Goal: Task Accomplishment & Management: Use online tool/utility

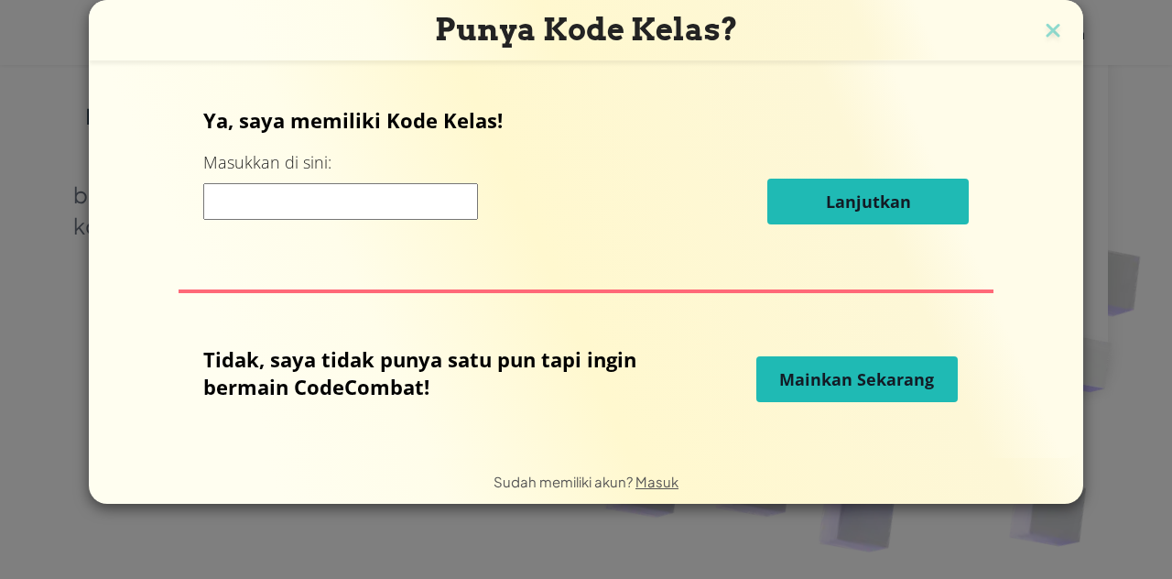
scroll to position [212, 0]
click at [370, 186] on input at bounding box center [340, 201] width 275 height 37
click at [338, 202] on input at bounding box center [340, 201] width 275 height 37
click at [399, 206] on input at bounding box center [340, 201] width 275 height 37
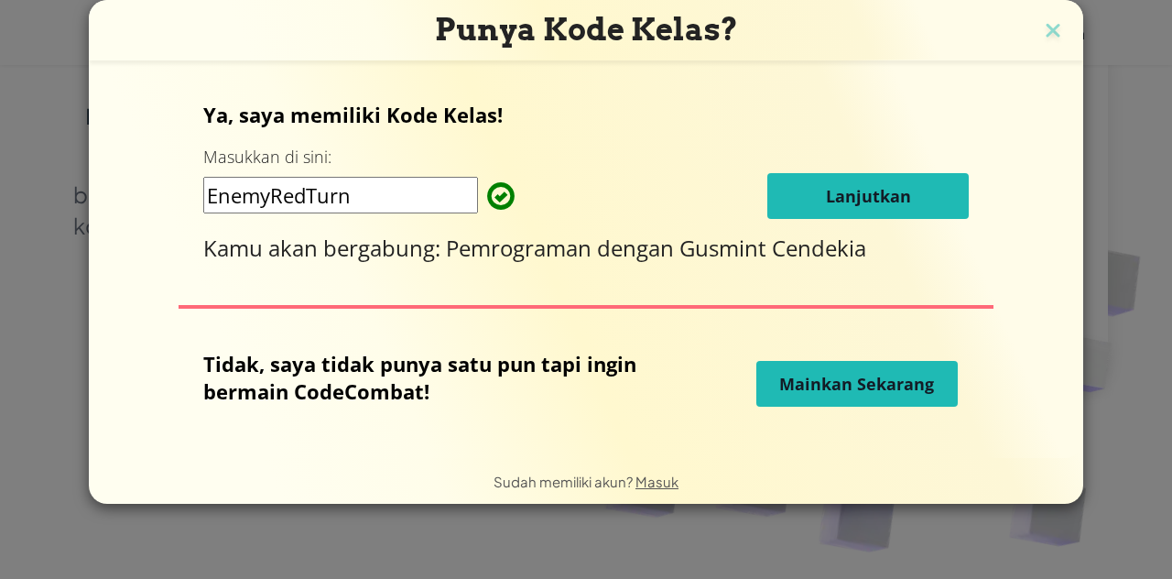
type input "EnemyRedTurn"
click at [843, 185] on span "Lanjutkan" at bounding box center [868, 196] width 85 height 22
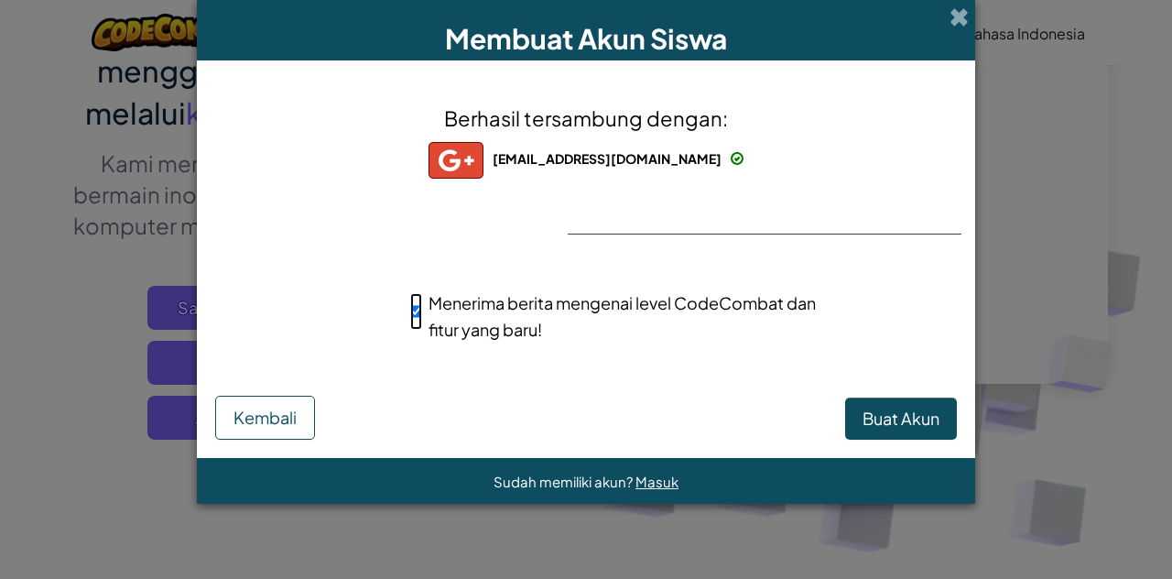
scroll to position [0, 0]
click at [694, 257] on div "Berhasil tersambung dengan: alinnurr85@gmail.com alinnurr85@gmail.com alinnurr8…" at bounding box center [586, 234] width 732 height 310
click at [655, 200] on div "Berhasil tersambung dengan: alinnurr85@gmail.com alinnurr85@gmail.com alinnurr8…" at bounding box center [586, 234] width 732 height 310
click at [868, 423] on span "Buat Akun" at bounding box center [900, 417] width 77 height 21
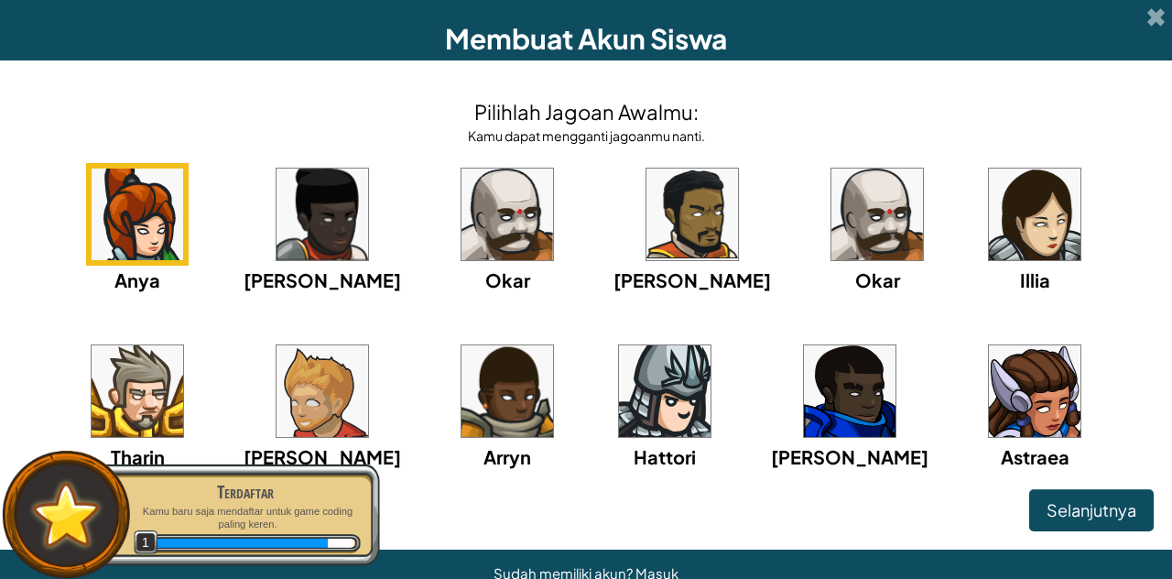
click at [105, 200] on img at bounding box center [138, 214] width 92 height 92
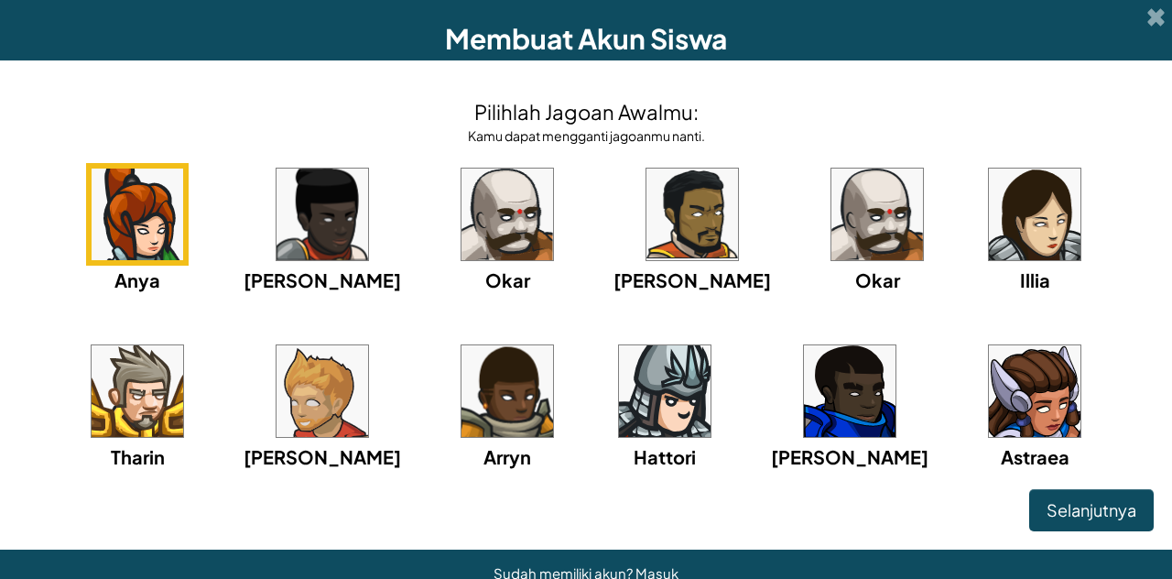
click at [989, 186] on img at bounding box center [1035, 214] width 92 height 92
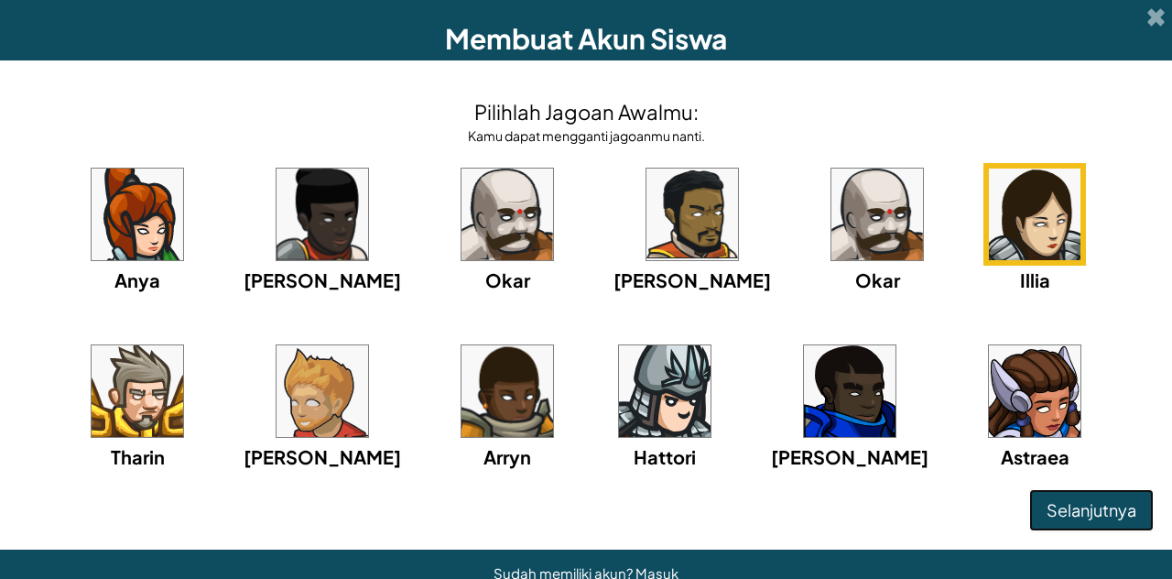
click at [1092, 511] on span "Selanjutnya" at bounding box center [1091, 509] width 90 height 21
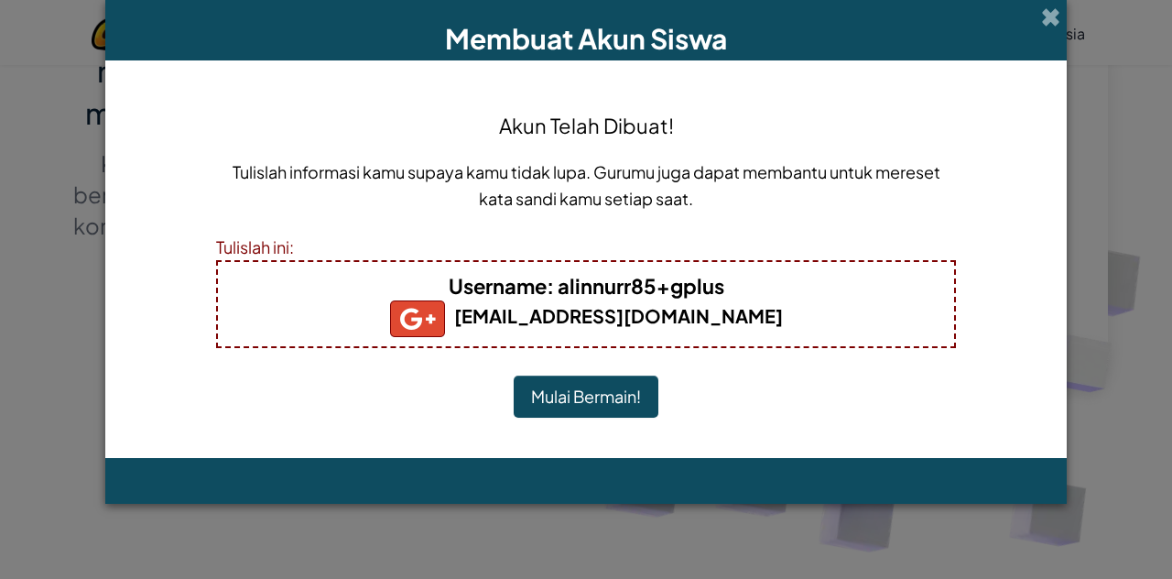
click at [708, 282] on b "Username : alinnurr85+gplus" at bounding box center [587, 286] width 276 height 26
click at [657, 285] on b "Username : alinnurr85+gplus" at bounding box center [587, 286] width 276 height 26
drag, startPoint x: 657, startPoint y: 285, endPoint x: 617, endPoint y: 285, distance: 40.3
click at [617, 285] on b "Username : alinnurr85+gplus" at bounding box center [587, 286] width 276 height 26
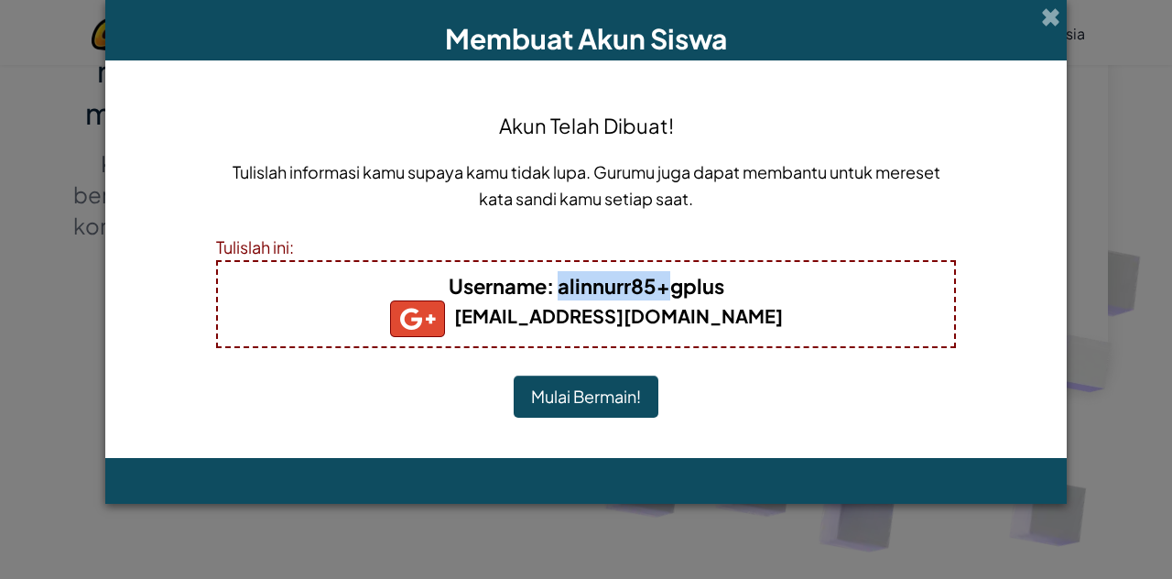
click at [655, 283] on b "Username : alinnurr85+gplus" at bounding box center [587, 286] width 276 height 26
drag, startPoint x: 655, startPoint y: 283, endPoint x: 557, endPoint y: 291, distance: 99.2
click at [557, 291] on b "Username : alinnurr85+gplus" at bounding box center [587, 286] width 276 height 26
click at [737, 230] on div "Akun Telah Dibuat! Tulislah informasi kamu supaya kamu tidak lupa. Gurumu juga …" at bounding box center [586, 259] width 740 height 361
click at [535, 405] on button "Mulai Bermain!" at bounding box center [586, 396] width 145 height 42
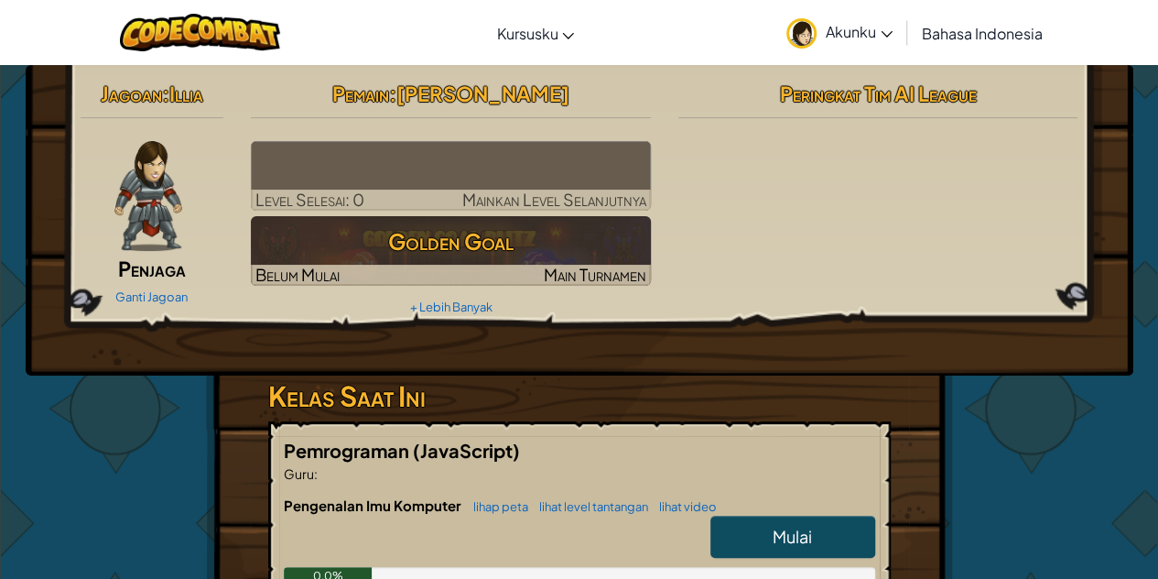
click at [562, 171] on img at bounding box center [451, 176] width 400 height 70
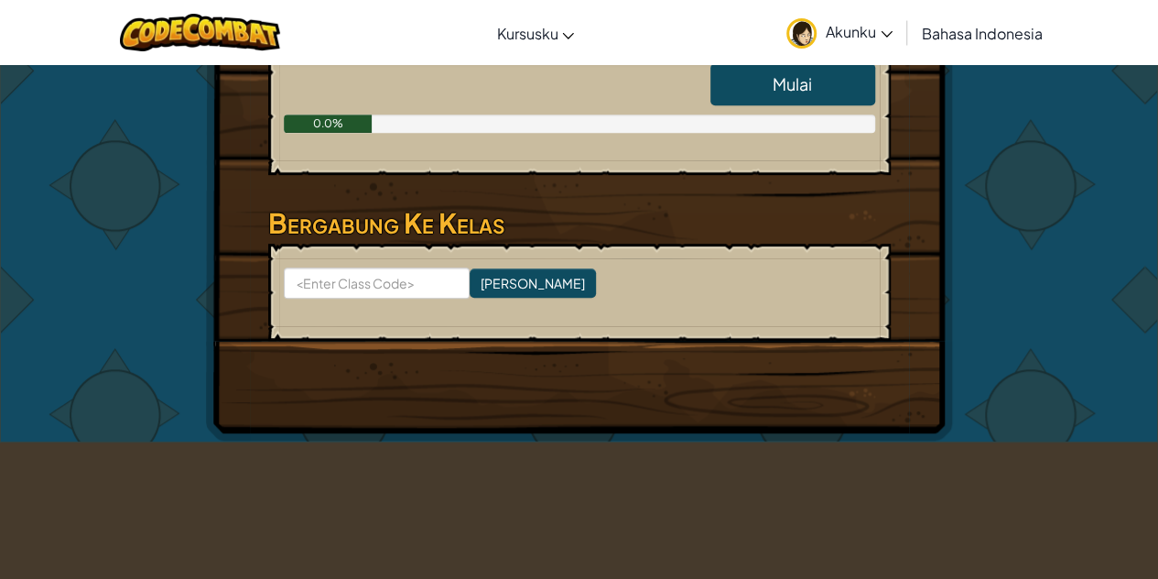
scroll to position [453, 0]
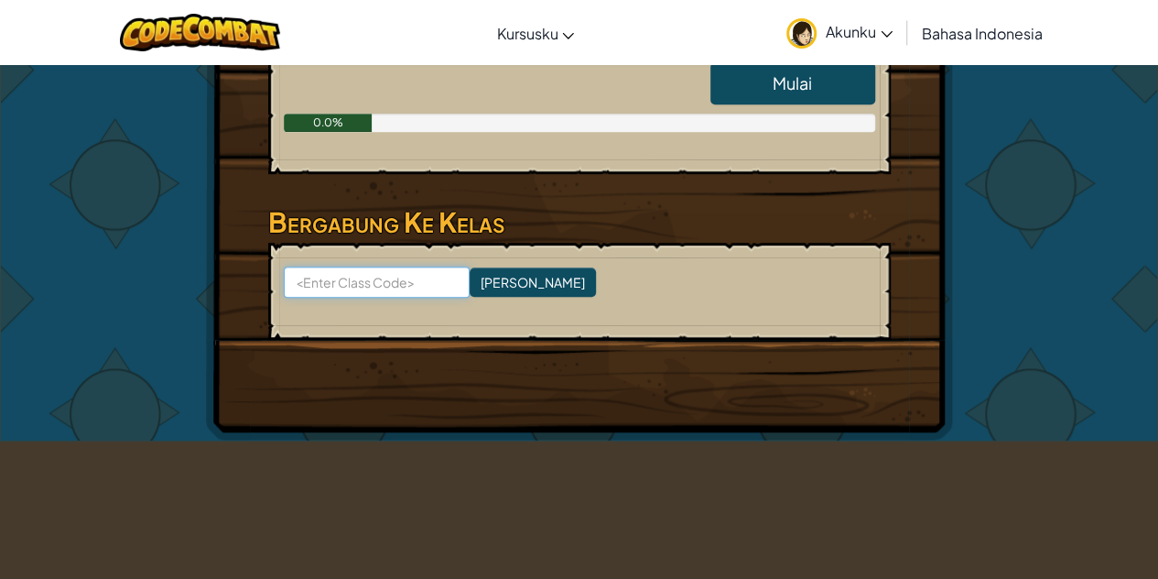
click at [363, 273] on input at bounding box center [377, 281] width 186 height 31
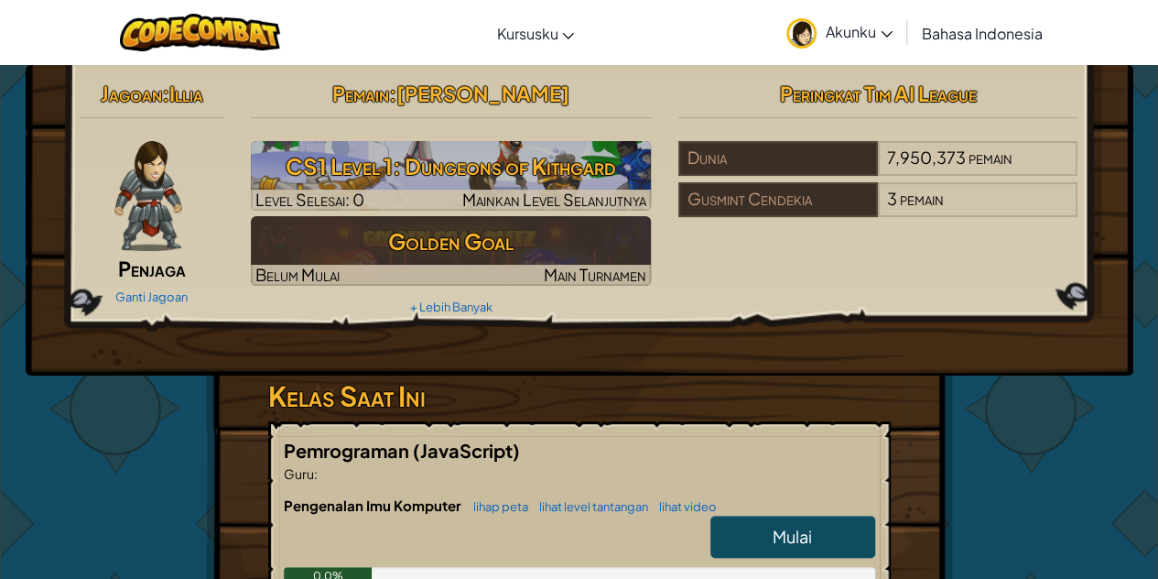
scroll to position [54, 0]
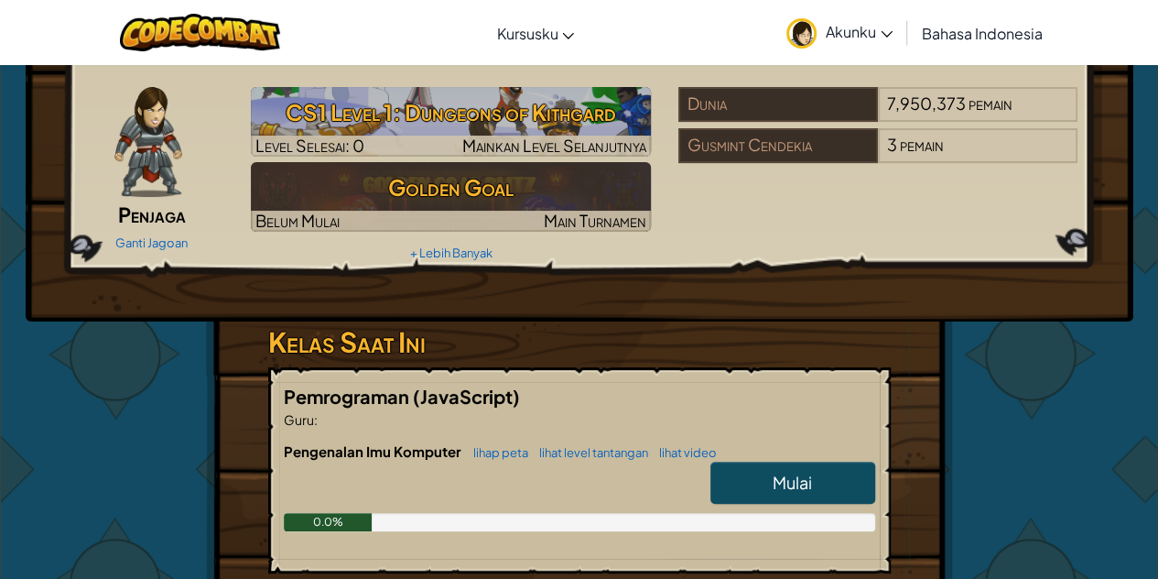
click at [774, 502] on div "Mulai" at bounding box center [783, 486] width 183 height 51
click at [780, 484] on span "Mulai" at bounding box center [792, 481] width 39 height 21
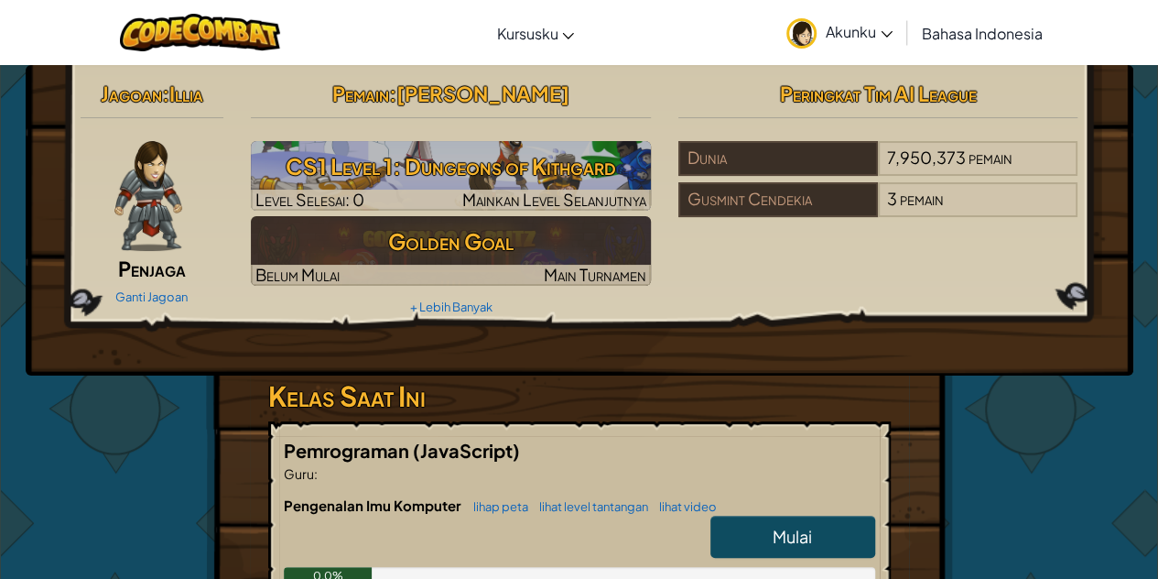
scroll to position [139, 0]
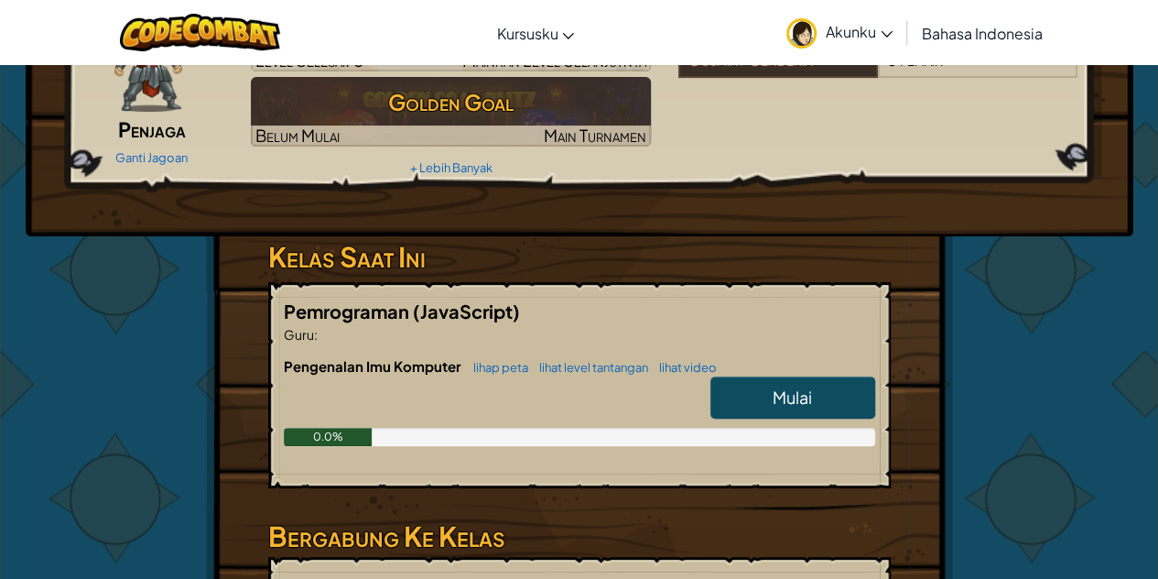
click at [774, 393] on span "Mulai" at bounding box center [792, 396] width 39 height 21
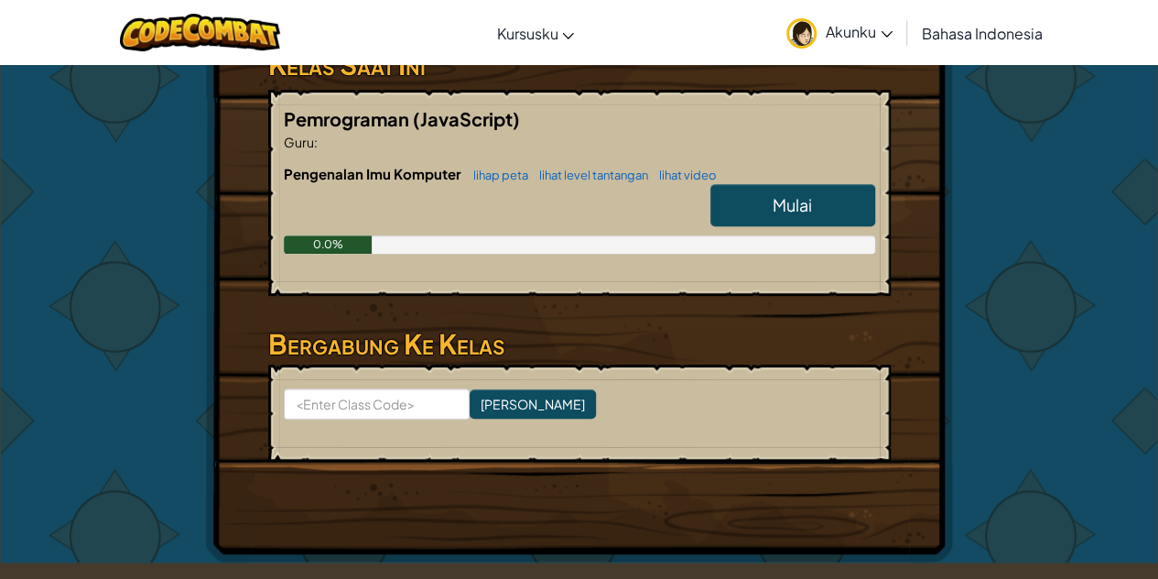
scroll to position [329, 0]
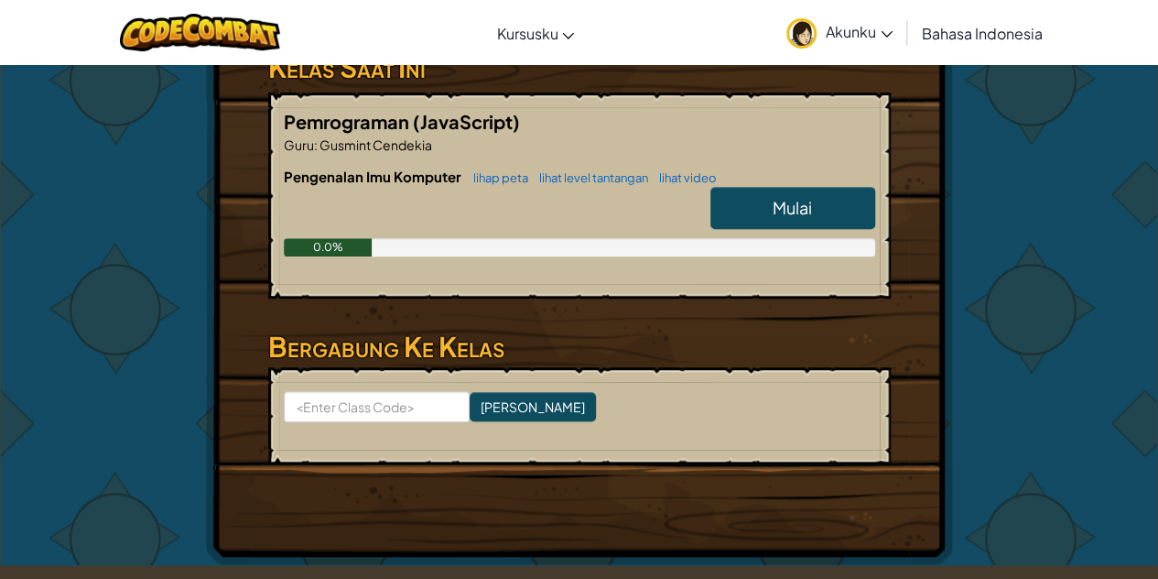
click at [762, 208] on link "Mulai" at bounding box center [792, 208] width 165 height 42
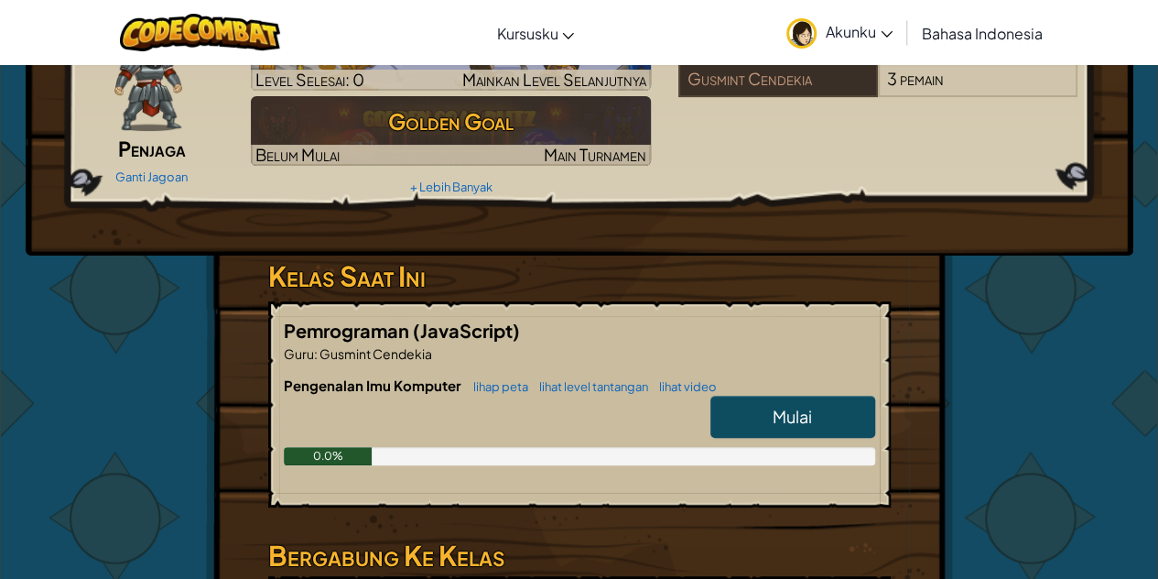
scroll to position [121, 0]
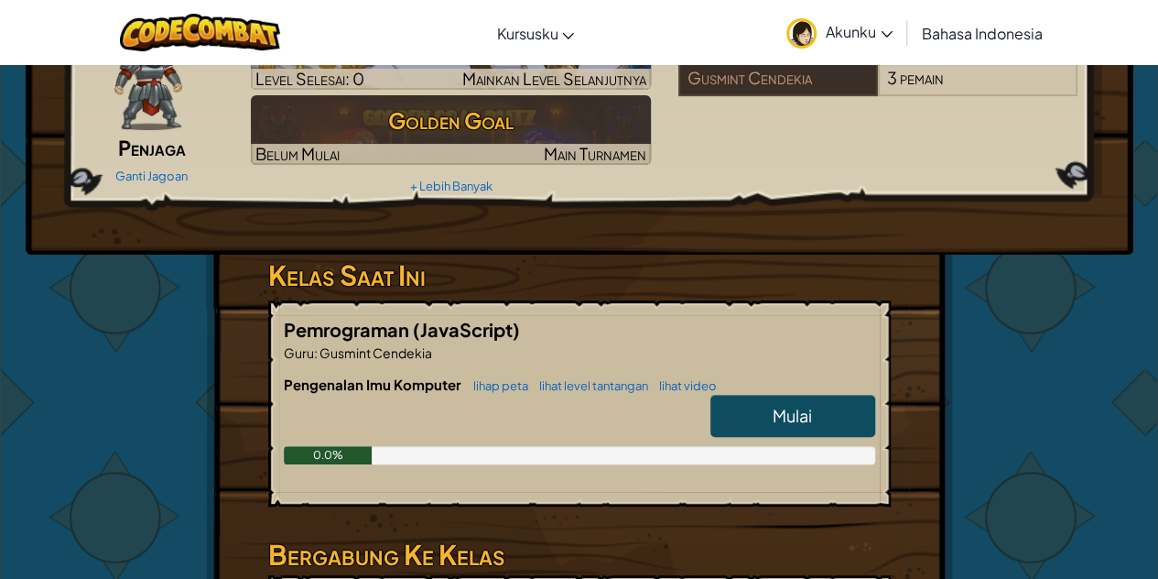
click at [791, 421] on span "Mulai" at bounding box center [792, 415] width 39 height 21
click at [786, 405] on span "Mulai" at bounding box center [792, 415] width 39 height 21
select select "id"
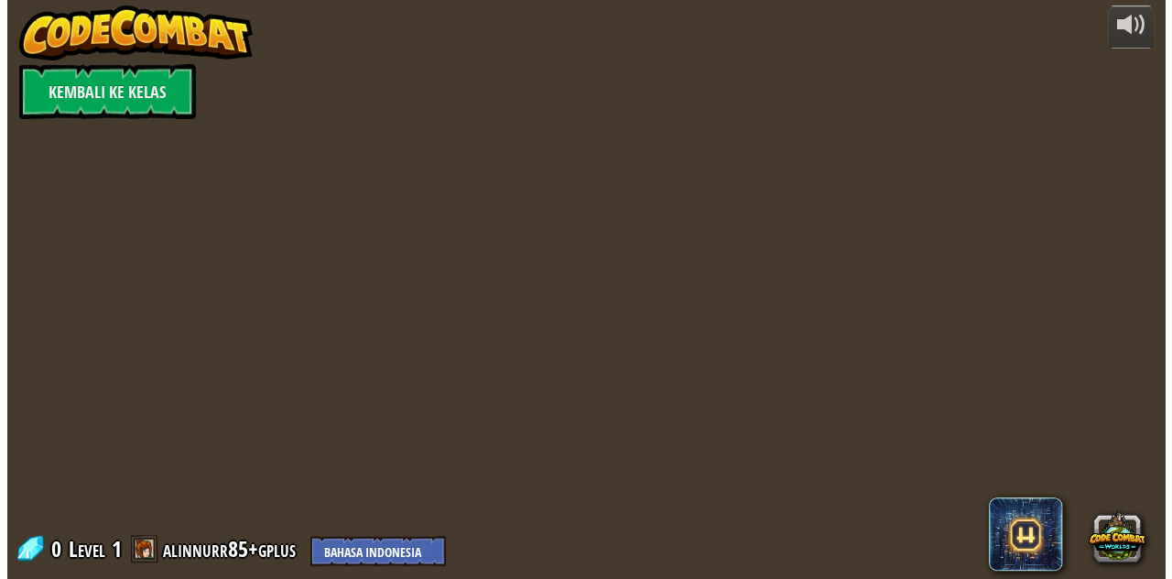
scroll to position [0, 0]
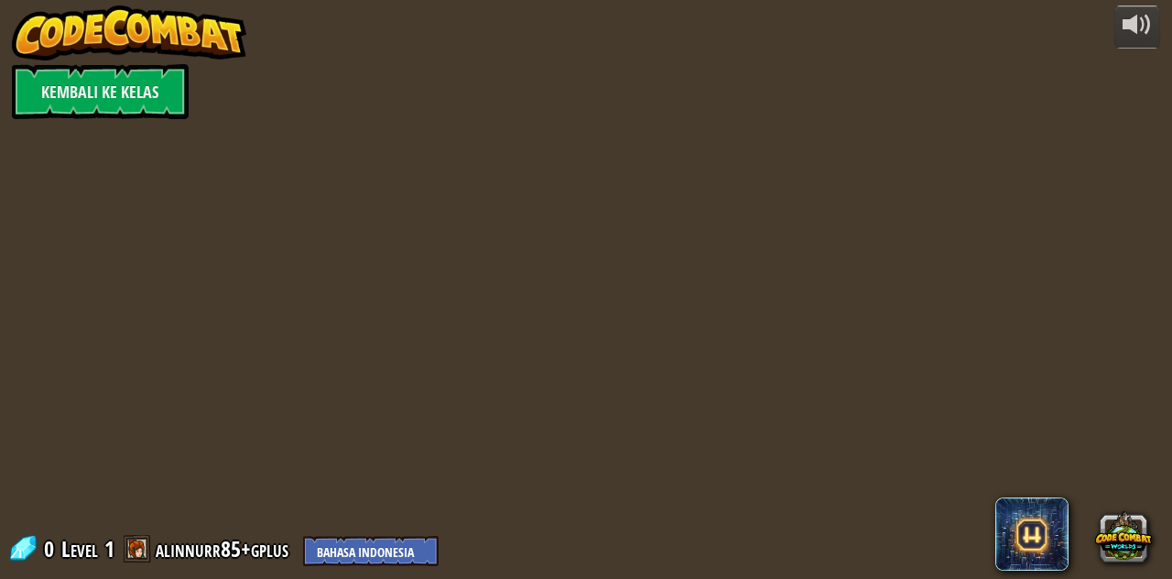
select select "id"
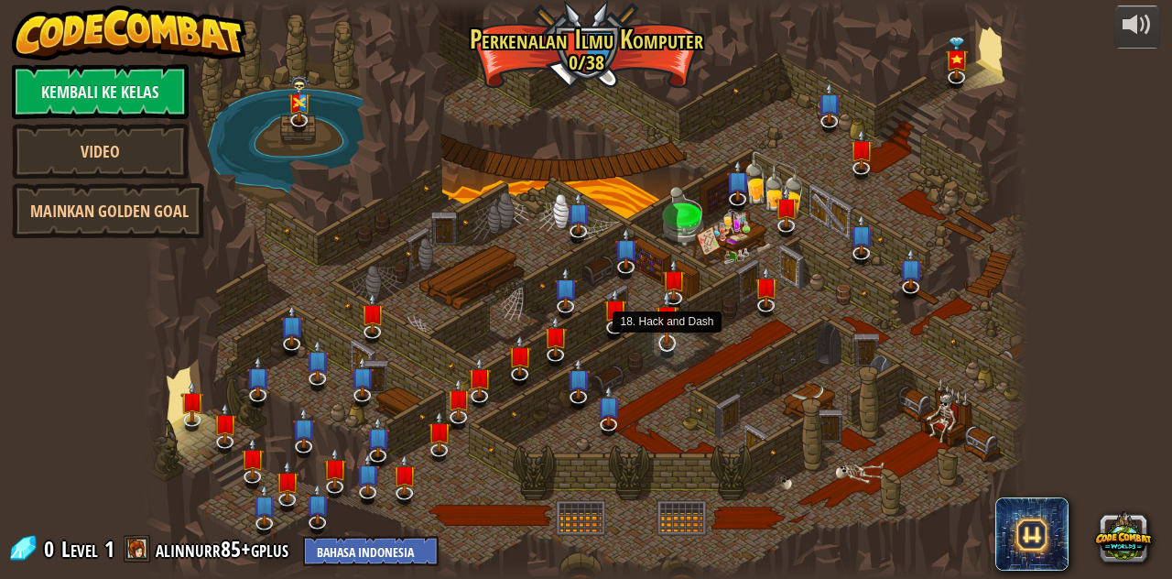
select select "id"
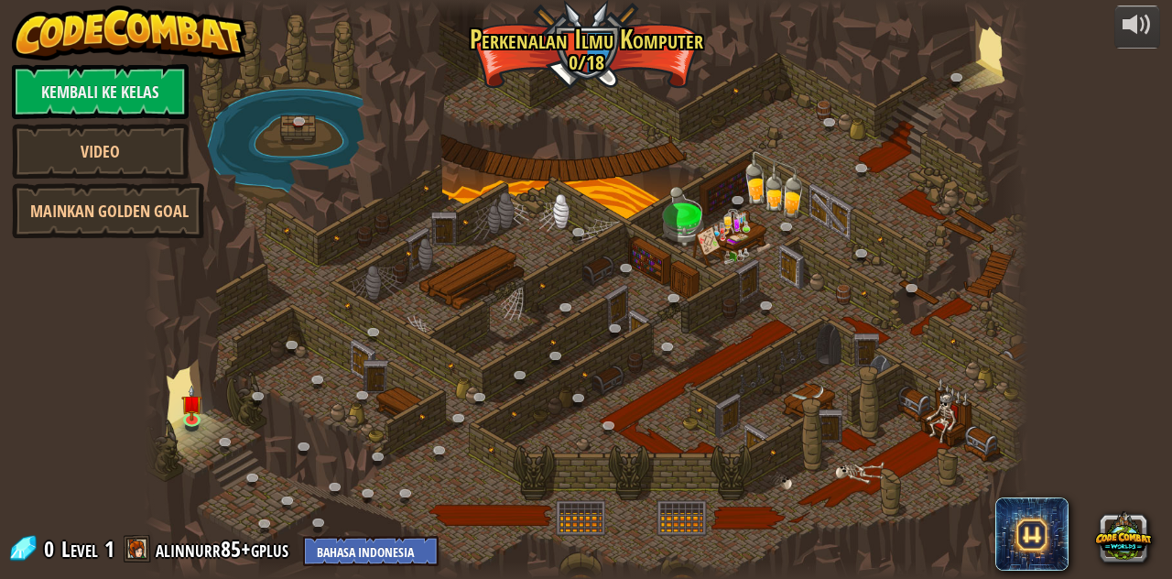
select select "id"
click at [800, 184] on div at bounding box center [586, 289] width 885 height 579
click at [1131, 18] on div at bounding box center [1136, 24] width 29 height 29
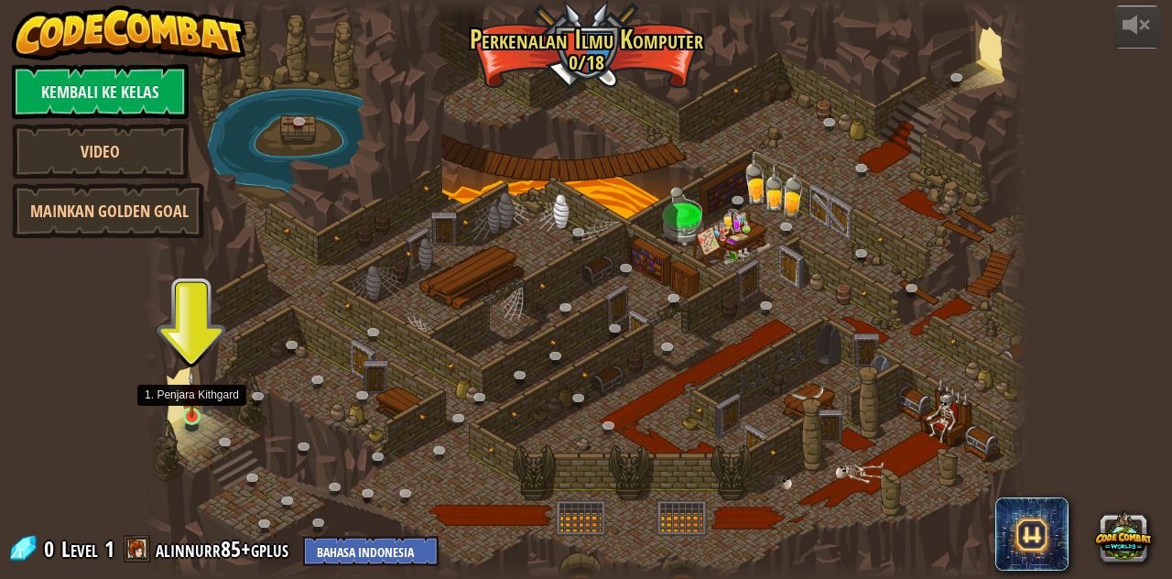
click at [192, 407] on img at bounding box center [191, 394] width 21 height 48
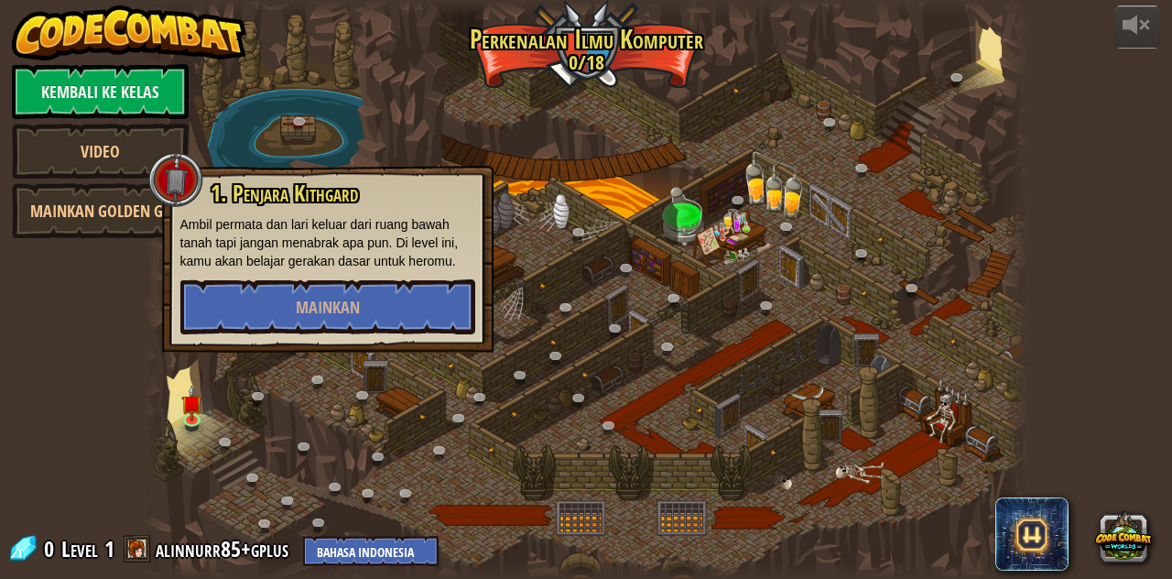
click at [409, 472] on div at bounding box center [586, 289] width 885 height 579
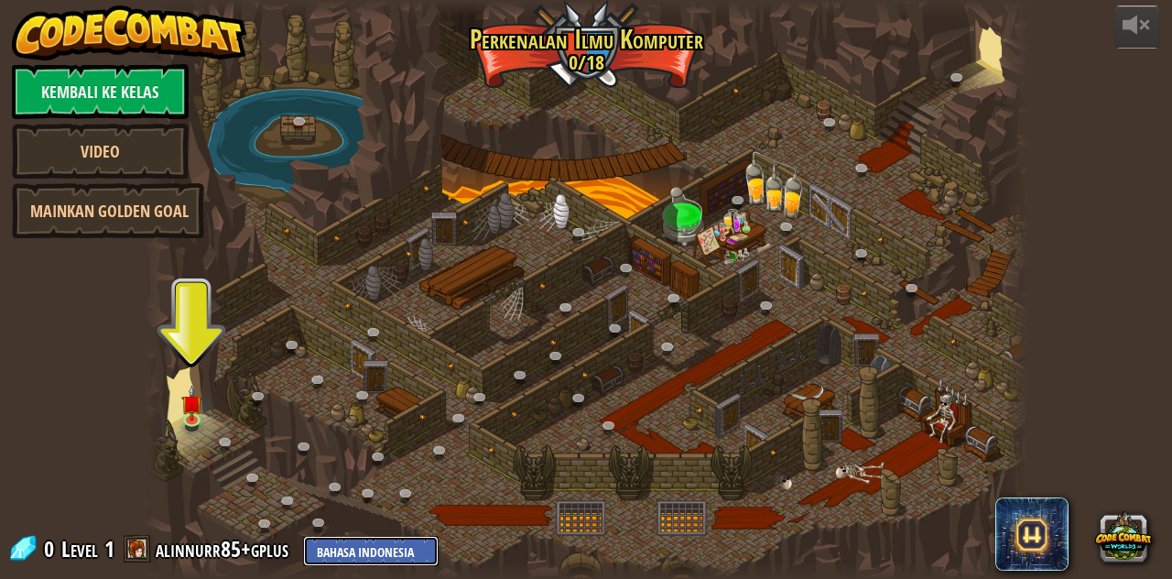
click at [361, 548] on select "English (US) English (UK) 简体中文 繁體中文 русский español (ES) español (América Latin…" at bounding box center [370, 550] width 135 height 30
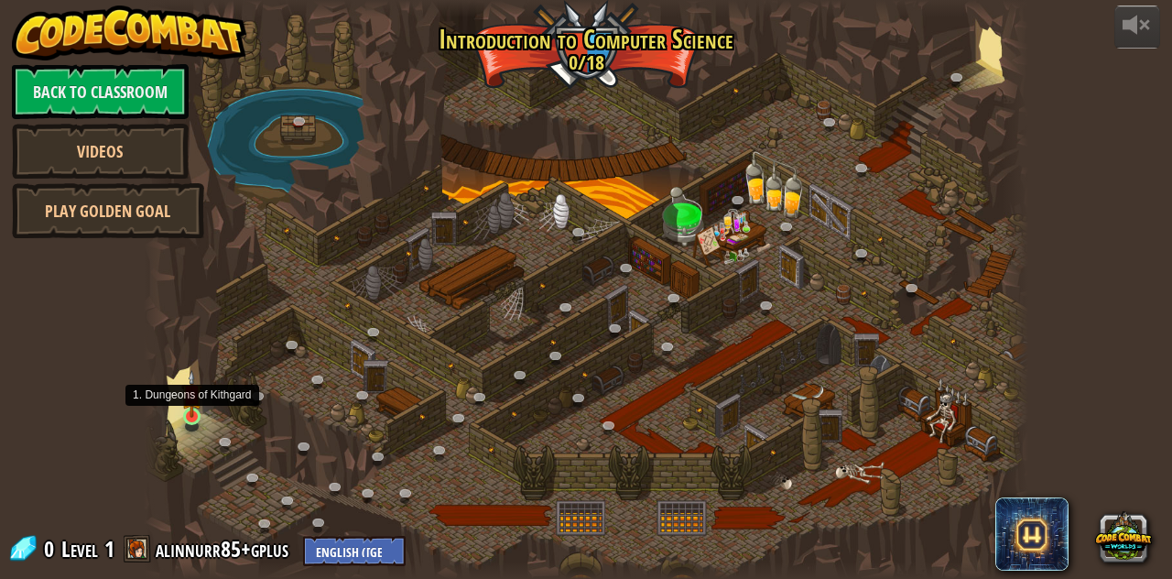
click at [189, 413] on img at bounding box center [191, 394] width 21 height 48
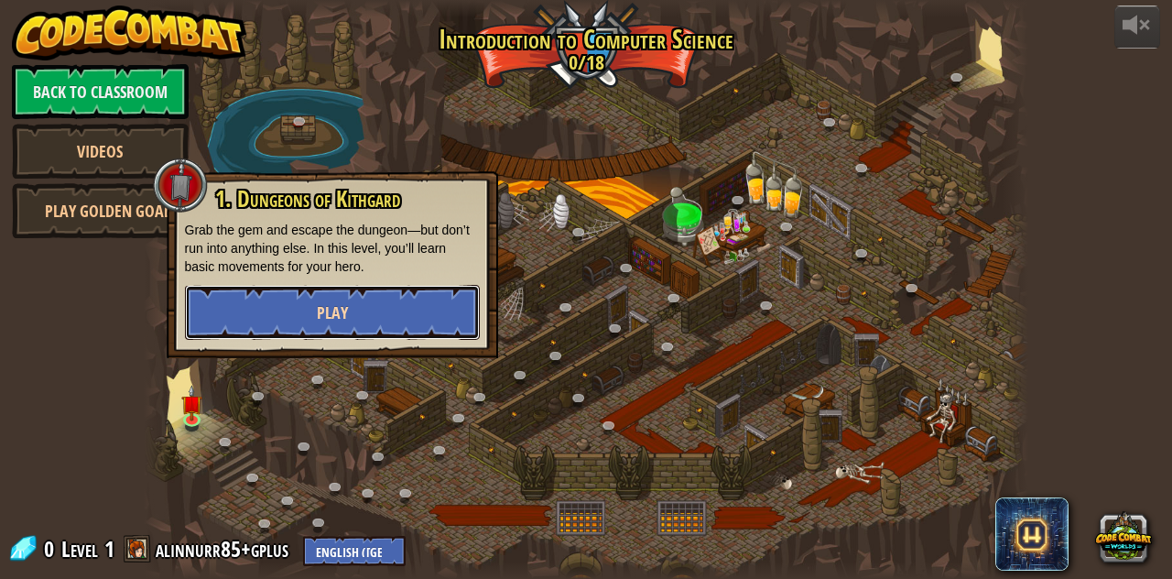
click at [282, 320] on button "Play" at bounding box center [332, 312] width 295 height 55
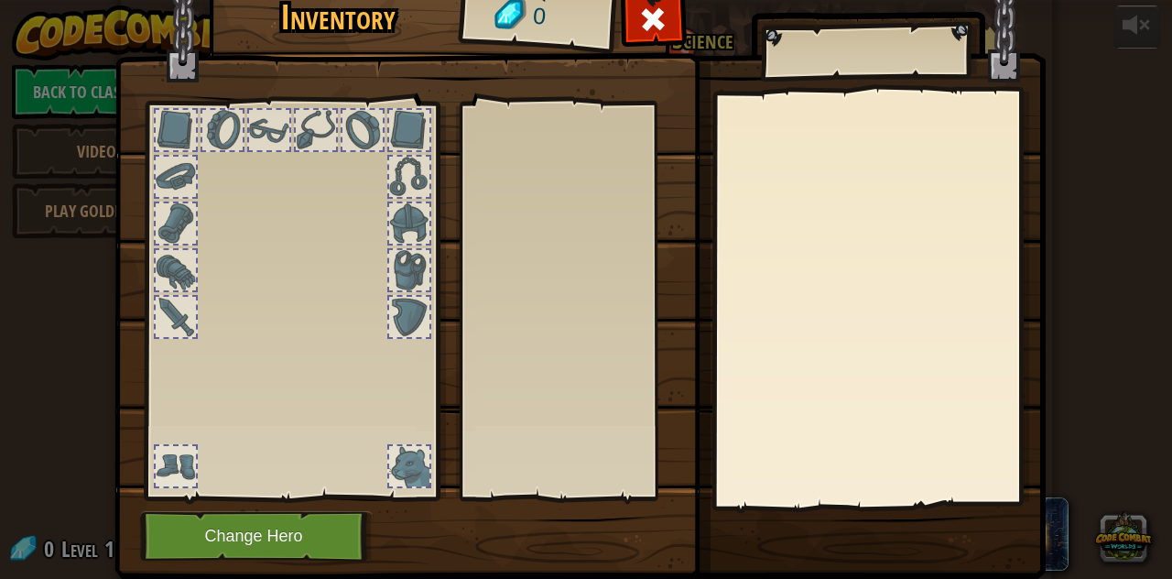
click at [180, 455] on div at bounding box center [176, 466] width 40 height 40
click at [156, 307] on div at bounding box center [176, 317] width 40 height 40
click at [165, 270] on div at bounding box center [176, 270] width 40 height 40
click at [168, 441] on div at bounding box center [291, 296] width 302 height 412
click at [172, 468] on div at bounding box center [176, 466] width 40 height 40
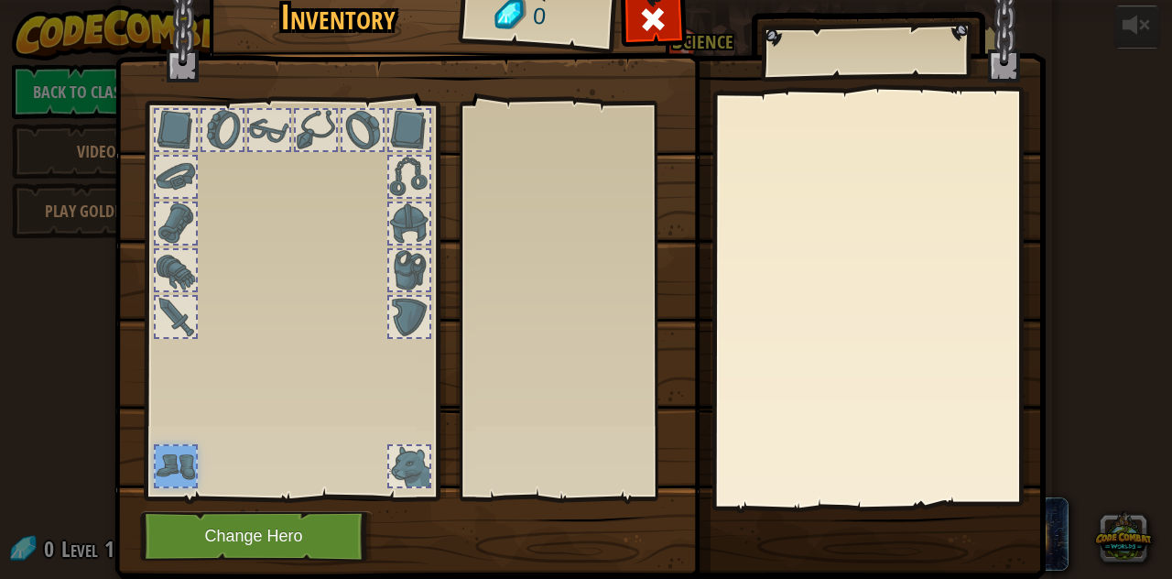
click at [400, 456] on div at bounding box center [409, 466] width 40 height 40
click at [171, 467] on div at bounding box center [176, 466] width 40 height 40
click at [161, 290] on div at bounding box center [176, 270] width 44 height 44
click at [171, 222] on div at bounding box center [176, 223] width 40 height 40
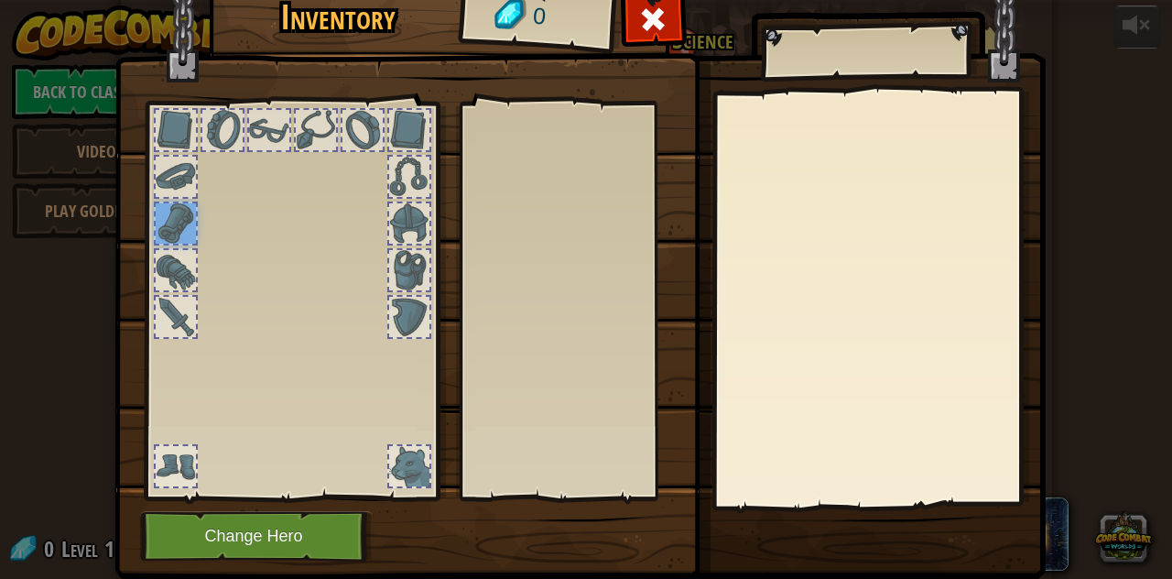
click at [170, 177] on div at bounding box center [176, 177] width 40 height 40
click at [170, 138] on div at bounding box center [176, 130] width 40 height 40
click at [864, 112] on div "Inventory 0 Equip Unequip Subscribe to Unlock! (restricted in this level) Chang…" at bounding box center [586, 279] width 931 height 604
click at [237, 124] on div at bounding box center [291, 296] width 302 height 412
click at [301, 116] on div at bounding box center [316, 130] width 40 height 40
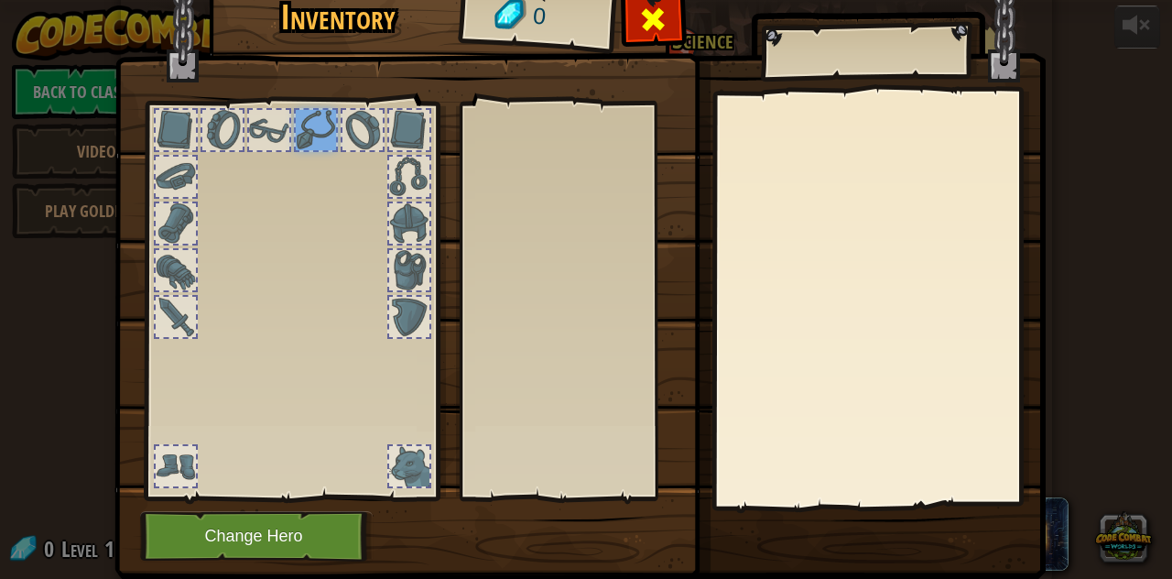
click at [644, 17] on span at bounding box center [652, 19] width 29 height 29
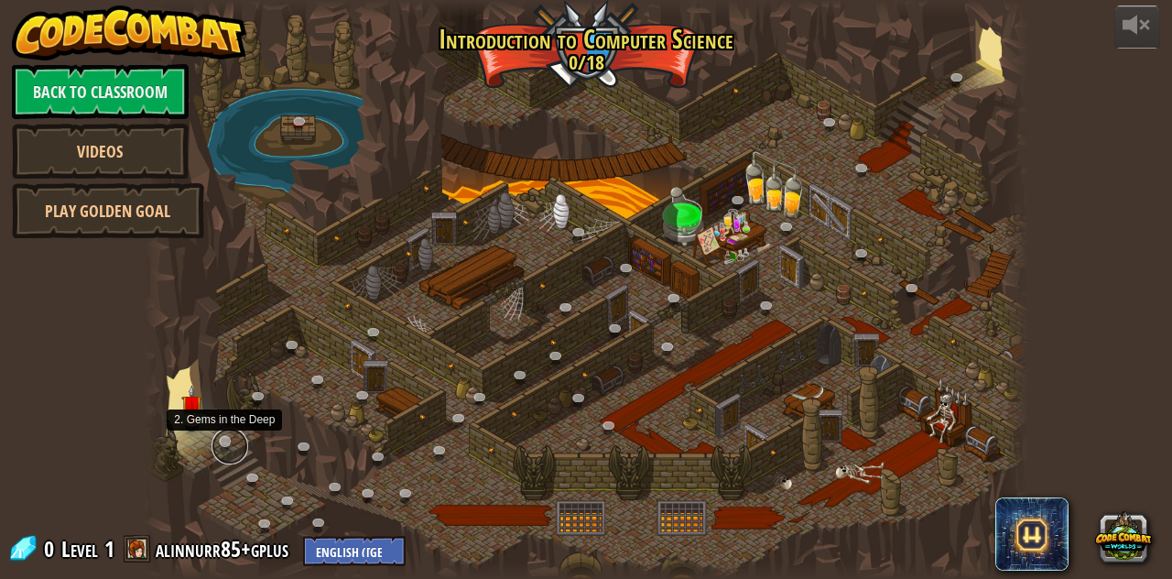
click at [223, 437] on link at bounding box center [229, 445] width 37 height 37
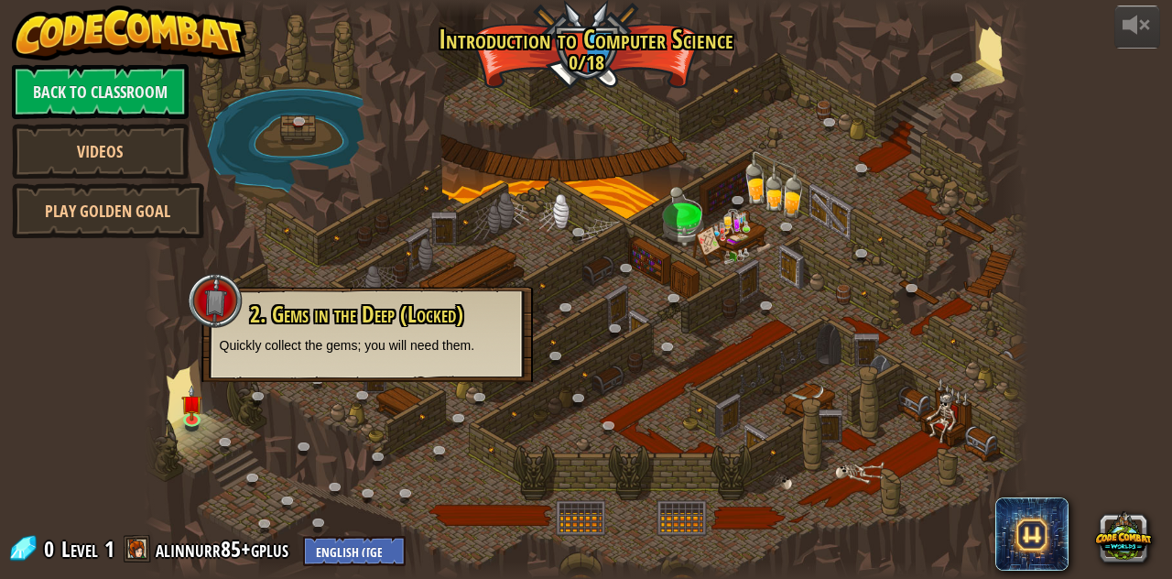
click at [196, 362] on div at bounding box center [586, 289] width 885 height 579
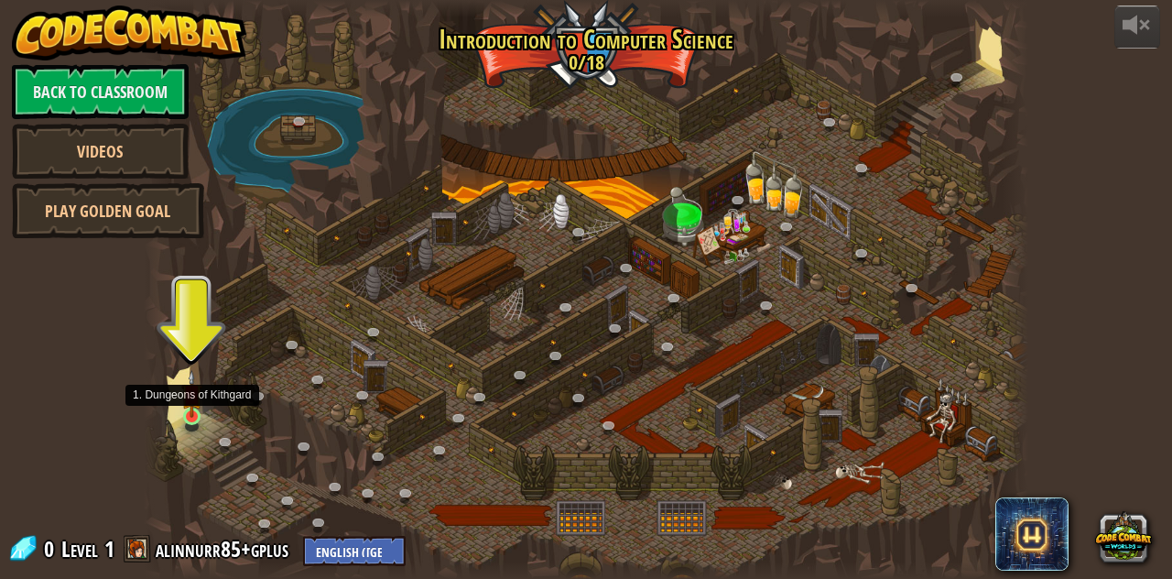
click at [189, 414] on img at bounding box center [191, 394] width 21 height 48
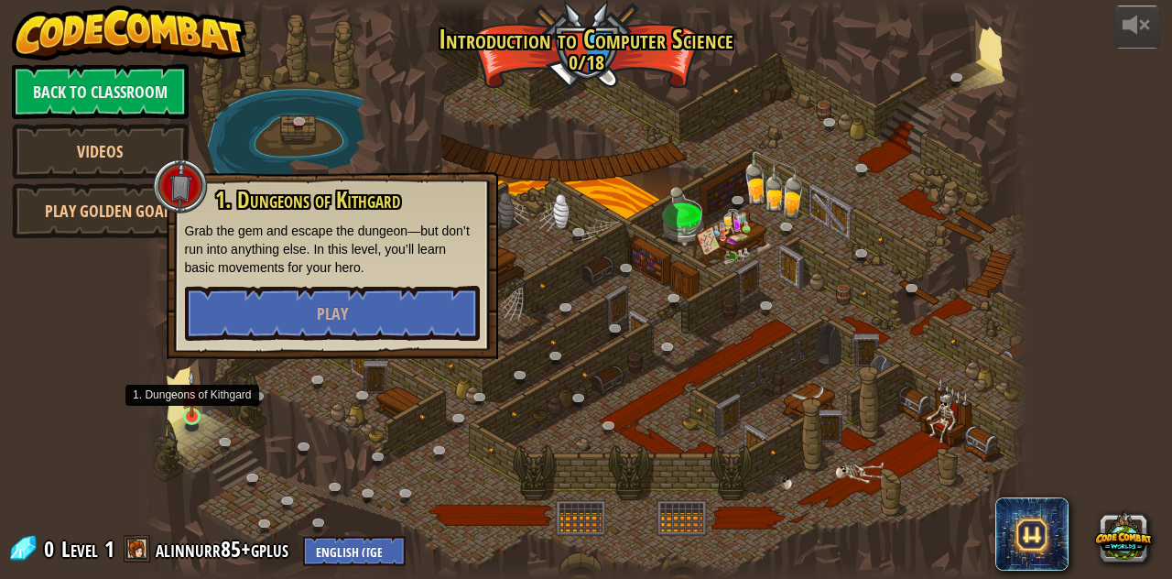
click at [189, 414] on img at bounding box center [191, 394] width 21 height 48
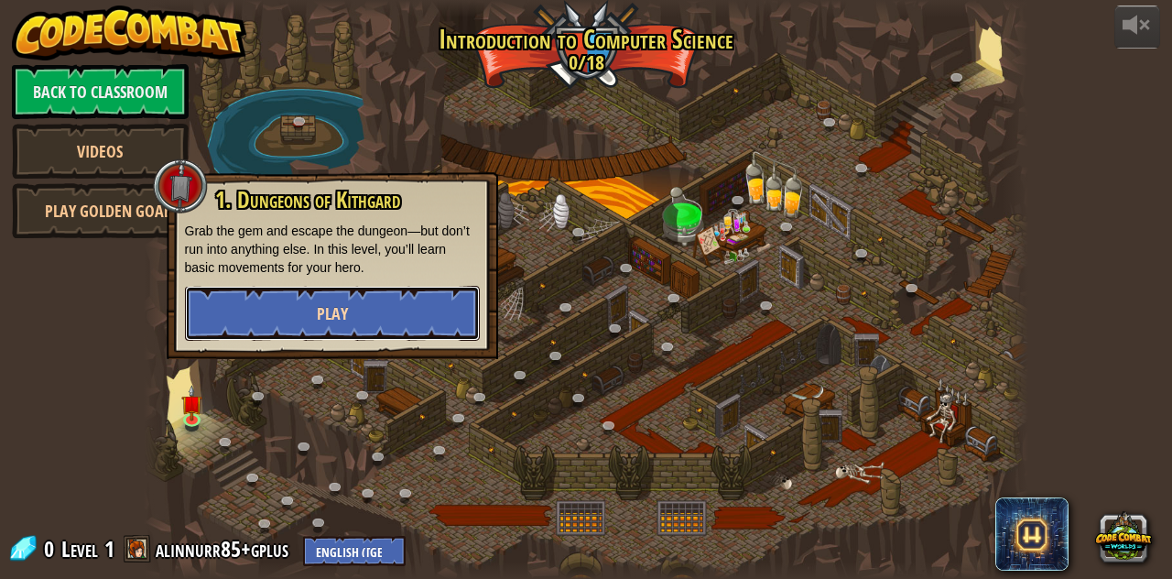
click at [297, 307] on button "Play" at bounding box center [332, 313] width 295 height 55
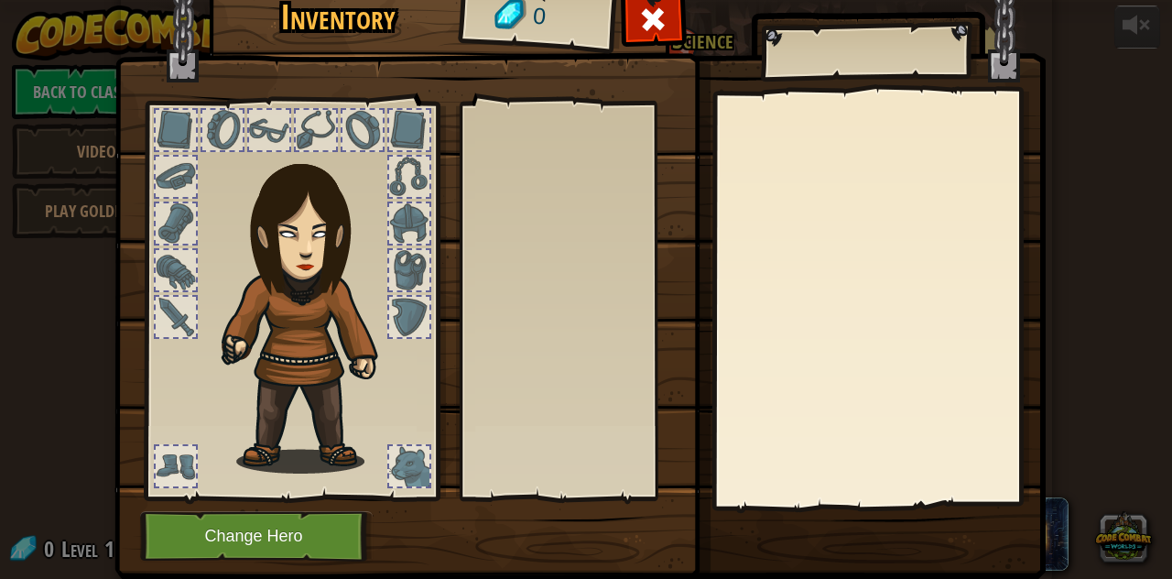
click at [181, 465] on div at bounding box center [176, 466] width 40 height 40
click at [156, 310] on div at bounding box center [176, 317] width 40 height 40
click at [159, 244] on div at bounding box center [291, 296] width 302 height 412
click at [179, 457] on div at bounding box center [176, 466] width 40 height 40
click at [407, 458] on div at bounding box center [409, 466] width 40 height 40
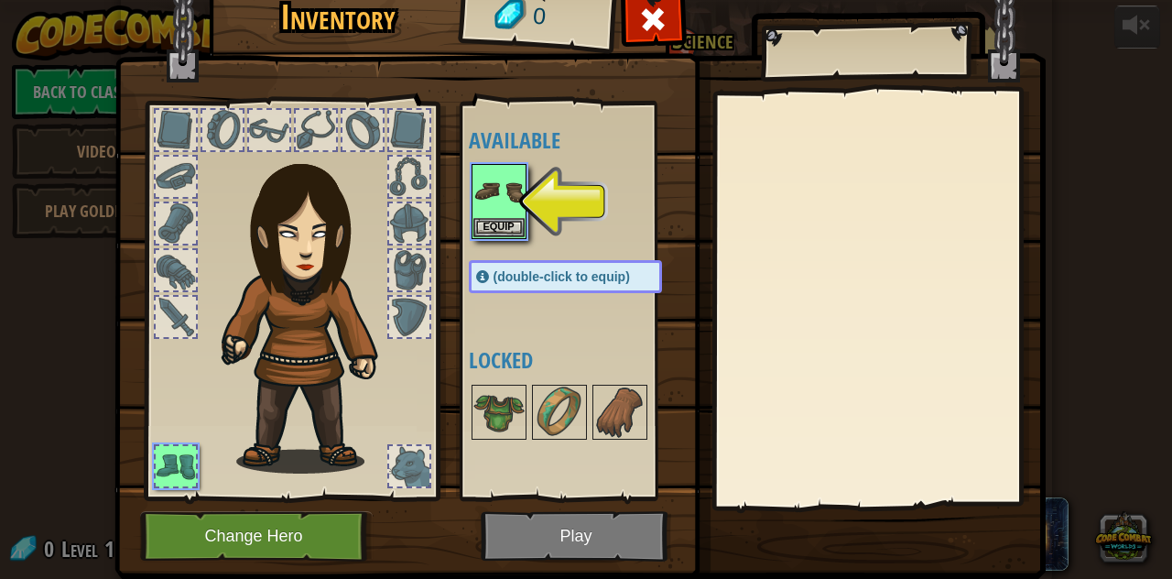
click at [397, 310] on div at bounding box center [409, 317] width 40 height 40
click at [389, 472] on div at bounding box center [409, 466] width 40 height 40
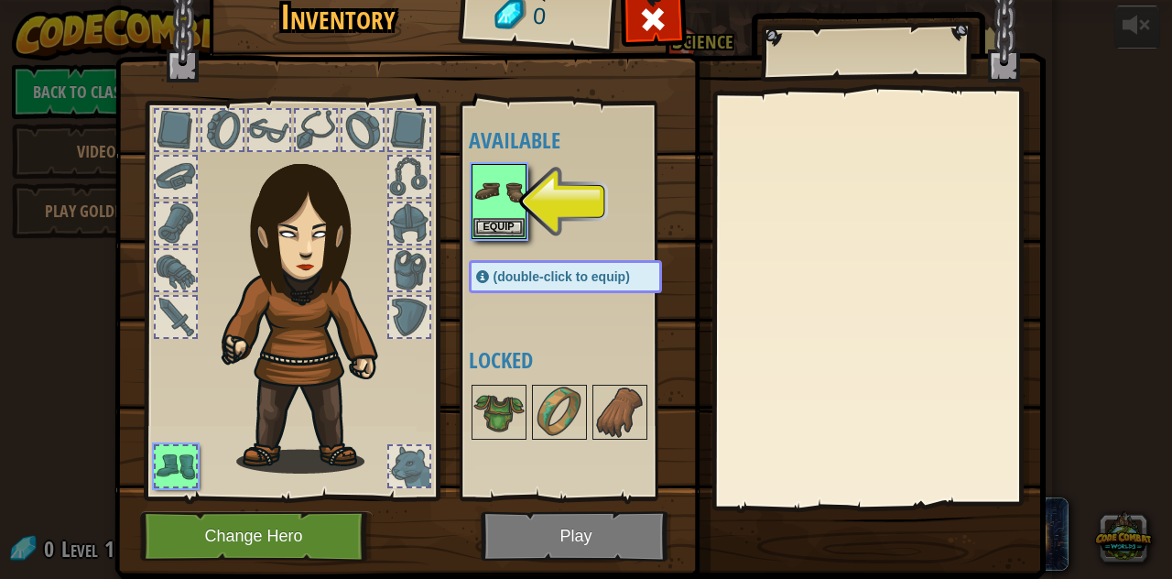
click at [156, 307] on div at bounding box center [176, 317] width 40 height 40
click at [555, 404] on img at bounding box center [559, 411] width 51 height 51
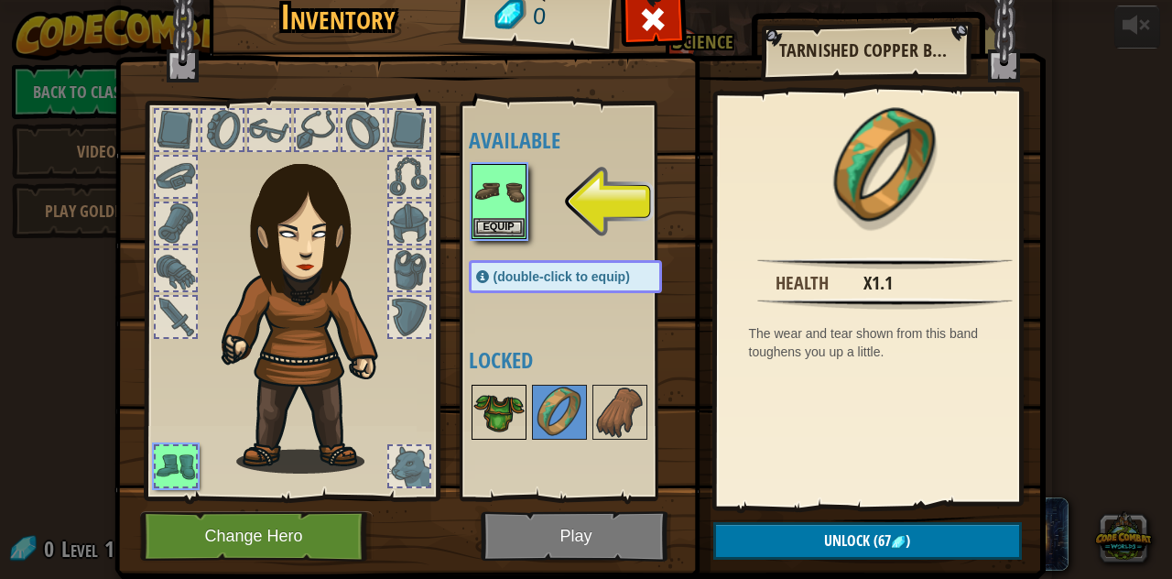
click at [511, 401] on img at bounding box center [498, 411] width 51 height 51
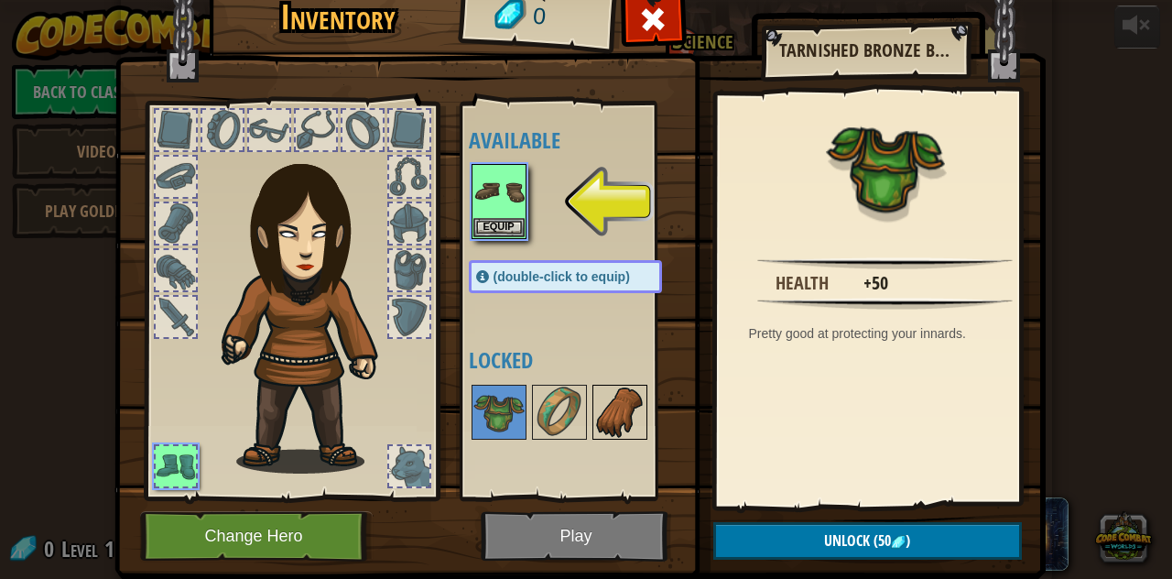
click at [613, 398] on img at bounding box center [619, 411] width 51 height 51
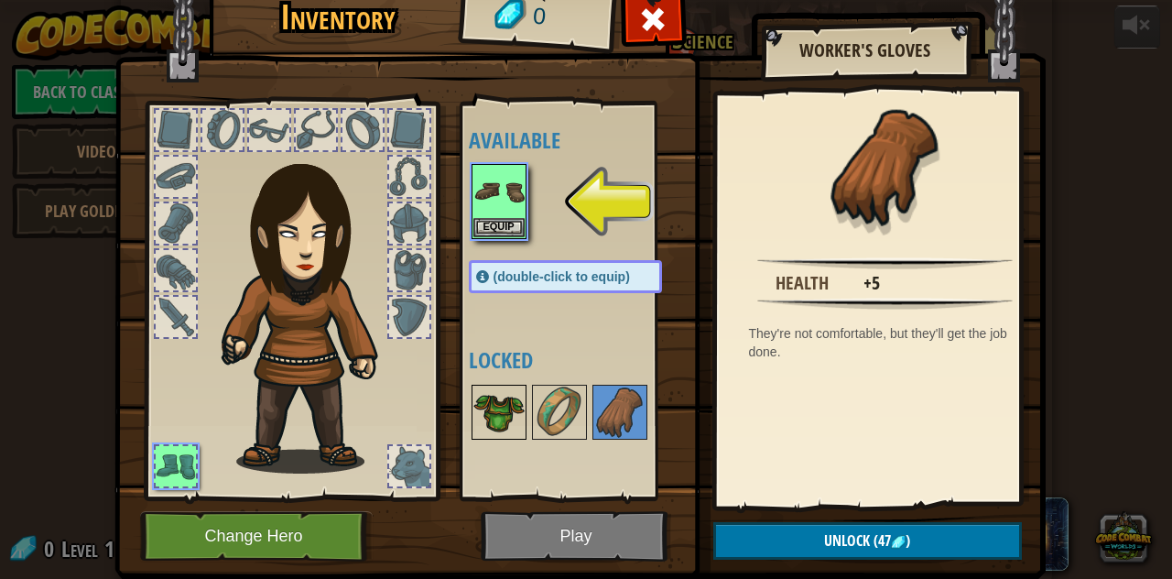
click at [504, 402] on img at bounding box center [498, 411] width 51 height 51
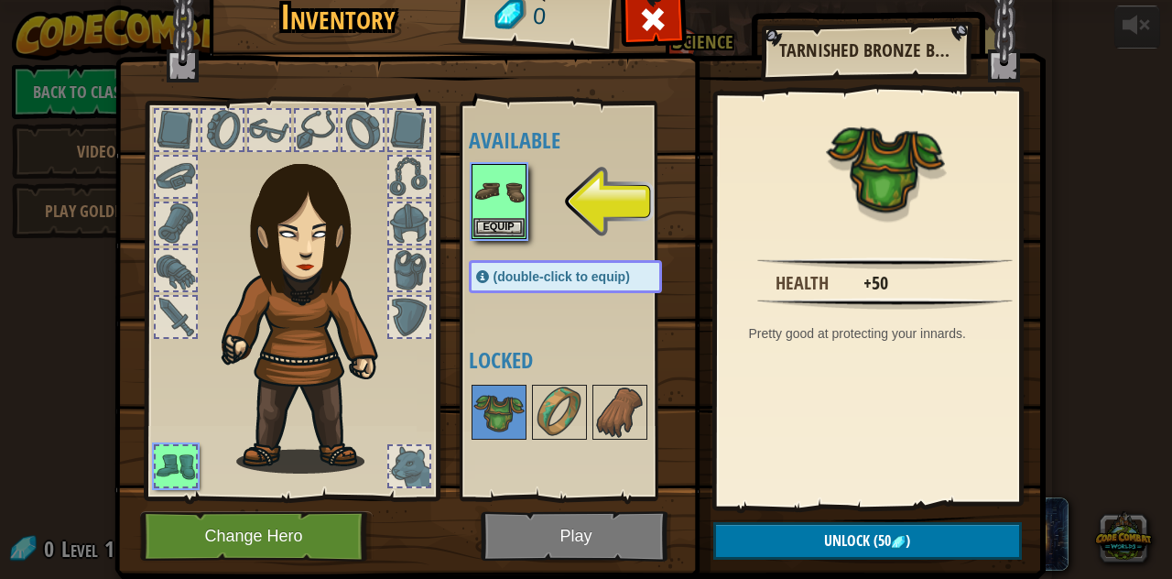
click at [484, 318] on div "Available Equip (double-click to equip) Locked" at bounding box center [584, 301] width 230 height 382
click at [479, 222] on button "Equip" at bounding box center [498, 226] width 51 height 19
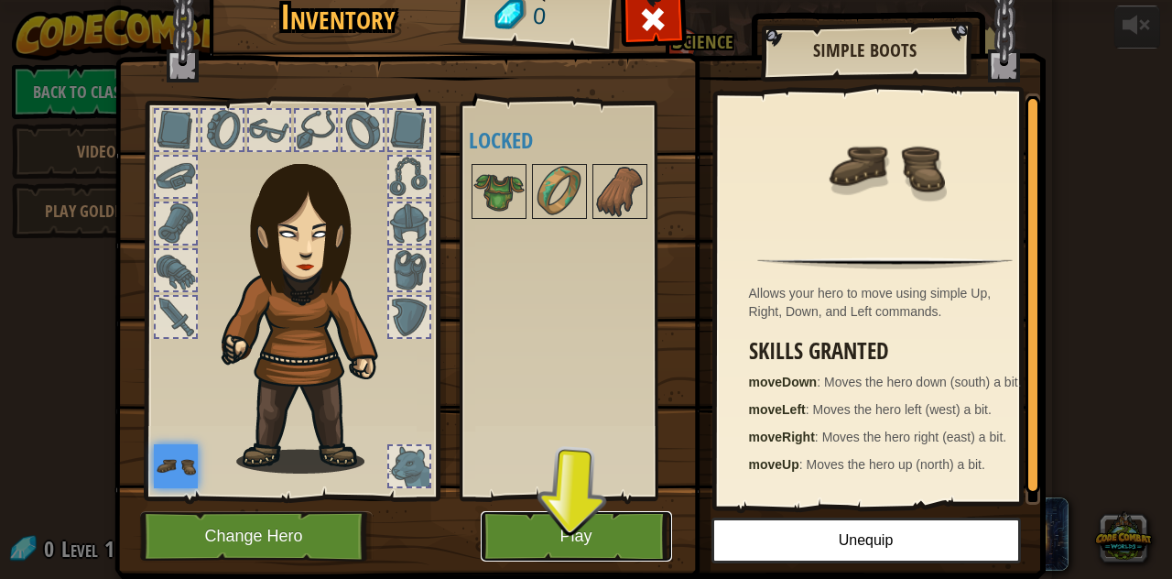
click at [553, 528] on button "Play" at bounding box center [576, 536] width 191 height 50
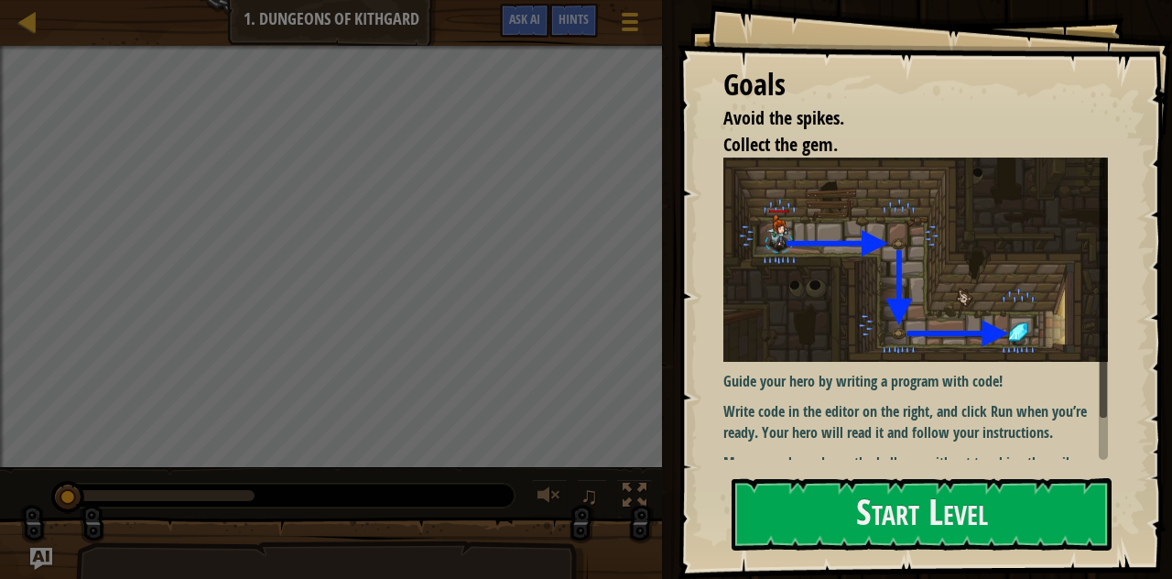
click at [980, 111] on li "Avoid the spikes." at bounding box center [901, 118] width 403 height 27
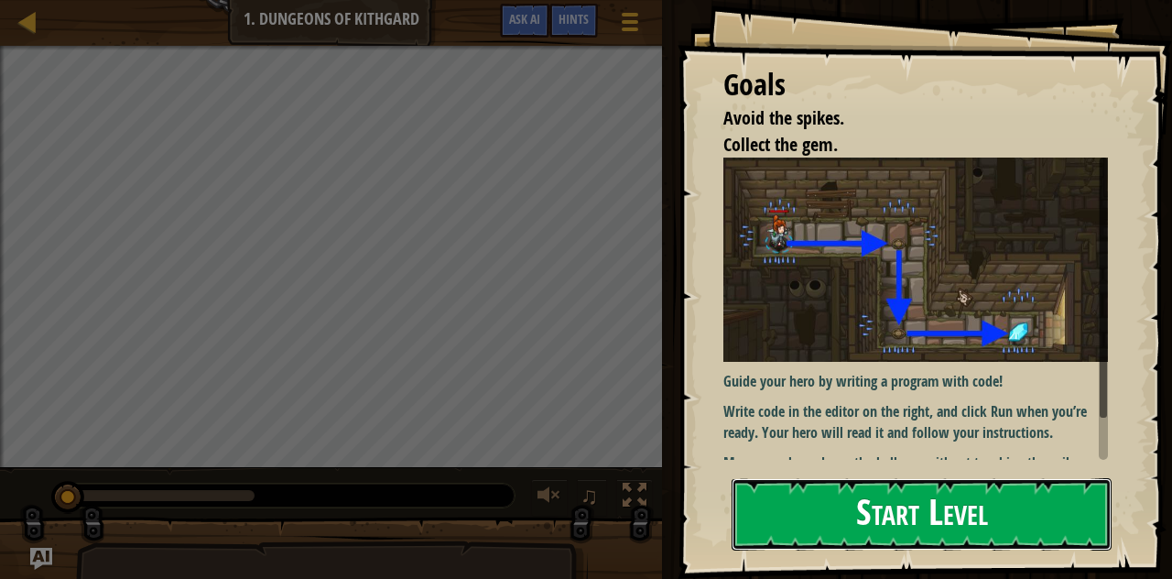
click at [795, 511] on button "Start Level" at bounding box center [921, 514] width 380 height 72
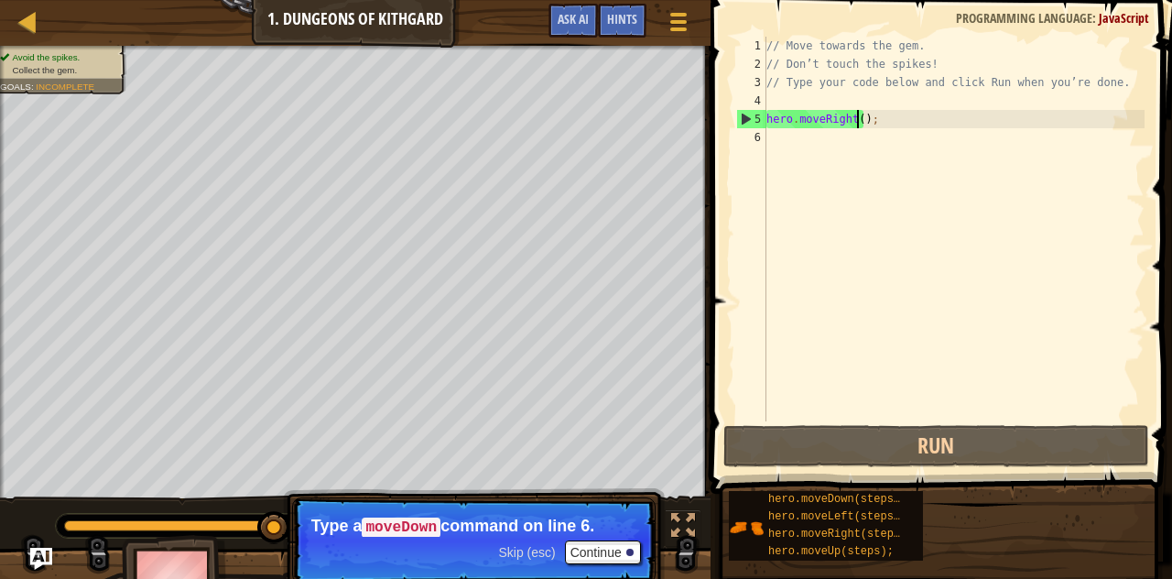
click at [856, 122] on div "// Move towards the gem. // Don’t touch the spikes! // Type your code below and…" at bounding box center [953, 247] width 382 height 421
type textarea "hero.moveRight();"
click at [829, 142] on div "// Move towards the gem. // Don’t touch the spikes! // Type your code below and…" at bounding box center [953, 247] width 382 height 421
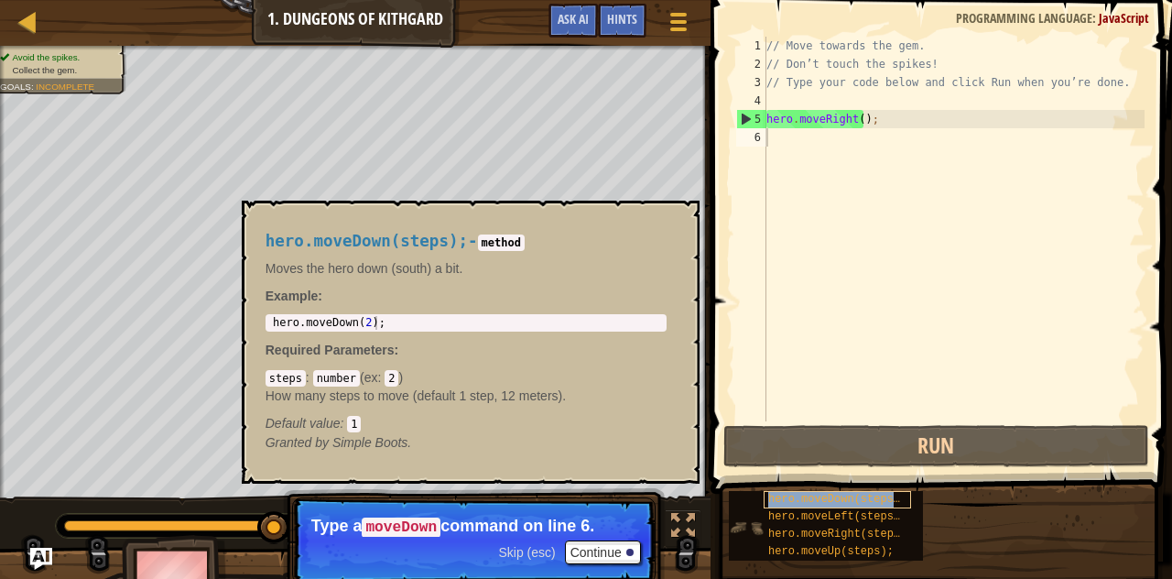
click at [811, 495] on span "hero.moveDown(steps);" at bounding box center [837, 498] width 138 height 13
click at [778, 140] on div "// Move towards the gem. // Don’t touch the spikes! // Type your code below and…" at bounding box center [953, 247] width 382 height 421
drag, startPoint x: 868, startPoint y: 503, endPoint x: 809, endPoint y: 177, distance: 331.1
click at [809, 177] on div "1 2 3 4 5 6 // Move towards the gem. // Don’t touch the spikes! // Type your co…" at bounding box center [938, 229] width 412 height 384
copy span "hero.moveDown(steps);"
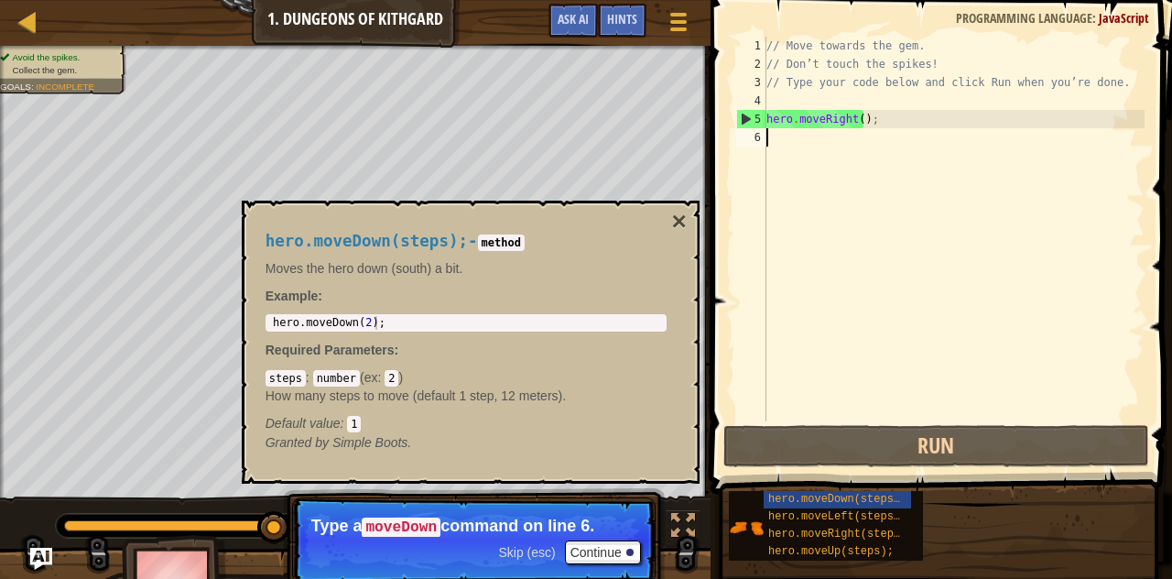
click at [782, 144] on div "// Move towards the gem. // Don’t touch the spikes! // Type your code below and…" at bounding box center [953, 247] width 382 height 421
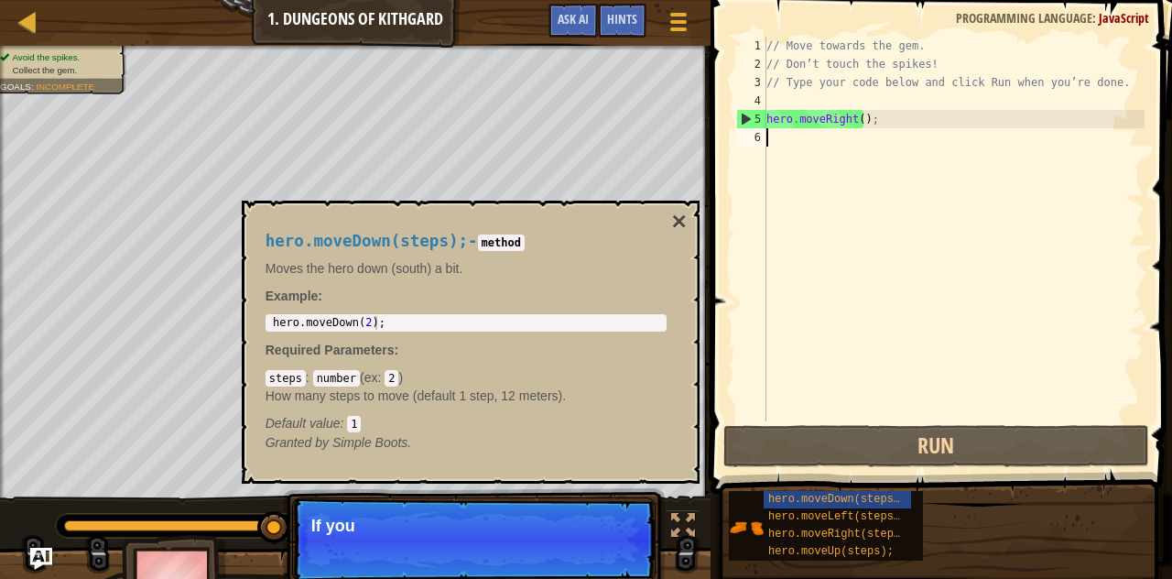
paste textarea "hero.moveDown(steps);"
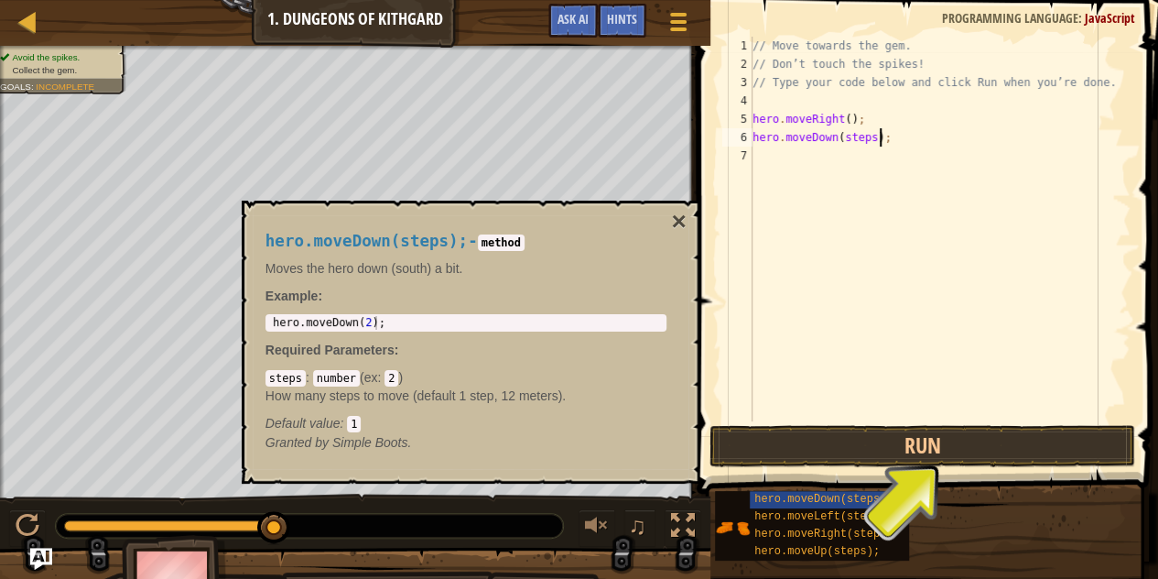
click at [866, 136] on div "// Move towards the gem. // Don’t touch the spikes! // Type your code below and…" at bounding box center [940, 247] width 382 height 421
type textarea "hero.moveDown(2);"
click at [780, 158] on div "// Move towards the gem. // Don’t touch the spikes! // Type your code below and…" at bounding box center [940, 247] width 382 height 421
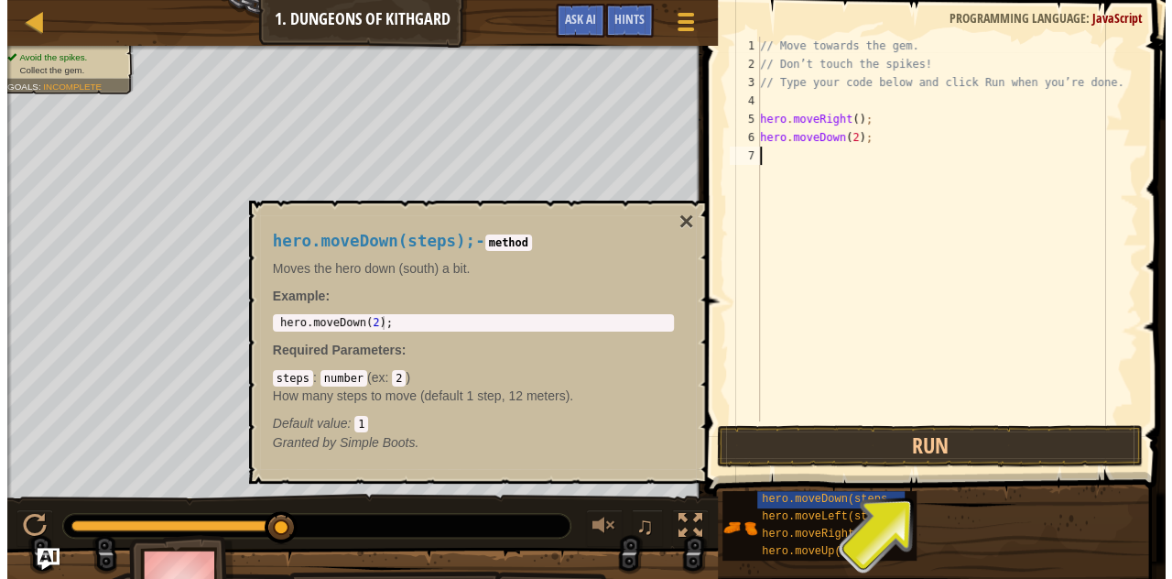
scroll to position [8, 0]
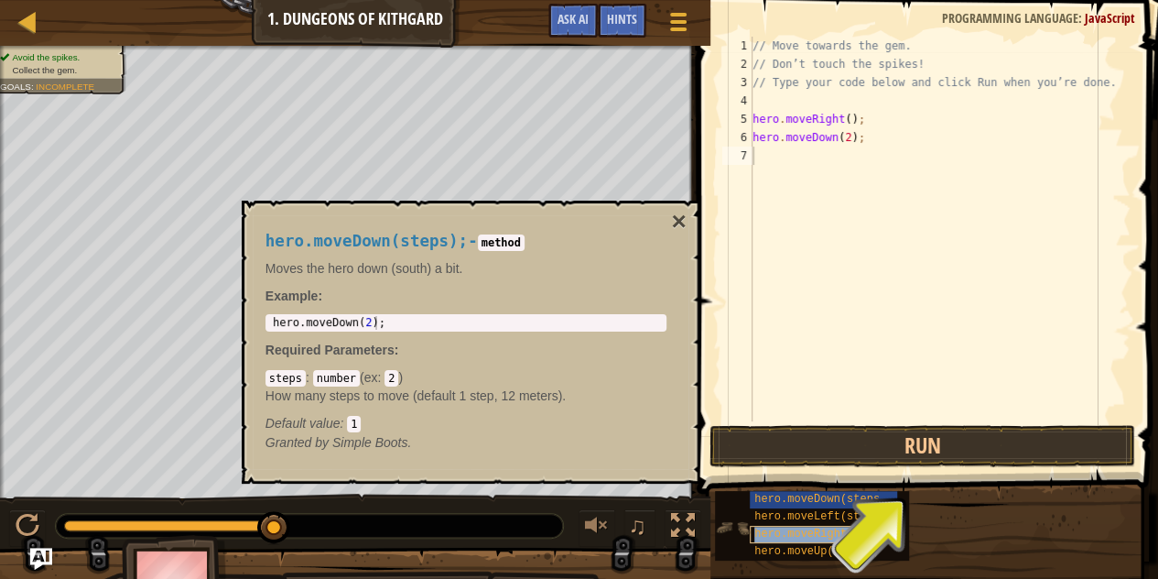
copy span "hero.moveRight(steps);"
click at [776, 160] on div "// Move towards the gem. // Don’t touch the spikes! // Type your code below and…" at bounding box center [940, 247] width 382 height 421
paste textarea "hero.moveRight(steps);"
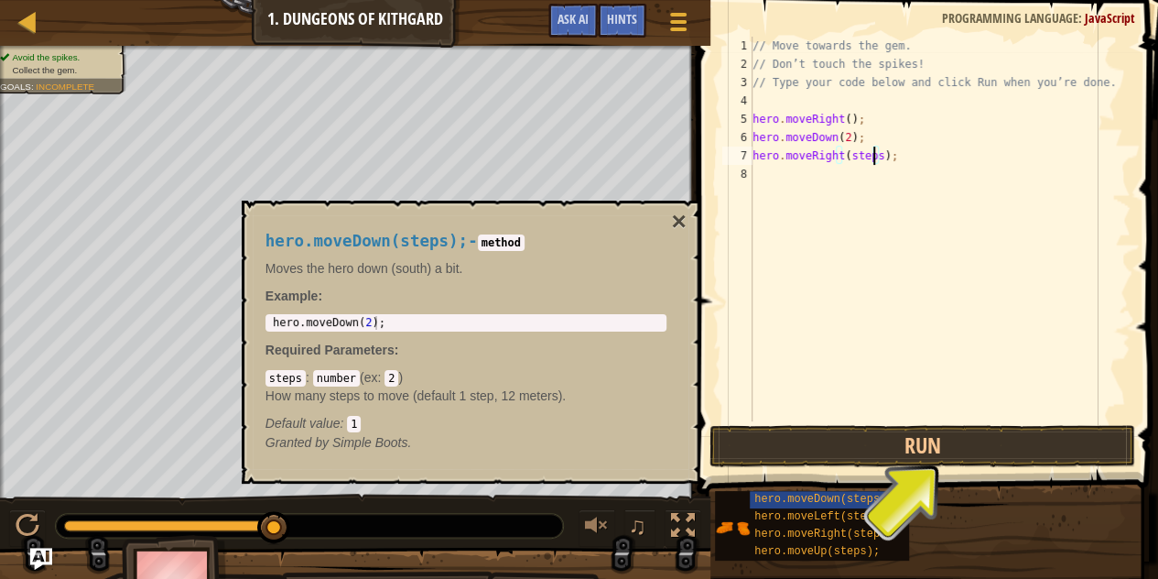
click at [872, 157] on div "// Move towards the gem. // Don’t touch the spikes! // Type your code below and…" at bounding box center [940, 247] width 382 height 421
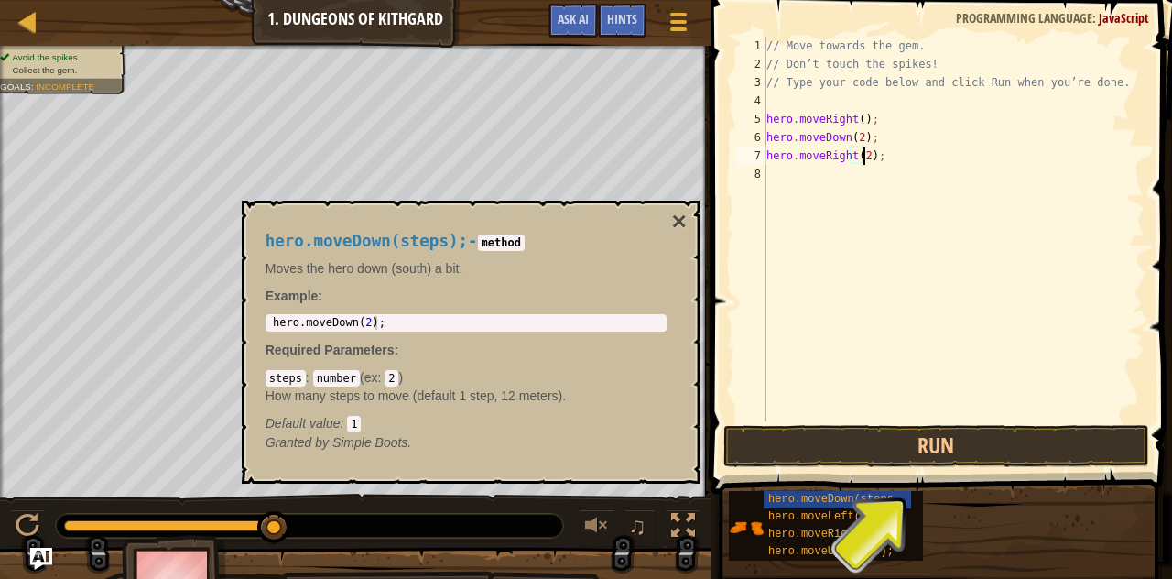
scroll to position [8, 7]
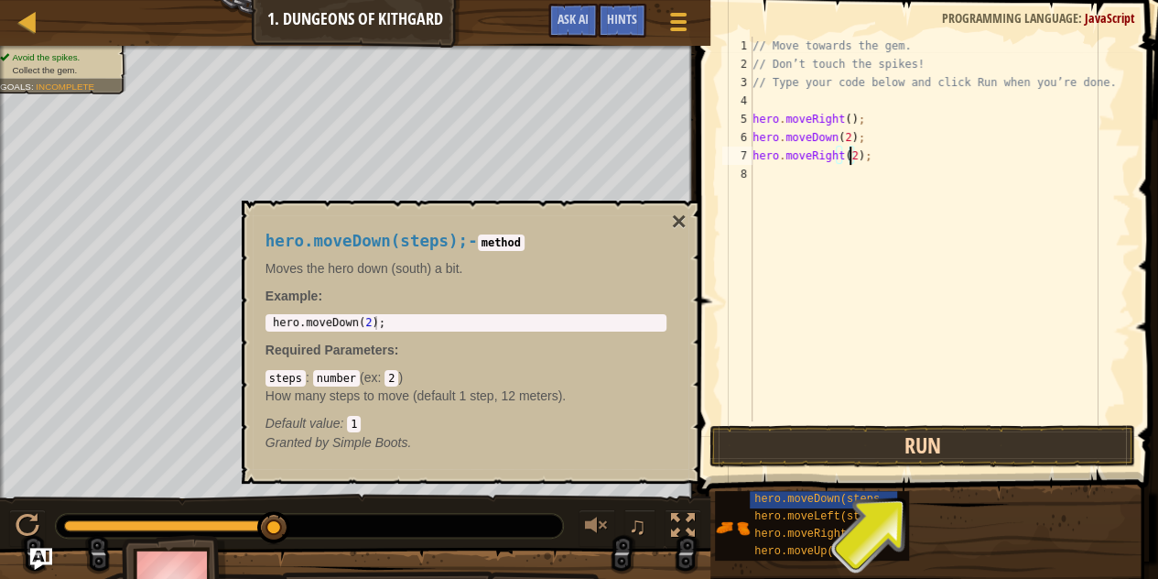
type textarea "hero.moveRight(2);"
click at [919, 451] on button "Run" at bounding box center [922, 446] width 427 height 42
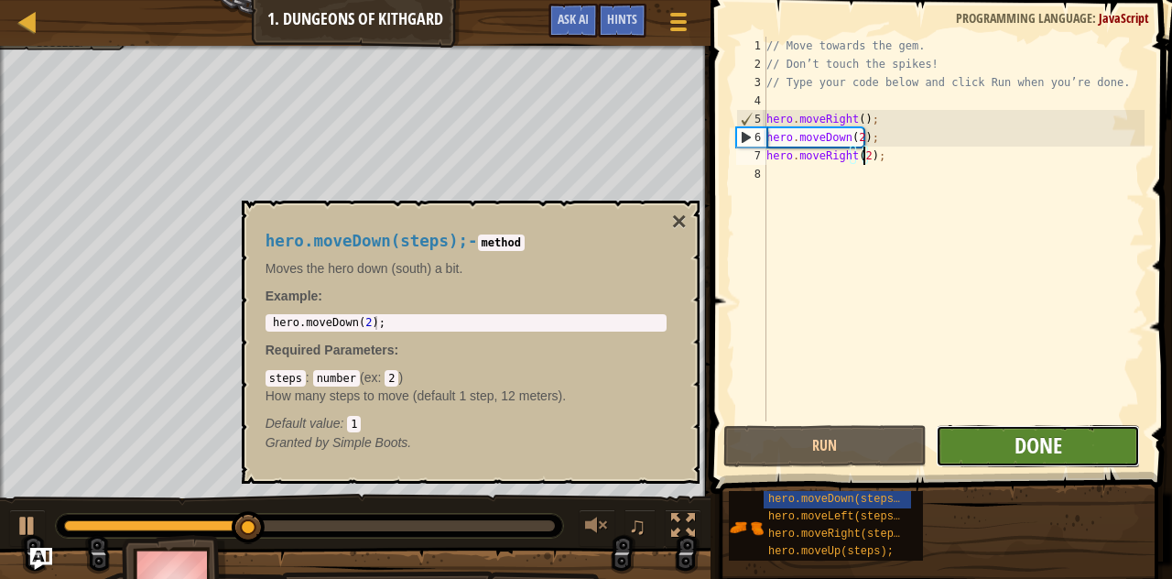
click at [1031, 446] on span "Done" at bounding box center [1038, 444] width 48 height 29
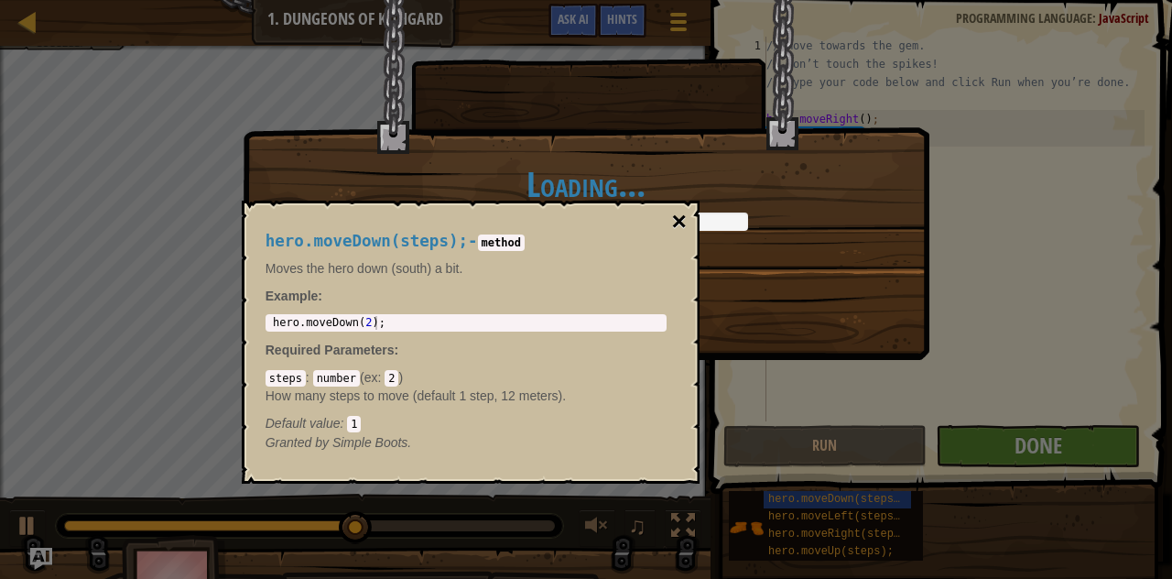
click at [675, 215] on button "×" at bounding box center [678, 222] width 15 height 26
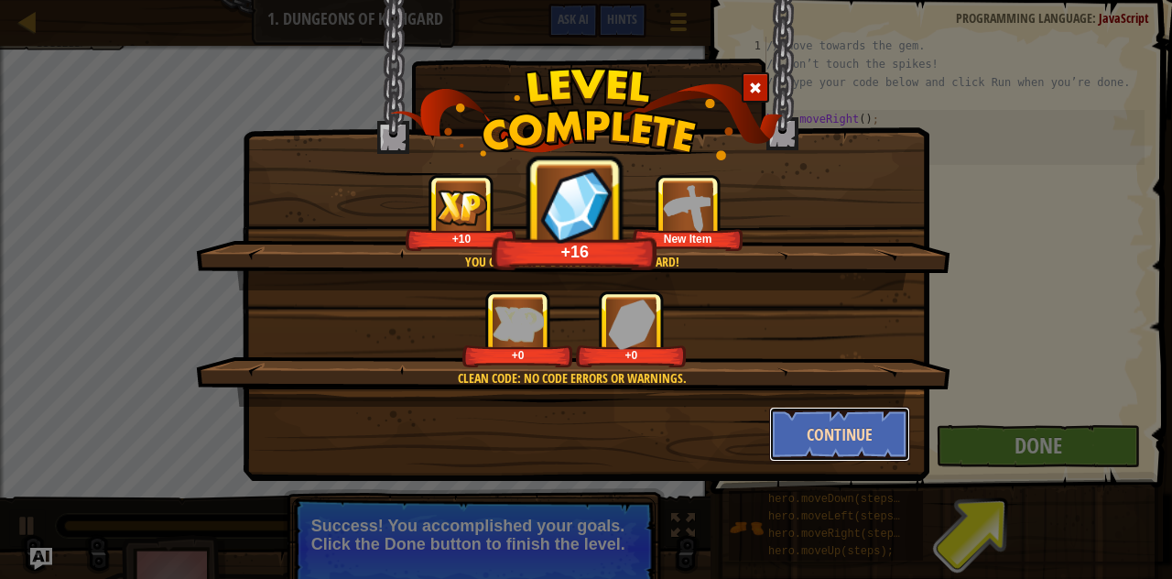
click at [823, 435] on button "Continue" at bounding box center [840, 433] width 142 height 55
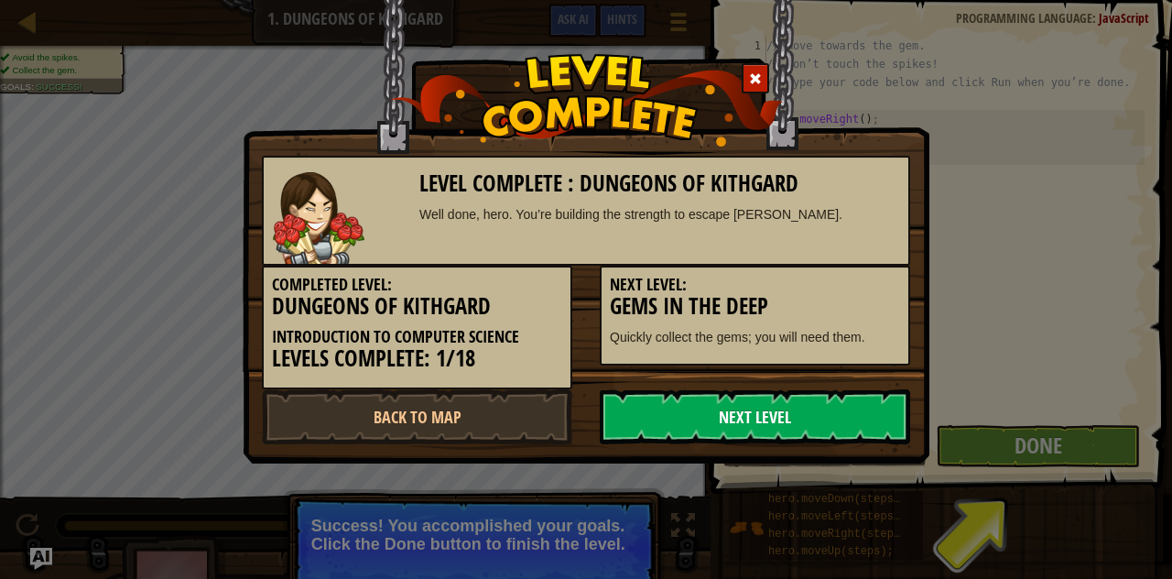
click at [808, 420] on link "Next Level" at bounding box center [755, 416] width 310 height 55
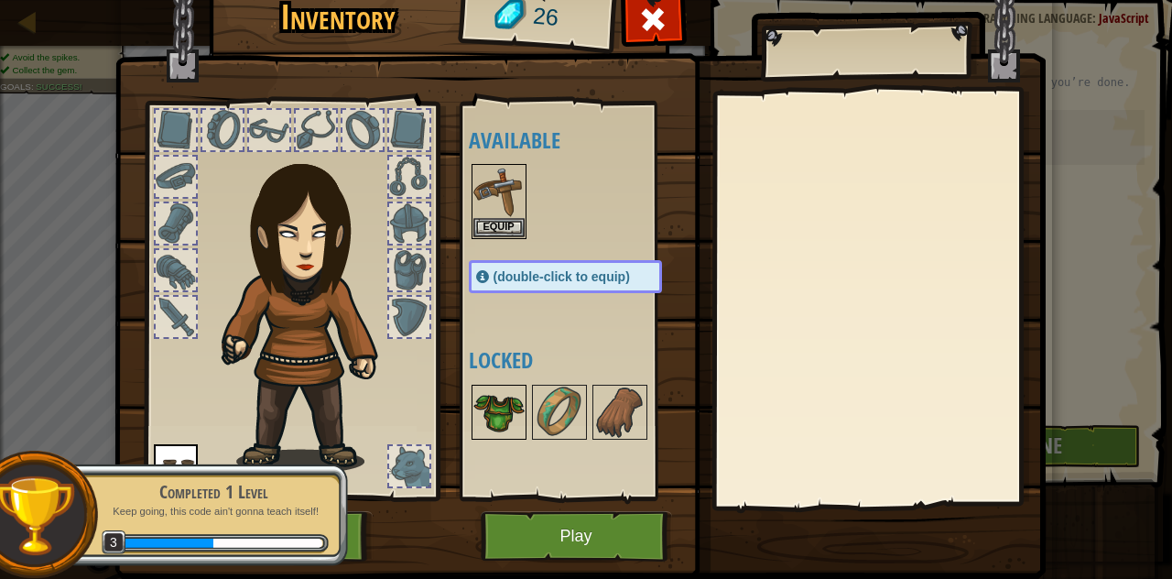
click at [487, 406] on img at bounding box center [498, 411] width 51 height 51
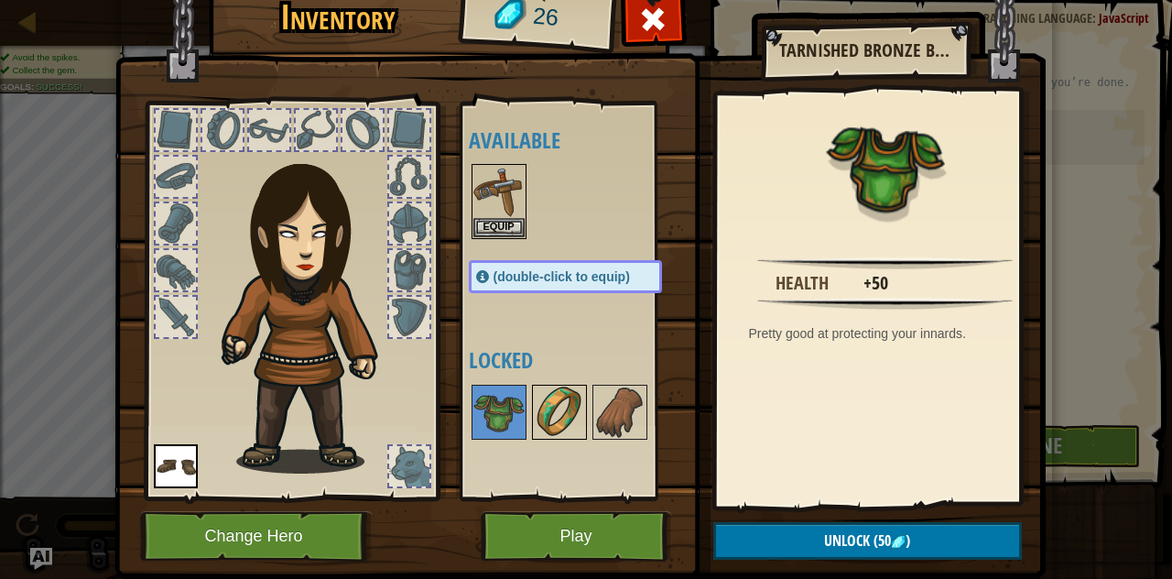
click at [546, 407] on img at bounding box center [559, 411] width 51 height 51
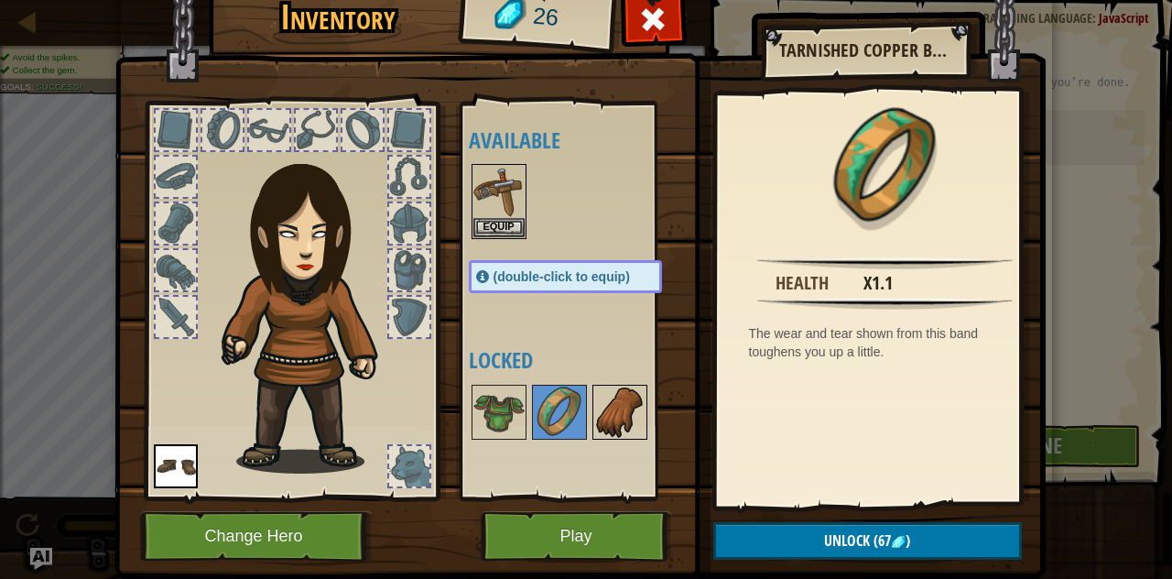
click at [600, 408] on img at bounding box center [619, 411] width 51 height 51
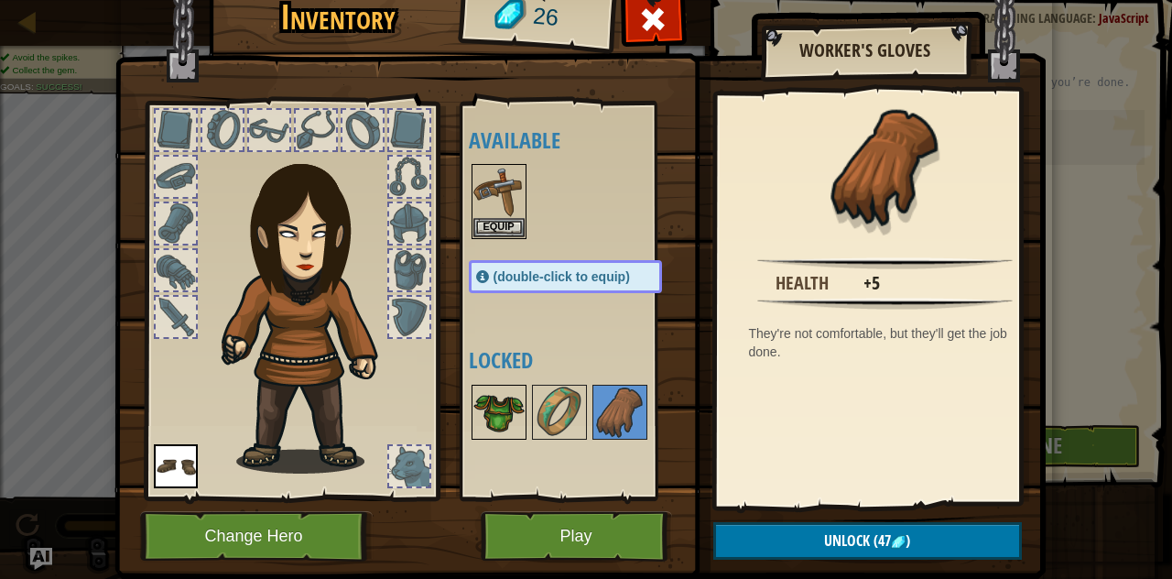
click at [491, 407] on img at bounding box center [498, 411] width 51 height 51
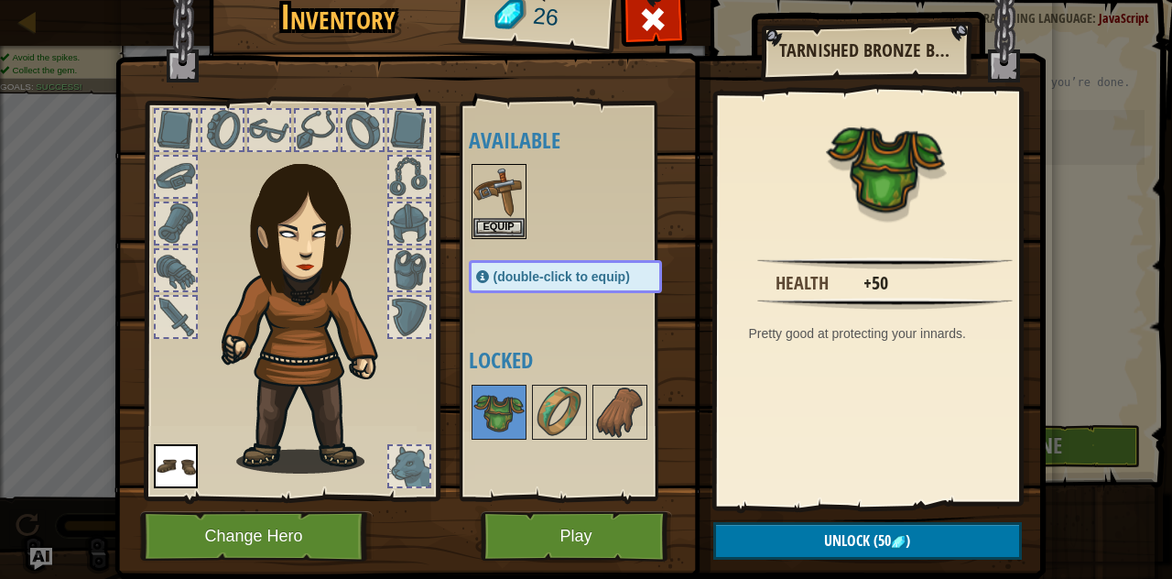
click at [161, 308] on div at bounding box center [176, 317] width 40 height 40
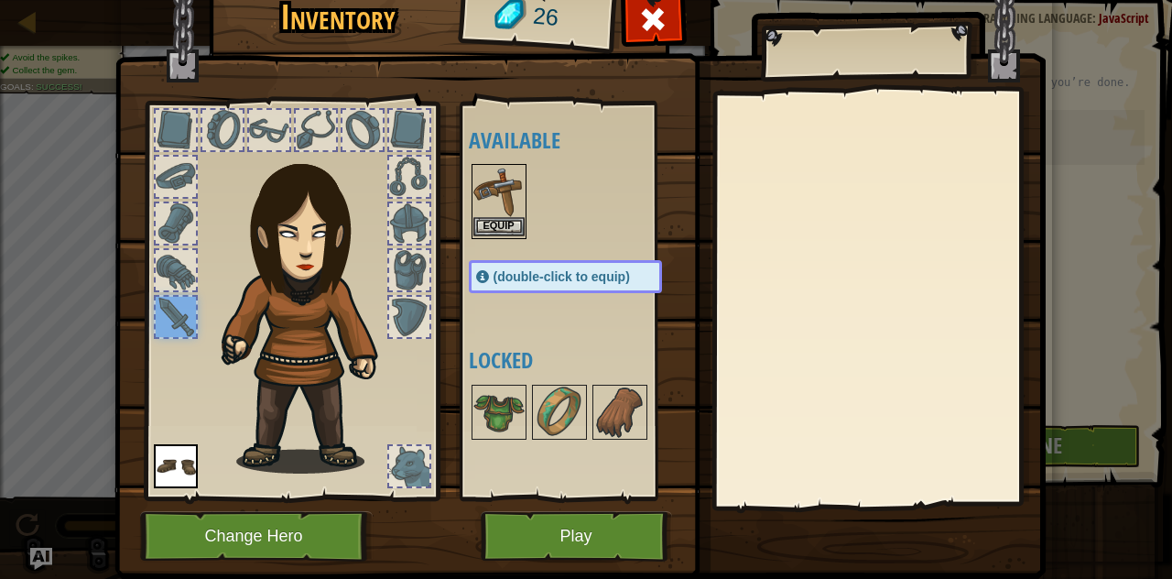
click at [492, 204] on img at bounding box center [498, 191] width 51 height 51
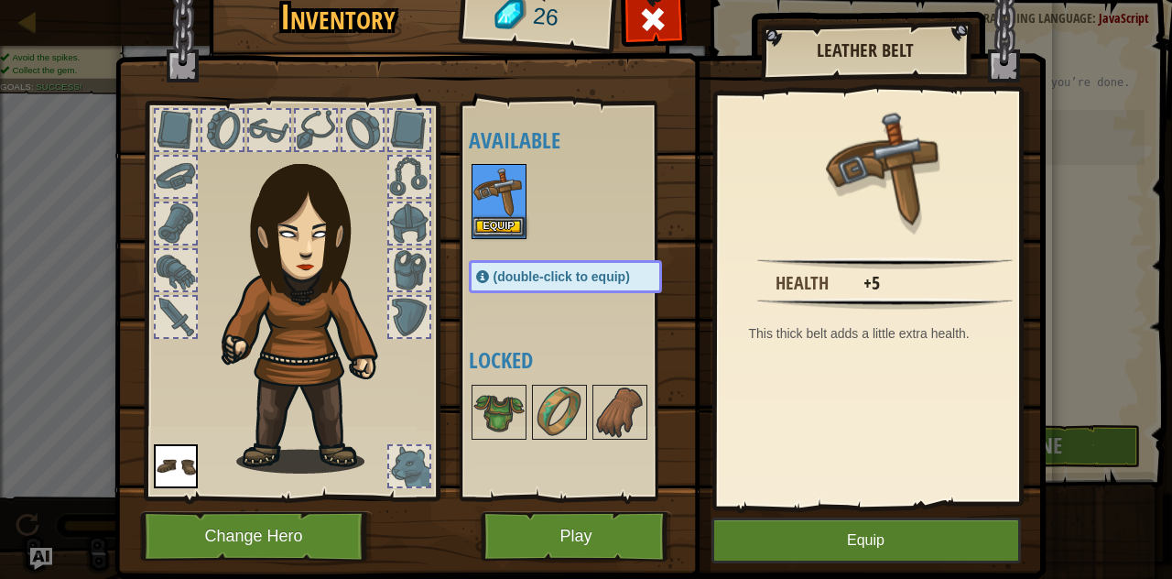
click at [492, 204] on img at bounding box center [498, 191] width 51 height 51
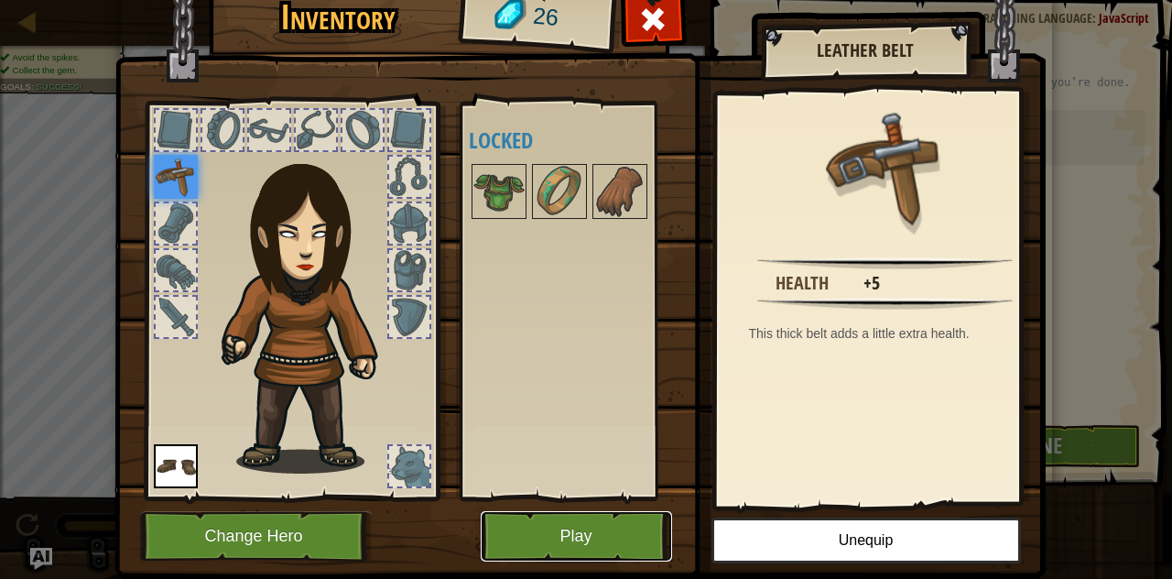
click at [595, 545] on button "Play" at bounding box center [576, 536] width 191 height 50
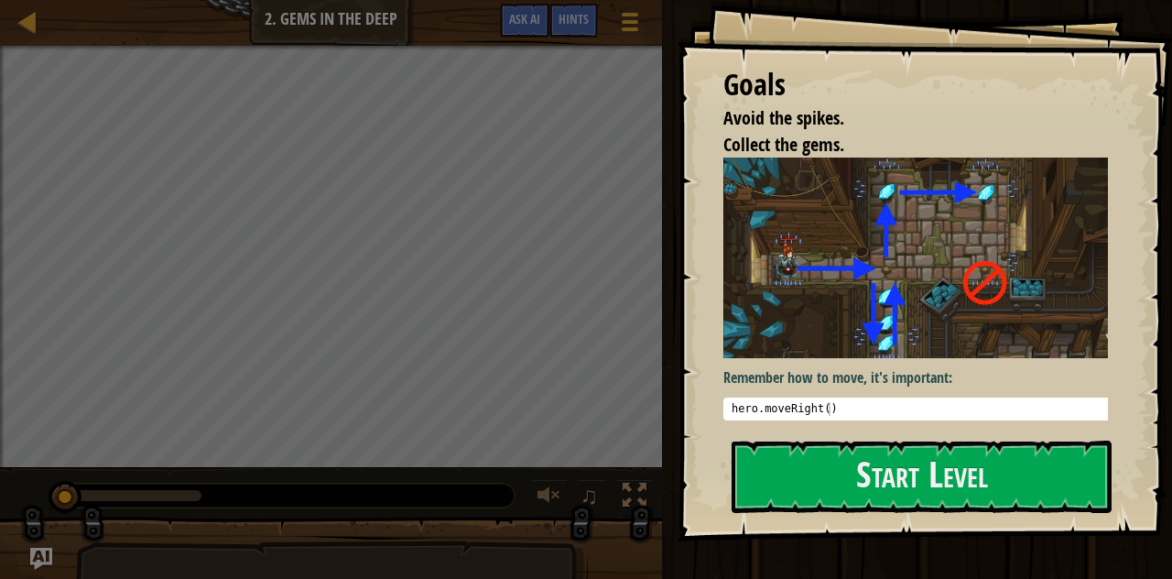
click at [891, 132] on li "Collect the gems." at bounding box center [901, 145] width 403 height 27
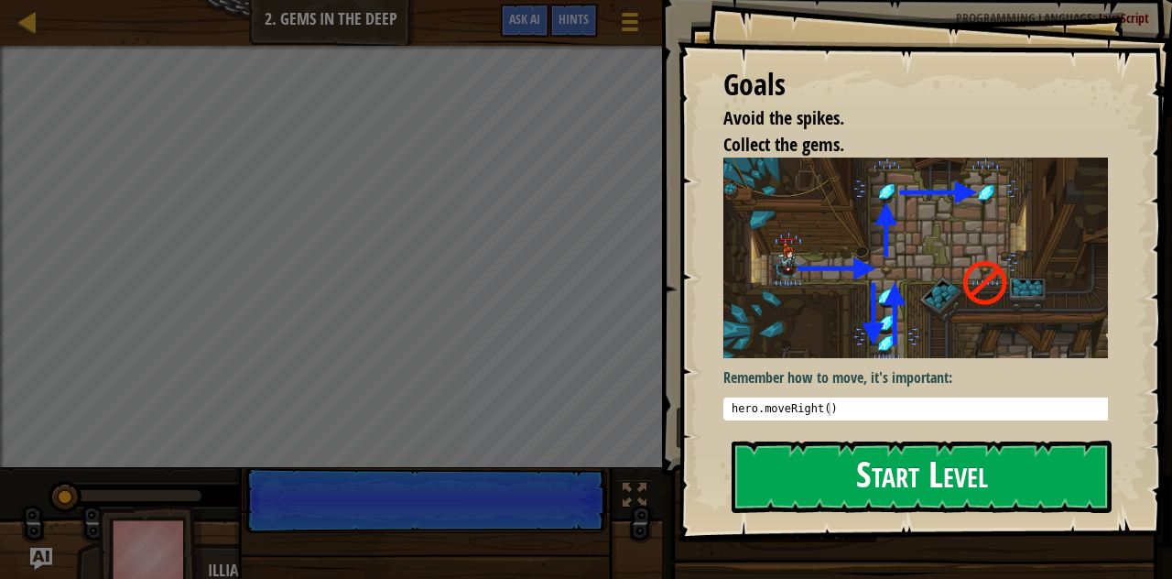
click at [862, 488] on button "Start Level" at bounding box center [921, 476] width 380 height 72
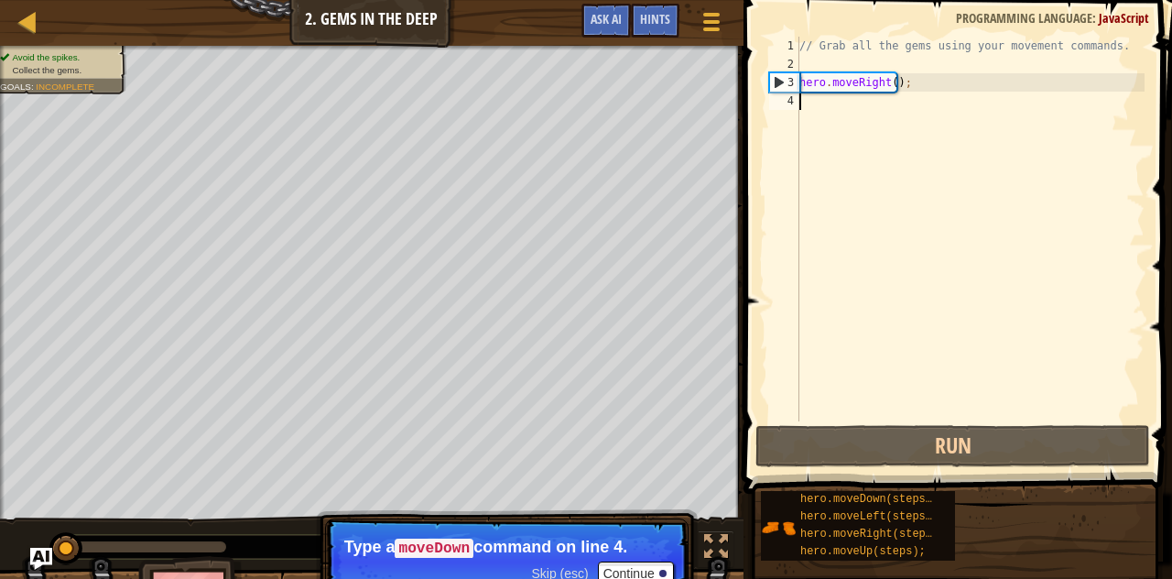
click at [886, 85] on div "// Grab all the gems using your movement commands. hero . moveRight ( ) ;" at bounding box center [969, 247] width 349 height 421
click at [888, 80] on div "// Grab all the gems using your movement commands. hero . moveRight ( ) ;" at bounding box center [969, 247] width 349 height 421
type textarea "hero.moveRight(2);"
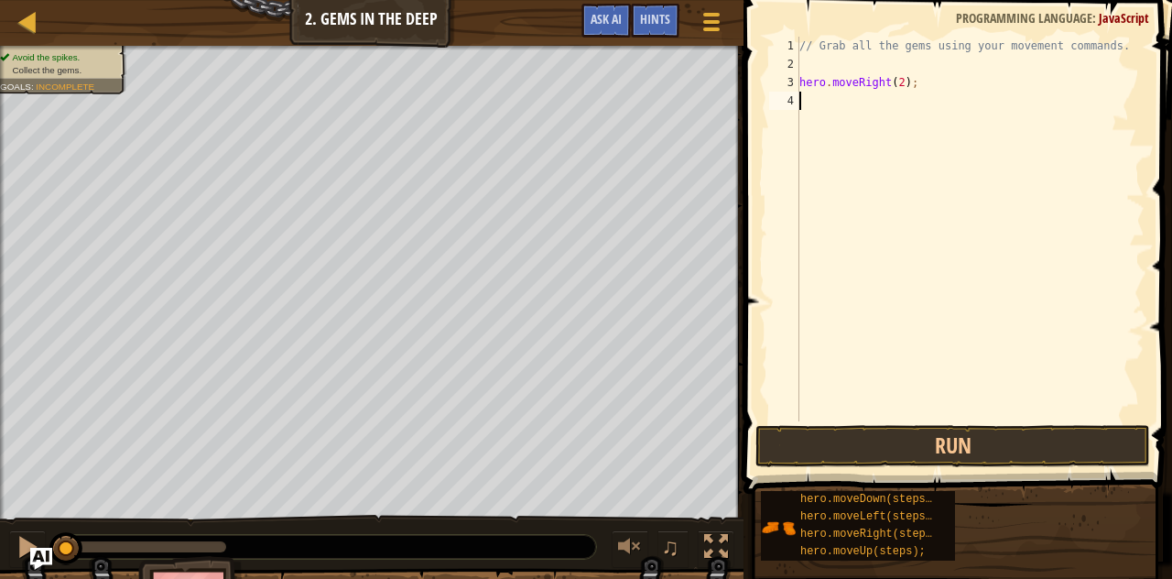
click at [833, 109] on div "// Grab all the gems using your movement commands. hero . moveRight ( 2 ) ;" at bounding box center [969, 247] width 349 height 421
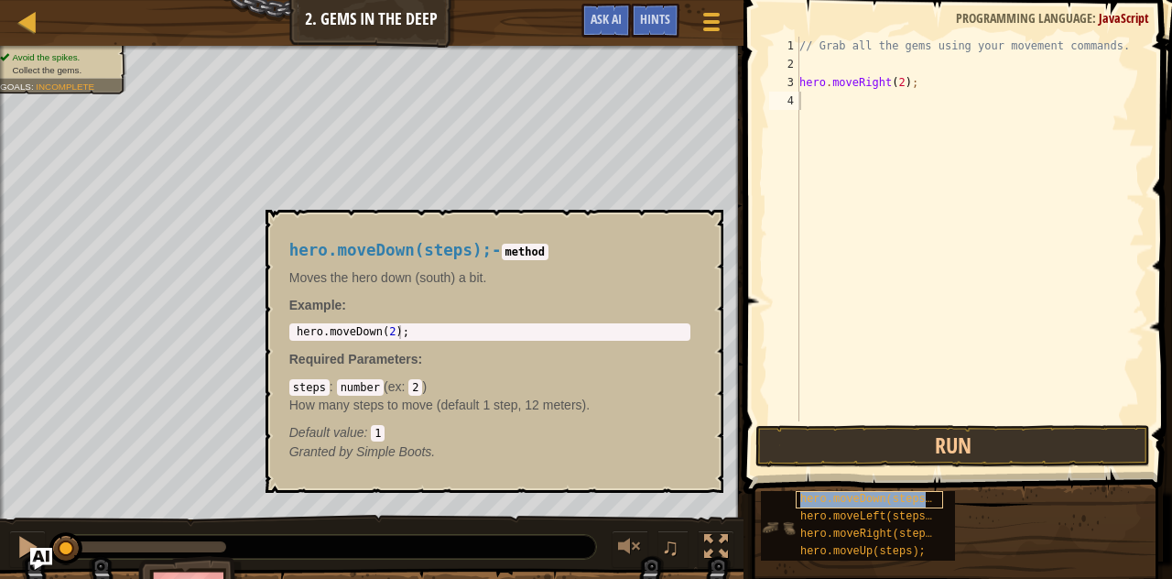
copy span "hero.moveDown(steps);"
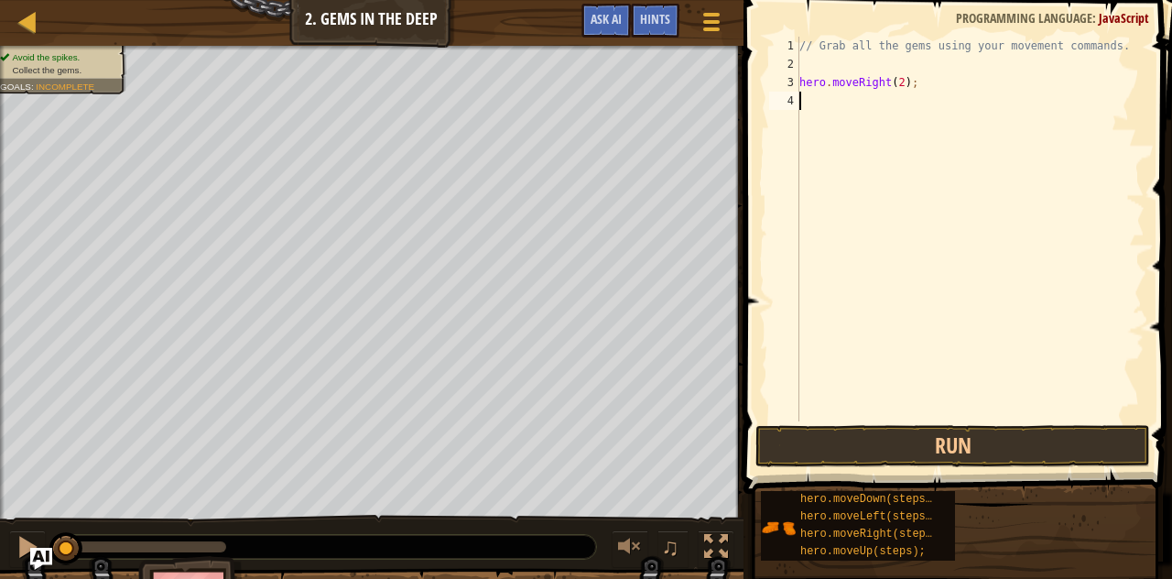
click at [819, 93] on div "// Grab all the gems using your movement commands. hero . moveRight ( 2 ) ;" at bounding box center [969, 247] width 349 height 421
paste textarea "hero.moveDown(steps);"
click at [912, 96] on div "// Grab all the gems using your movement commands. hero . moveRight ( 2 ) ; her…" at bounding box center [969, 247] width 349 height 421
type textarea "hero.moveDown(2);"
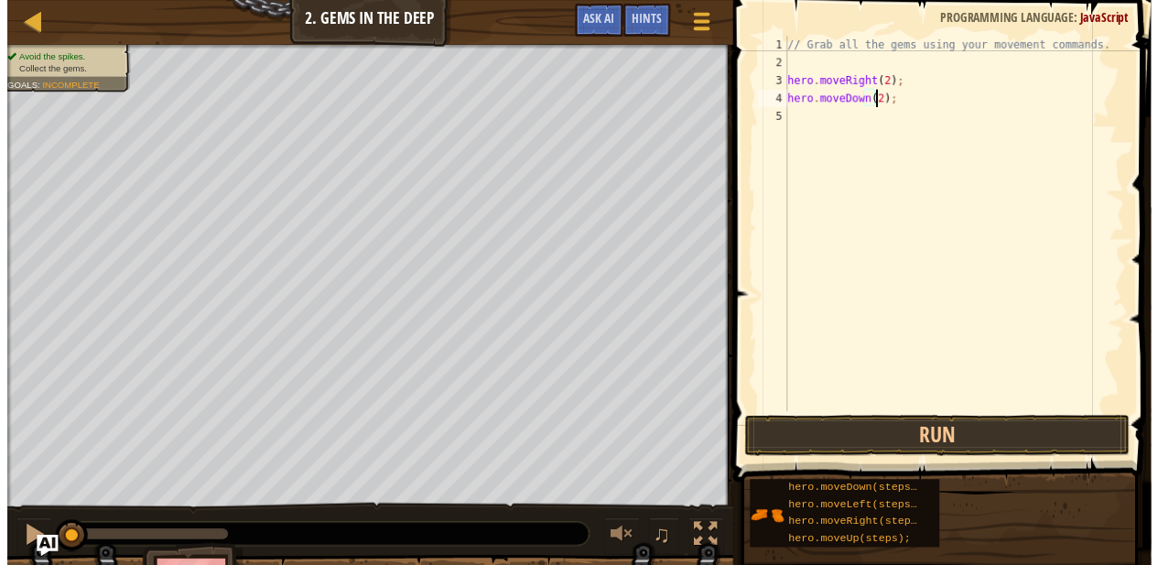
scroll to position [8, 7]
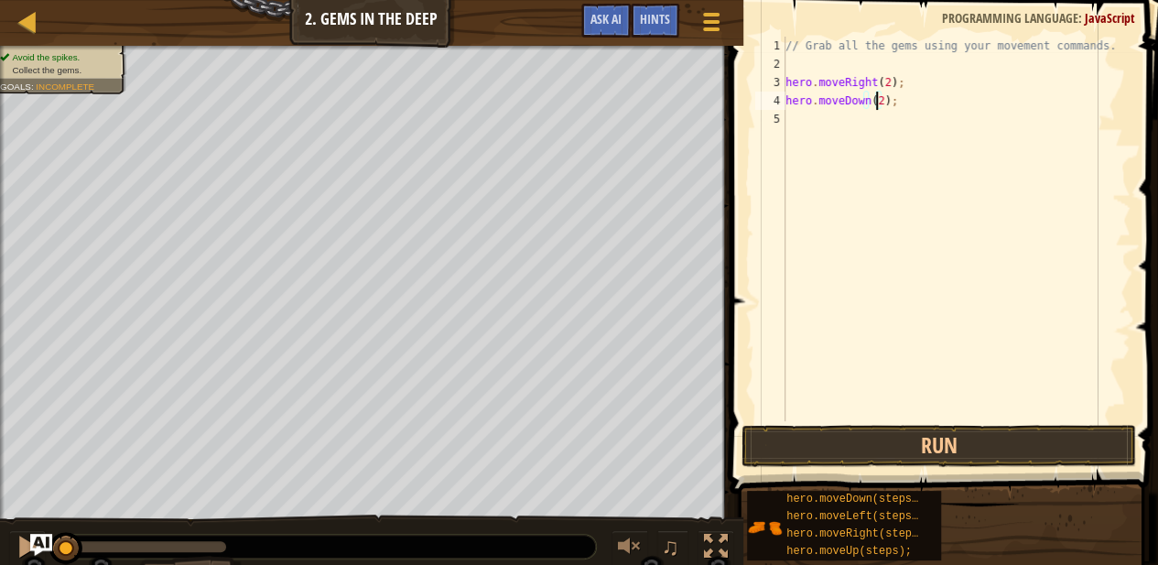
click at [849, 114] on div "// Grab all the gems using your movement commands. hero . moveRight ( 2 ) ; her…" at bounding box center [956, 247] width 349 height 421
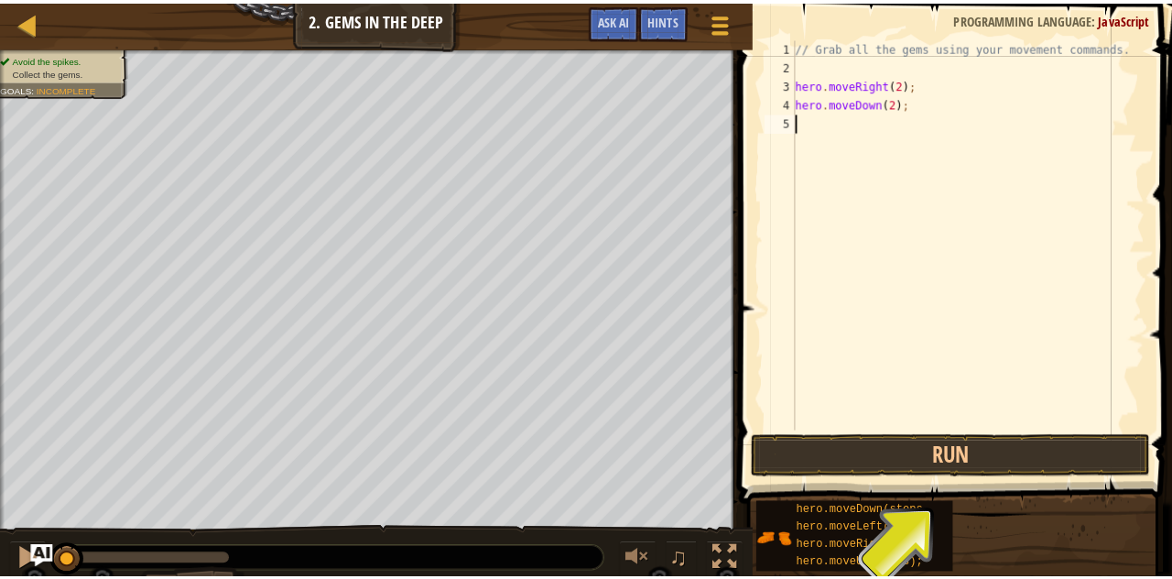
scroll to position [8, 0]
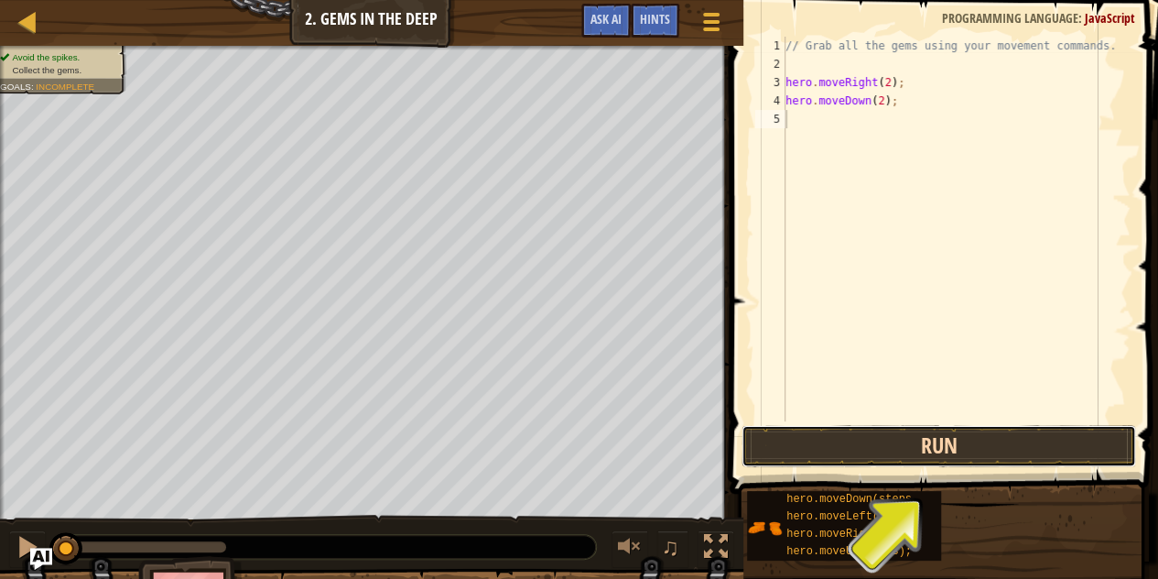
click at [930, 449] on button "Run" at bounding box center [938, 446] width 395 height 42
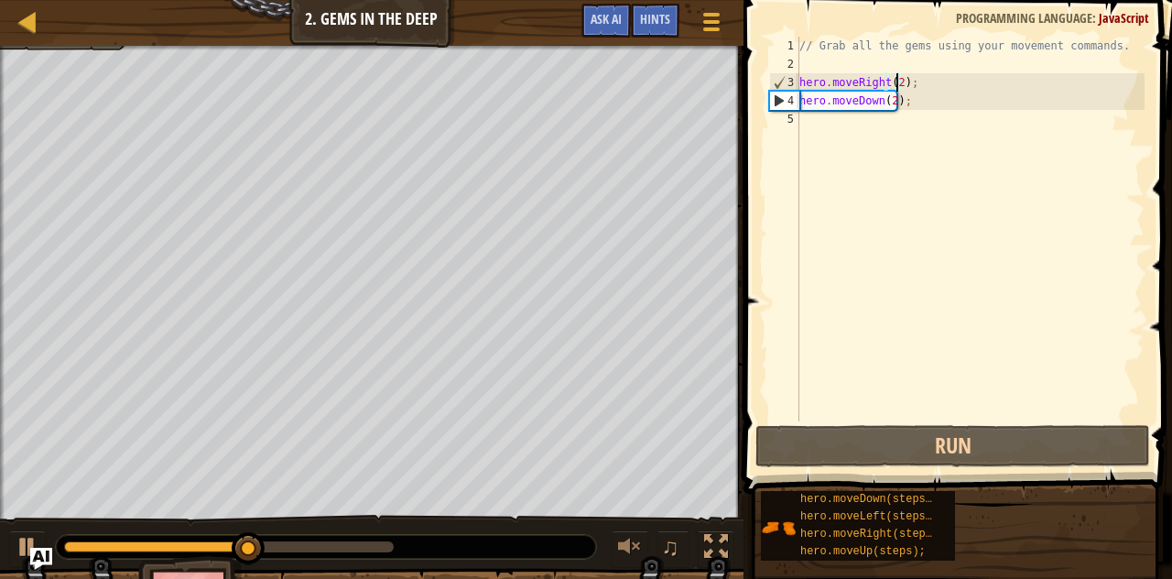
click at [896, 78] on div "// Grab all the gems using your movement commands. hero . moveRight ( 2 ) ; her…" at bounding box center [969, 247] width 349 height 421
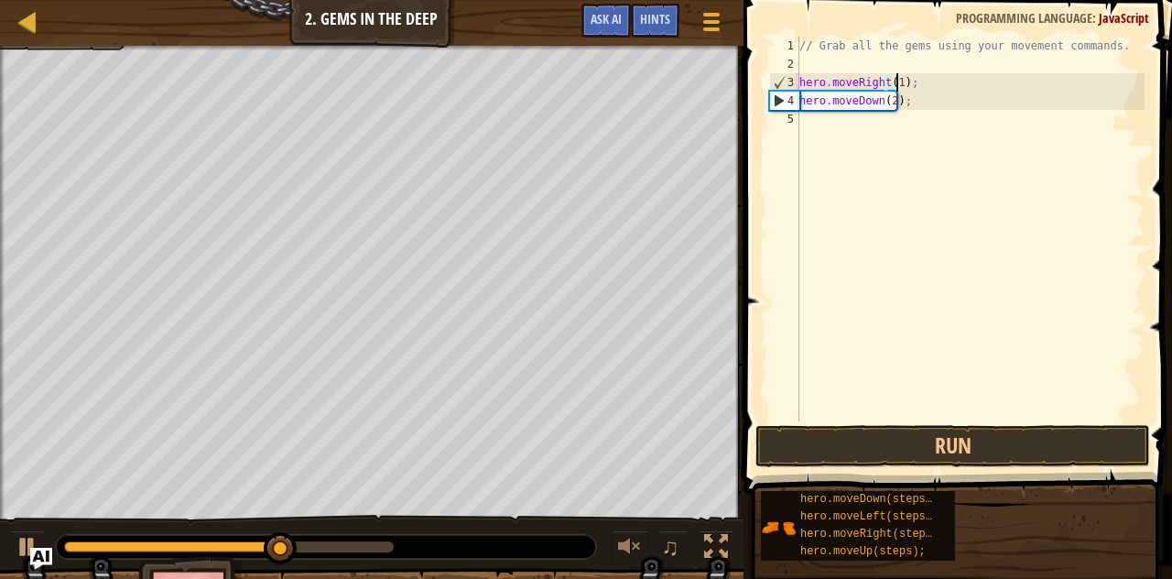
scroll to position [8, 7]
type textarea "hero.moveRight(1);"
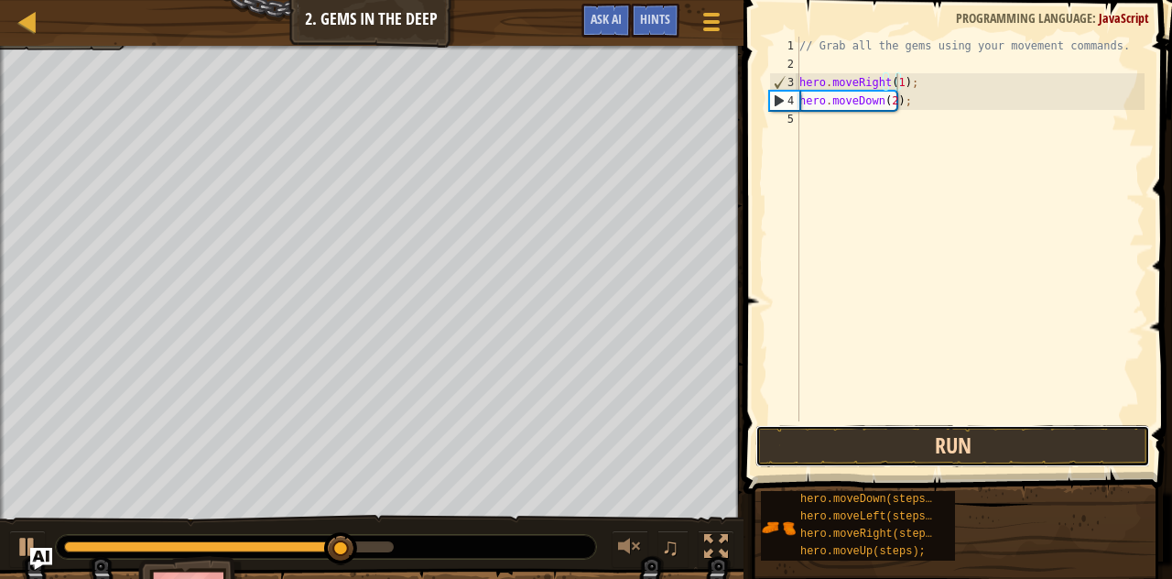
click at [902, 445] on button "Run" at bounding box center [952, 446] width 395 height 42
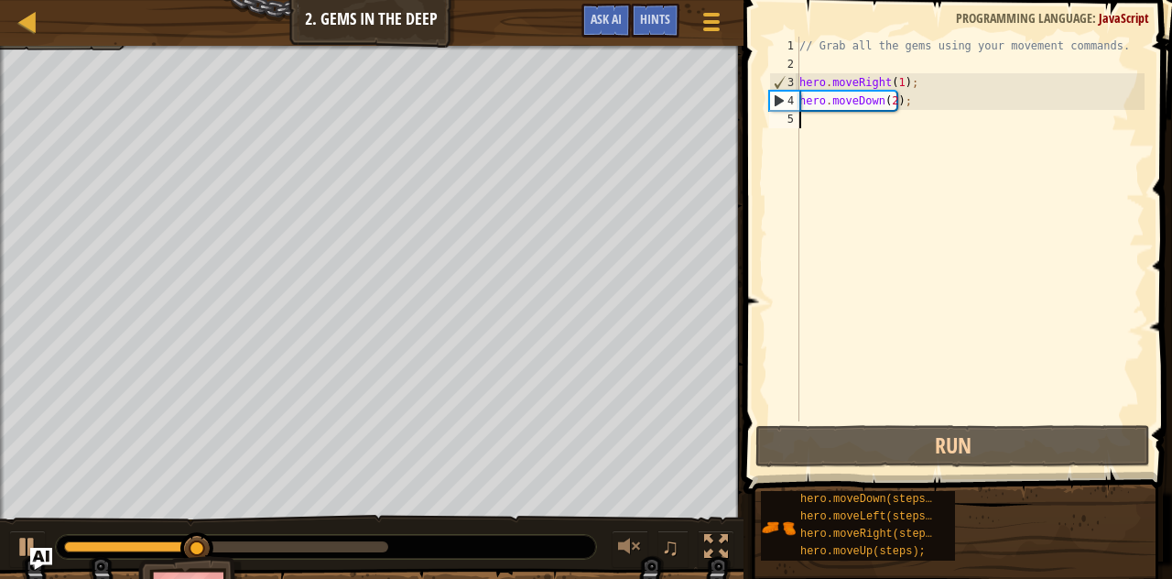
click at [829, 124] on div "// Grab all the gems using your movement commands. hero . moveRight ( 1 ) ; her…" at bounding box center [969, 247] width 349 height 421
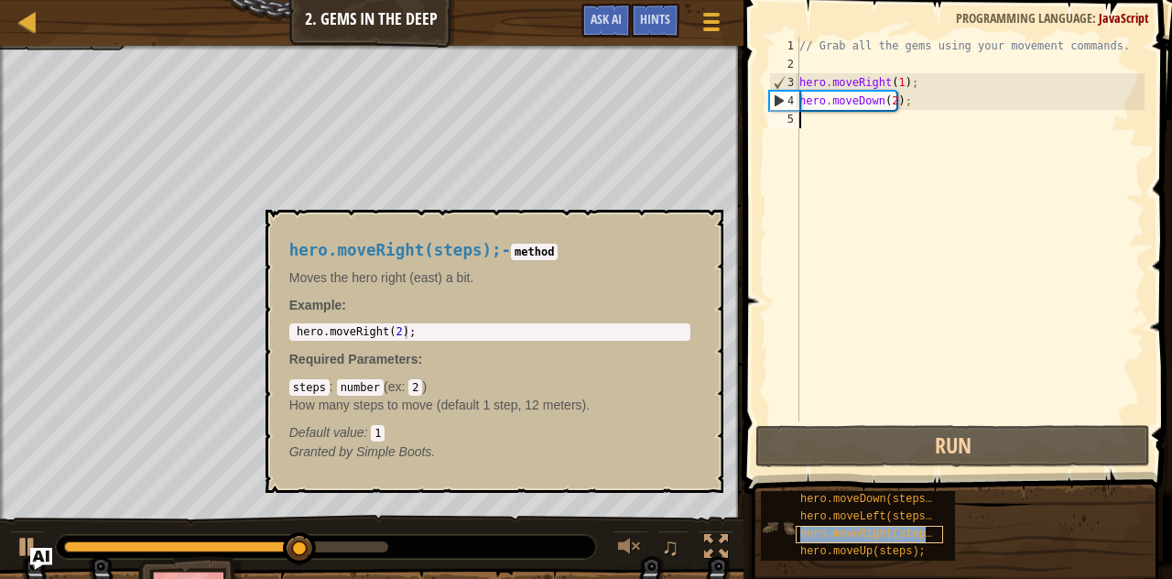
click at [864, 528] on span "hero.moveRight(steps);" at bounding box center [872, 533] width 145 height 13
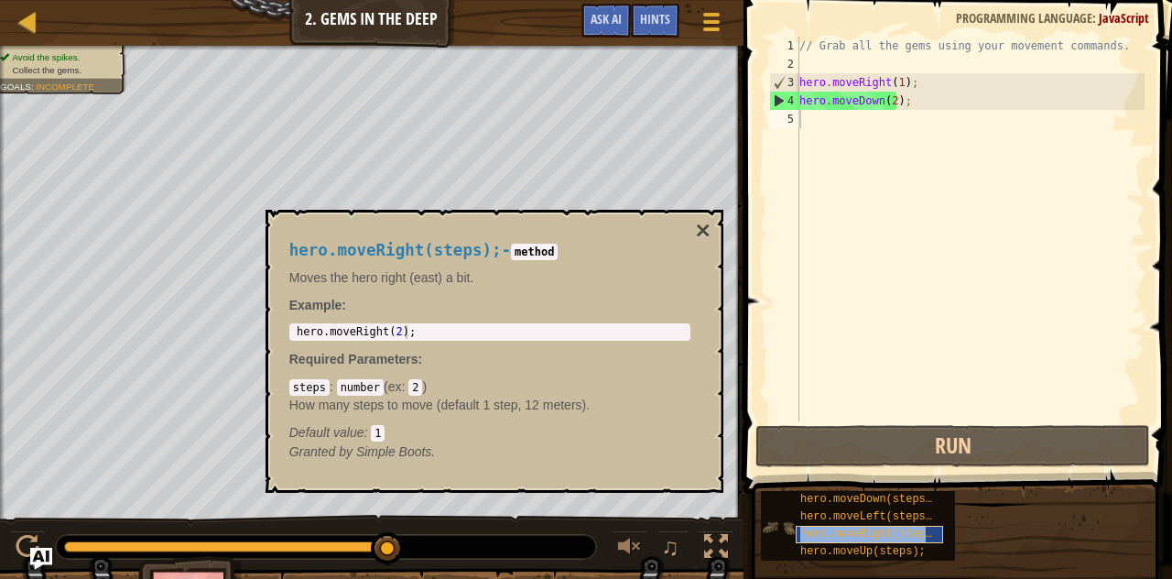
copy span "hero.moveRight(steps);"
click at [815, 129] on div "// Grab all the gems using your movement commands. hero . moveRight ( 1 ) ; her…" at bounding box center [969, 247] width 349 height 421
paste textarea "hero.moveRight(steps);"
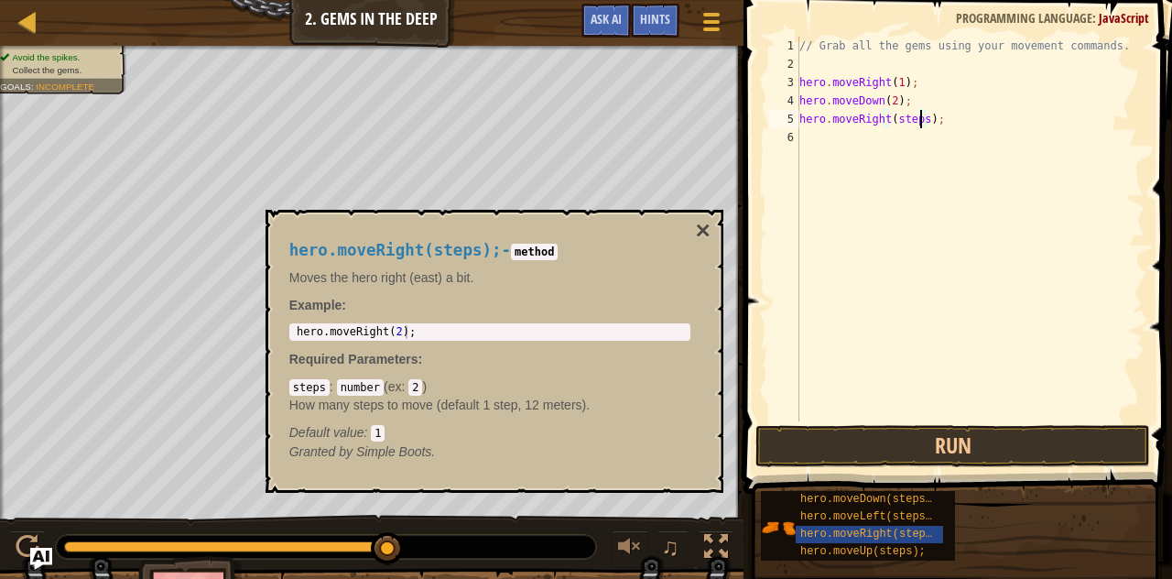
click at [921, 117] on div "// Grab all the gems using your movement commands. hero . moveRight ( 1 ) ; her…" at bounding box center [969, 247] width 349 height 421
click at [887, 100] on div "// Grab all the gems using your movement commands. hero . moveRight ( 1 ) ; her…" at bounding box center [969, 247] width 349 height 421
type textarea "hero.moveDown(1);"
click at [699, 232] on button "×" at bounding box center [702, 231] width 15 height 26
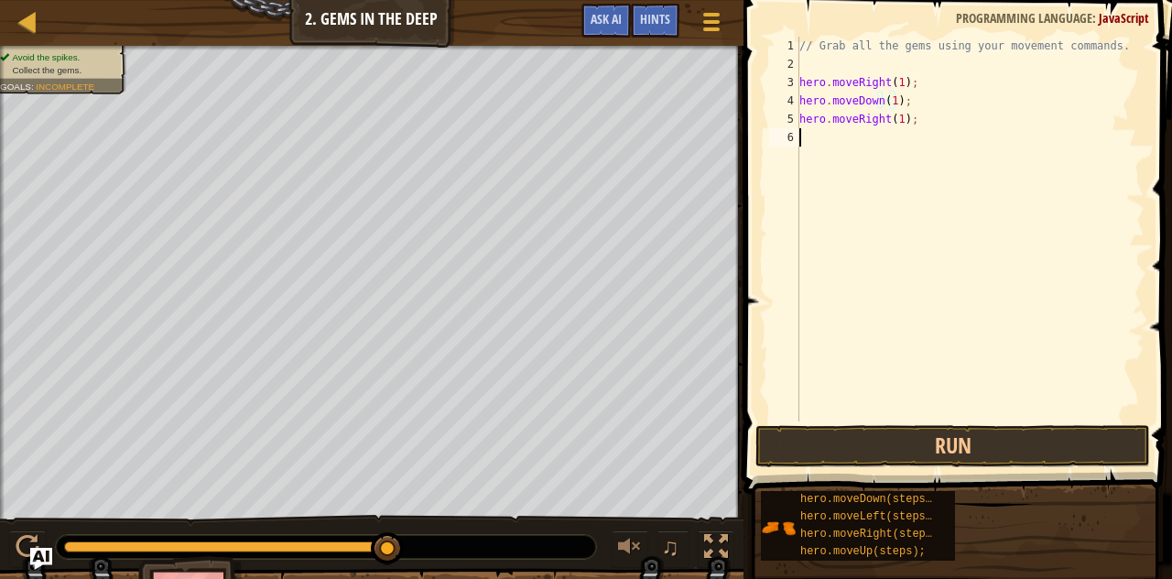
scroll to position [8, 0]
click at [829, 140] on div "// Grab all the gems using your movement commands. hero . moveRight ( 1 ) ; her…" at bounding box center [969, 247] width 349 height 421
click at [894, 116] on div "// Grab all the gems using your movement commands. hero . moveRight ( 1 ) ; her…" at bounding box center [969, 247] width 349 height 421
type textarea "hero.moveRight(2);"
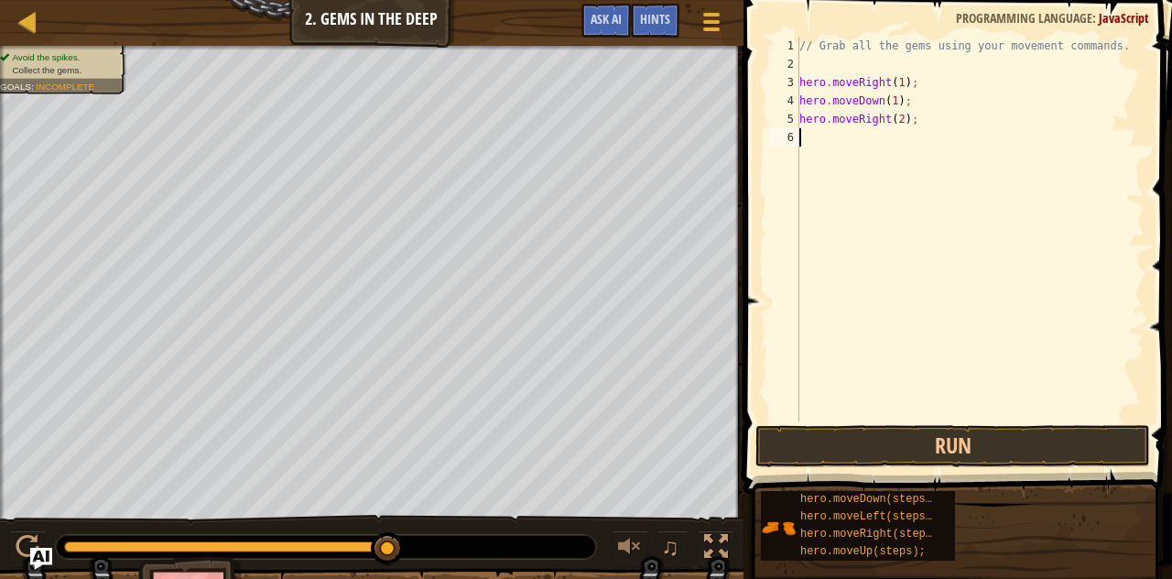
click at [832, 136] on div "// Grab all the gems using your movement commands. hero . moveRight ( 1 ) ; her…" at bounding box center [969, 247] width 349 height 421
click at [871, 432] on button "Run" at bounding box center [952, 446] width 395 height 42
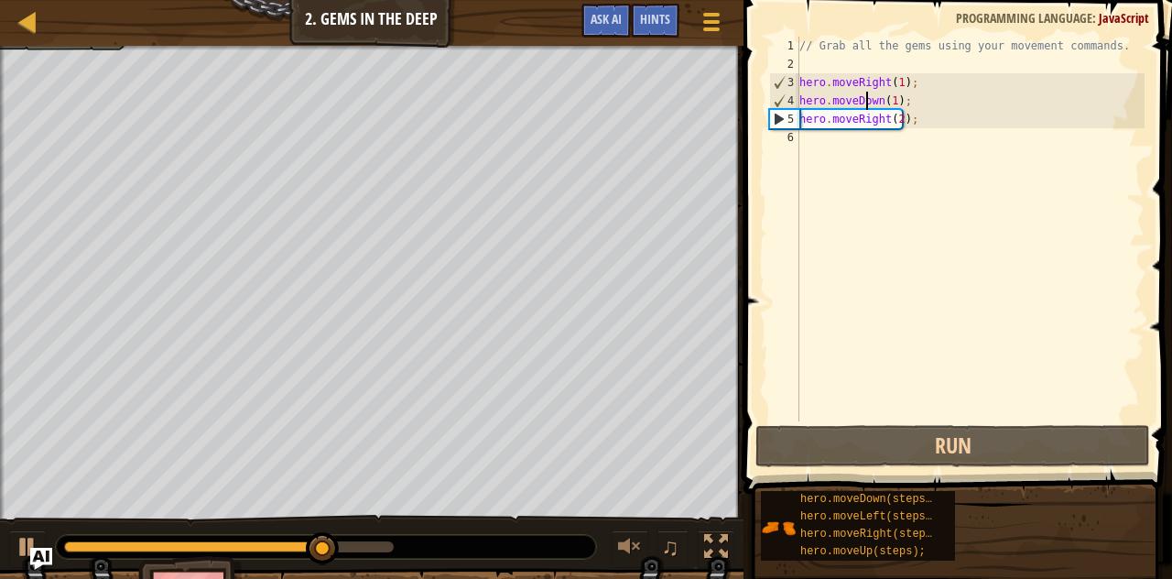
click at [868, 100] on div "// Grab all the gems using your movement commands. hero . moveRight ( 1 ) ; her…" at bounding box center [969, 247] width 349 height 421
click at [875, 99] on div "// Grab all the gems using your movement commands. hero . moveRight ( 1 ) ; her…" at bounding box center [969, 247] width 349 height 421
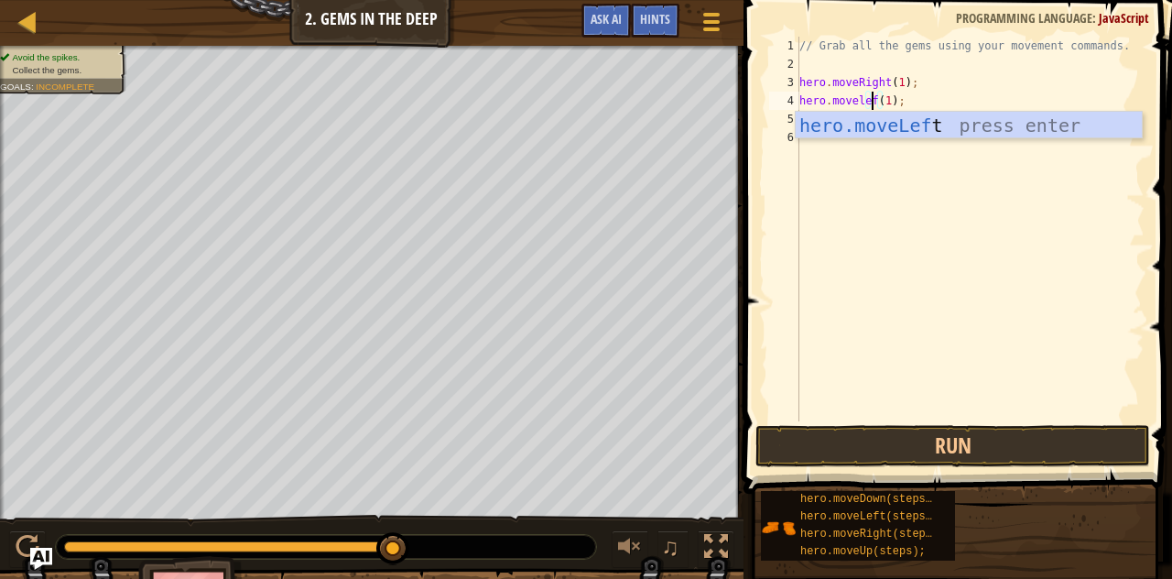
scroll to position [8, 6]
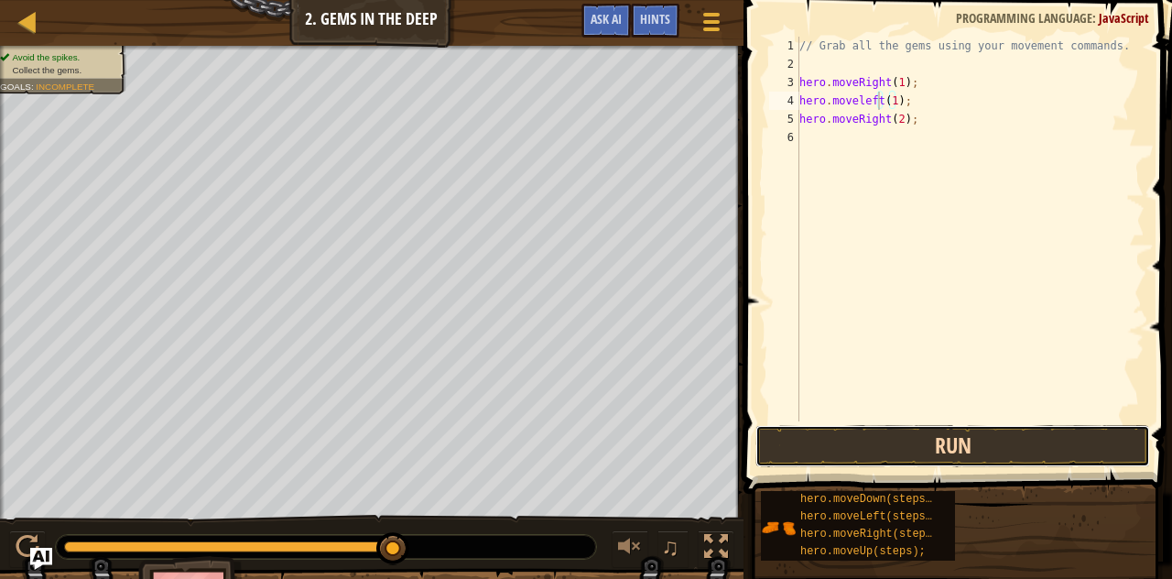
click at [932, 454] on button "Run" at bounding box center [952, 446] width 395 height 42
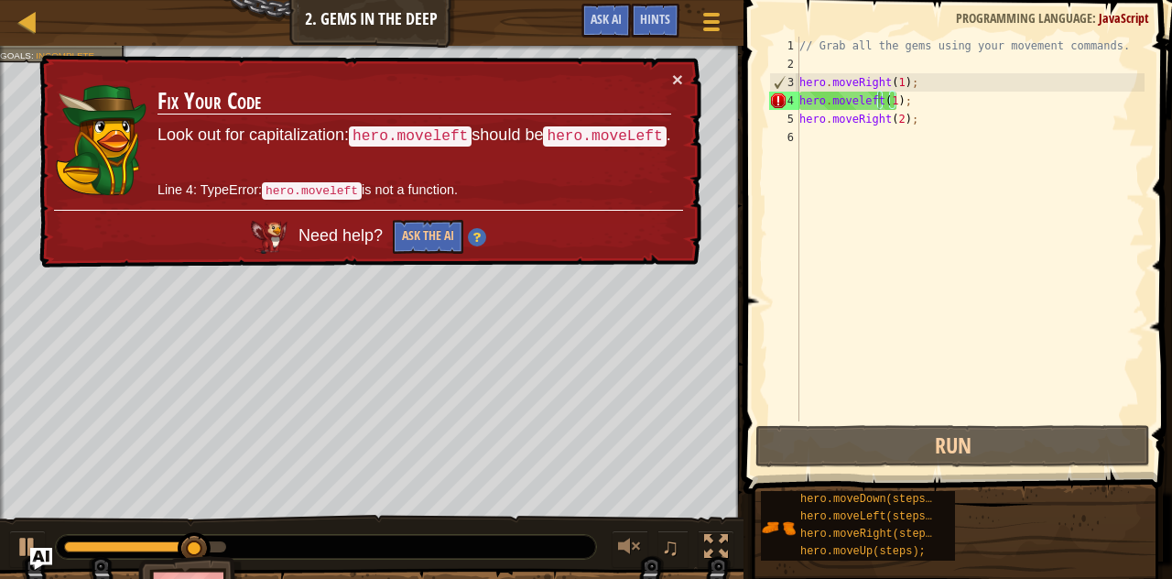
click at [665, 72] on td "Fix Your Code Look out for capitalization: hero.moveleft should be hero.moveLef…" at bounding box center [414, 140] width 515 height 140
click at [679, 76] on button "×" at bounding box center [677, 79] width 11 height 19
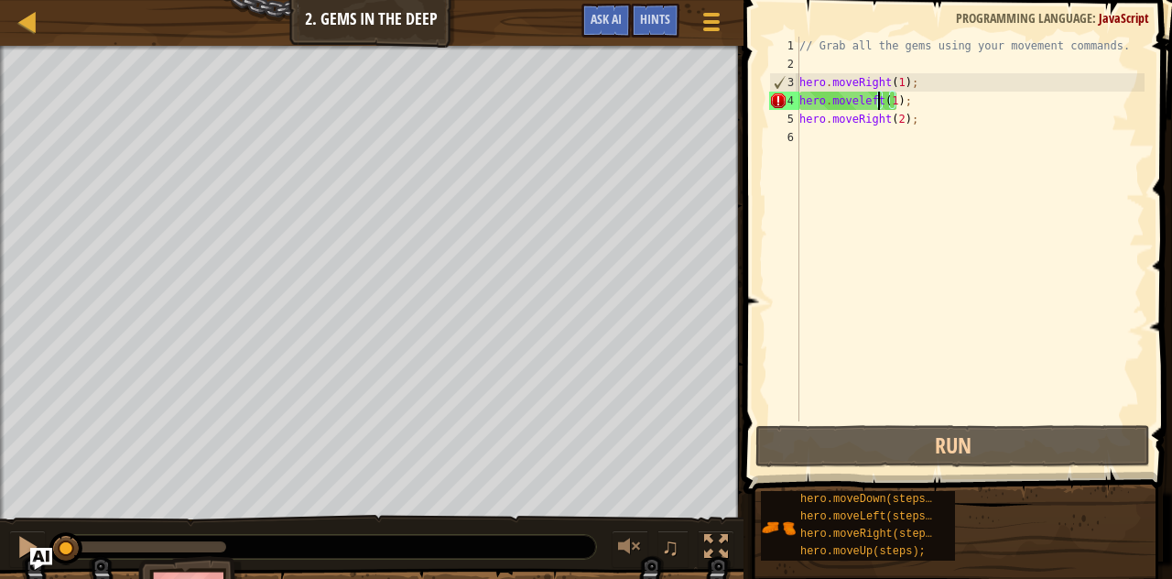
drag, startPoint x: 223, startPoint y: 547, endPoint x: 0, endPoint y: 537, distance: 223.6
click at [0, 537] on div "♫" at bounding box center [371, 541] width 743 height 55
click at [920, 99] on div "// Grab all the gems using your movement commands. hero . moveRight ( 1 ) ; her…" at bounding box center [969, 247] width 349 height 421
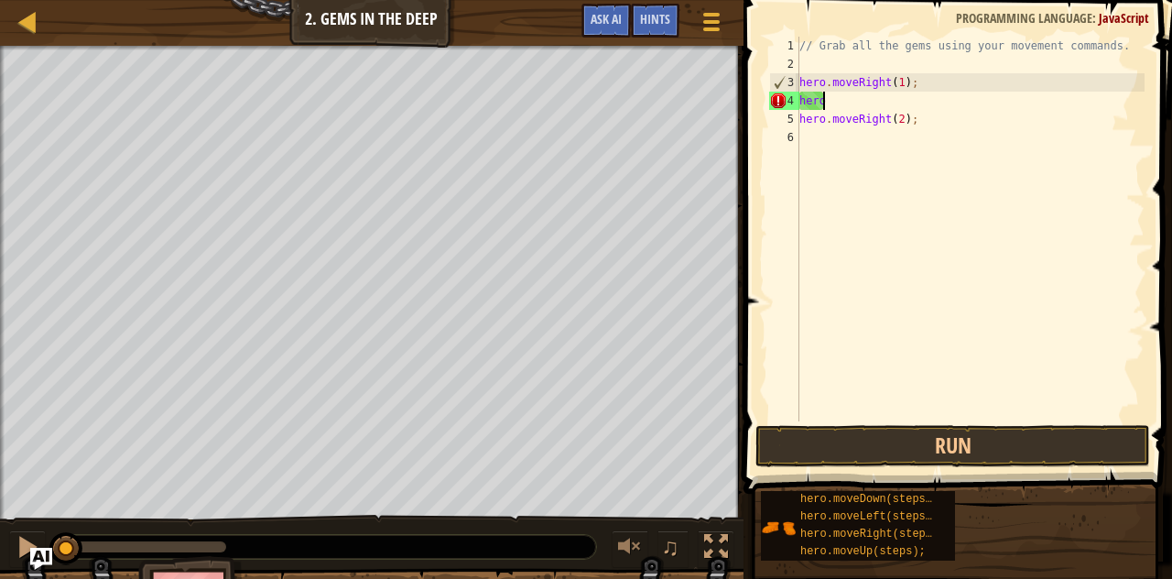
scroll to position [8, 0]
type textarea "h"
click at [915, 125] on div "// Grab all the gems using your movement commands. hero . moveRight ( 1 ) ; her…" at bounding box center [969, 247] width 349 height 421
type textarea "h"
click at [925, 75] on div "// Grab all the gems using your movement commands. hero . moveRight ( 1 ) ;" at bounding box center [969, 247] width 349 height 421
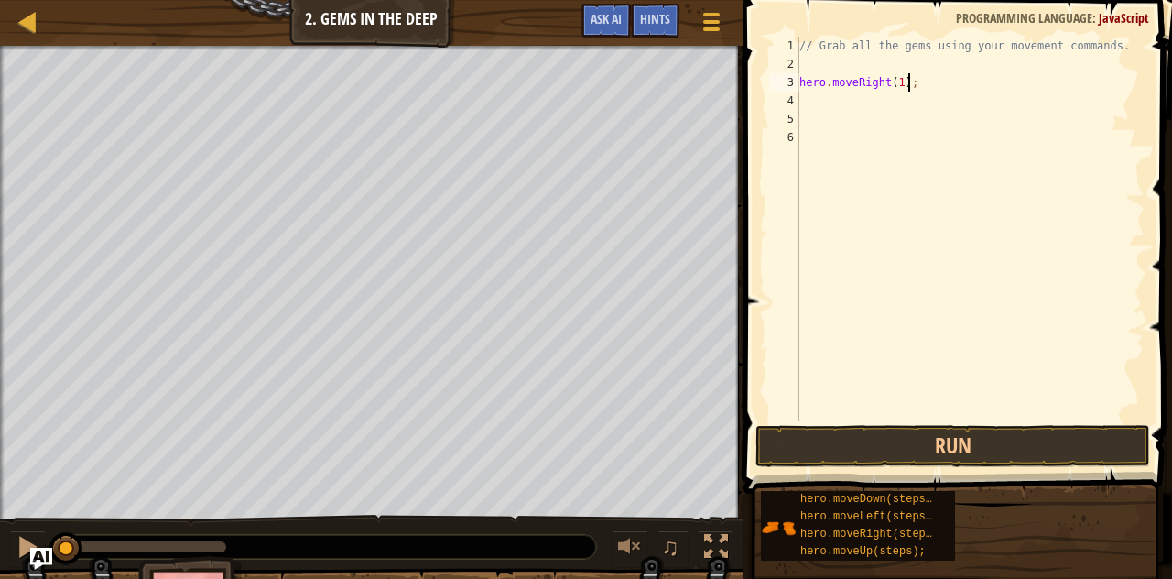
type textarea "hero.moveRight(1);"
click at [875, 106] on div "// Grab all the gems using your movement commands. hero . moveRight ( 1 ) ;" at bounding box center [969, 247] width 349 height 421
click at [906, 69] on div "// Grab all the gems using your movement commands. hero . moveRight ( 1 ) ;" at bounding box center [969, 247] width 349 height 421
click at [895, 81] on div "// Grab all the gems using your movement commands. hero . moveRight ( 1 ) ;" at bounding box center [969, 247] width 349 height 421
type textarea "hero.moveRight();"
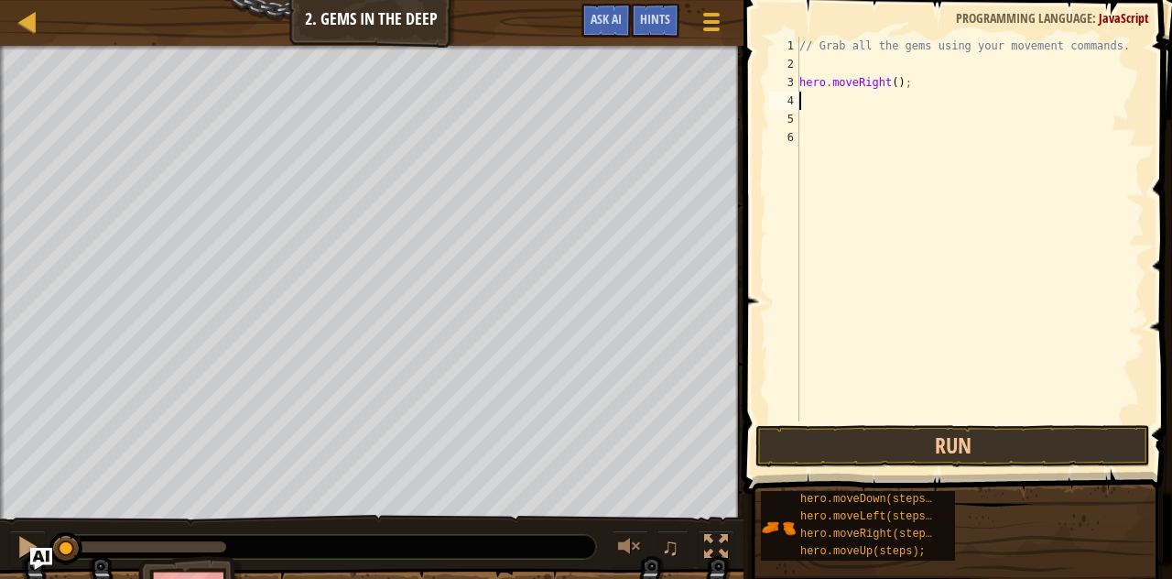
click at [806, 105] on div "// Grab all the gems using your movement commands. hero . moveRight ( ) ;" at bounding box center [969, 247] width 349 height 421
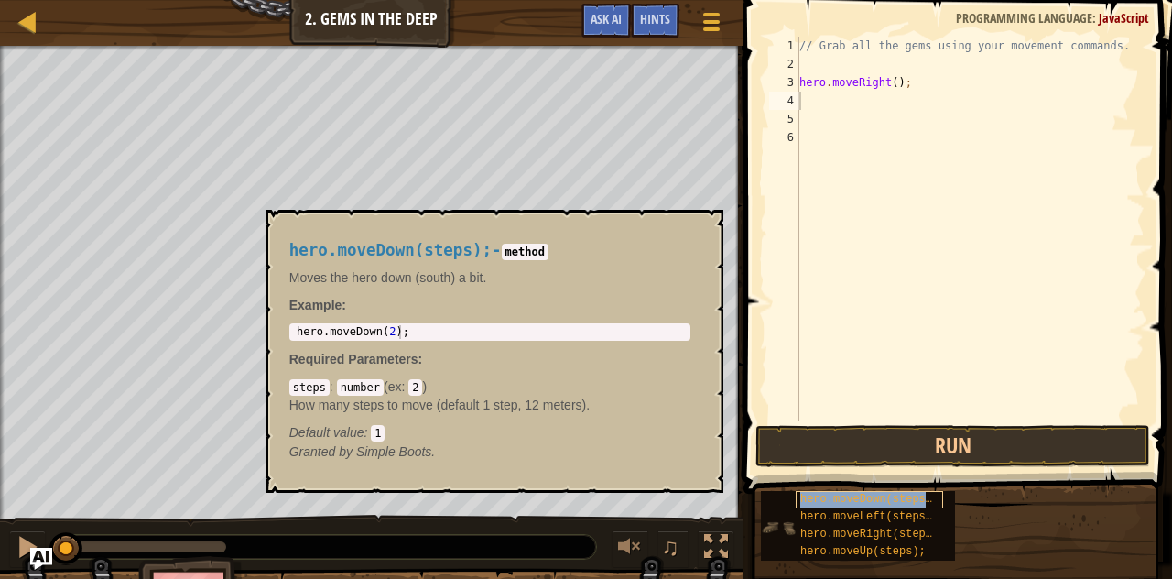
copy span "hero.moveDown(steps);"
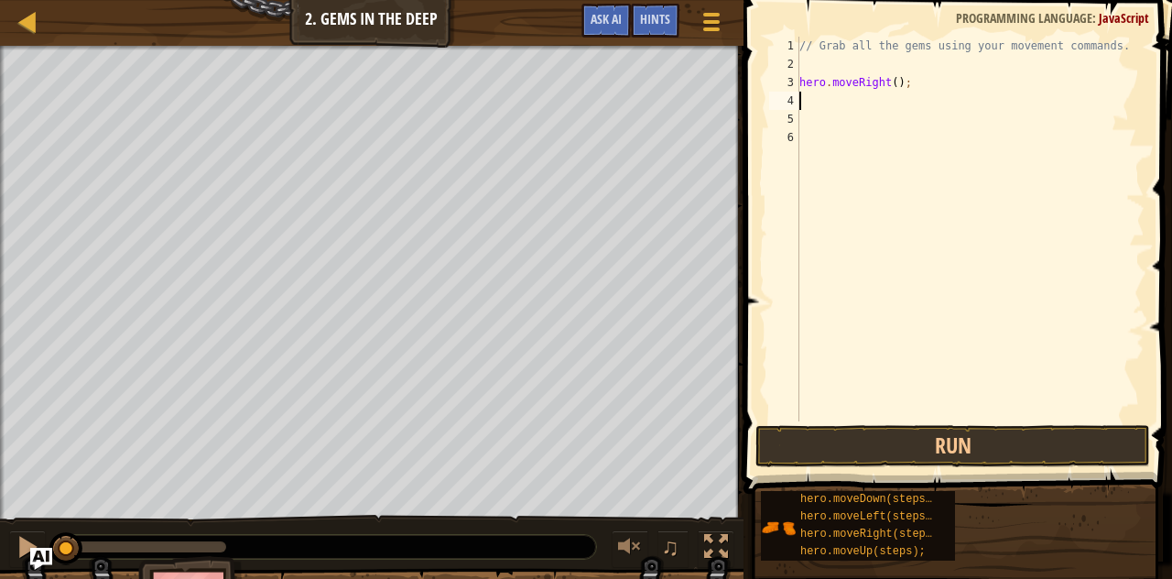
click at [810, 105] on div "// Grab all the gems using your movement commands. hero . moveRight ( ) ;" at bounding box center [969, 247] width 349 height 421
paste textarea "hero.moveDown(steps);"
click at [912, 99] on div "// Grab all the gems using your movement commands. hero . moveRight ( ) ; hero …" at bounding box center [969, 247] width 349 height 421
type textarea "hero.moveDown();"
click at [804, 113] on div "// Grab all the gems using your movement commands. hero . moveRight ( ) ; hero …" at bounding box center [969, 247] width 349 height 421
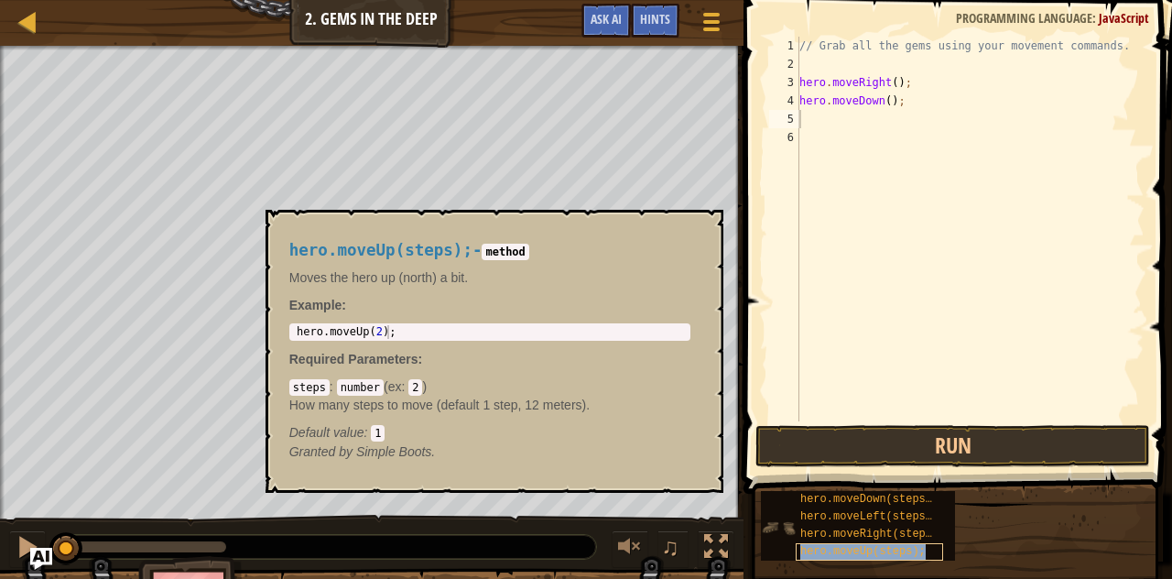
copy span "hero.moveUp(steps);"
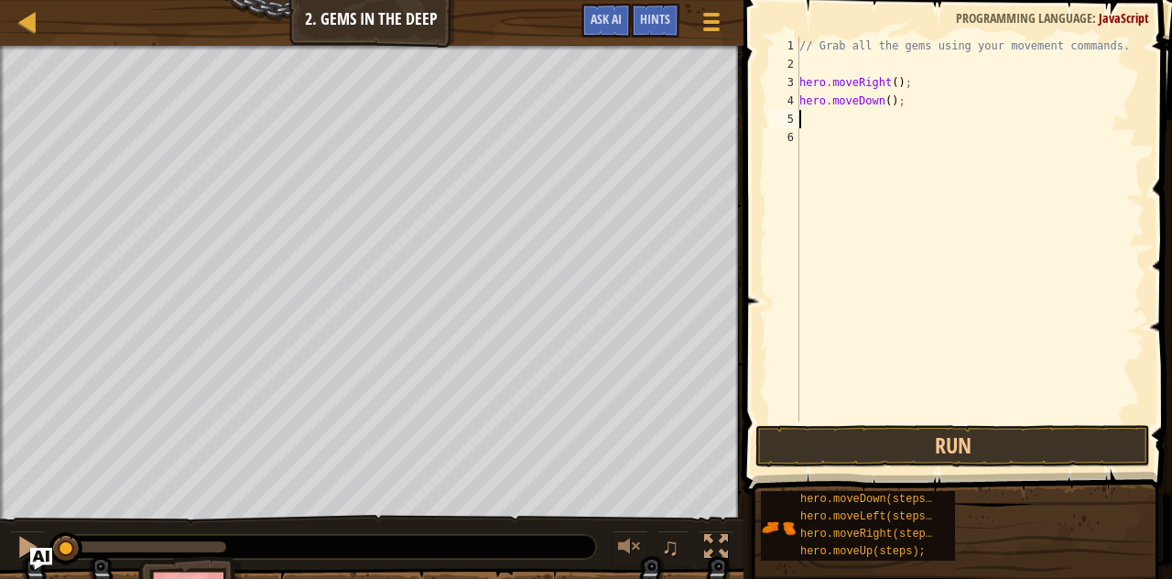
click at [813, 120] on div "// Grab all the gems using your movement commands. hero . moveRight ( ) ; hero …" at bounding box center [969, 247] width 349 height 421
paste textarea "hero.moveUp(steps);"
click at [899, 117] on div "// Grab all the gems using your movement commands. hero . moveRight ( ) ; hero …" at bounding box center [969, 247] width 349 height 421
type textarea "hero.moveUp();"
click at [824, 132] on div "// Grab all the gems using your movement commands. hero . moveRight ( ) ; hero …" at bounding box center [969, 247] width 349 height 421
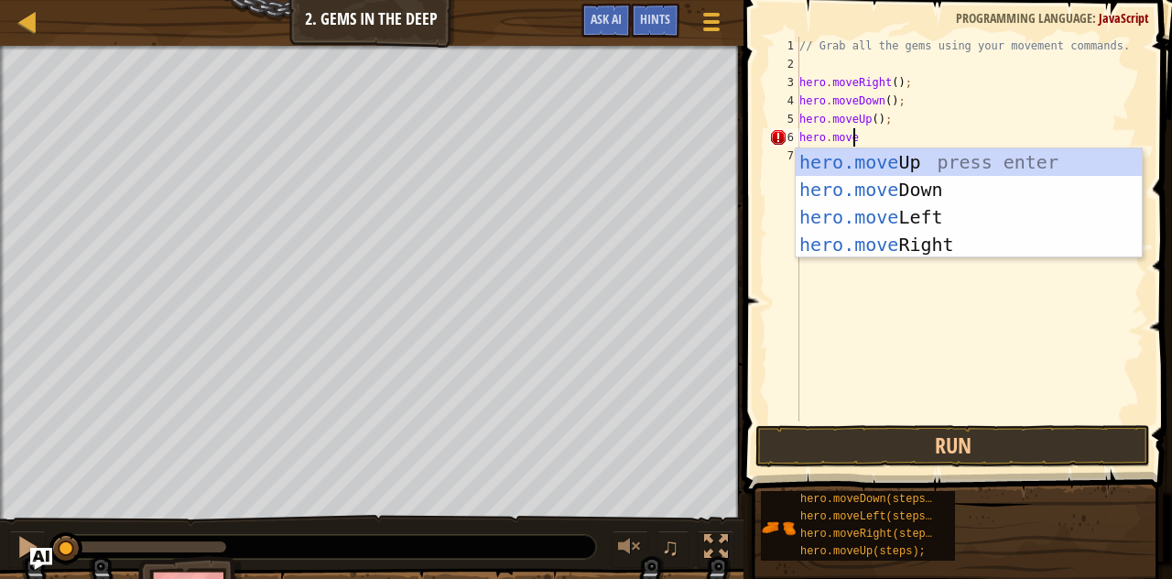
scroll to position [8, 4]
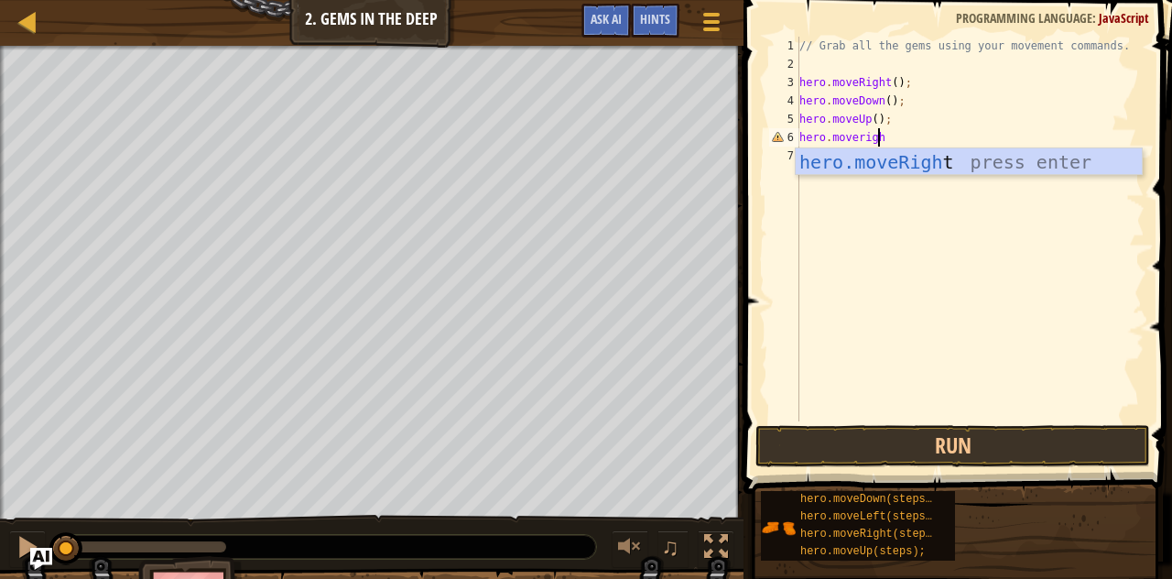
type textarea "hero.moveright"
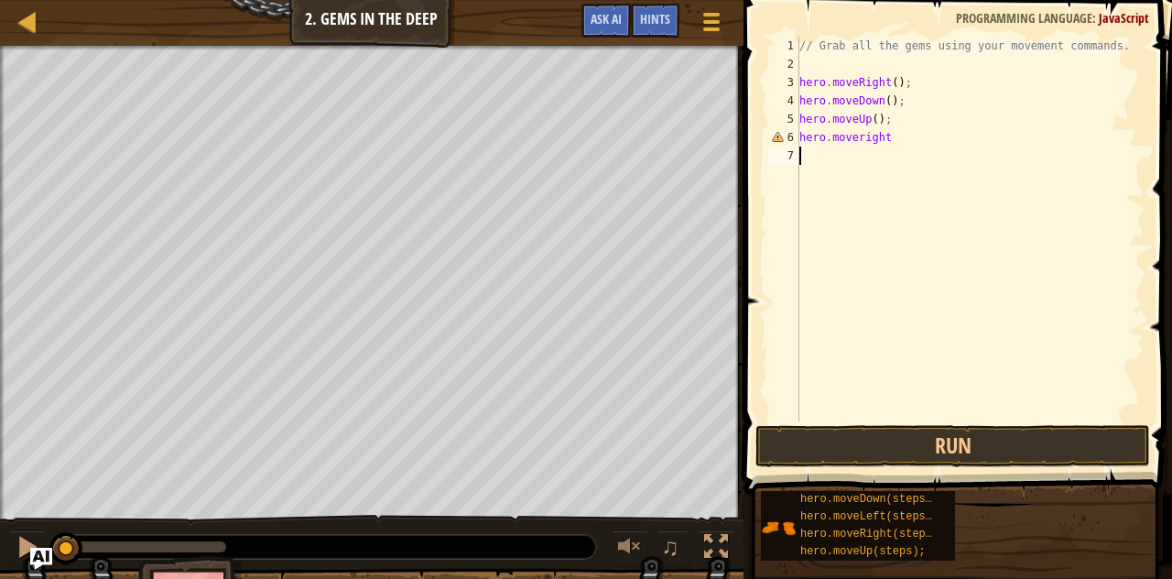
click at [819, 211] on div "// Grab all the gems using your movement commands. hero . moveRight ( ) ; hero …" at bounding box center [969, 247] width 349 height 421
click at [892, 138] on div "// Grab all the gems using your movement commands. hero . moveRight ( ) ; hero …" at bounding box center [969, 247] width 349 height 421
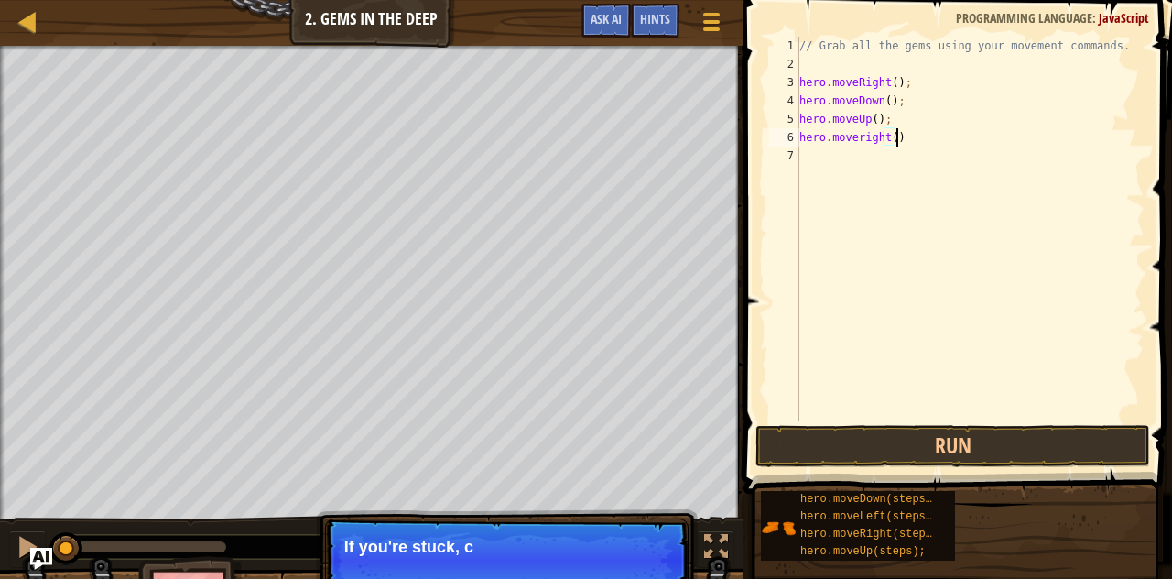
type textarea "hero.moveright();"
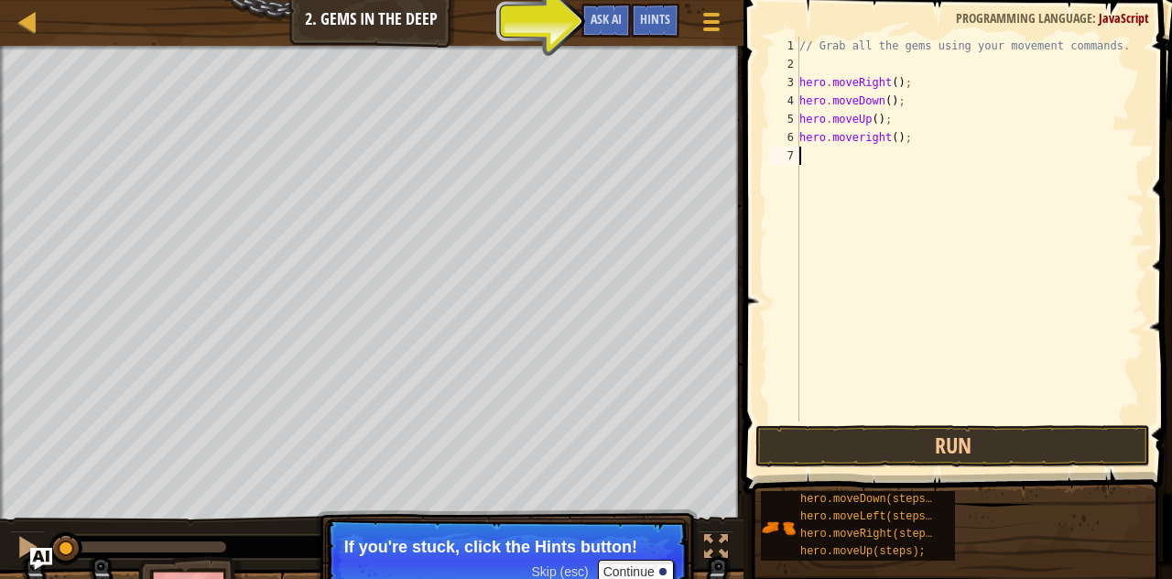
click at [839, 153] on div "// Grab all the gems using your movement commands. hero . moveRight ( ) ; hero …" at bounding box center [969, 247] width 349 height 421
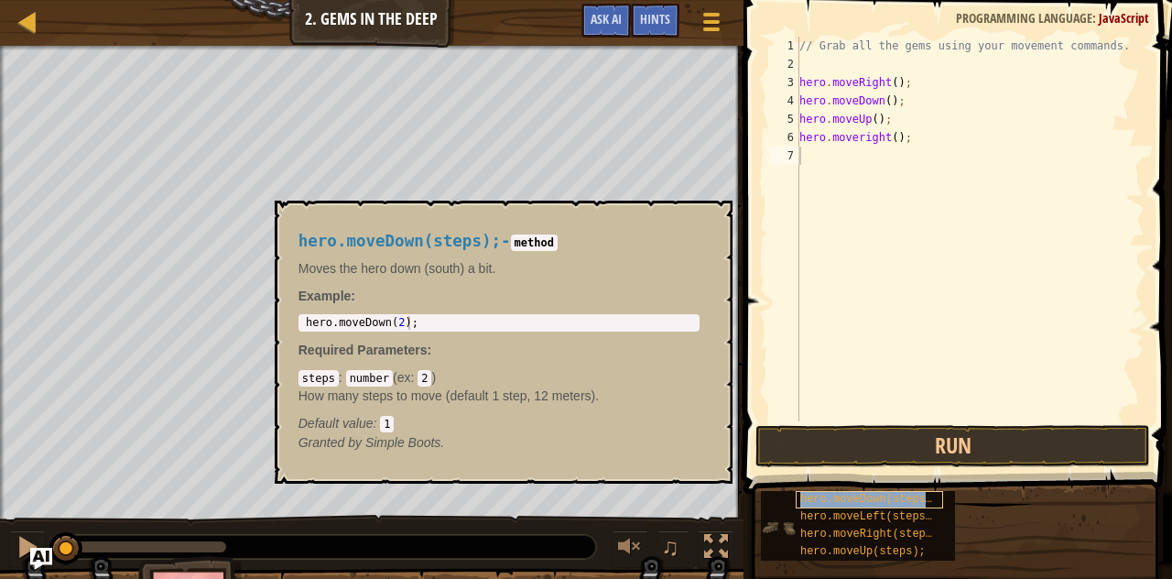
copy span "hero.moveDown(steps);"
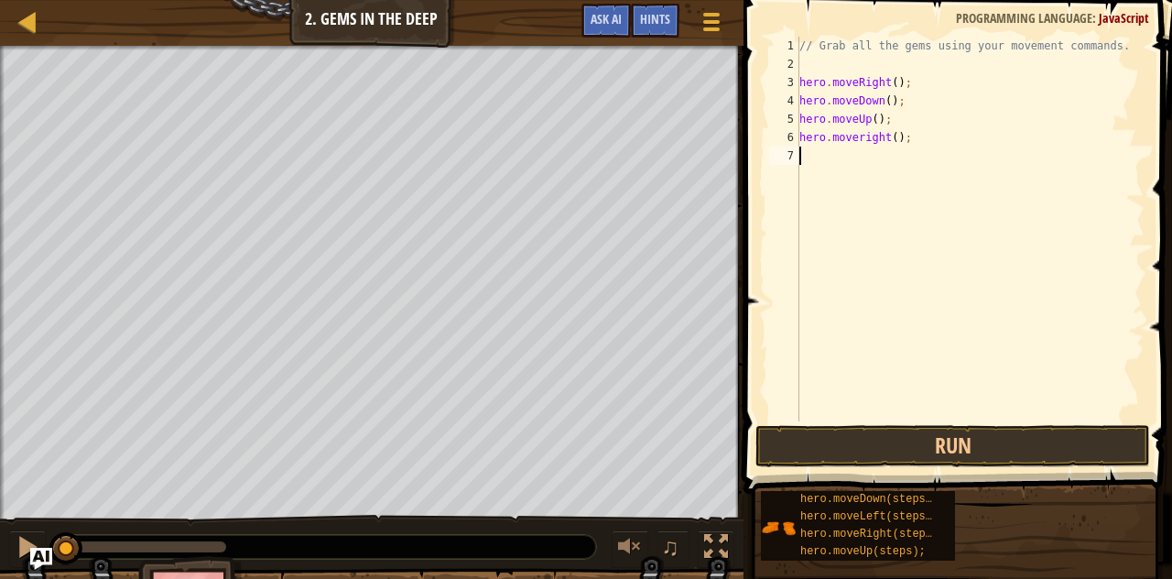
click at [838, 165] on div "// Grab all the gems using your movement commands. hero . moveRight ( ) ; hero …" at bounding box center [969, 247] width 349 height 421
paste textarea "hero.moveDown(steps);"
click at [914, 152] on div "// Grab all the gems using your movement commands. hero . moveRight ( ) ; hero …" at bounding box center [969, 247] width 349 height 421
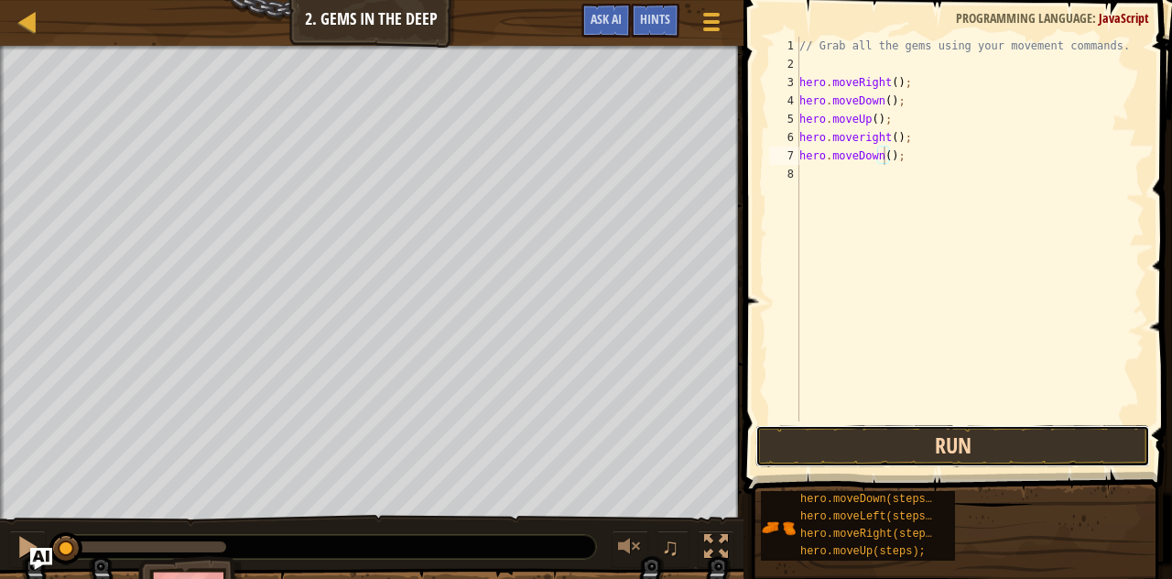
click at [860, 435] on button "Run" at bounding box center [952, 446] width 395 height 42
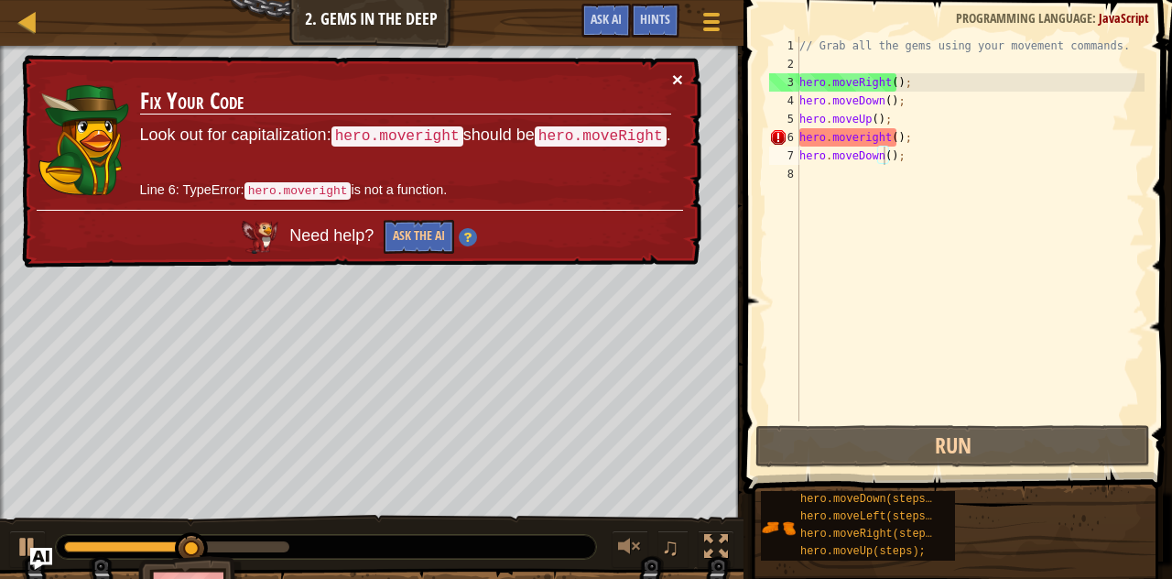
click at [679, 70] on button "×" at bounding box center [677, 79] width 11 height 19
click at [679, 74] on button "×" at bounding box center [677, 79] width 11 height 19
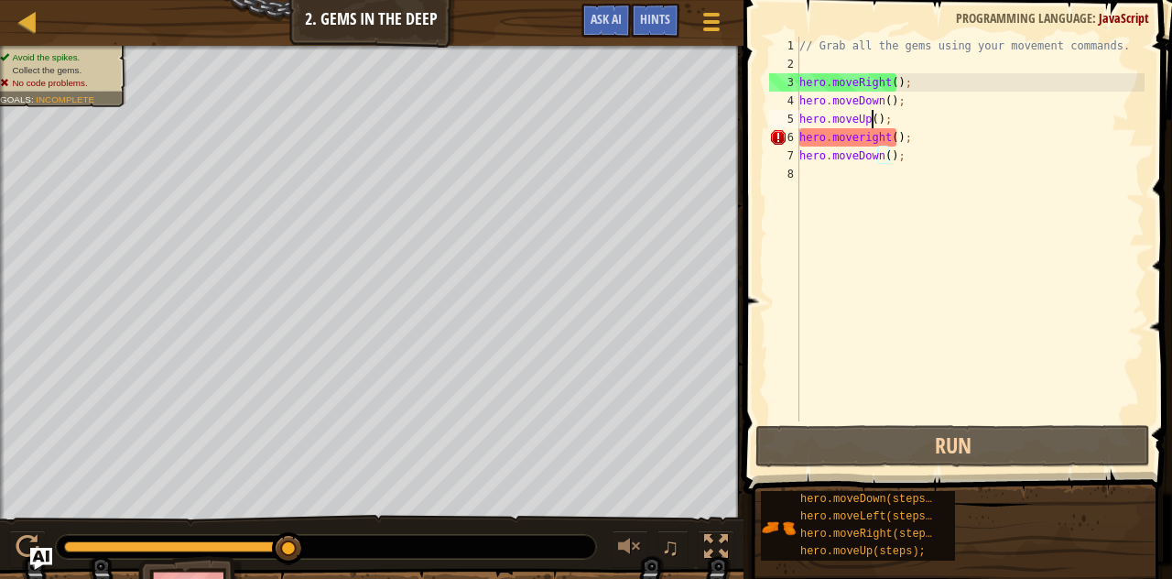
click at [870, 117] on div "// Grab all the gems using your movement commands. hero . moveRight ( ) ; hero …" at bounding box center [969, 247] width 349 height 421
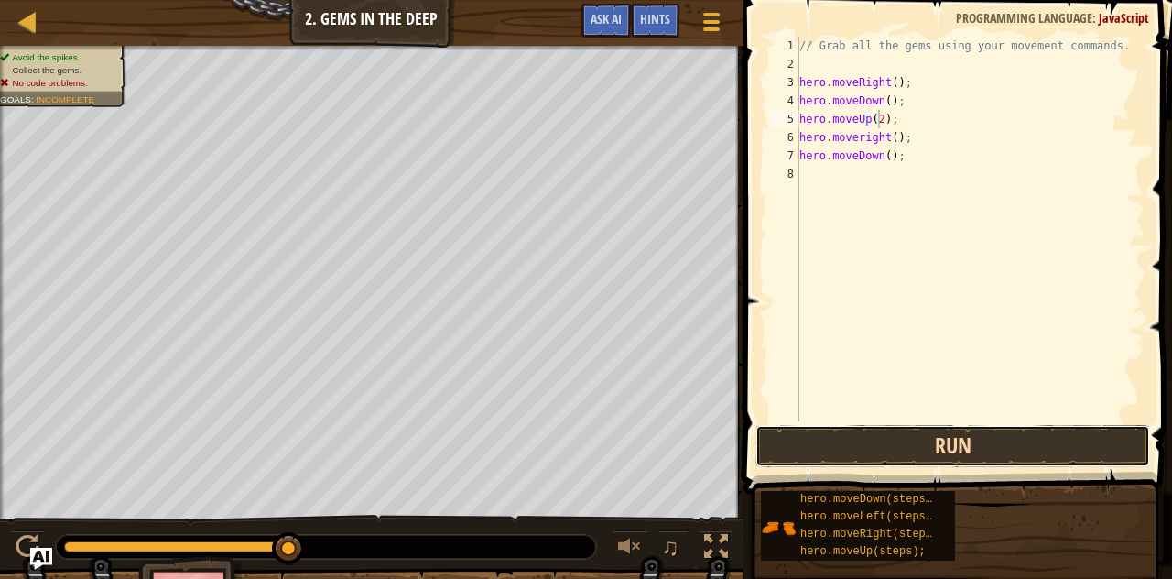
click at [899, 454] on button "Run" at bounding box center [952, 446] width 395 height 42
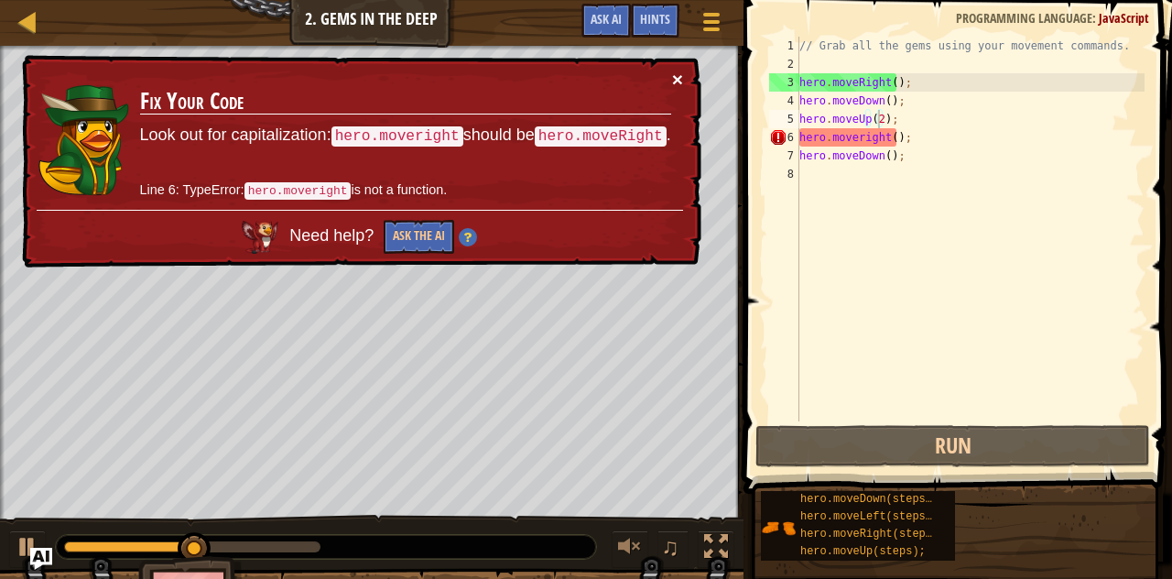
click at [674, 75] on button "×" at bounding box center [677, 79] width 11 height 19
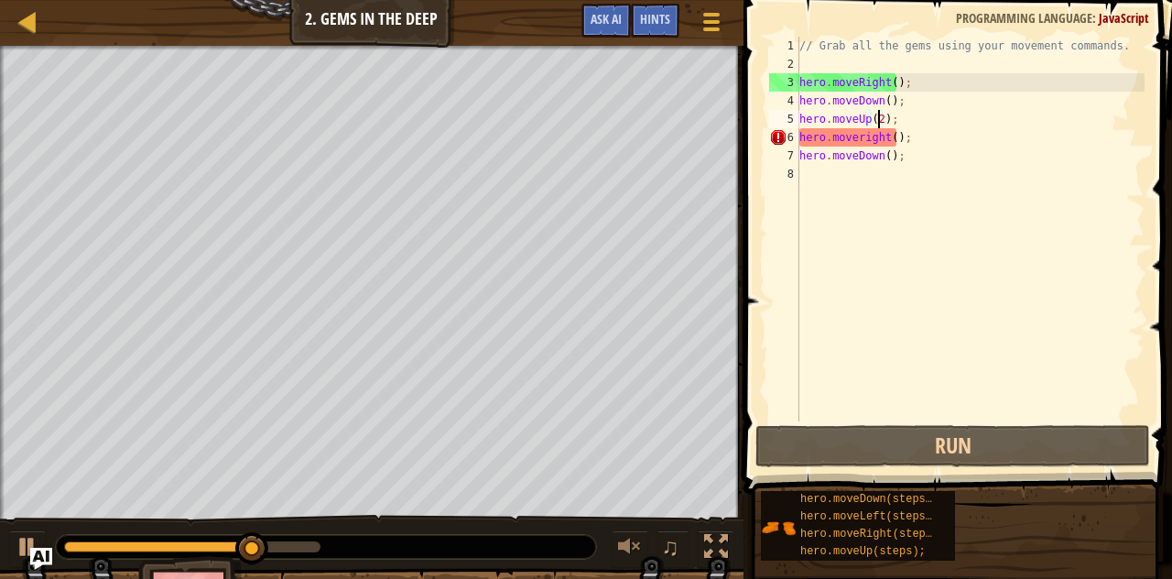
type textarea "hero.moveUp();"
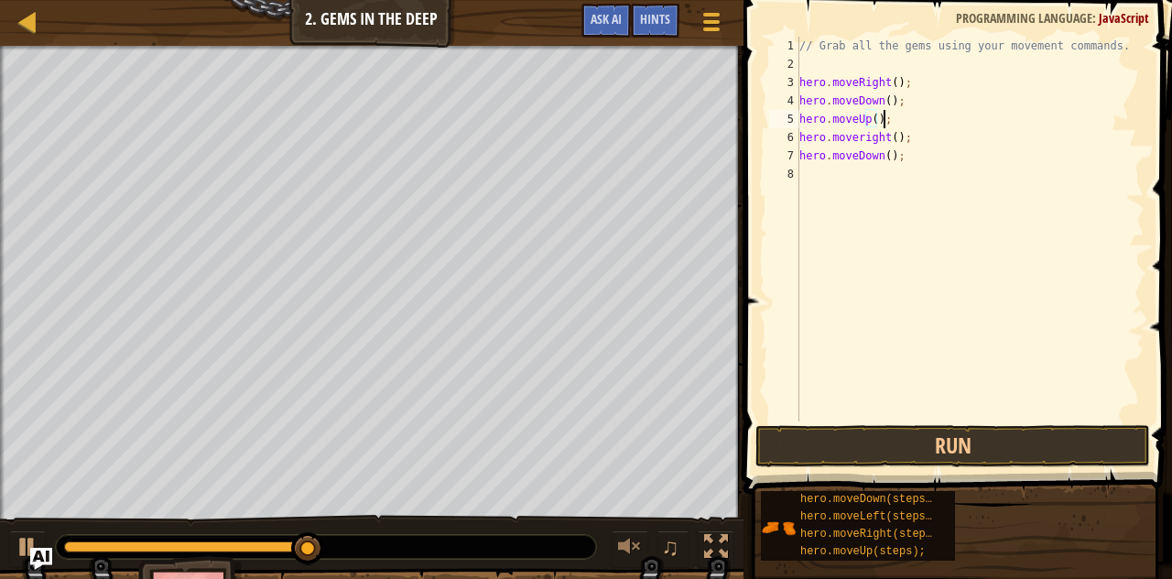
click at [892, 118] on div "// Grab all the gems using your movement commands. hero . moveRight ( ) ; hero …" at bounding box center [969, 247] width 349 height 421
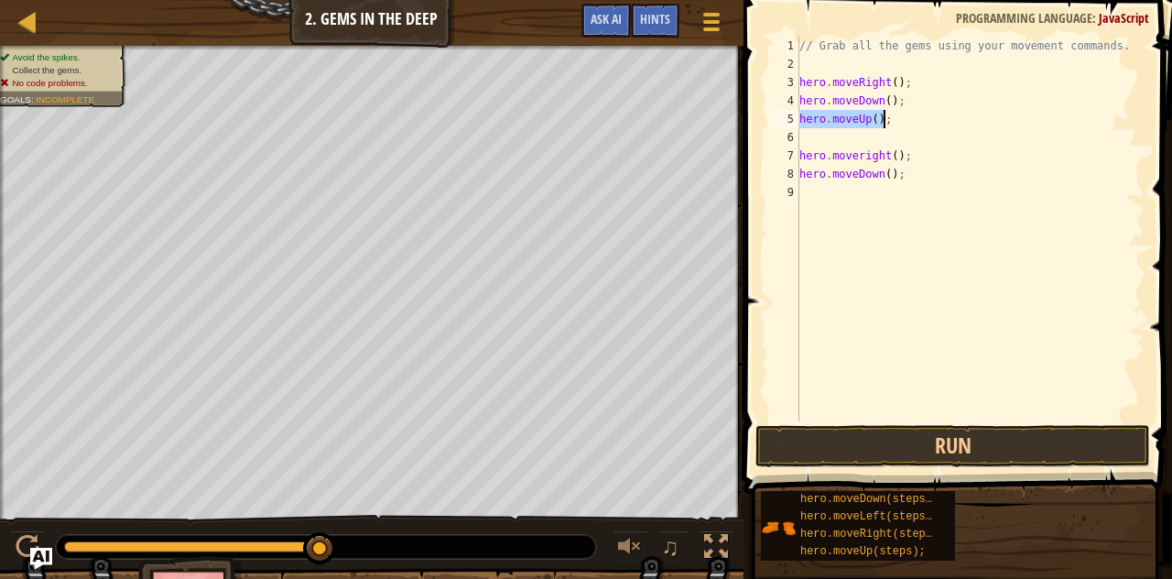
drag, startPoint x: 799, startPoint y: 114, endPoint x: 917, endPoint y: 118, distance: 118.1
click at [917, 118] on div "// Grab all the gems using your movement commands. hero . moveRight ( ) ; hero …" at bounding box center [969, 247] width 349 height 421
type textarea "hero.moveUp();"
click at [811, 131] on div "// Grab all the gems using your movement commands. hero . moveRight ( ) ; hero …" at bounding box center [969, 247] width 349 height 421
paste textarea "hero.moveUp();"
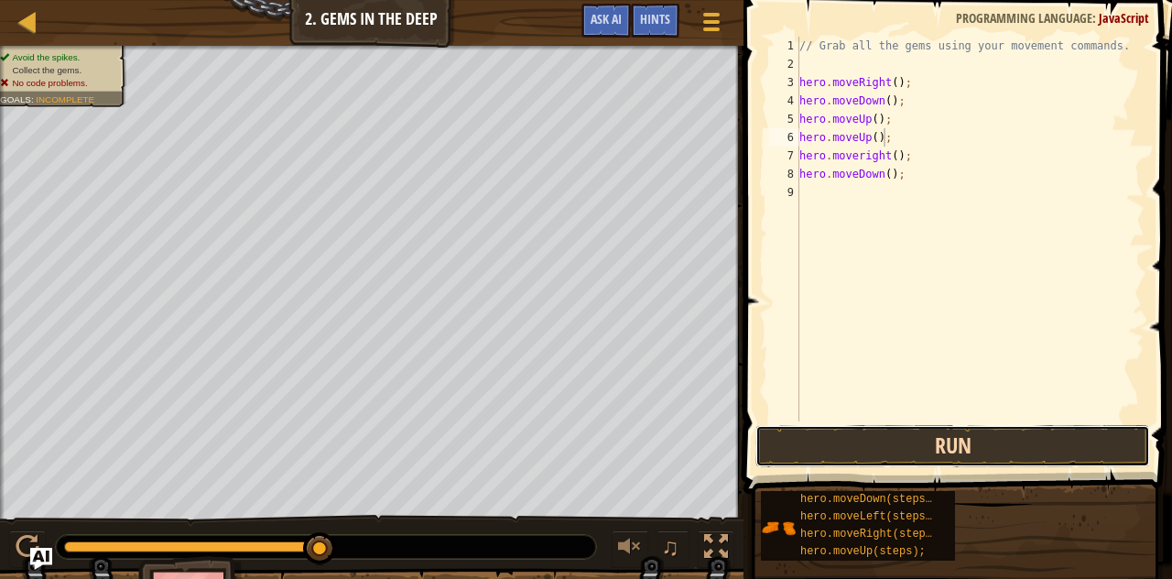
click at [917, 427] on button "Run" at bounding box center [952, 446] width 395 height 42
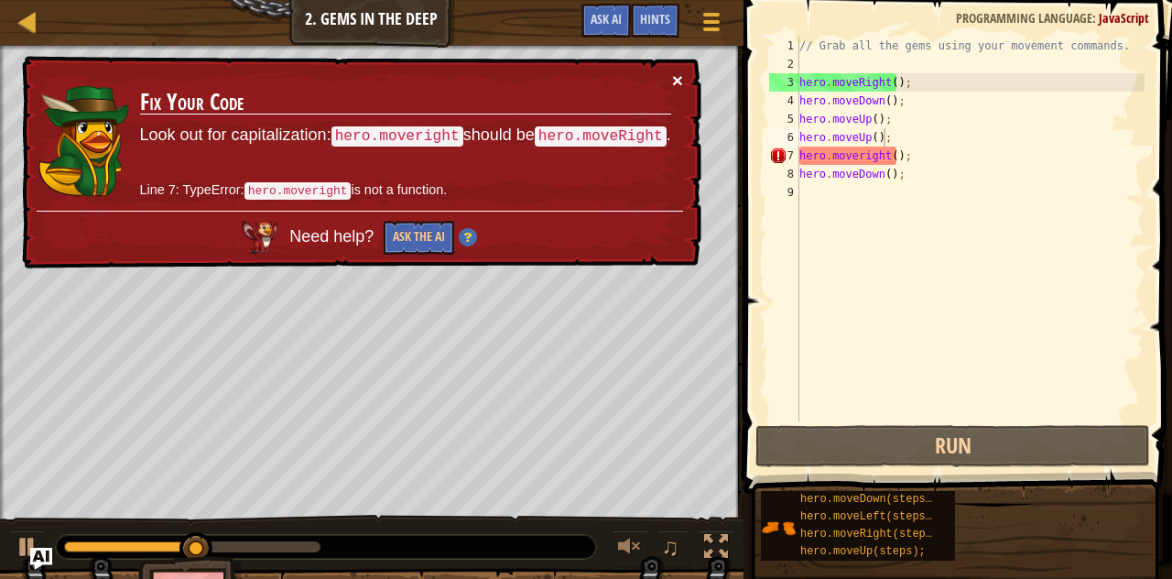
click at [674, 72] on button "×" at bounding box center [677, 79] width 11 height 19
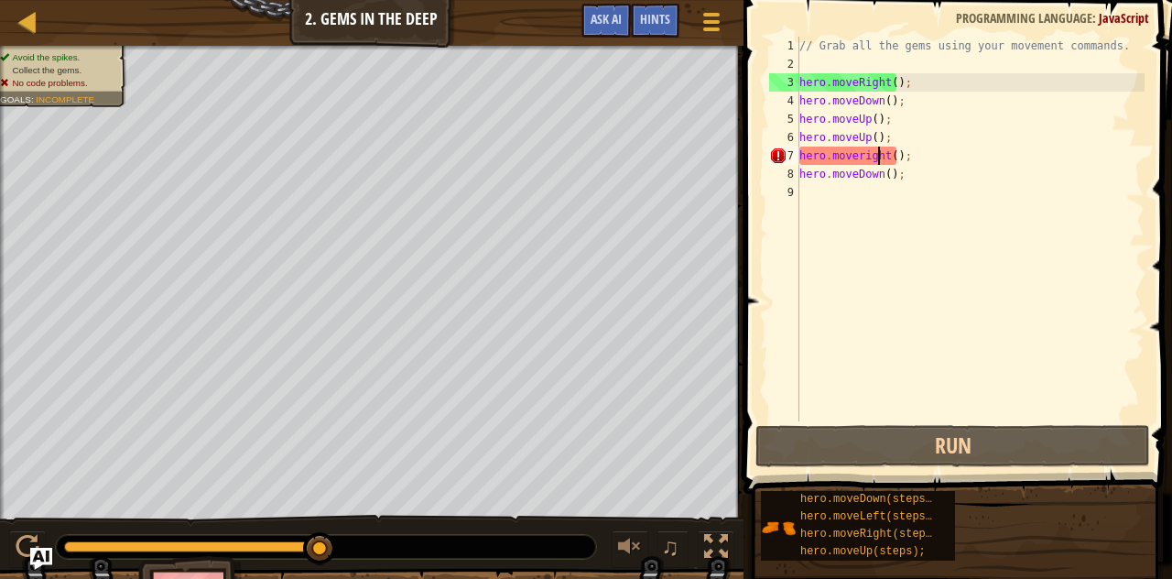
click at [879, 155] on div "// Grab all the gems using your movement commands. hero . moveRight ( ) ; hero …" at bounding box center [969, 247] width 349 height 421
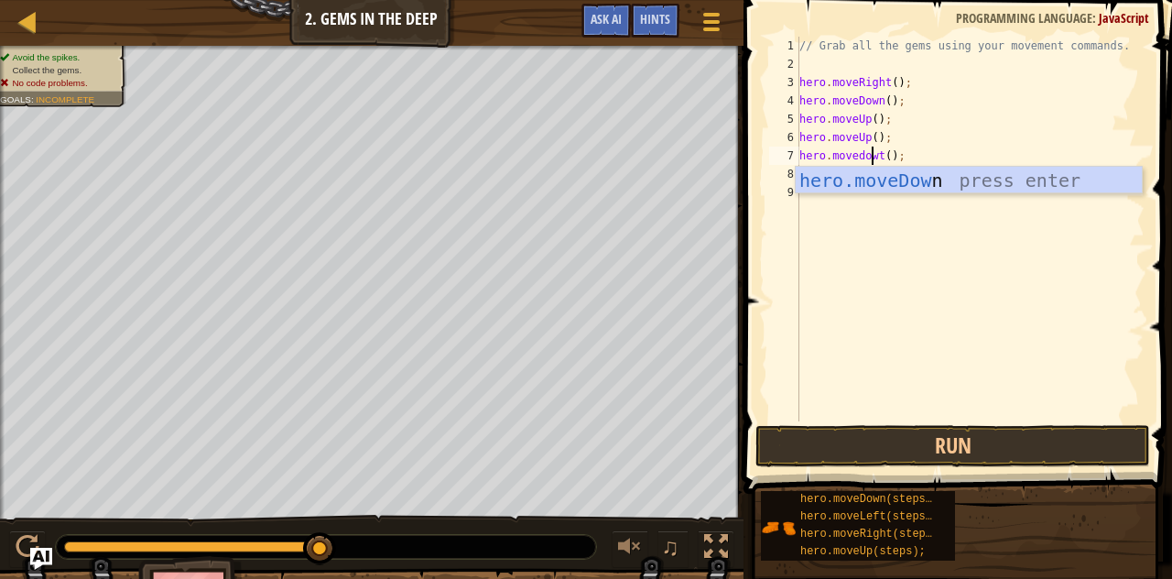
scroll to position [8, 6]
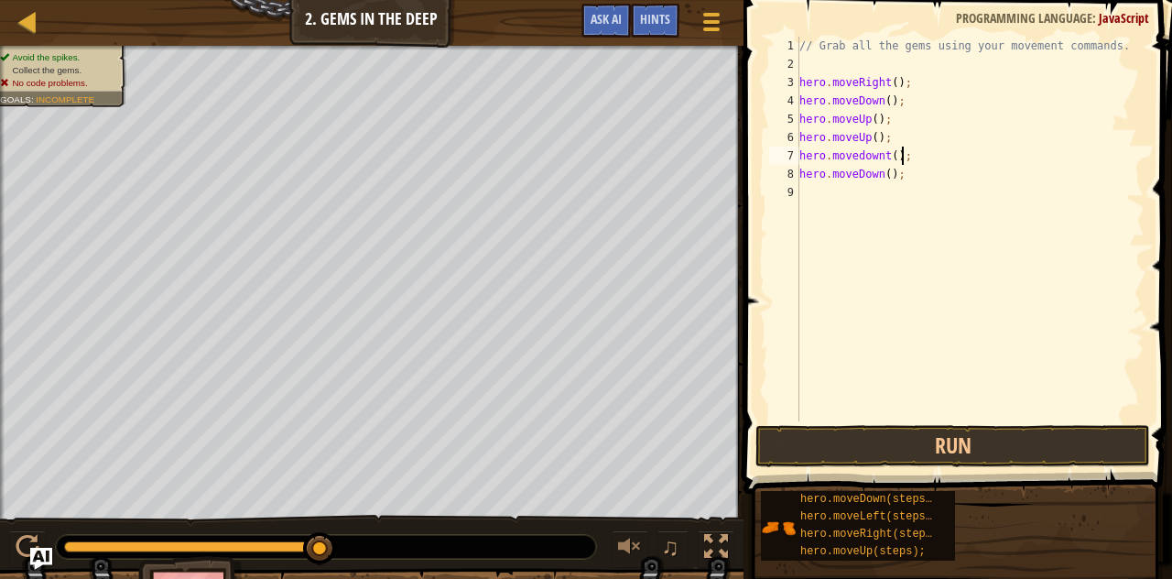
click at [947, 154] on div "// Grab all the gems using your movement commands. hero . moveRight ( ) ; hero …" at bounding box center [969, 247] width 349 height 421
click at [875, 174] on div "// Grab all the gems using your movement commands. hero . moveRight ( ) ; hero …" at bounding box center [969, 247] width 349 height 421
click at [882, 154] on div "// Grab all the gems using your movement commands. hero . moveRight ( ) ; hero …" at bounding box center [969, 247] width 349 height 421
click at [874, 178] on div "// Grab all the gems using your movement commands. hero . moveRight ( ) ; hero …" at bounding box center [969, 247] width 349 height 421
click at [877, 171] on div "// Grab all the gems using your movement commands. hero . moveRight ( ) ; hero …" at bounding box center [969, 247] width 349 height 421
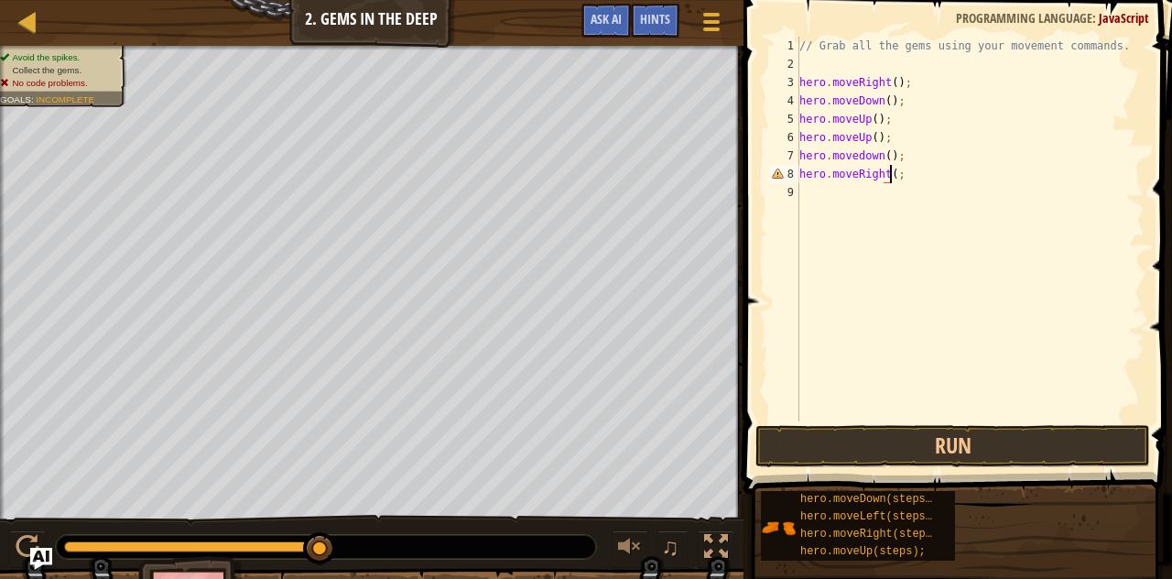
type textarea "hero.moveRight();"
click at [837, 188] on div "// Grab all the gems using your movement commands. hero . moveRight ( ) ; hero …" at bounding box center [969, 247] width 349 height 421
click at [804, 272] on div "// Grab all the gems using your movement commands. hero . moveRight ( ) ; hero …" at bounding box center [969, 247] width 349 height 421
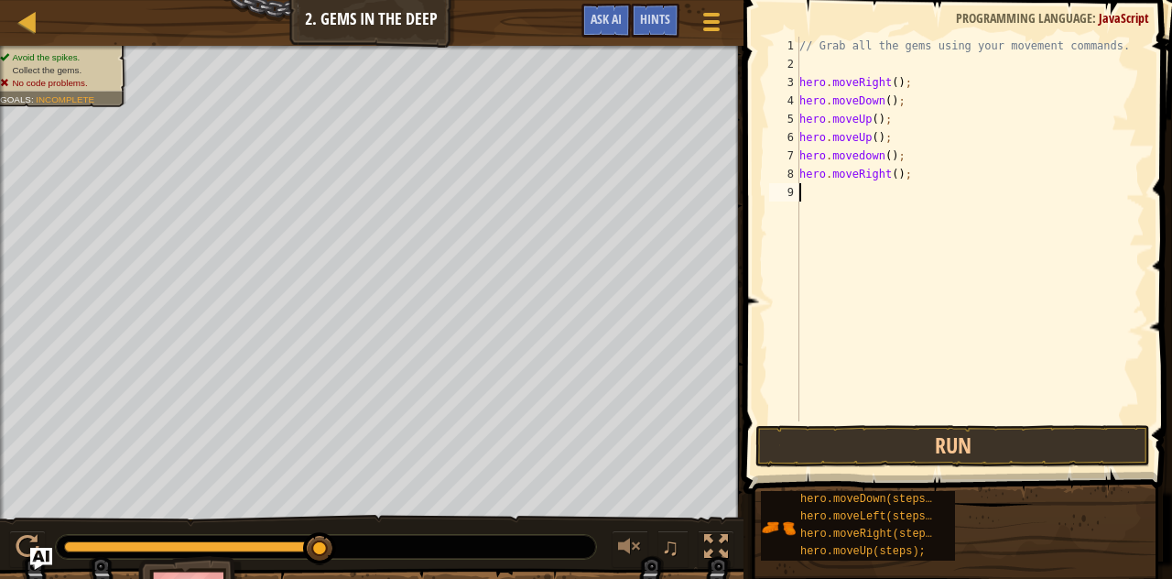
paste textarea "hero.moveUp();"
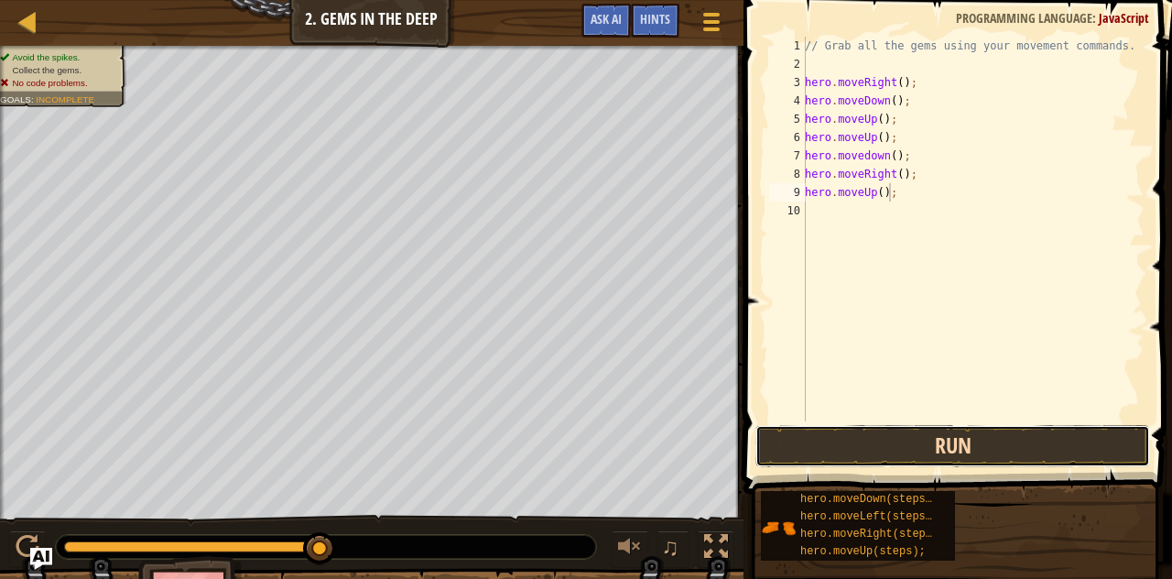
click at [859, 446] on button "Run" at bounding box center [952, 446] width 395 height 42
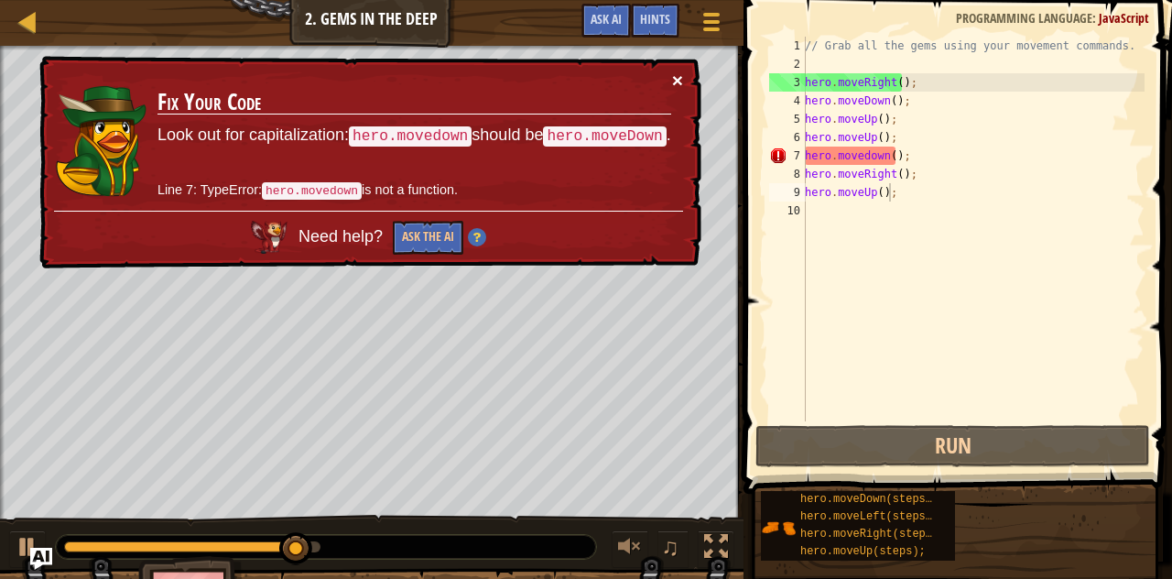
click at [674, 78] on button "×" at bounding box center [677, 79] width 11 height 19
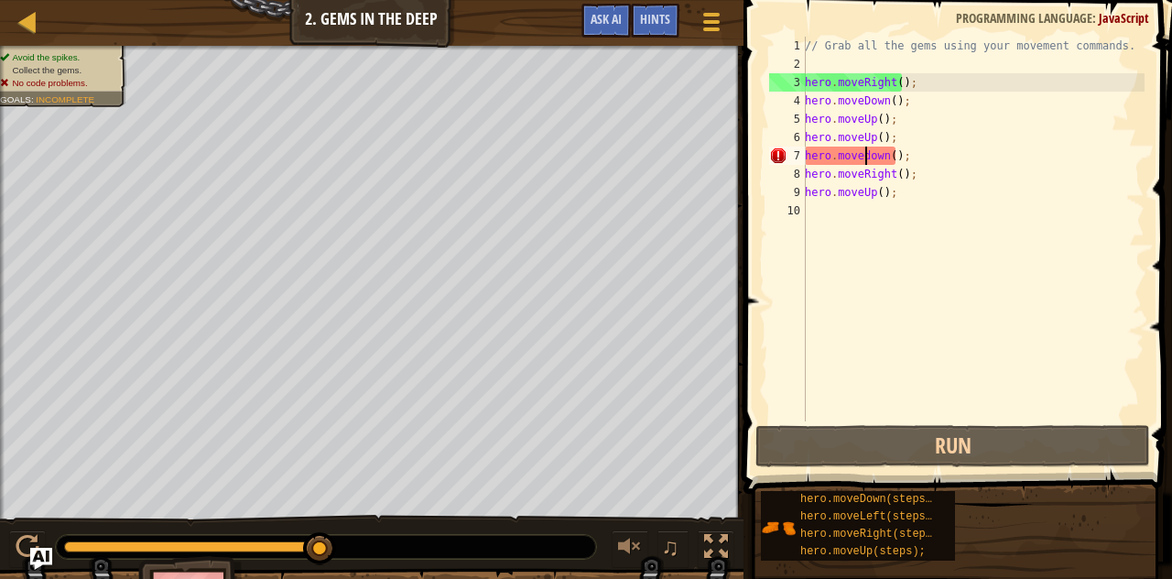
click at [866, 153] on div "// Grab all the gems using your movement commands. hero . moveRight ( ) ; hero …" at bounding box center [972, 247] width 343 height 421
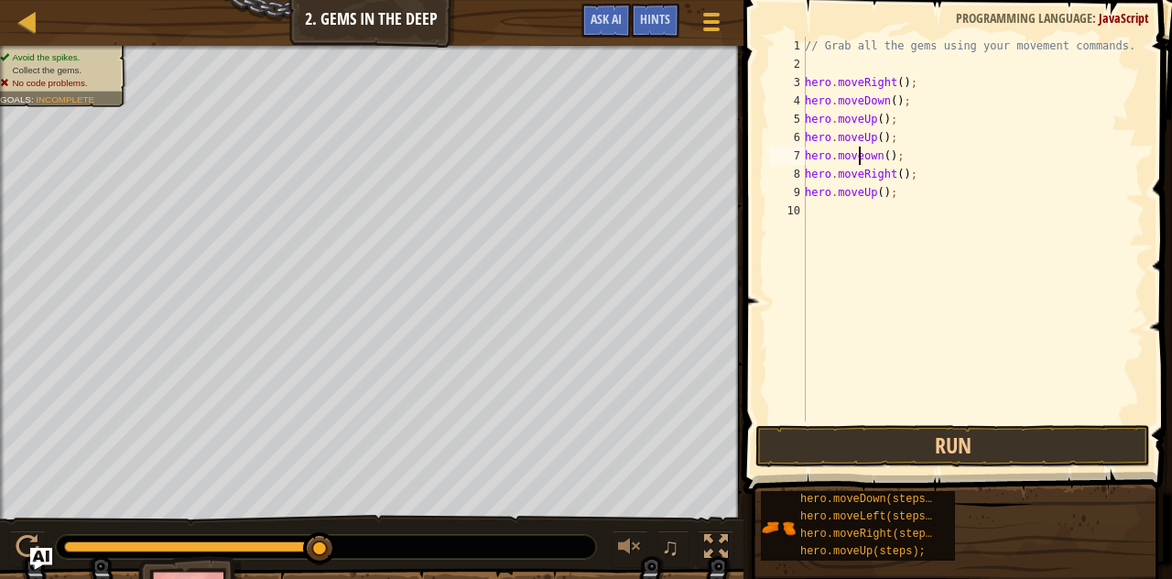
scroll to position [8, 5]
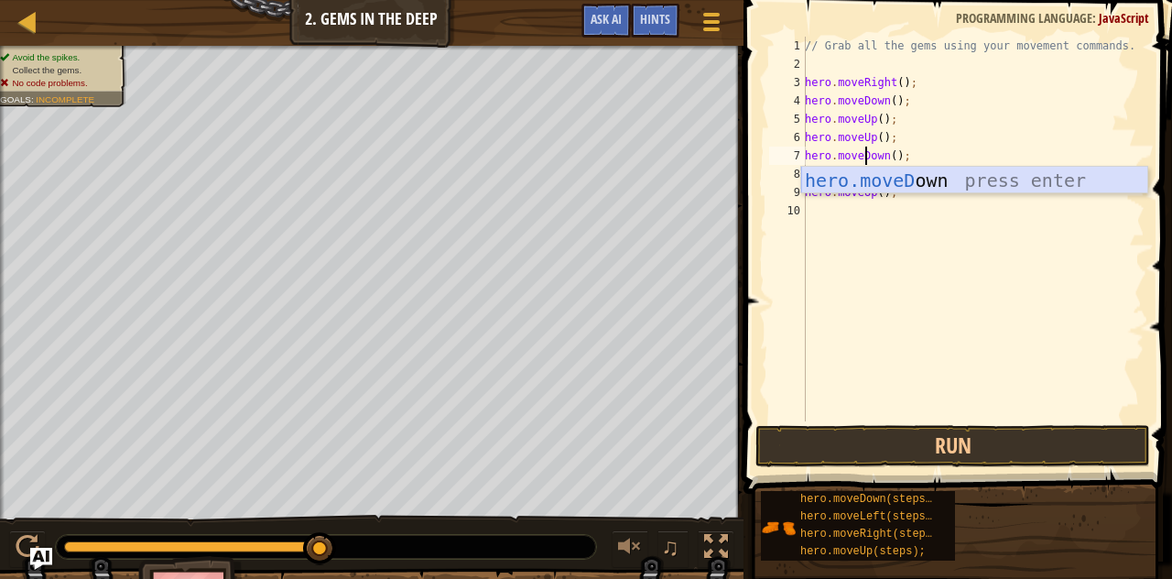
click at [921, 178] on div "hero.moveD own press enter" at bounding box center [974, 208] width 347 height 82
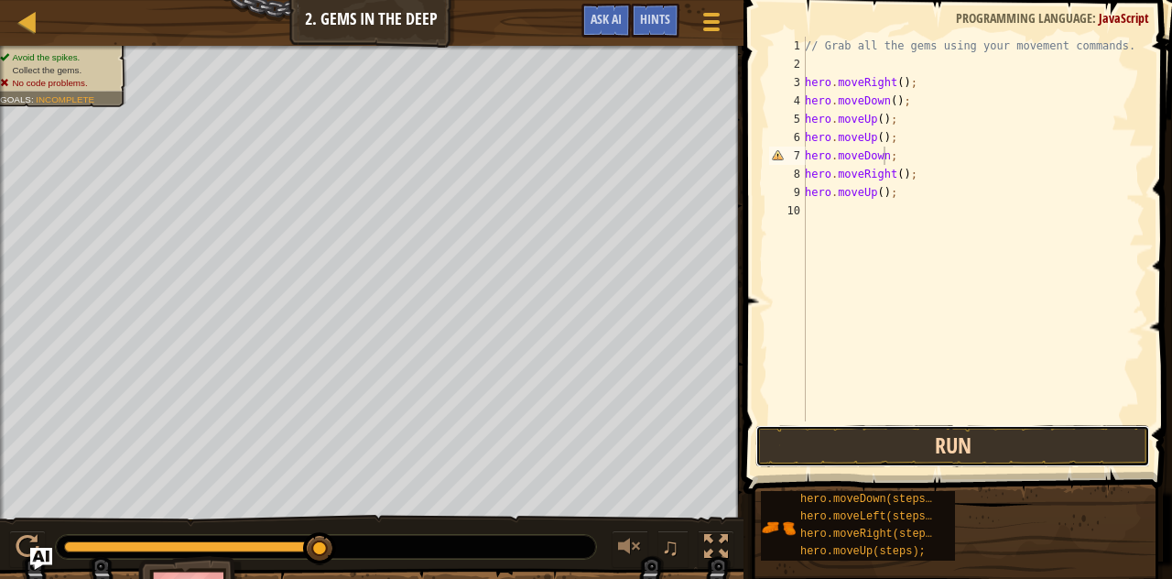
click at [927, 448] on button "Run" at bounding box center [952, 446] width 395 height 42
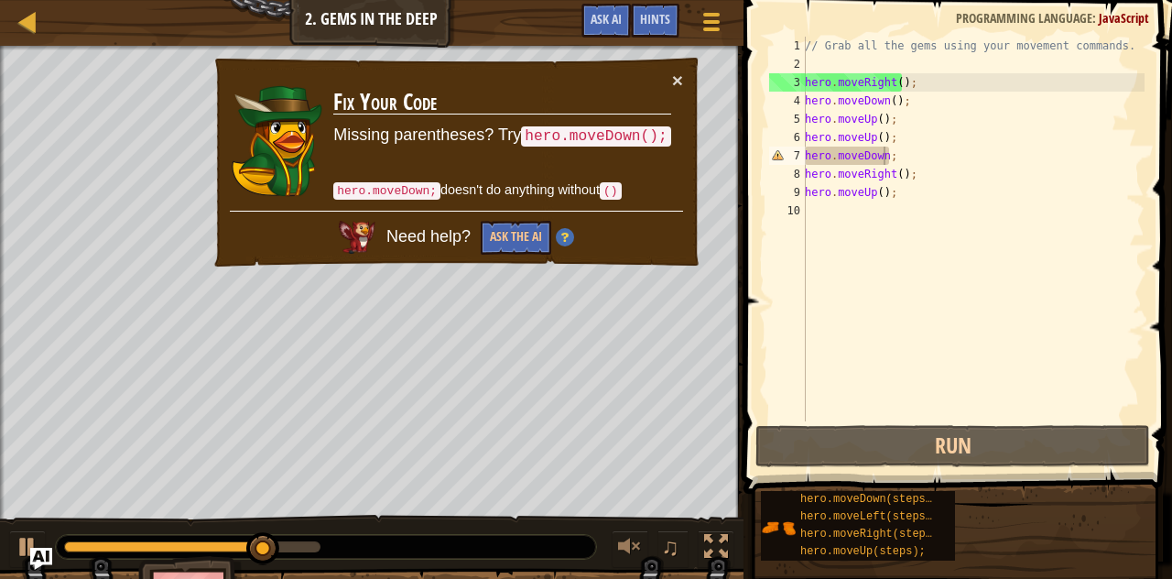
click at [406, 190] on code "hero.moveDown;" at bounding box center [386, 190] width 107 height 17
click at [600, 135] on code "hero.moveDown();" at bounding box center [595, 136] width 149 height 20
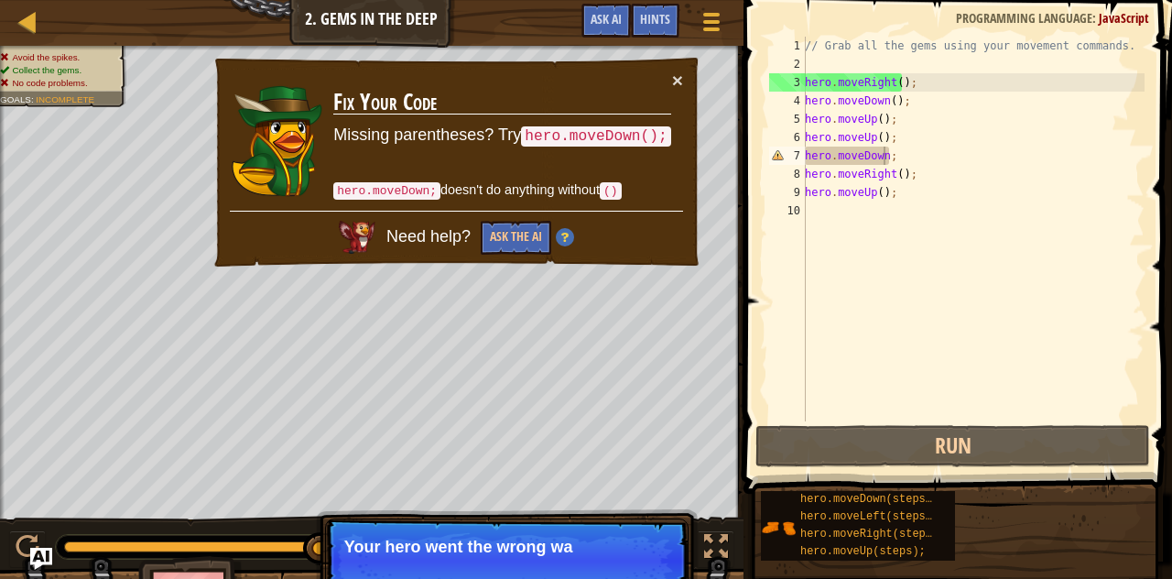
click at [668, 81] on td "Fix Your Code Missing parentheses? Try hero.moveDown(); hero.moveDown; doesn't …" at bounding box center [502, 140] width 340 height 140
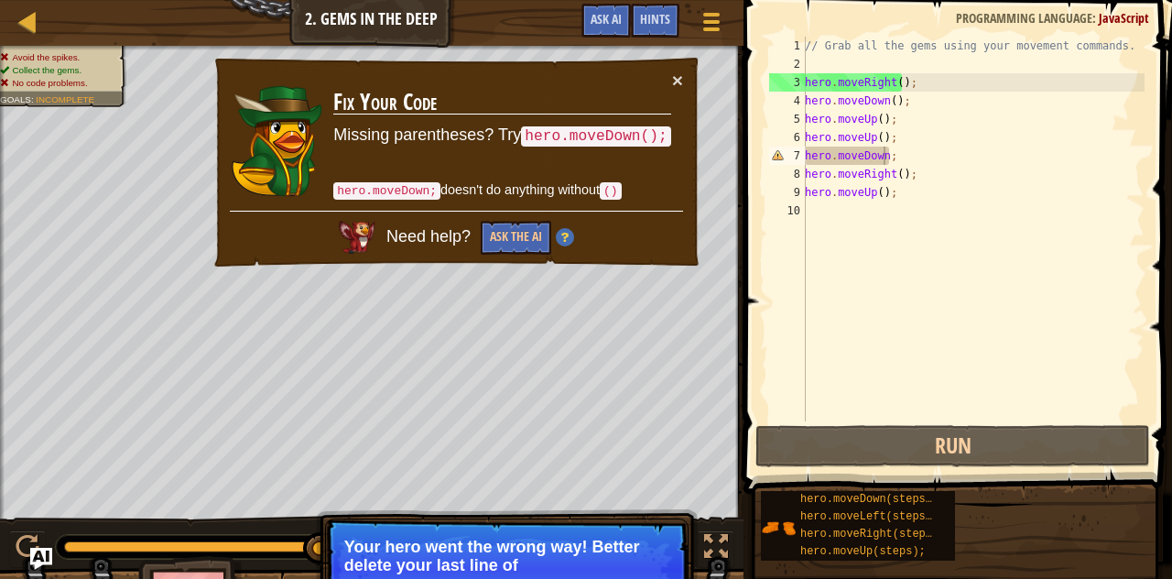
click at [670, 76] on td "Fix Your Code Missing parentheses? Try hero.moveDown(); hero.moveDown; doesn't …" at bounding box center [502, 140] width 340 height 140
click at [672, 77] on button "×" at bounding box center [677, 79] width 11 height 19
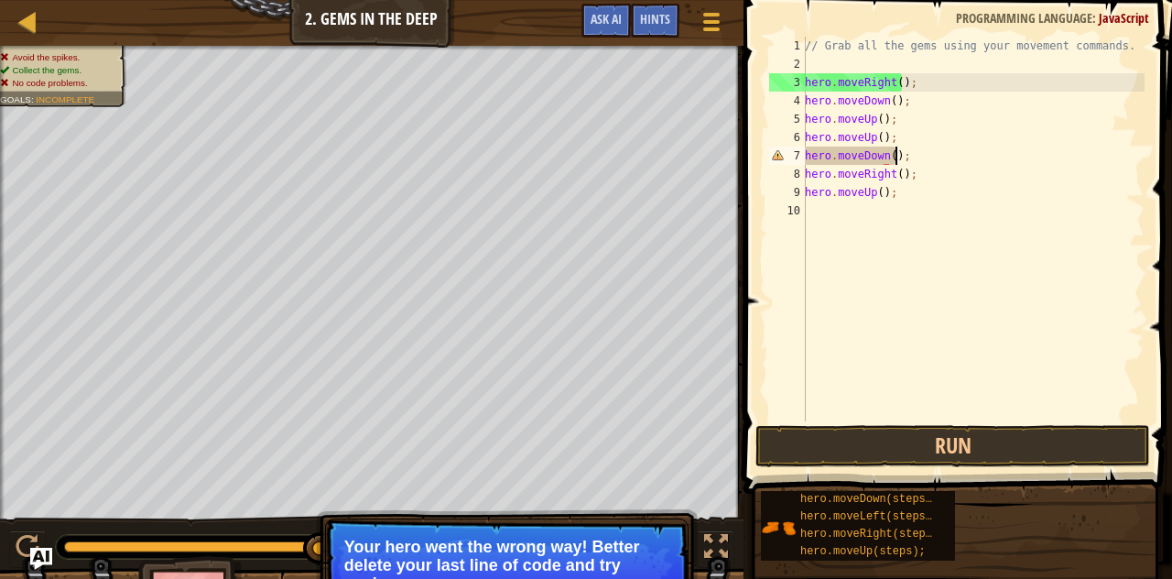
scroll to position [8, 7]
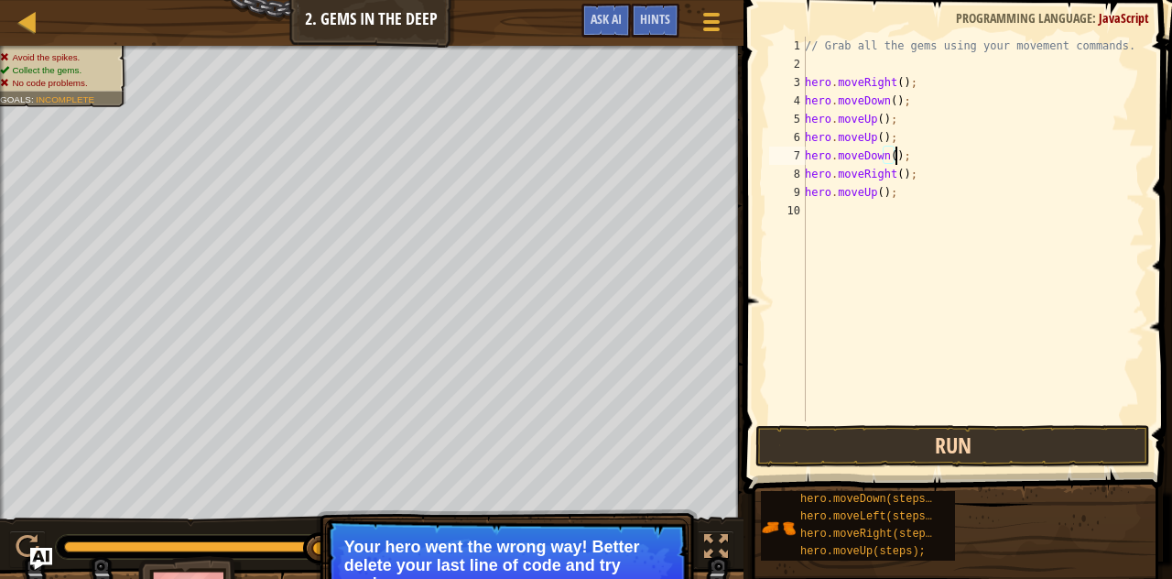
type textarea "hero.moveDown();"
click at [902, 442] on button "Run" at bounding box center [952, 446] width 395 height 42
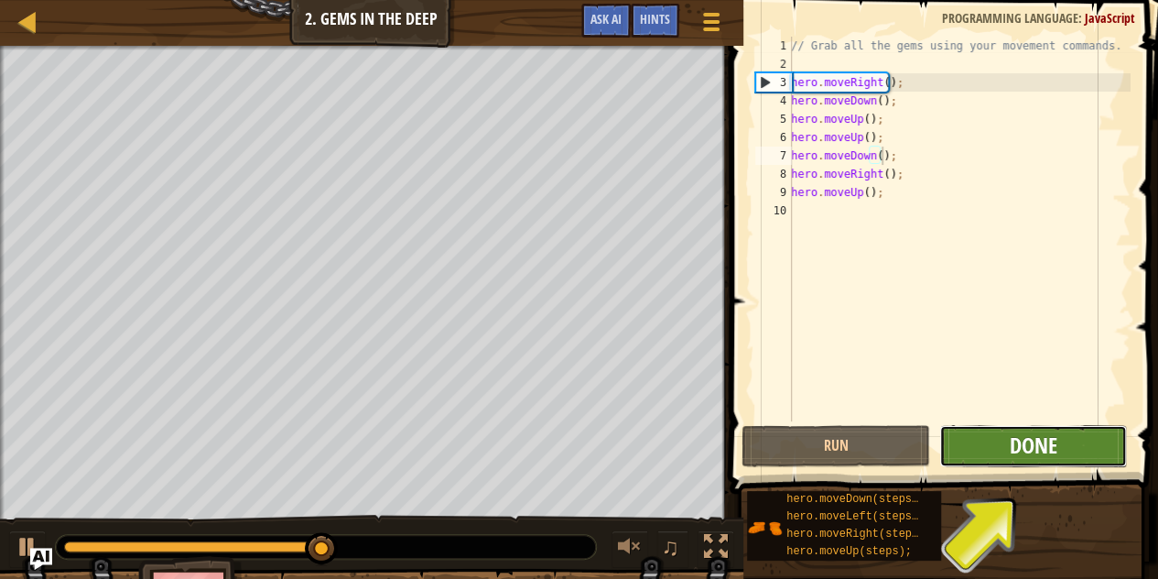
click at [1047, 440] on span "Done" at bounding box center [1033, 444] width 48 height 29
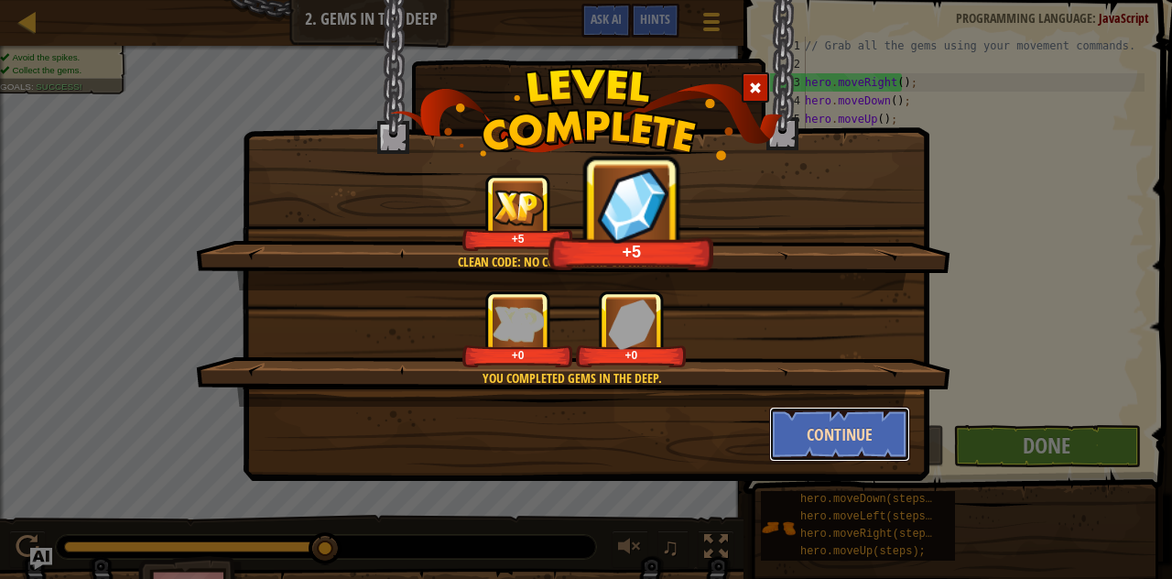
click at [816, 415] on button "Continue" at bounding box center [840, 433] width 142 height 55
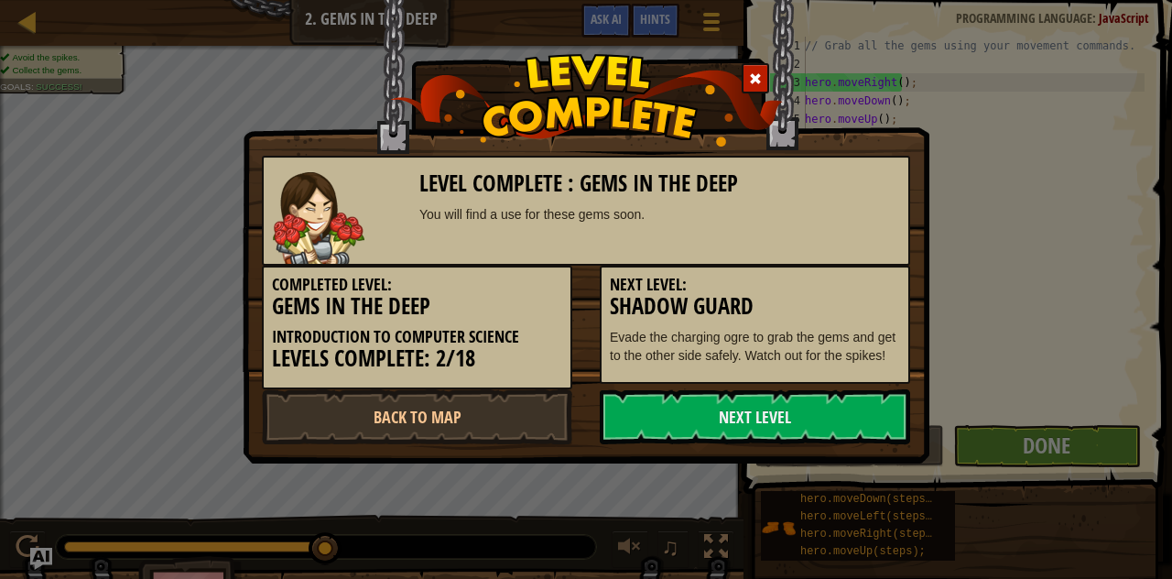
click at [816, 415] on link "Next Level" at bounding box center [755, 416] width 310 height 55
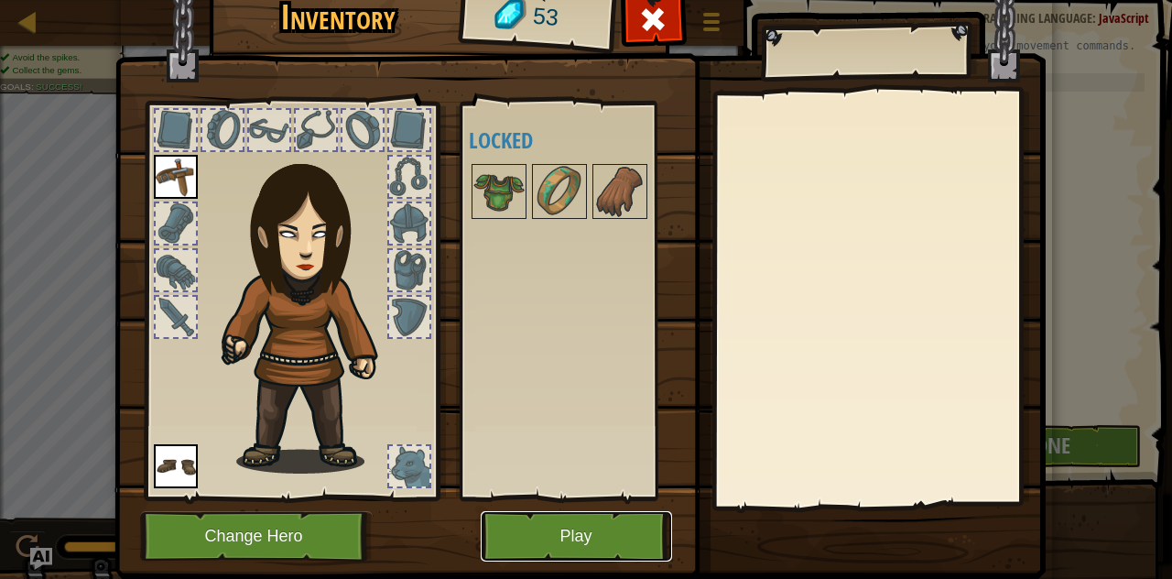
click at [509, 537] on button "Play" at bounding box center [576, 536] width 191 height 50
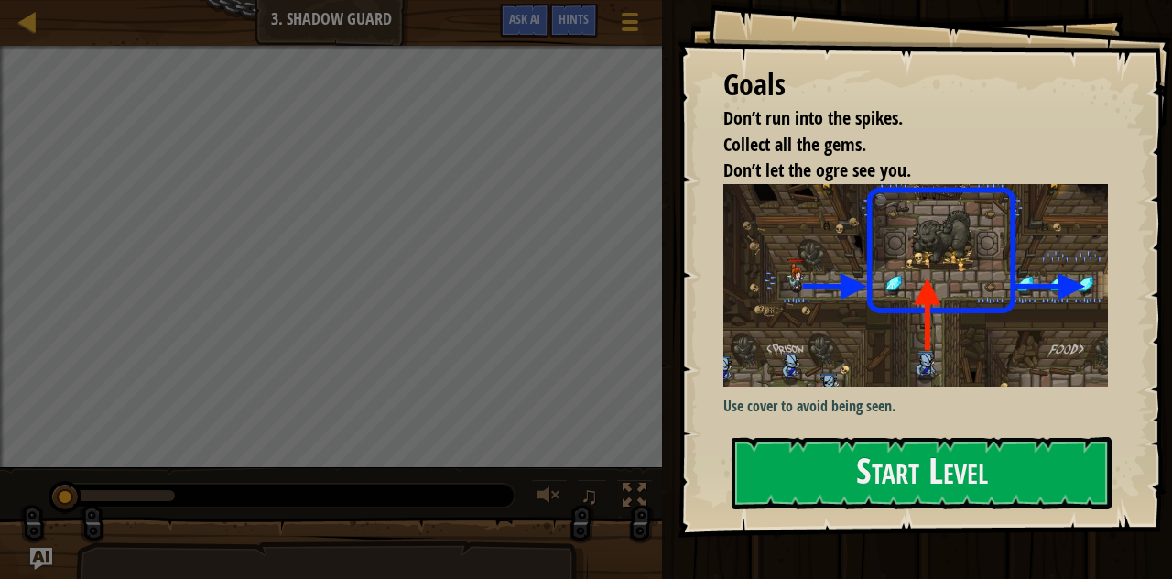
click at [789, 182] on span "Don’t let the ogre see you." at bounding box center [817, 169] width 188 height 25
click at [736, 373] on img at bounding box center [922, 285] width 398 height 202
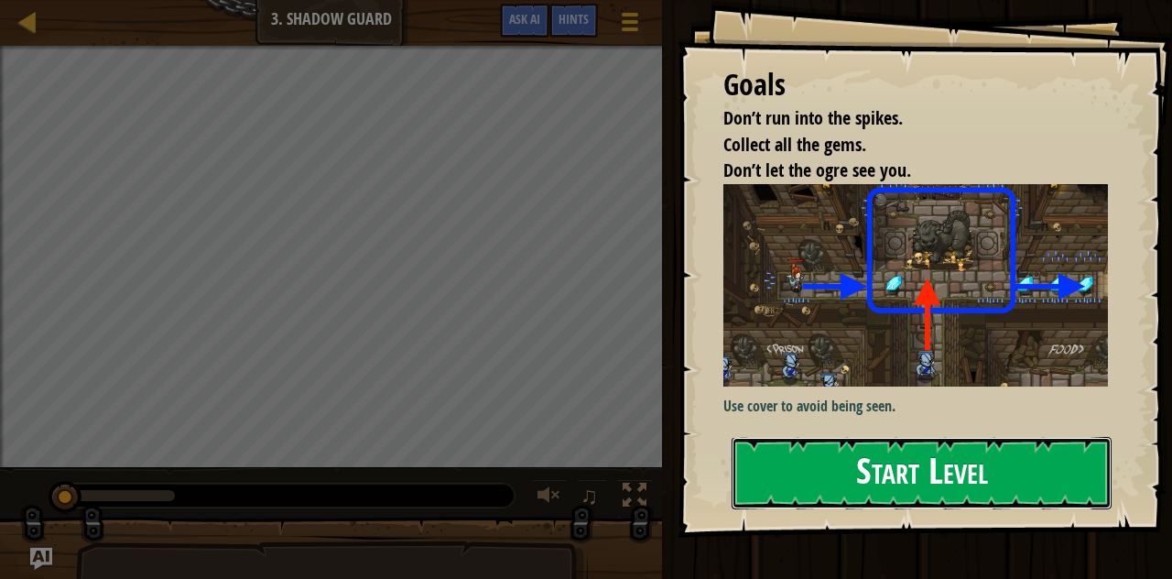
click at [816, 486] on button "Start Level" at bounding box center [921, 473] width 380 height 72
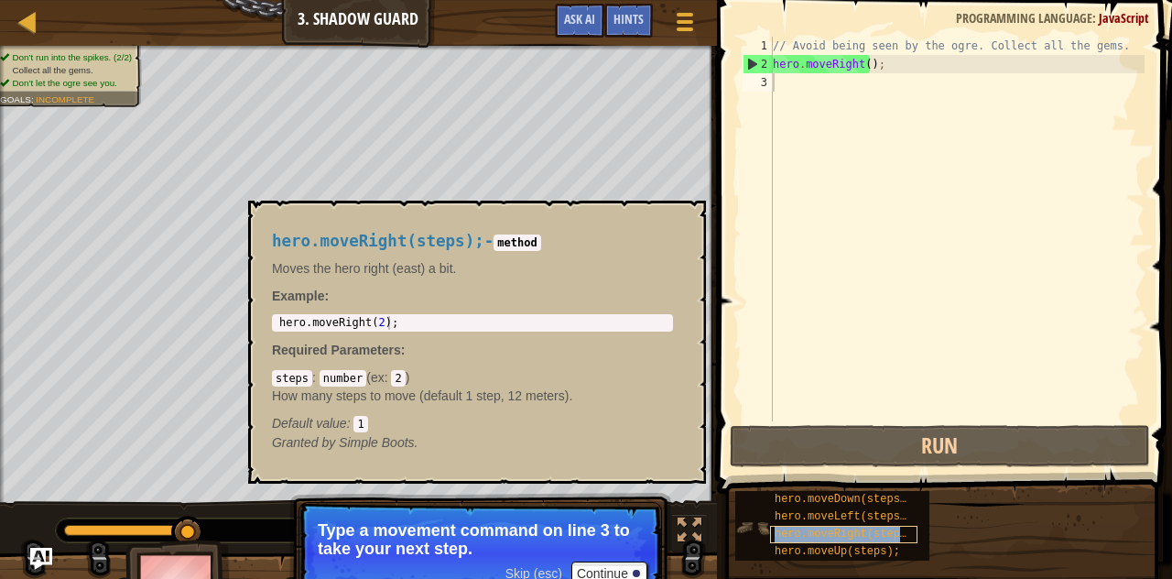
copy span "hero.moveRight(steps);"
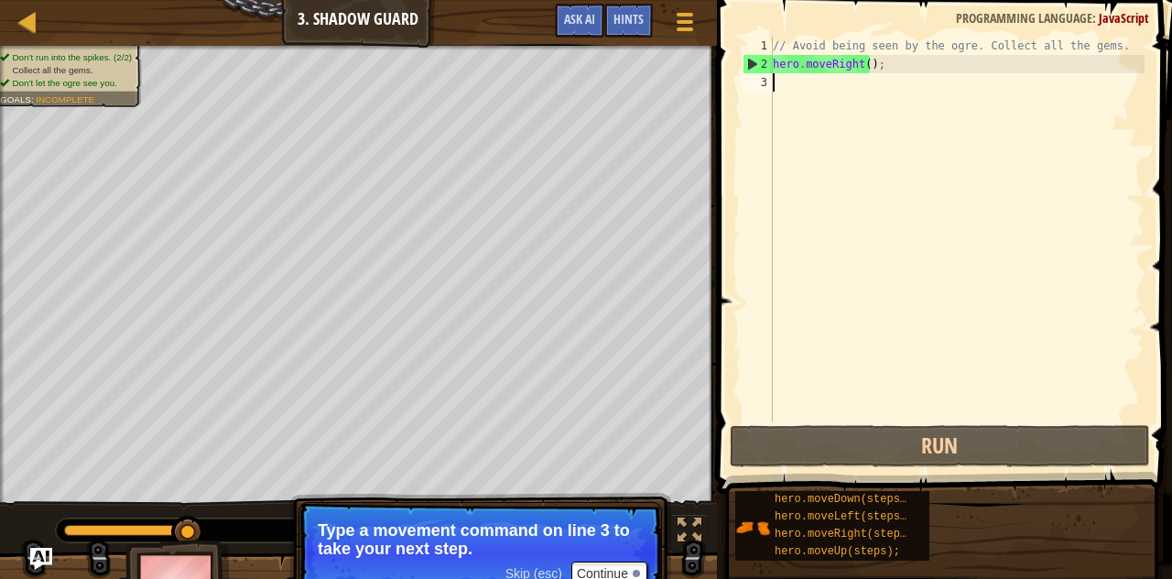
click at [792, 90] on div "// Avoid being seen by the ogre. Collect all the gems. hero . moveRight ( ) ;" at bounding box center [956, 247] width 375 height 421
paste textarea "hero.moveRight(steps);"
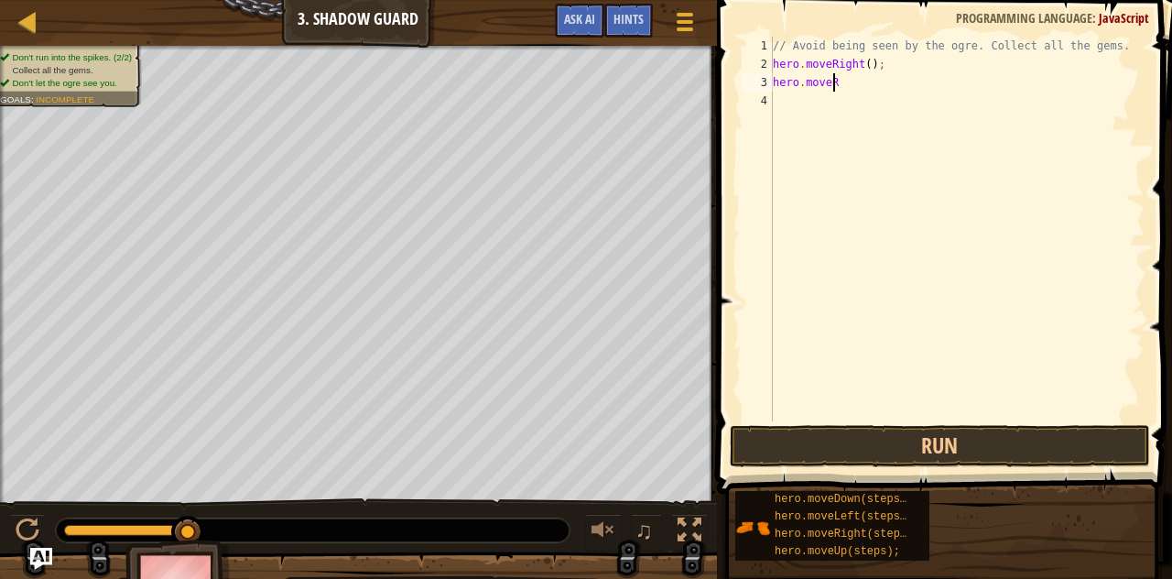
scroll to position [8, 1]
type textarea "h"
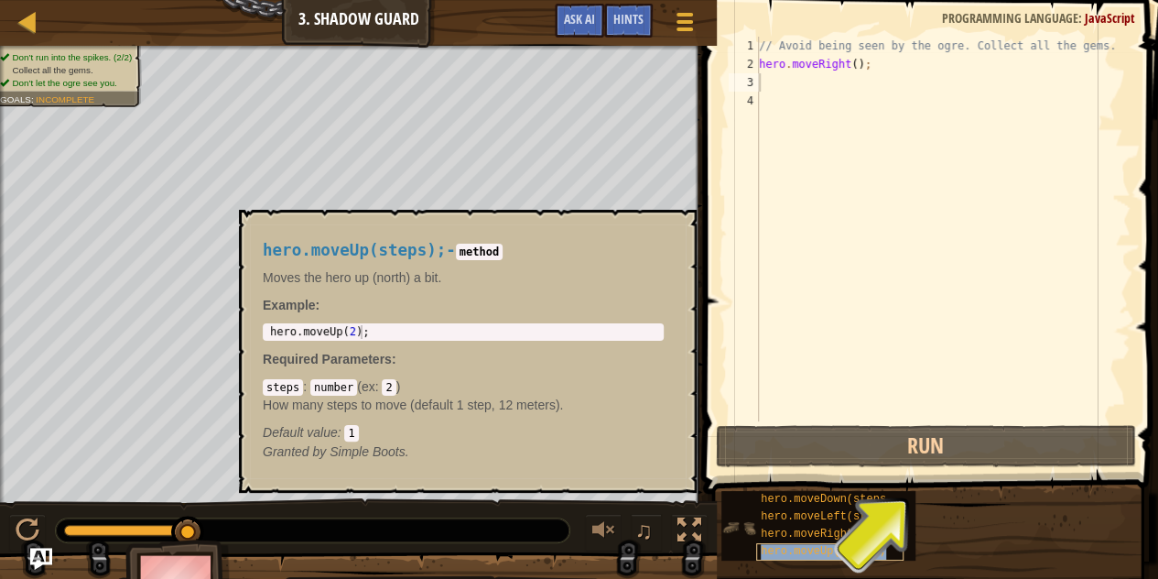
click at [807, 546] on span "hero.moveUp(steps);" at bounding box center [823, 551] width 125 height 13
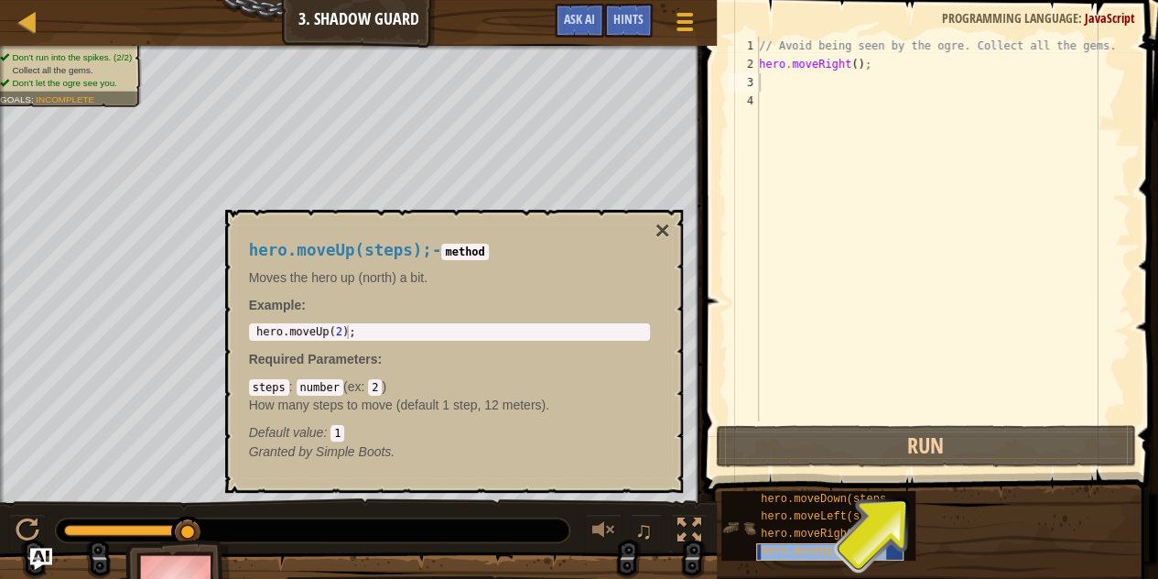
copy span "hero.moveUp(steps);"
click at [780, 75] on div "// Avoid being seen by the ogre. Collect all the gems. hero . moveRight ( ) ;" at bounding box center [942, 247] width 375 height 421
paste textarea "hero.moveUp(steps);"
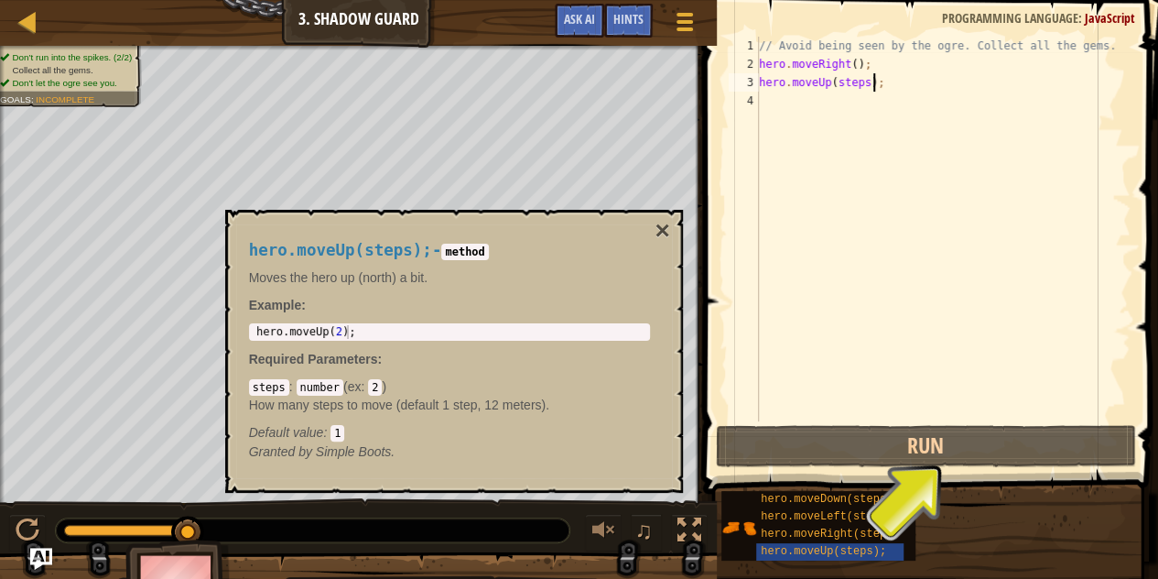
type textarea "hero.moveUp(steps);"
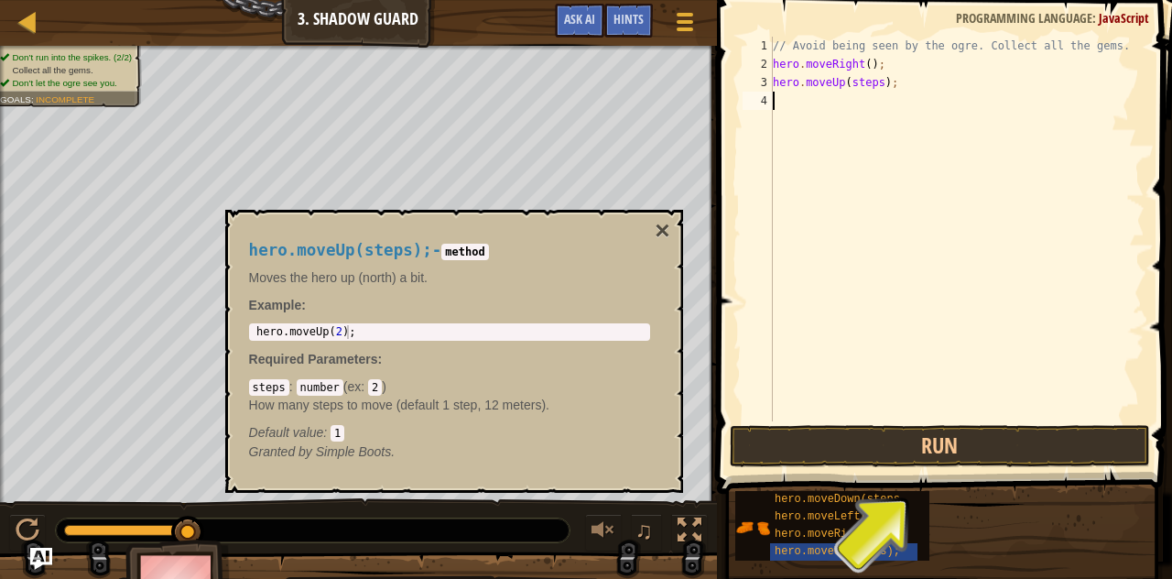
click at [784, 102] on div "// Avoid being seen by the ogre. Collect all the gems. hero . moveRight ( ) ; h…" at bounding box center [956, 247] width 375 height 421
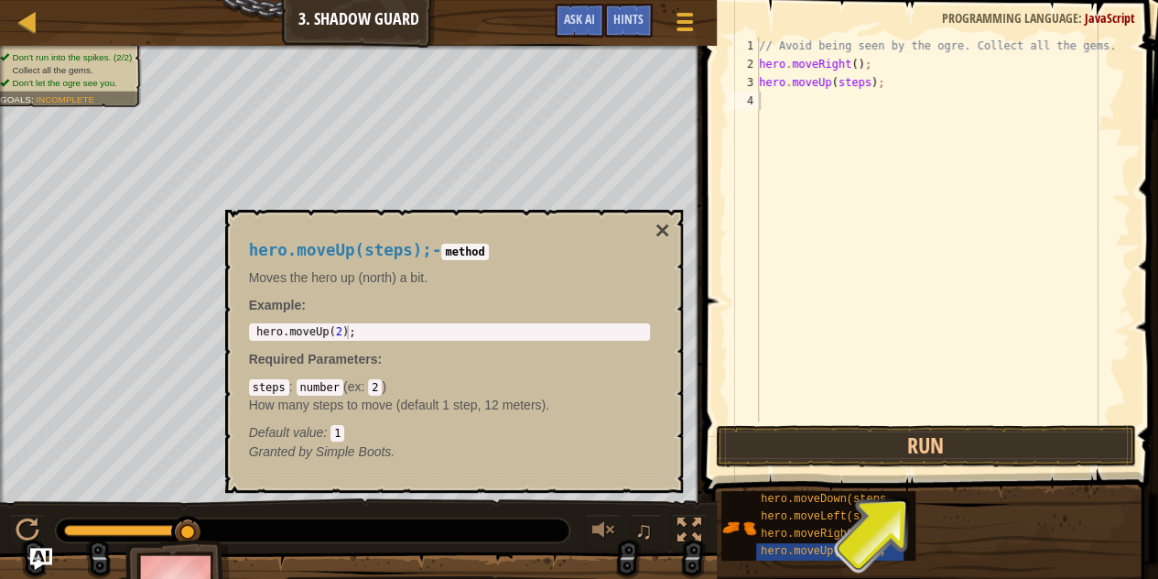
click at [672, 230] on div "hero.moveUp(steps); - method Moves the hero up (north) a bit. Example : 1 hero …" at bounding box center [454, 351] width 458 height 283
click at [663, 230] on button "×" at bounding box center [661, 231] width 15 height 26
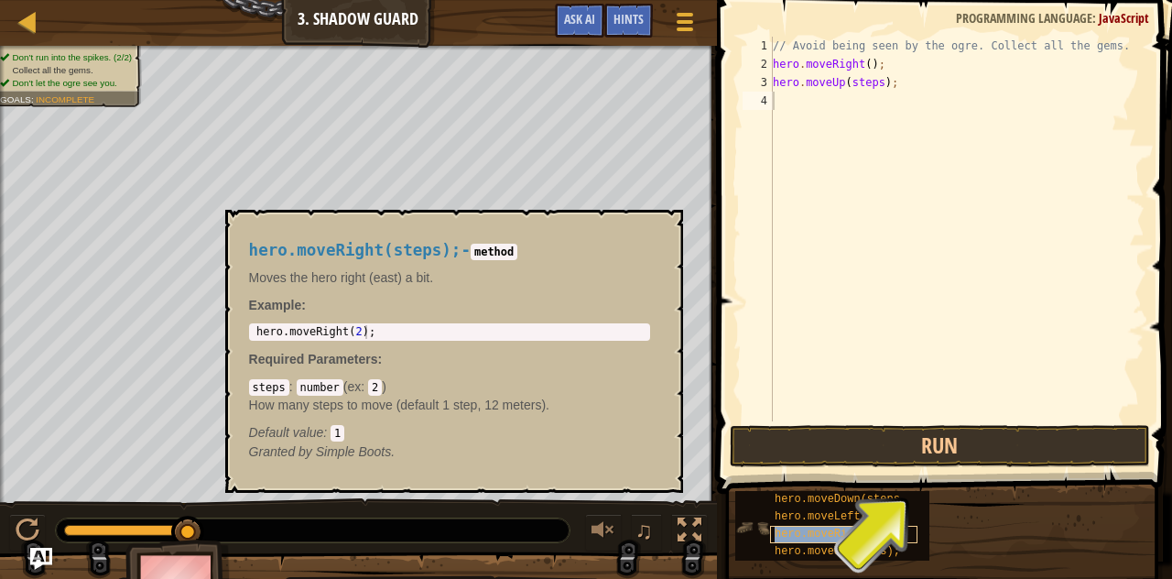
copy span "hero.moveRight(steps);"
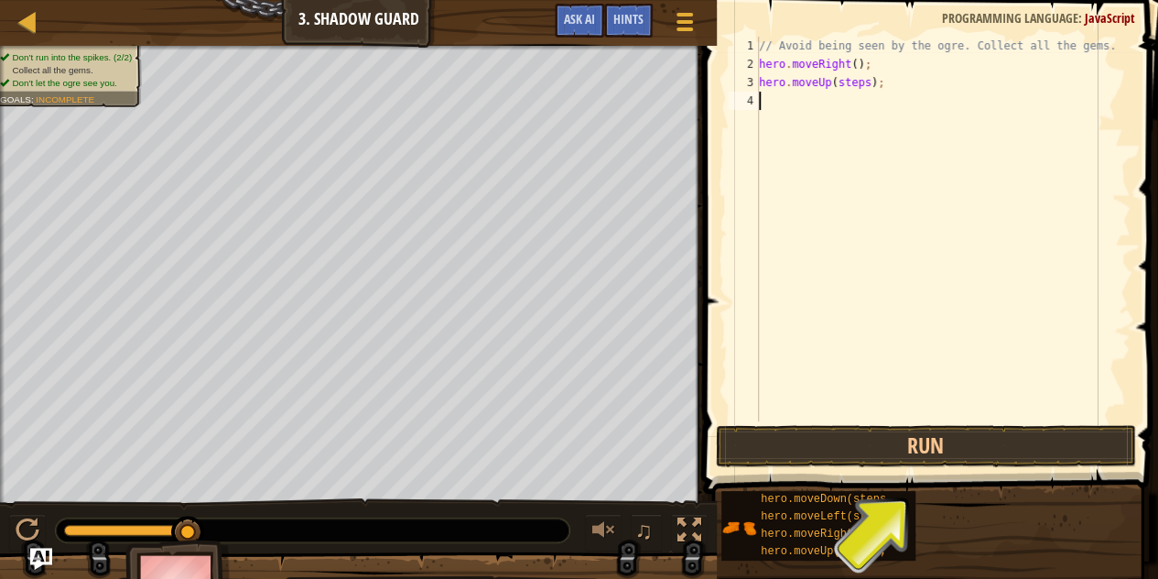
click at [769, 101] on div "// Avoid being seen by the ogre. Collect all the gems. hero . moveRight ( ) ; h…" at bounding box center [942, 247] width 375 height 421
paste textarea "hero.moveRight(steps);"
type textarea "hero.moveRight(steps);"
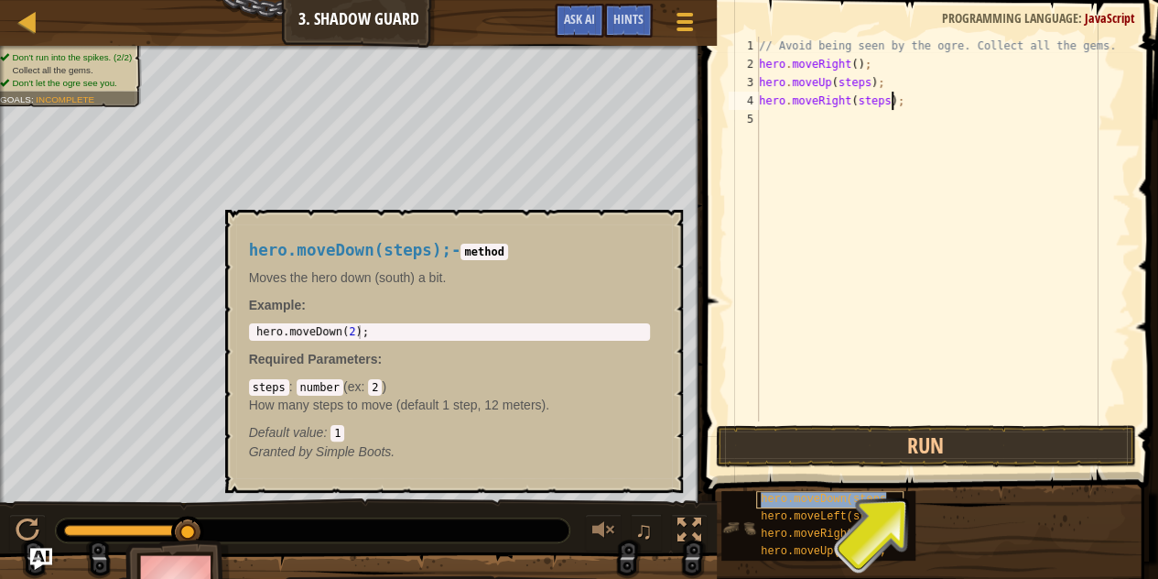
click at [814, 497] on span "hero.moveDown(steps);" at bounding box center [830, 498] width 138 height 13
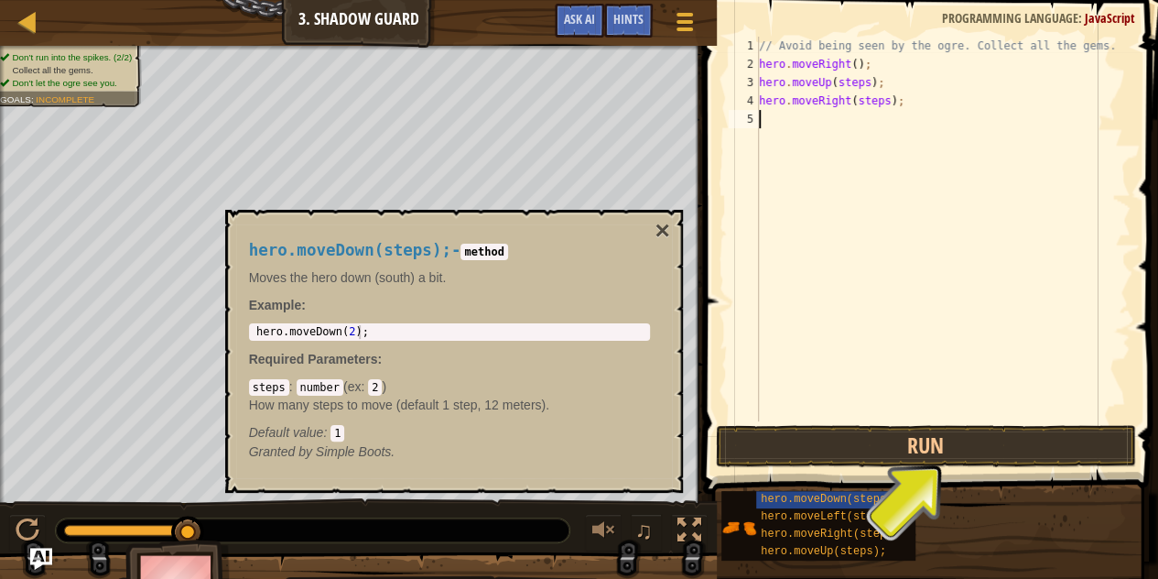
click at [784, 125] on div "// Avoid being seen by the ogre. Collect all the gems. hero . moveRight ( ) ; h…" at bounding box center [942, 247] width 375 height 421
paste textarea "hero.moveDown(steps);"
type textarea "hero.moveDown(steps);"
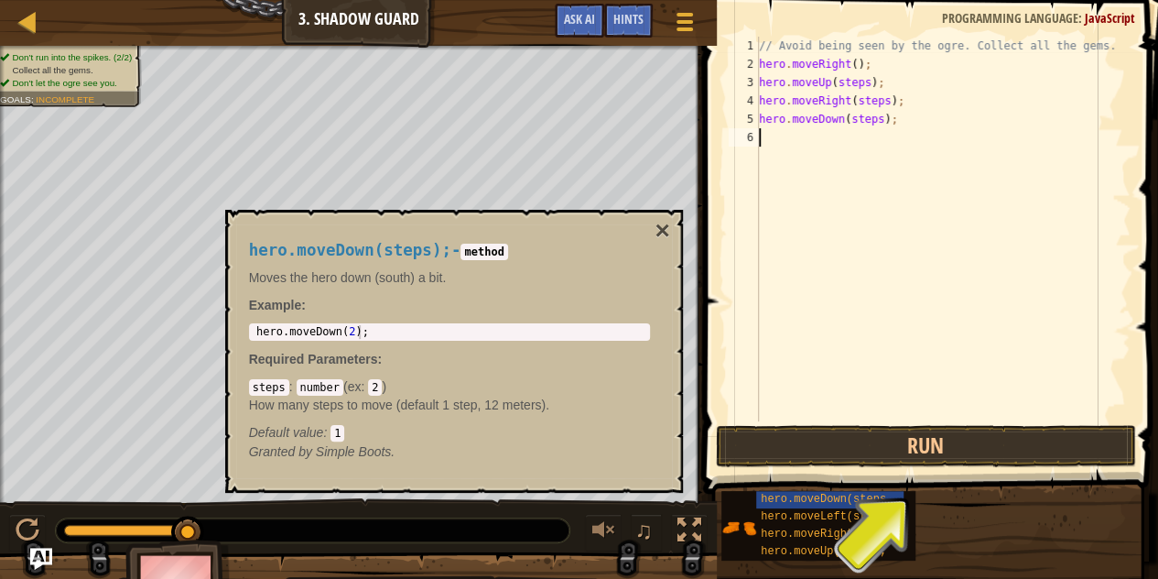
click at [784, 136] on div "// Avoid being seen by the ogre. Collect all the gems. hero . moveRight ( ) ; h…" at bounding box center [942, 247] width 375 height 421
paste textarea "hero.moveRight(steps);"
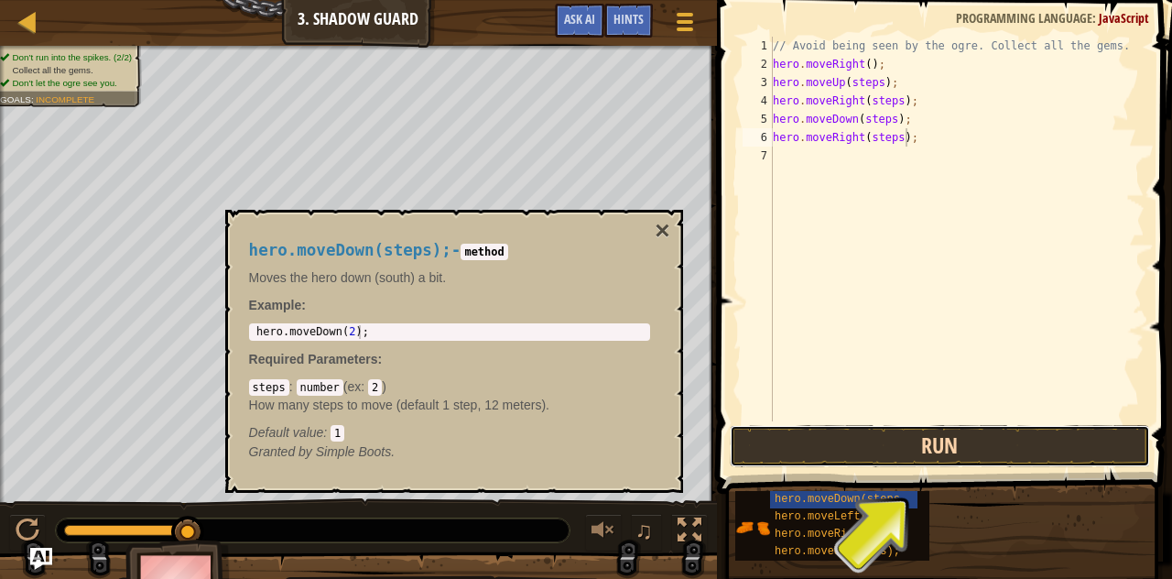
click at [799, 447] on button "Run" at bounding box center [940, 446] width 420 height 42
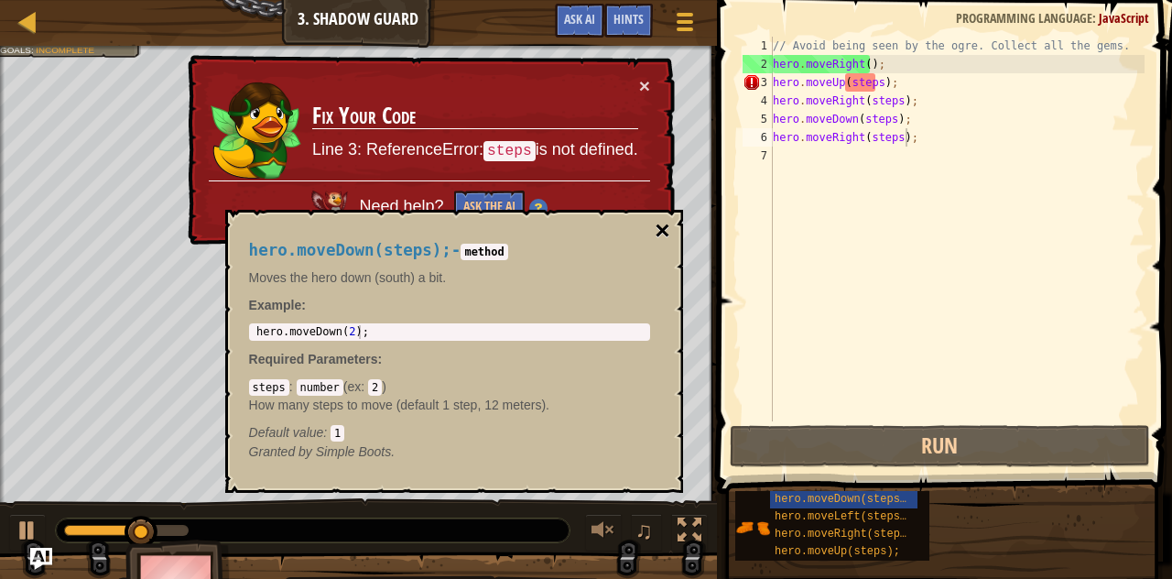
click at [667, 230] on button "×" at bounding box center [661, 231] width 15 height 26
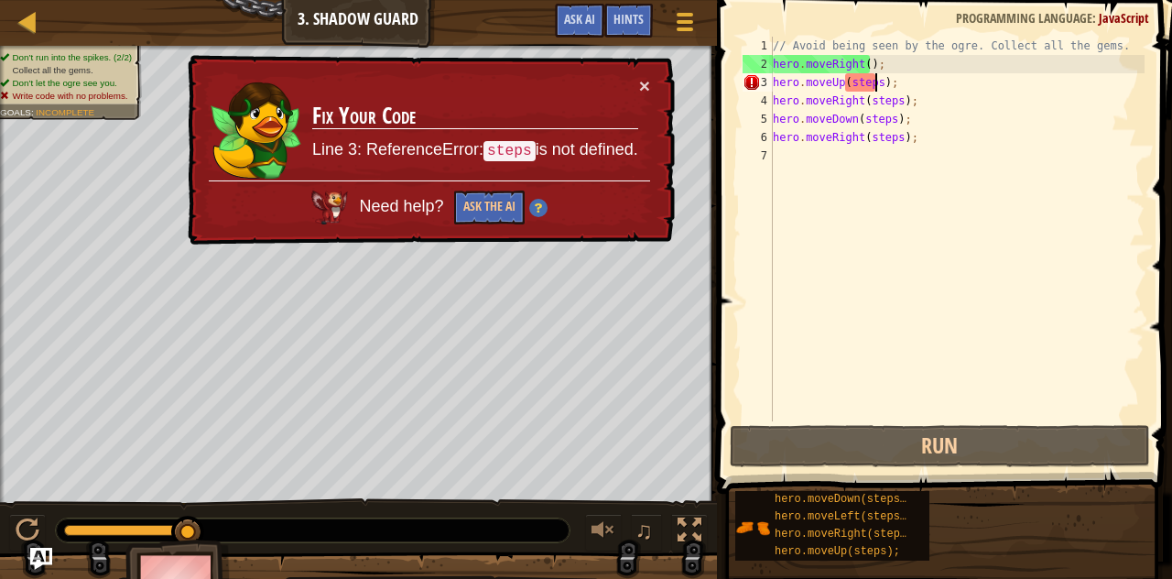
click at [875, 82] on div "// Avoid being seen by the ogre. Collect all the gems. hero . moveRight ( ) ; h…" at bounding box center [956, 247] width 375 height 421
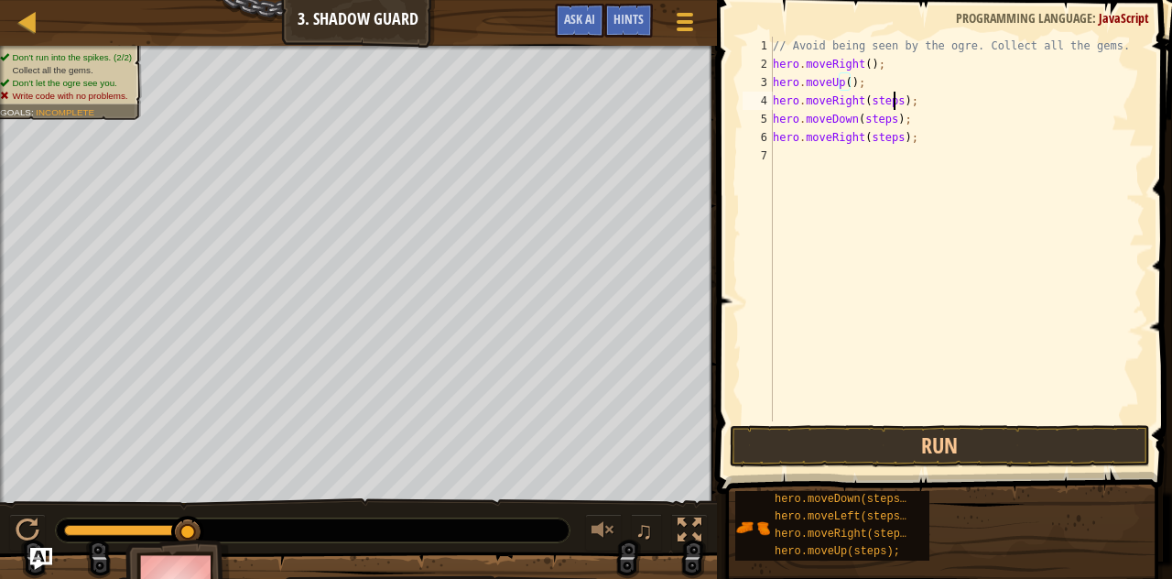
click at [893, 99] on div "// Avoid being seen by the ogre. Collect all the gems. hero . moveRight ( ) ; h…" at bounding box center [956, 247] width 375 height 421
click at [889, 123] on div "// Avoid being seen by the ogre. Collect all the gems. hero . moveRight ( ) ; h…" at bounding box center [956, 247] width 375 height 421
click at [889, 133] on div "// Avoid being seen by the ogre. Collect all the gems. hero . moveRight ( ) ; h…" at bounding box center [956, 247] width 375 height 421
click at [894, 133] on div "// Avoid being seen by the ogre. Collect all the gems. hero . moveRight ( ) ; h…" at bounding box center [956, 247] width 375 height 421
type textarea "hero.moveRight();"
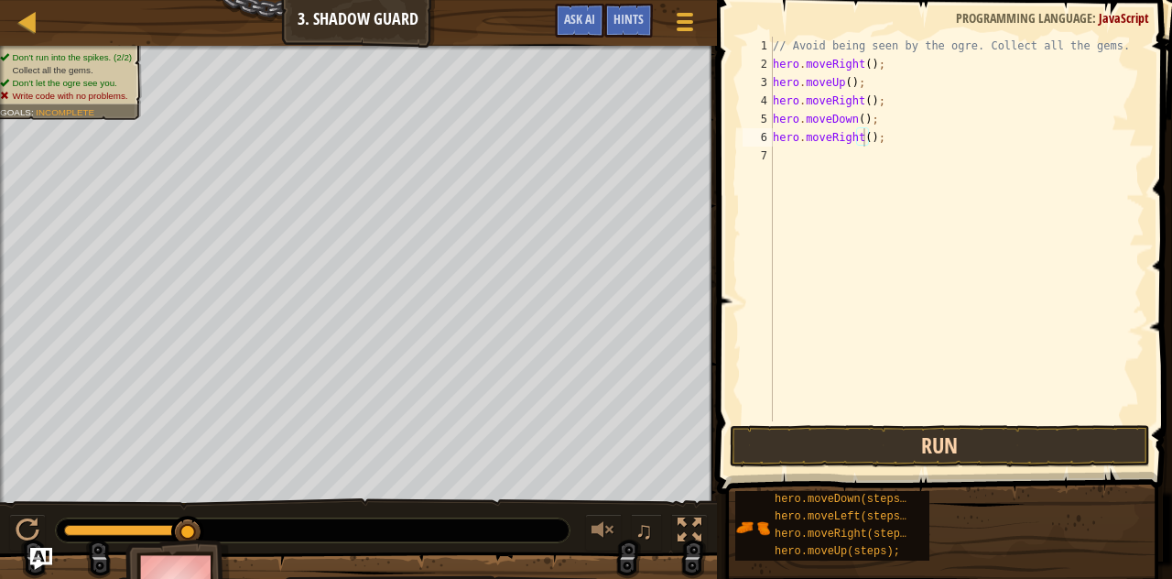
click at [876, 424] on span at bounding box center [946, 220] width 470 height 547
click at [875, 446] on button "Run" at bounding box center [940, 446] width 420 height 42
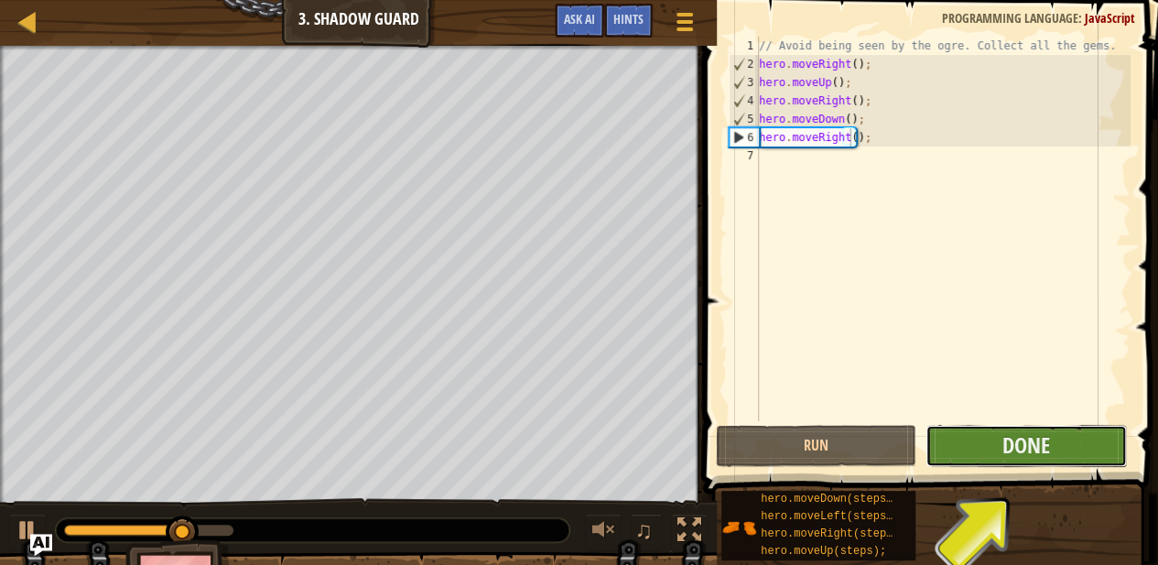
click at [1013, 460] on button "Done" at bounding box center [1025, 446] width 200 height 42
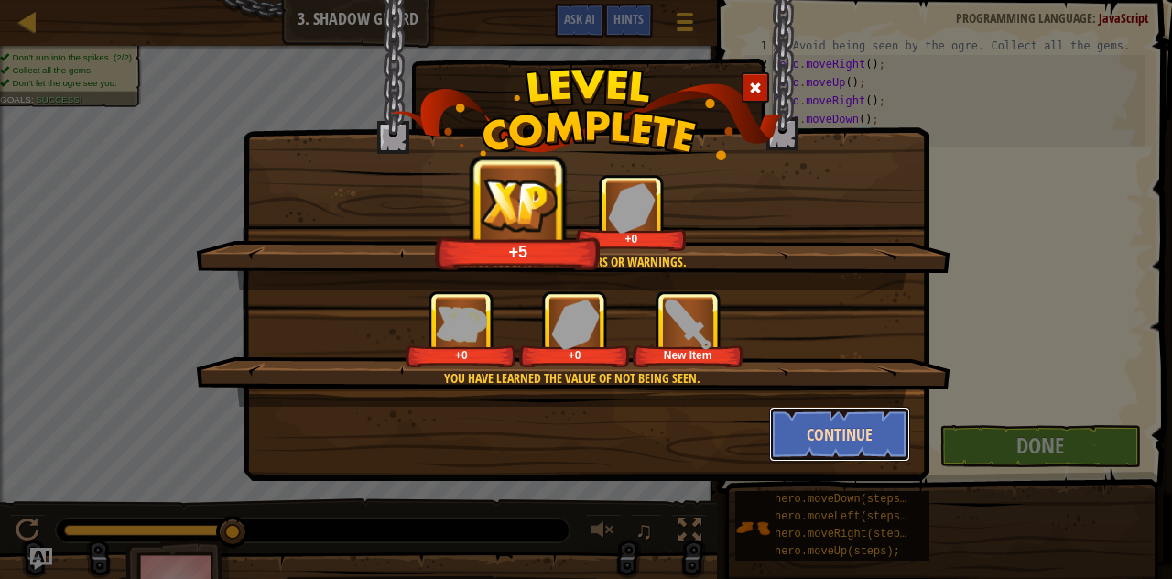
click at [819, 426] on button "Continue" at bounding box center [840, 433] width 142 height 55
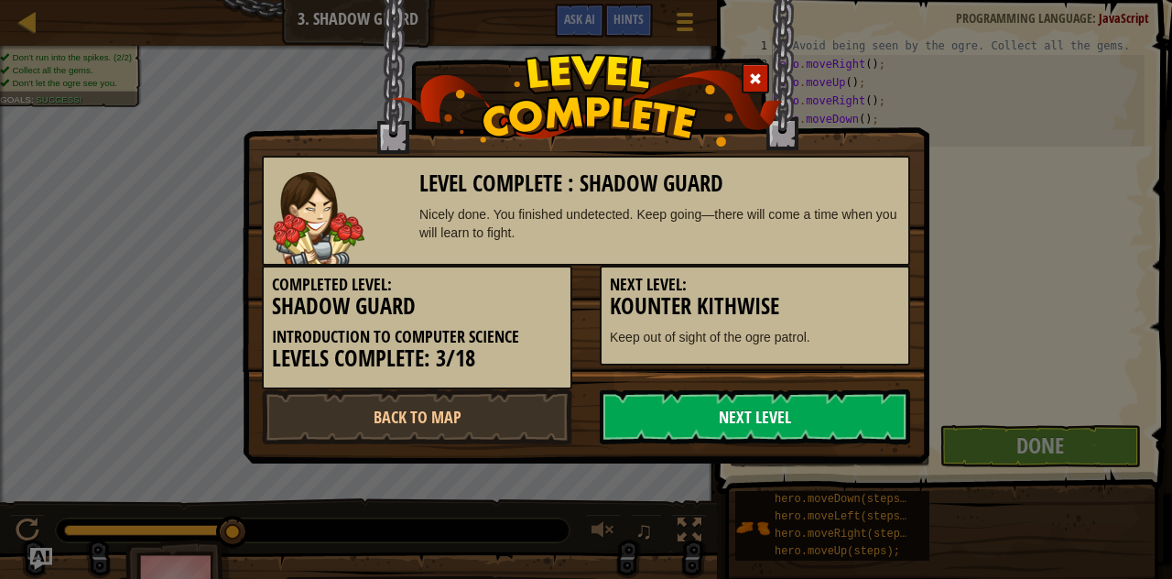
click at [782, 418] on link "Next Level" at bounding box center [755, 416] width 310 height 55
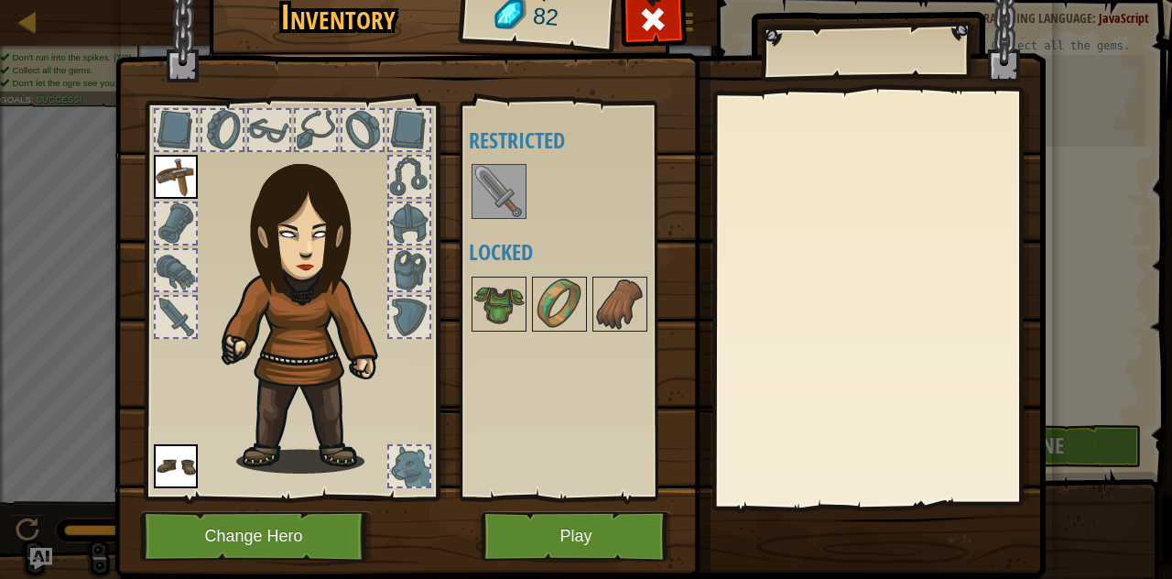
click at [503, 194] on img at bounding box center [498, 191] width 51 height 51
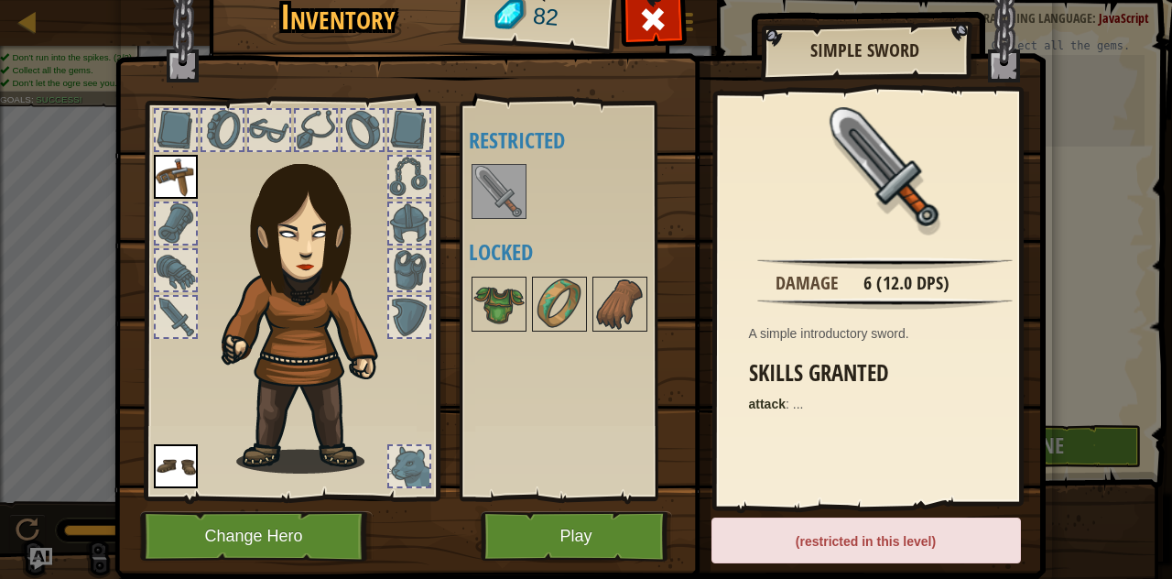
click at [503, 194] on img at bounding box center [498, 191] width 51 height 51
click at [499, 303] on img at bounding box center [498, 303] width 51 height 51
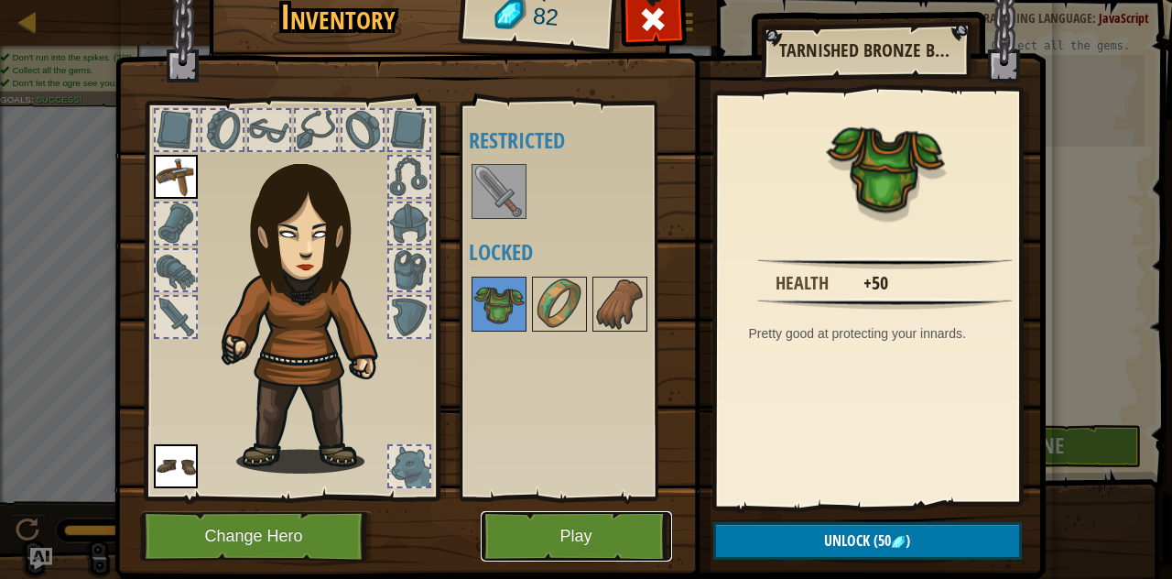
click at [553, 533] on button "Play" at bounding box center [576, 536] width 191 height 50
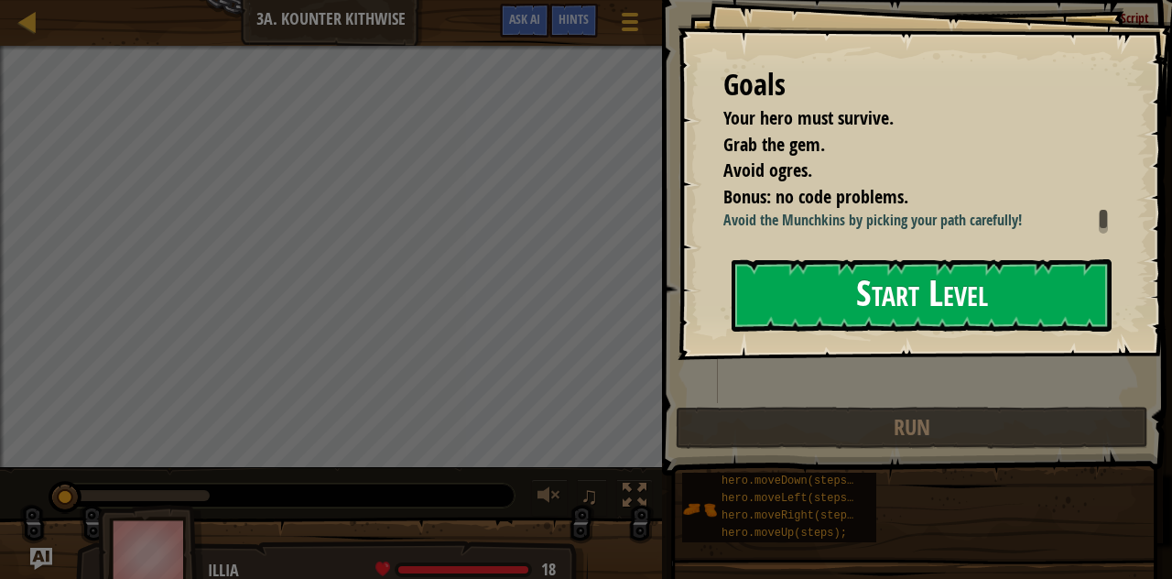
click at [782, 297] on button "Start Level" at bounding box center [921, 295] width 380 height 72
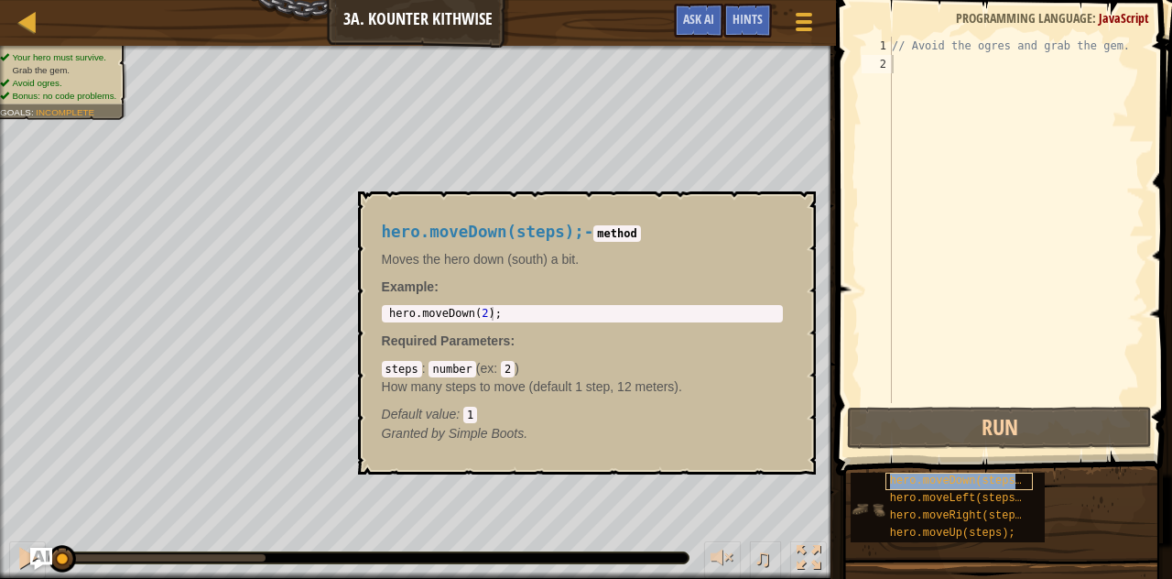
click at [912, 474] on span "hero.moveDown(steps);" at bounding box center [959, 480] width 138 height 13
click at [899, 58] on div "// Avoid the ogres and grab the gem." at bounding box center [1016, 238] width 256 height 403
paste textarea "hero.moveDown(steps);"
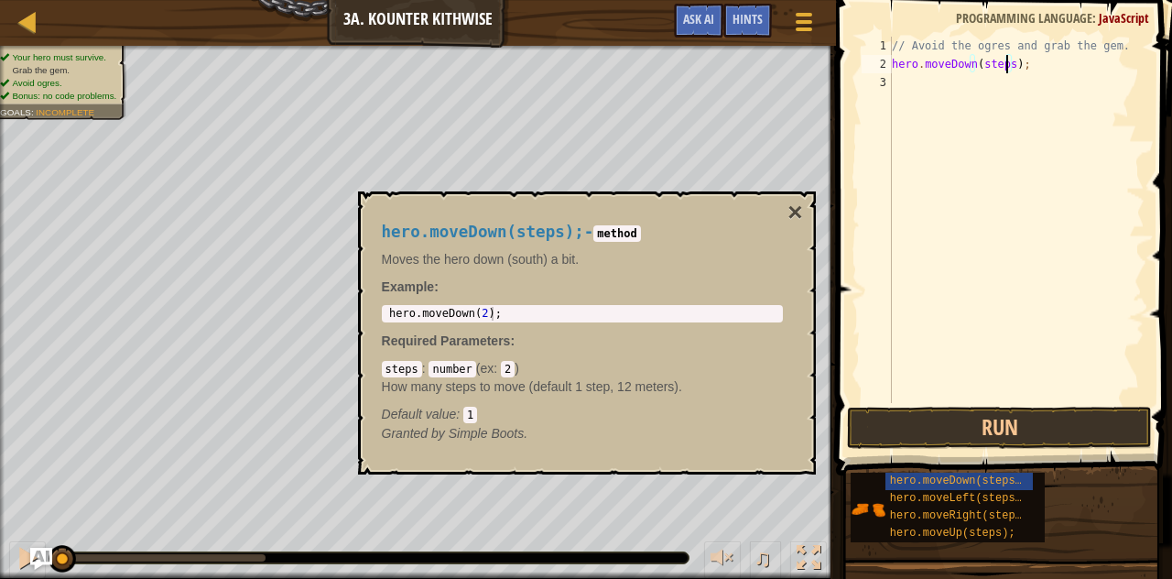
click at [1006, 62] on div "// Avoid the ogres and grab the gem. hero . moveDown ( steps ) ;" at bounding box center [1016, 238] width 256 height 403
type textarea "hero.moveDown();"
click at [905, 85] on div "// Avoid the ogres and grab the gem. hero . moveDown ( ) ;" at bounding box center [1016, 238] width 256 height 403
drag, startPoint x: 893, startPoint y: 62, endPoint x: 1007, endPoint y: 72, distance: 113.9
click at [1007, 72] on div "// Avoid the ogres and grab the gem. hero . moveDown ( ) ;" at bounding box center [1016, 238] width 256 height 403
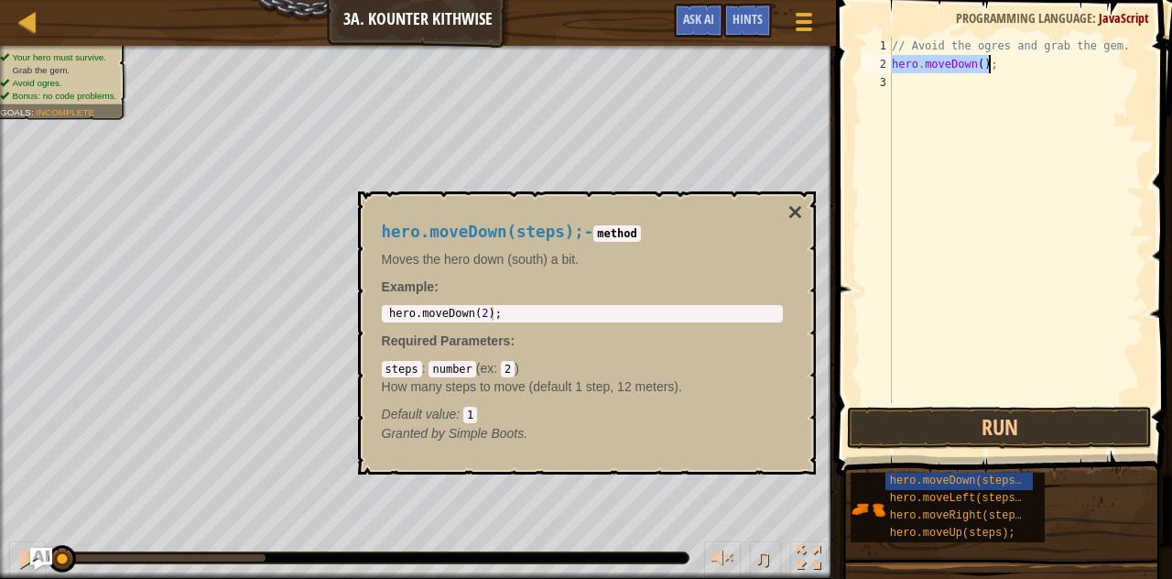
type textarea "hero.moveDown();"
click at [892, 83] on div "// Avoid the ogres and grab the gem. hero . moveDown ( ) ;" at bounding box center [1016, 238] width 256 height 403
paste textarea "hero.moveDown();"
type textarea "hero.moveDown();"
click at [903, 89] on div "// Avoid the ogres and grab the gem. hero . moveDown ( ) ; hero . moveDown ( ) ;" at bounding box center [1016, 238] width 256 height 403
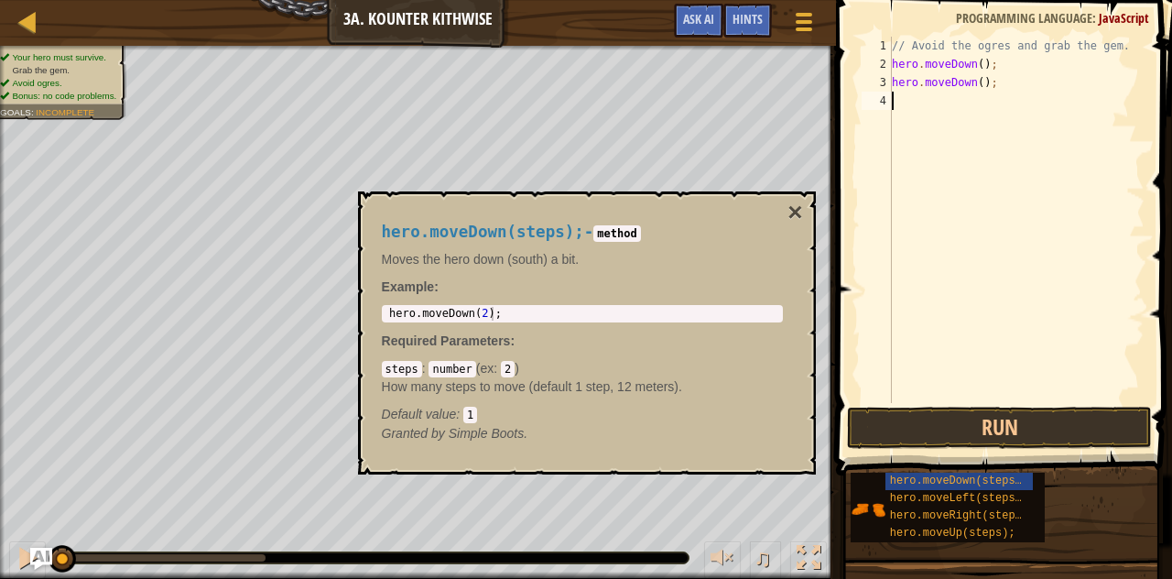
click at [903, 94] on div "// Avoid the ogres and grab the gem. hero . moveDown ( ) ; hero . moveDown ( ) ;" at bounding box center [1016, 238] width 256 height 403
click at [793, 211] on button "×" at bounding box center [794, 213] width 15 height 26
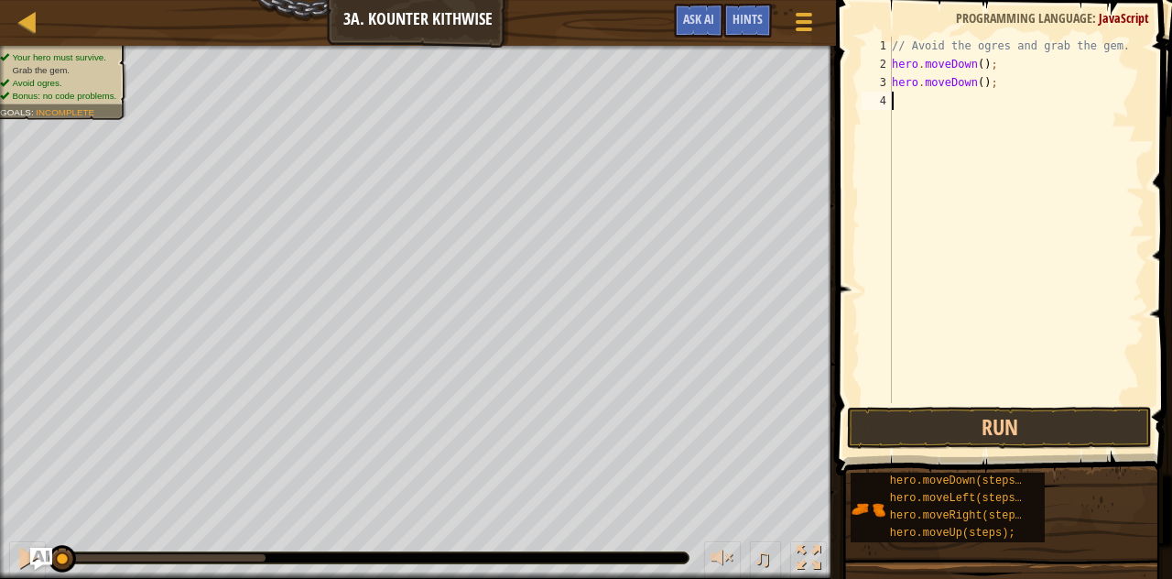
click at [930, 98] on div "// Avoid the ogres and grab the gem. hero . moveDown ( ) ; hero . moveDown ( ) ;" at bounding box center [1016, 238] width 256 height 403
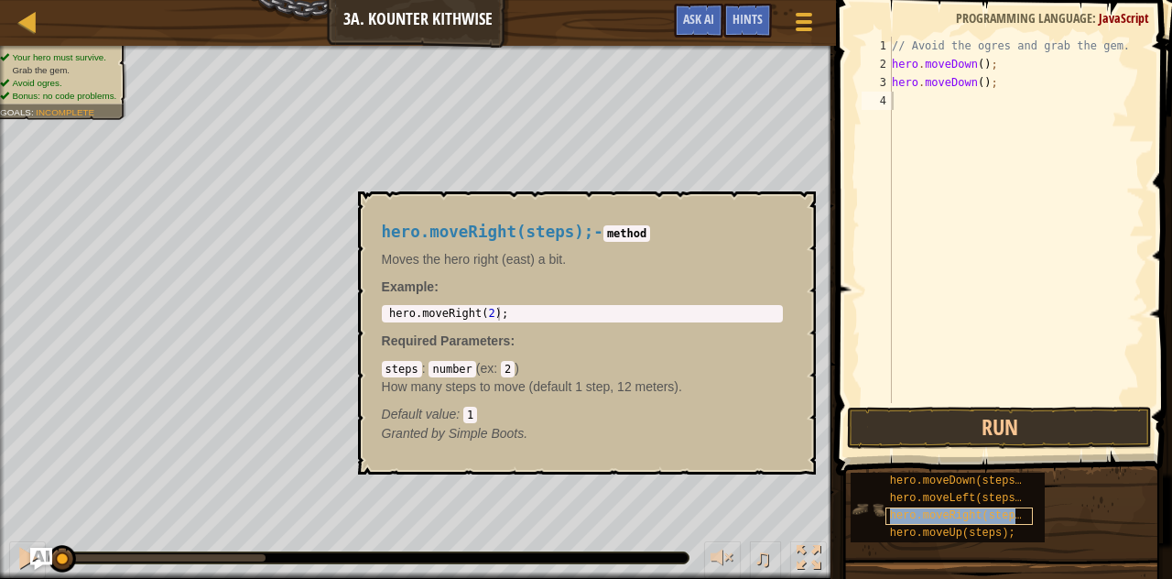
click at [928, 510] on span "hero.moveRight(steps);" at bounding box center [962, 515] width 145 height 13
click at [904, 95] on div "// Avoid the ogres and grab the gem. hero . moveDown ( ) ; hero . moveDown ( ) ;" at bounding box center [1016, 238] width 256 height 403
paste textarea "hero.moveRight(steps);"
click at [1011, 100] on div "// Avoid the ogres and grab the gem. hero . moveDown ( ) ; hero . moveDown ( ) …" at bounding box center [1016, 238] width 256 height 403
type textarea "hero.moveRight();"
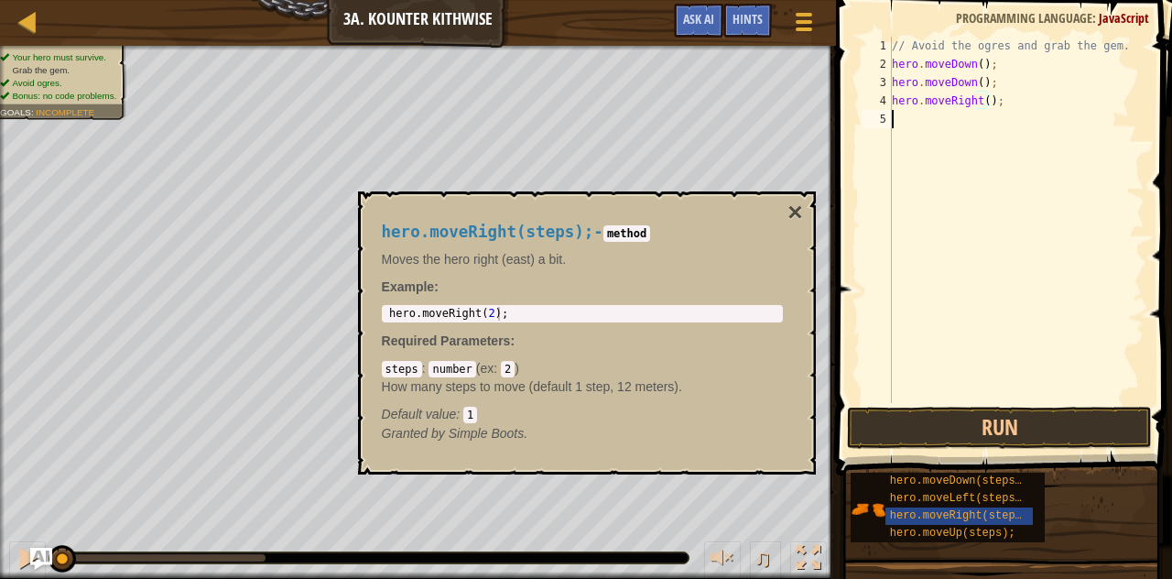
click at [932, 113] on div "// Avoid the ogres and grab the gem. hero . moveDown ( ) ; hero . moveDown ( ) …" at bounding box center [1016, 238] width 256 height 403
click at [796, 208] on button "×" at bounding box center [794, 213] width 15 height 26
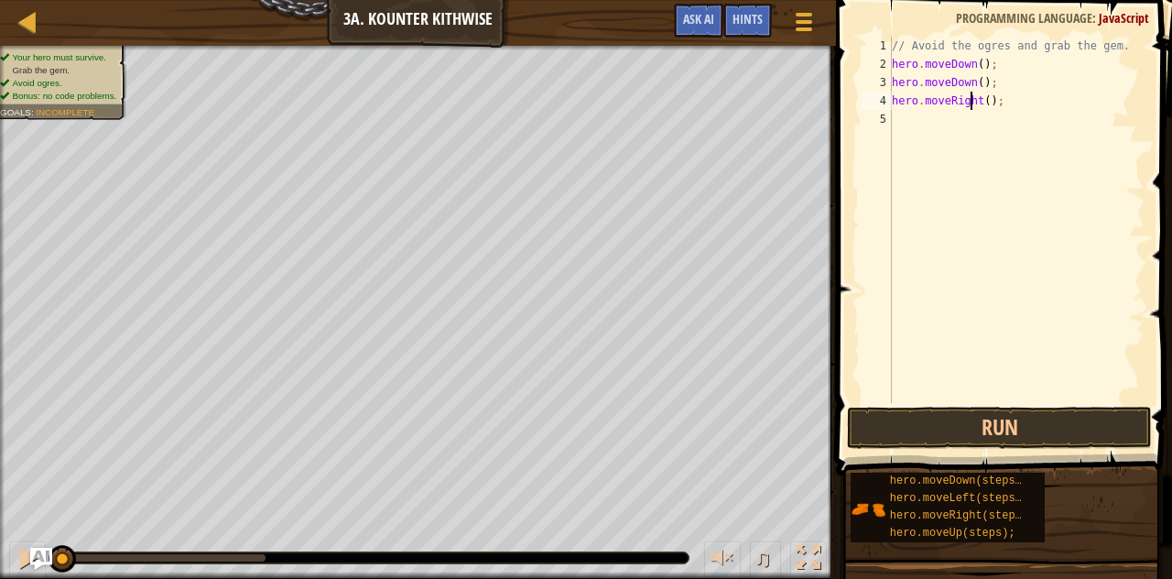
click at [972, 97] on div "// Avoid the ogres and grab the gem. hero . moveDown ( ) ; hero . moveDown ( ) …" at bounding box center [1016, 238] width 256 height 403
click at [972, 100] on div "// Avoid the ogres and grab the gem. hero . moveDown ( ) ; hero . moveDown ( ) …" at bounding box center [1016, 238] width 256 height 403
click at [974, 97] on div "// Avoid the ogres and grab the gem. hero . moveDown ( ) ; hero . moveDown ( ) …" at bounding box center [1016, 238] width 256 height 403
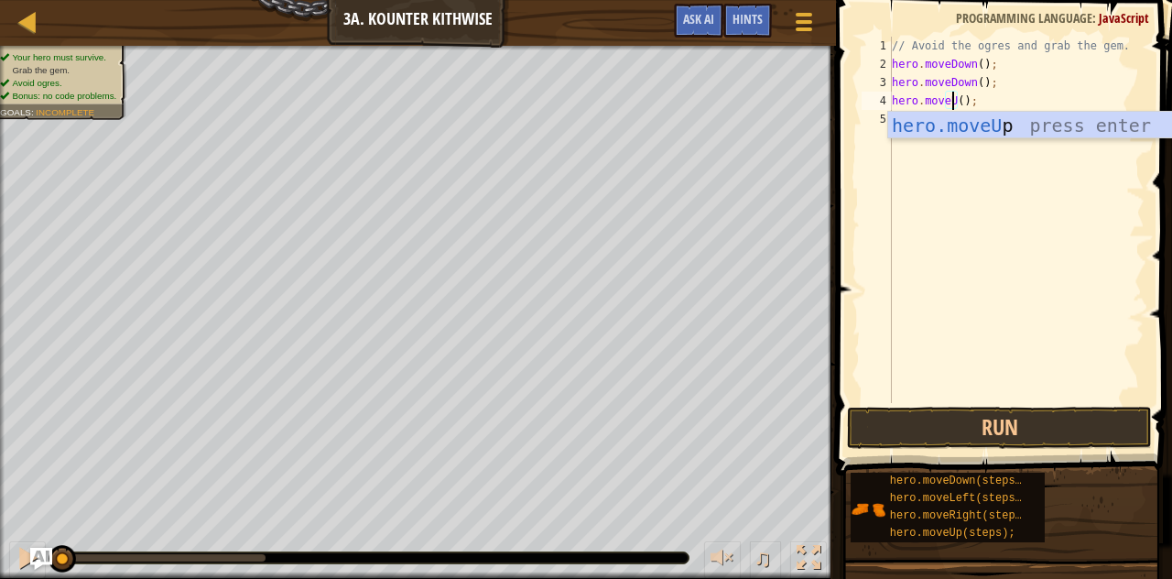
scroll to position [8, 5]
type textarea "hero.moveUp();"
click at [930, 184] on div "// Avoid the ogres and grab the gem. hero . moveDown ( ) ; hero . moveDown ( ) …" at bounding box center [1016, 238] width 256 height 403
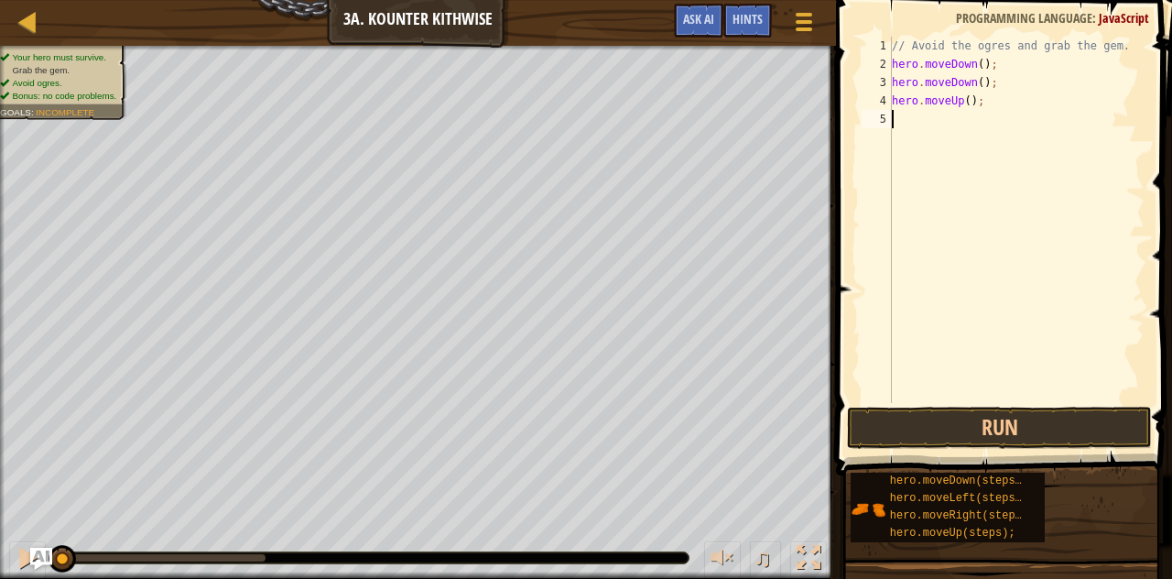
scroll to position [8, 0]
drag, startPoint x: 919, startPoint y: 126, endPoint x: 956, endPoint y: 102, distance: 44.2
click at [956, 102] on div "// Avoid the ogres and grab the gem. hero . moveDown ( ) ; hero . moveDown ( ) …" at bounding box center [1016, 238] width 256 height 403
click at [956, 102] on div "// Avoid the ogres and grab the gem. hero . moveDown ( ) ; hero . moveDown ( ) …" at bounding box center [1016, 220] width 256 height 366
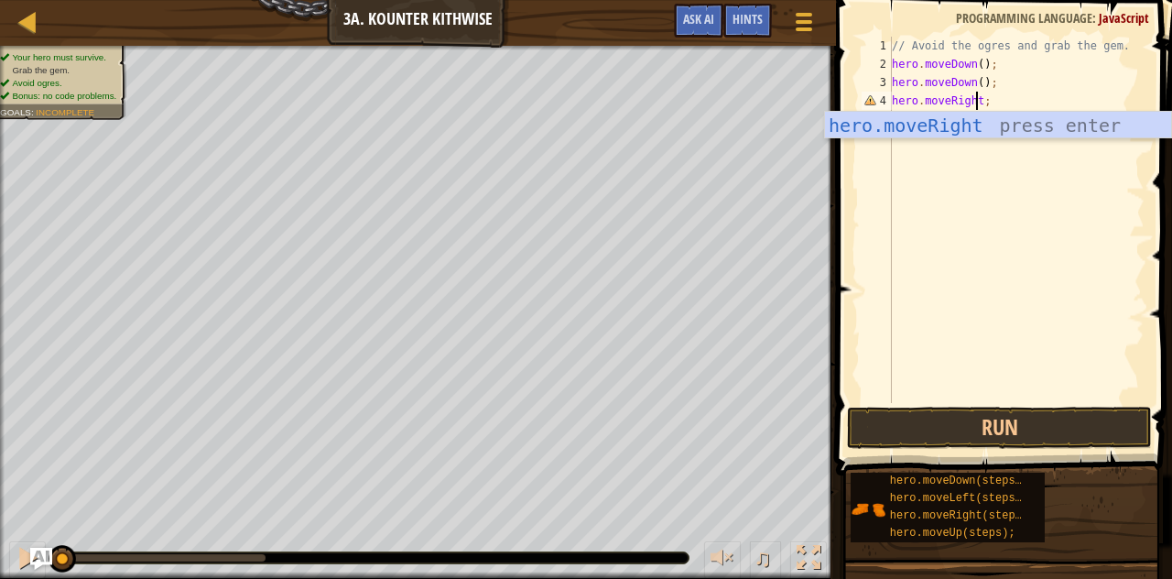
scroll to position [8, 5]
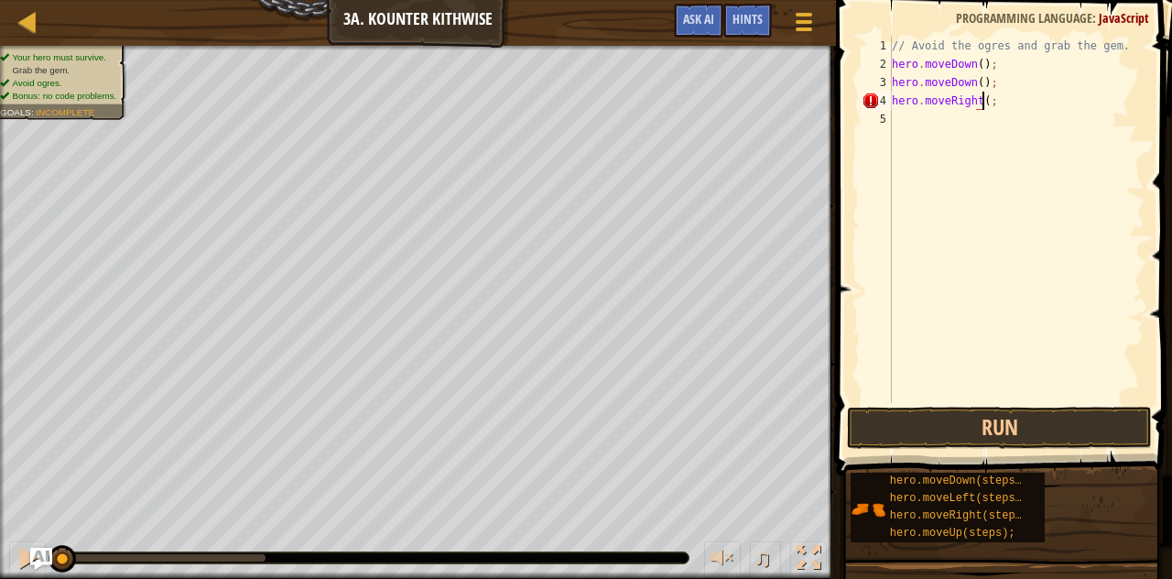
type textarea "hero.moveRight();"
click at [919, 111] on div "// Avoid the ogres and grab the gem. hero . moveDown ( ) ; hero . moveDown ( ) …" at bounding box center [1016, 238] width 256 height 403
click at [915, 114] on div "// Avoid the ogres and grab the gem. hero . moveDown ( ) ; hero . moveDown ( ) …" at bounding box center [1016, 238] width 256 height 403
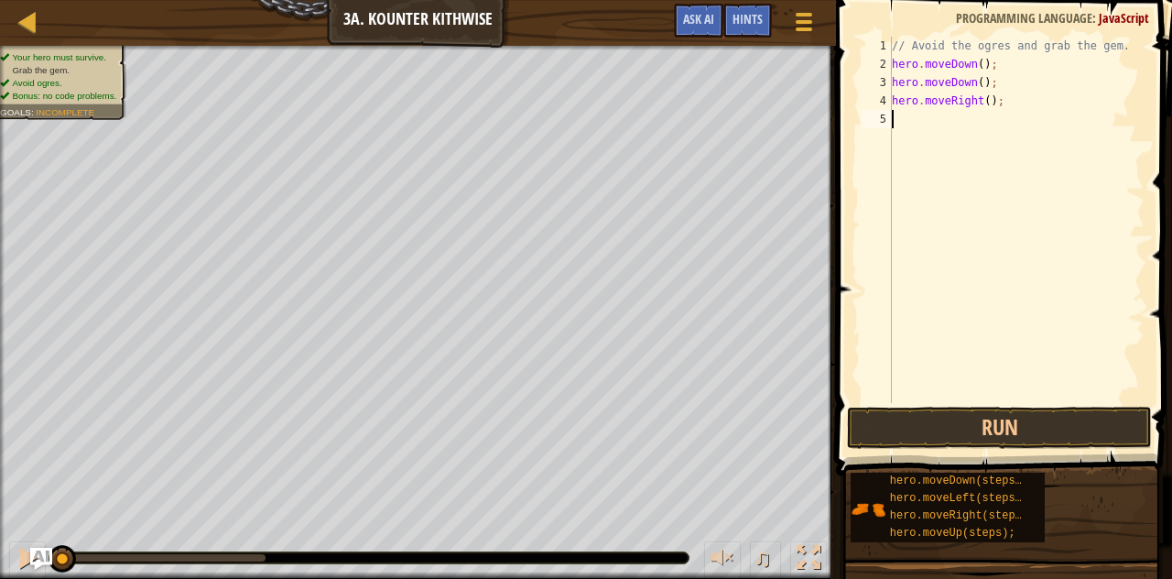
paste textarea "hero.moveUp(steps);"
click at [992, 116] on div "// Avoid the ogres and grab the gem. hero . moveDown ( ) ; hero . moveDown ( ) …" at bounding box center [1016, 238] width 256 height 403
type textarea "hero.moveUp();"
click at [906, 135] on div "// Avoid the ogres and grab the gem. hero . moveDown ( ) ; hero . moveDown ( ) …" at bounding box center [1016, 238] width 256 height 403
drag, startPoint x: 892, startPoint y: 97, endPoint x: 1009, endPoint y: 106, distance: 116.6
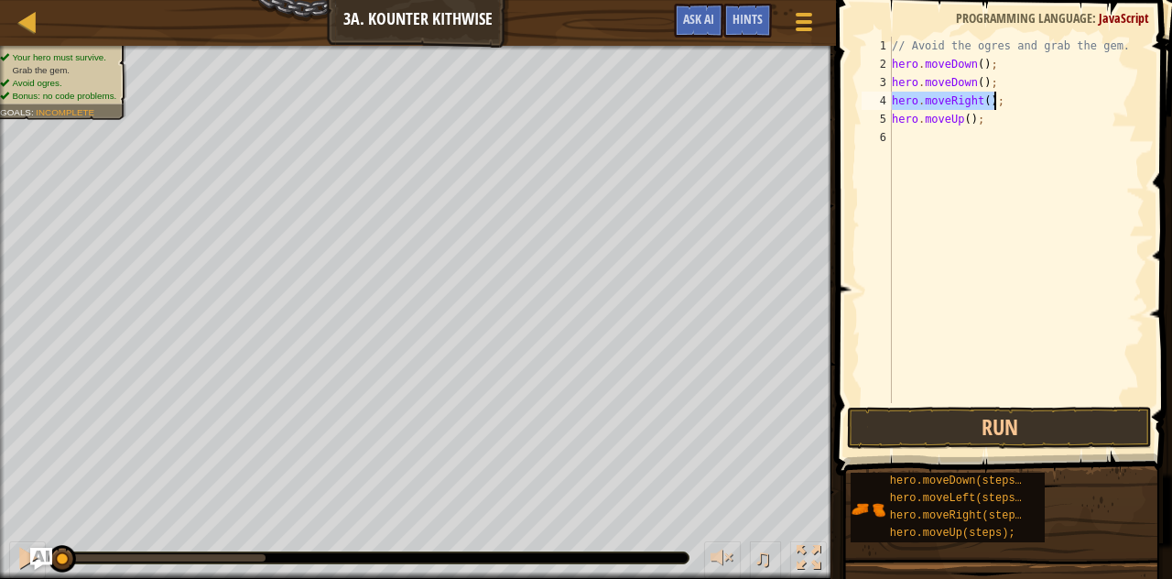
click at [1009, 106] on div "// Avoid the ogres and grab the gem. hero . moveDown ( ) ; hero . moveDown ( ) …" at bounding box center [1016, 238] width 256 height 403
type textarea "hero.moveRight();"
click at [913, 137] on div "// Avoid the ogres and grab the gem. hero . moveDown ( ) ; hero . moveDown ( ) …" at bounding box center [1016, 238] width 256 height 403
paste textarea "hero.moveRight();"
type textarea "hero.moveRight();"
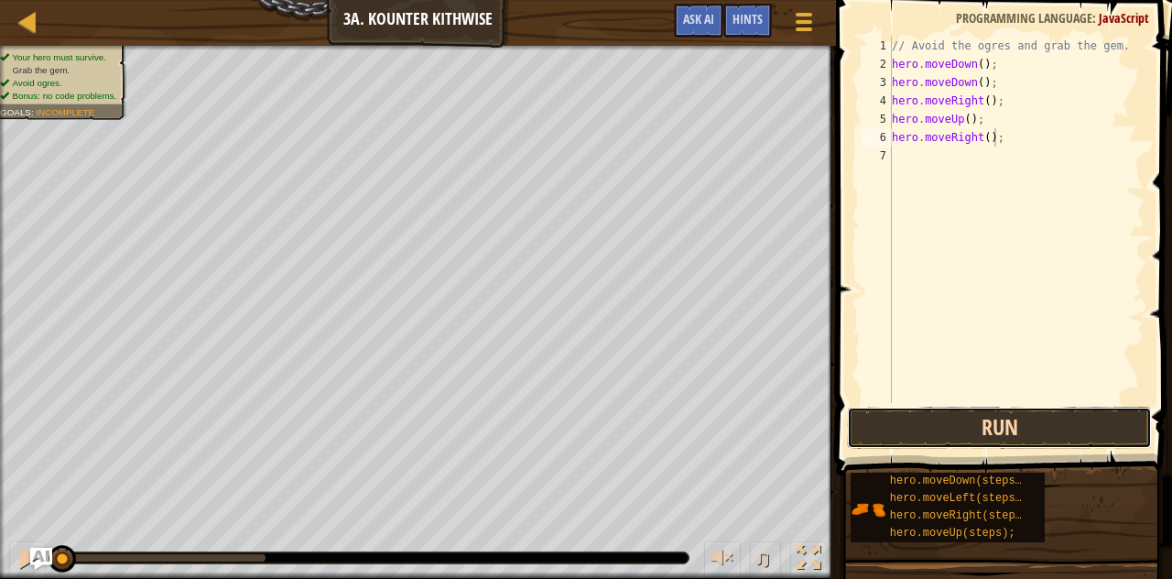
click at [932, 435] on button "Run" at bounding box center [999, 427] width 305 height 42
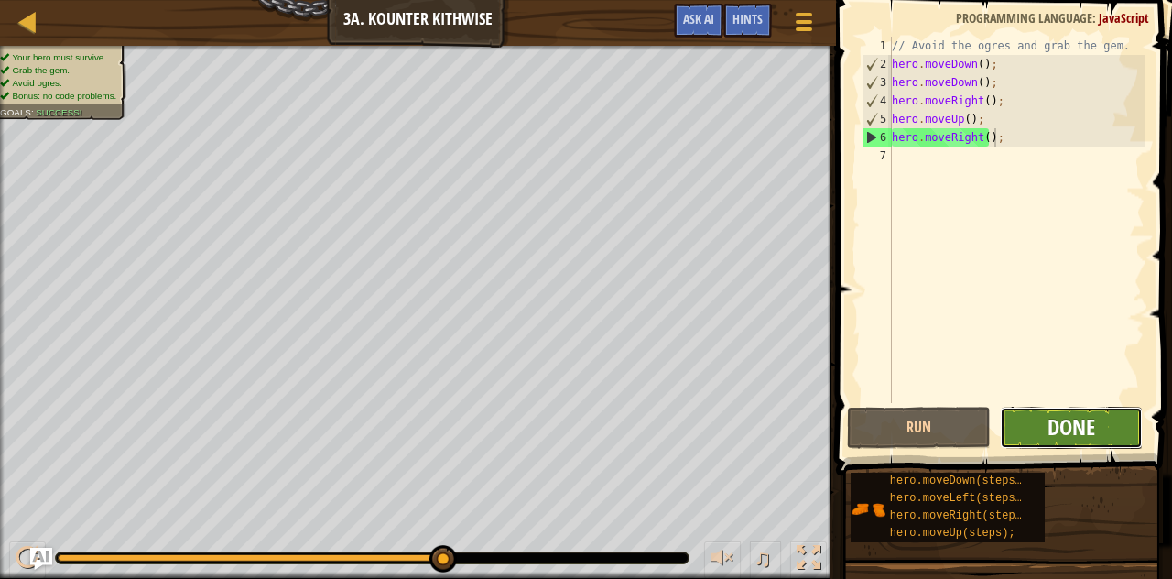
click at [1055, 421] on span "Done" at bounding box center [1071, 426] width 48 height 29
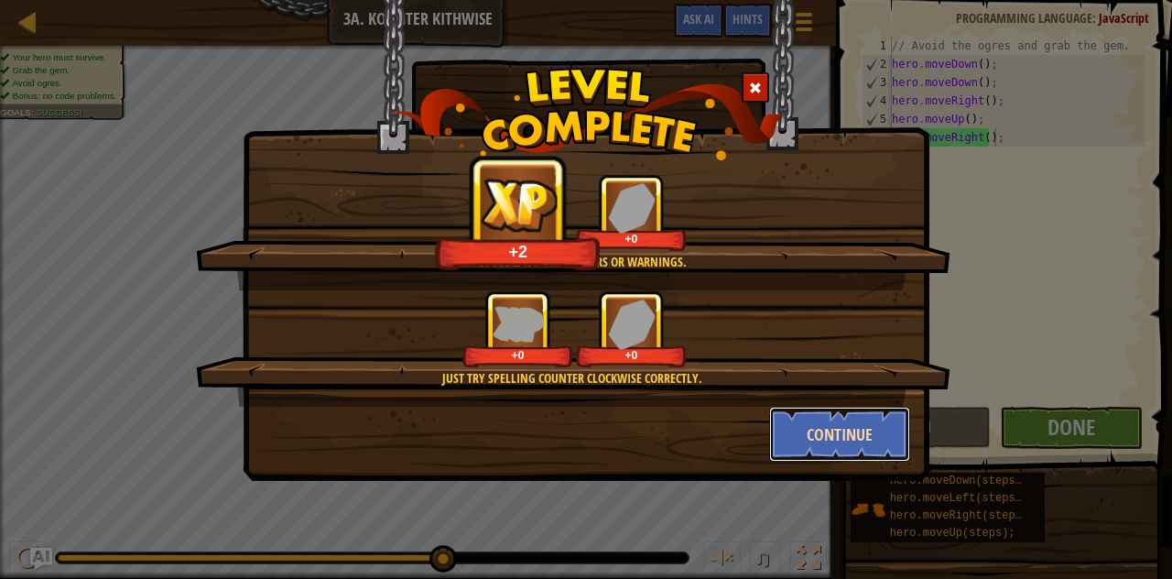
click at [826, 431] on button "Continue" at bounding box center [840, 433] width 142 height 55
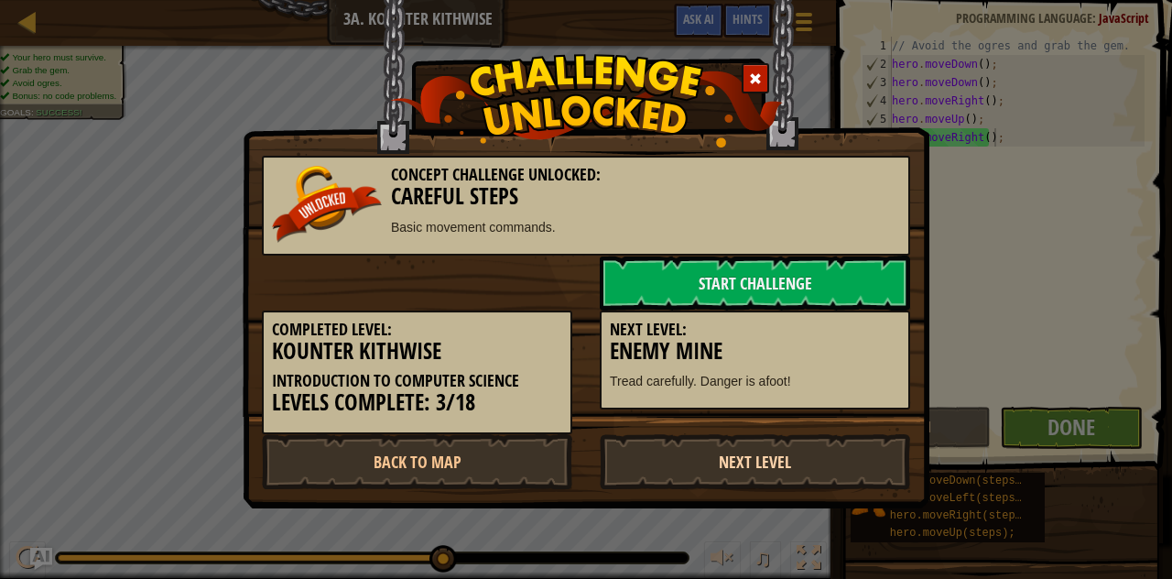
click at [677, 457] on link "Next Level" at bounding box center [755, 461] width 310 height 55
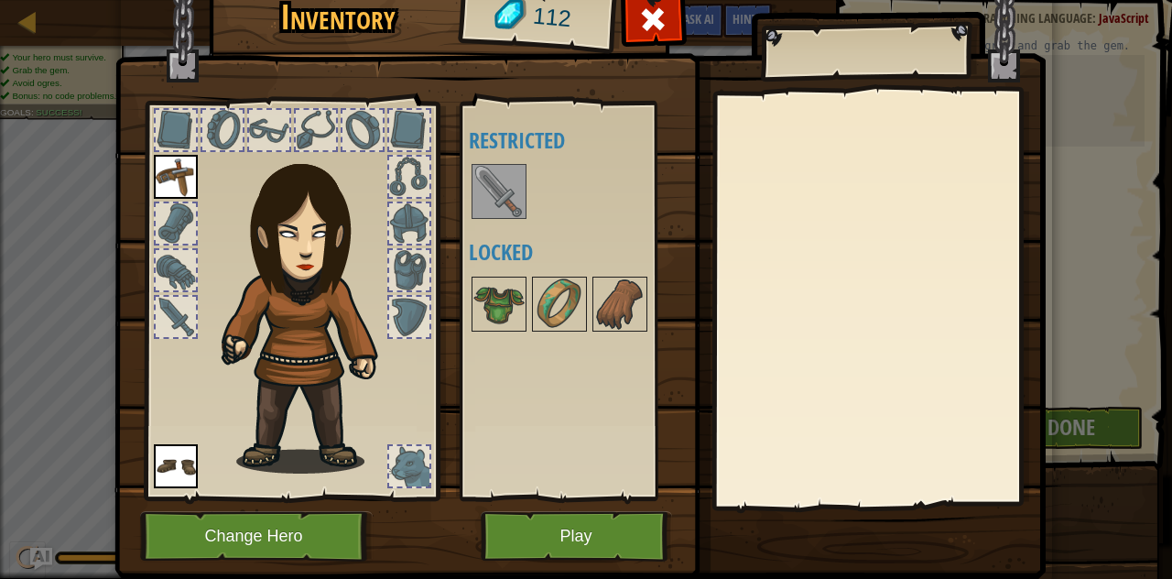
click at [500, 193] on img at bounding box center [498, 191] width 51 height 51
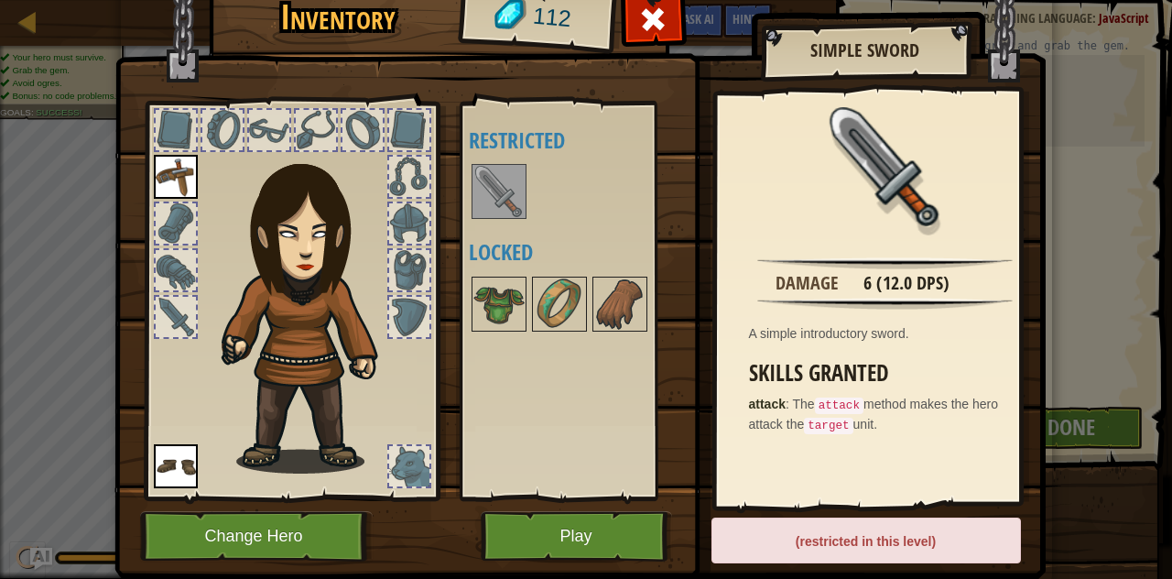
click at [500, 193] on img at bounding box center [498, 191] width 51 height 51
click at [513, 300] on img at bounding box center [498, 303] width 51 height 51
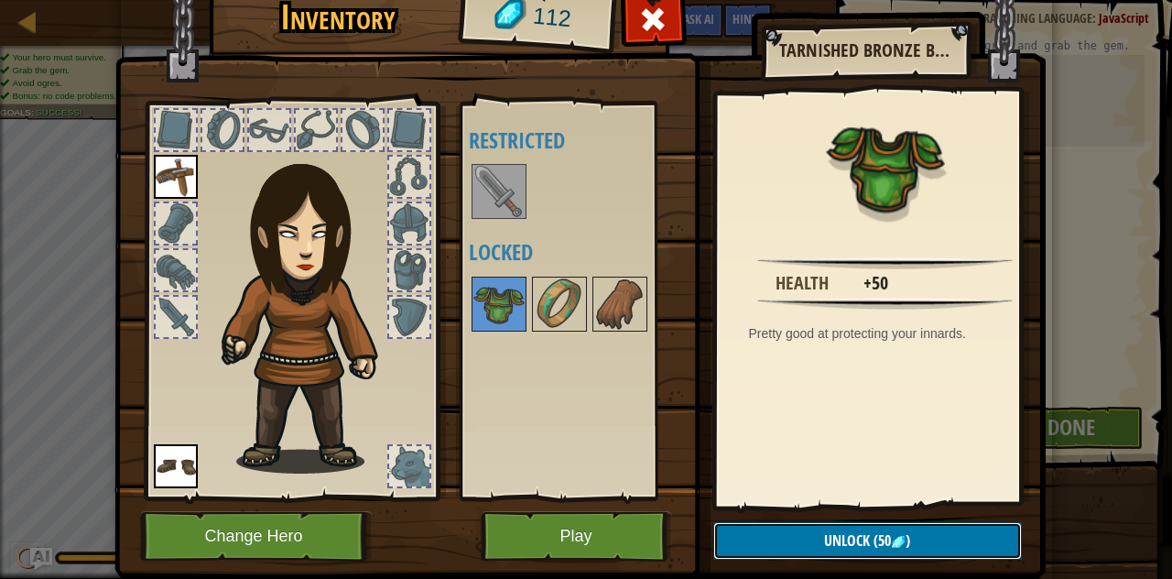
click at [833, 552] on button "Unlock (50 )" at bounding box center [867, 541] width 308 height 38
click at [833, 552] on button "Confirm" at bounding box center [867, 541] width 308 height 38
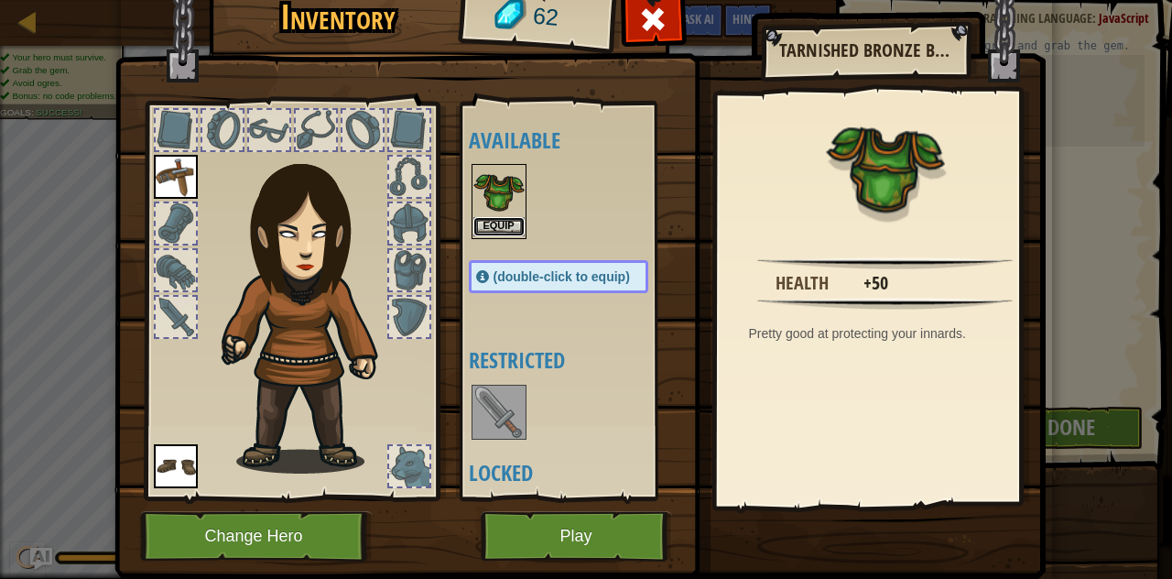
click at [496, 220] on button "Equip" at bounding box center [498, 226] width 51 height 19
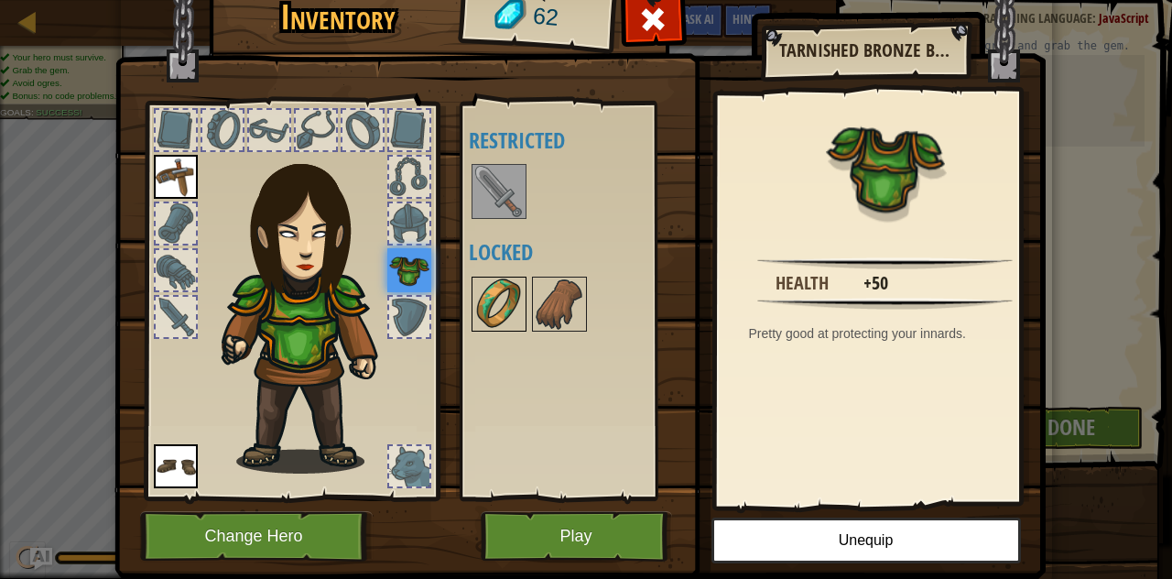
click at [501, 291] on img at bounding box center [498, 303] width 51 height 51
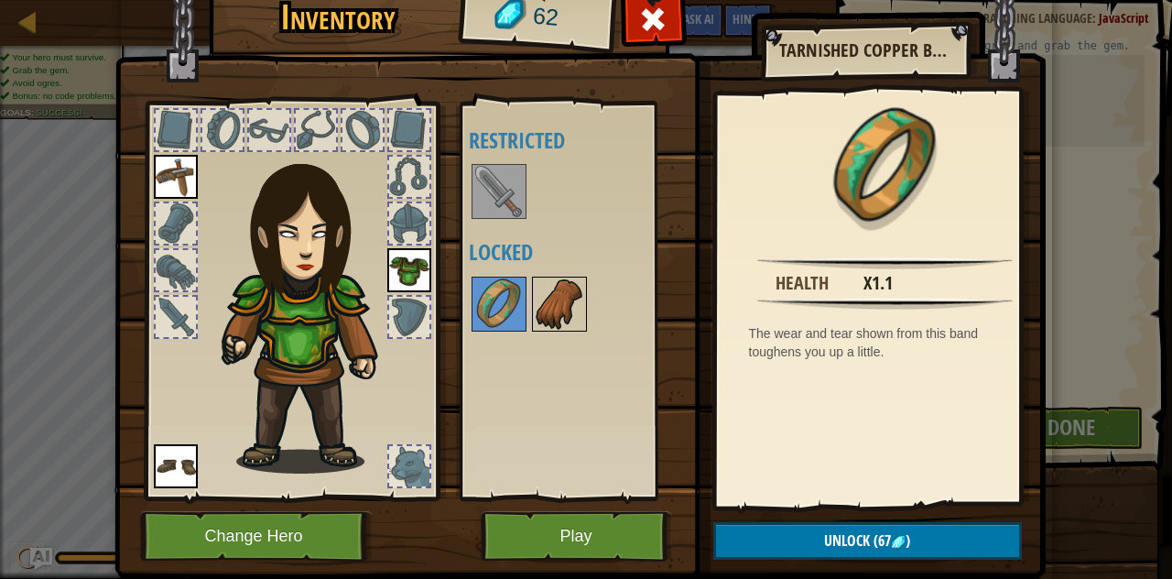
click at [556, 314] on img at bounding box center [559, 303] width 51 height 51
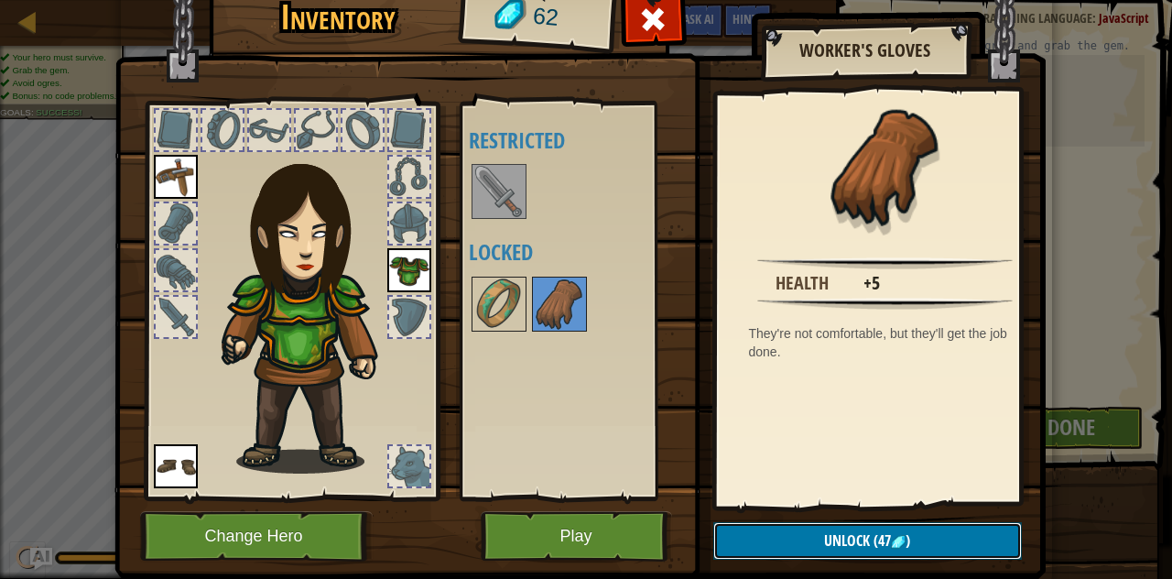
click at [810, 540] on button "Unlock (47 )" at bounding box center [867, 541] width 308 height 38
click at [810, 540] on button "Confirm" at bounding box center [867, 541] width 308 height 38
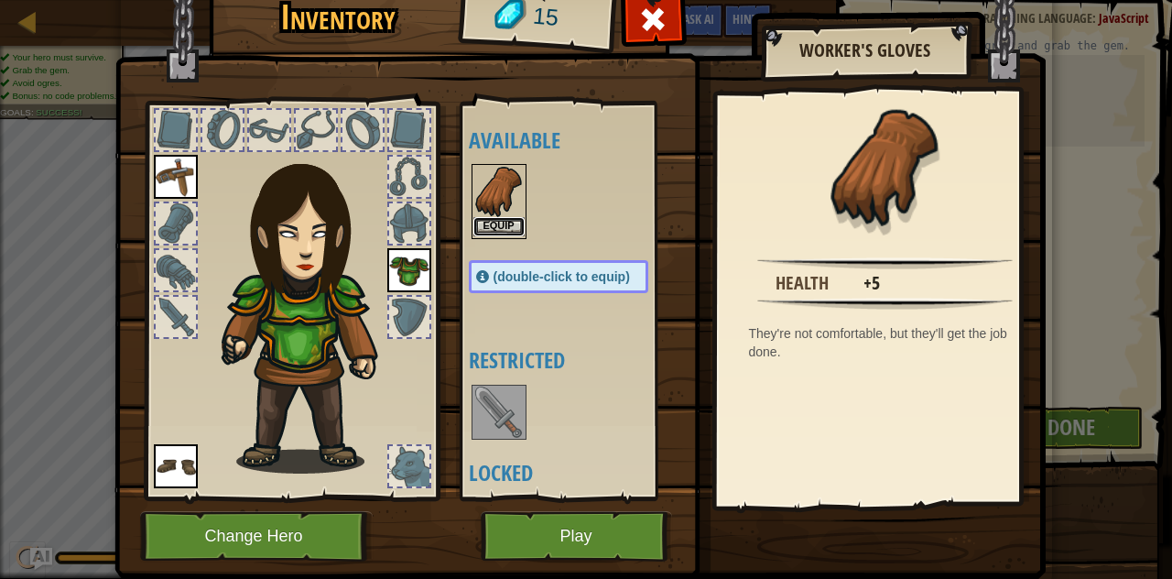
click at [481, 219] on button "Equip" at bounding box center [498, 226] width 51 height 19
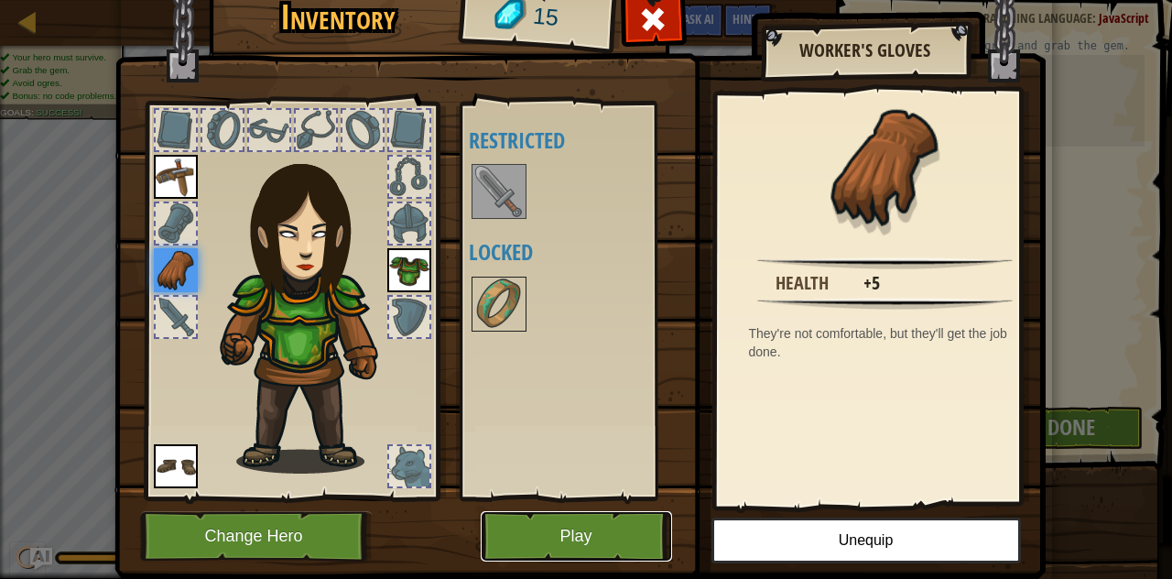
click at [607, 540] on button "Play" at bounding box center [576, 536] width 191 height 50
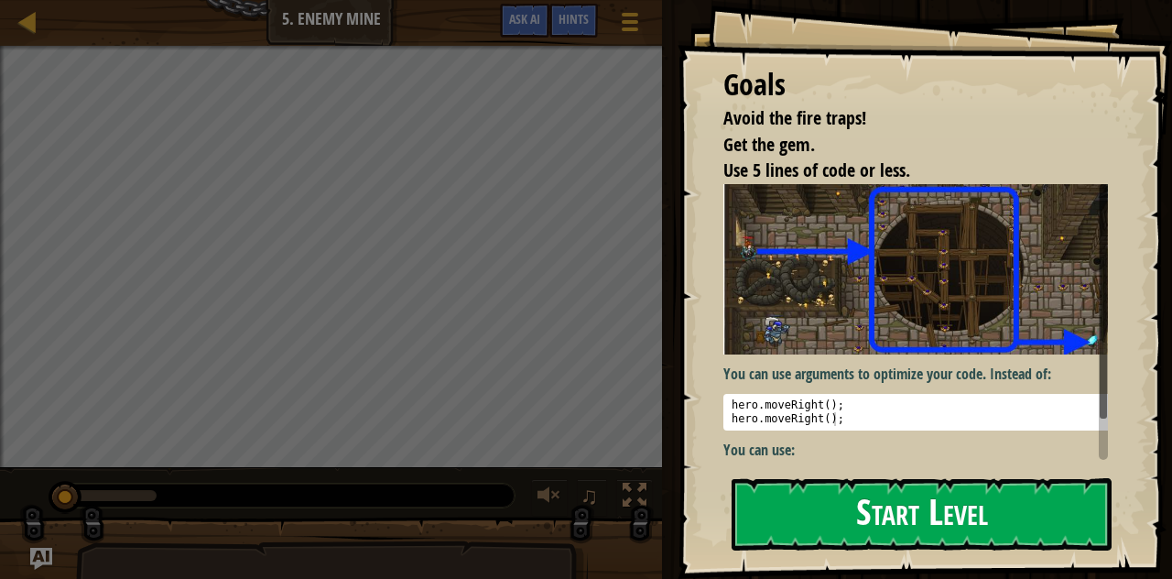
click at [784, 495] on button "Start Level" at bounding box center [921, 514] width 380 height 72
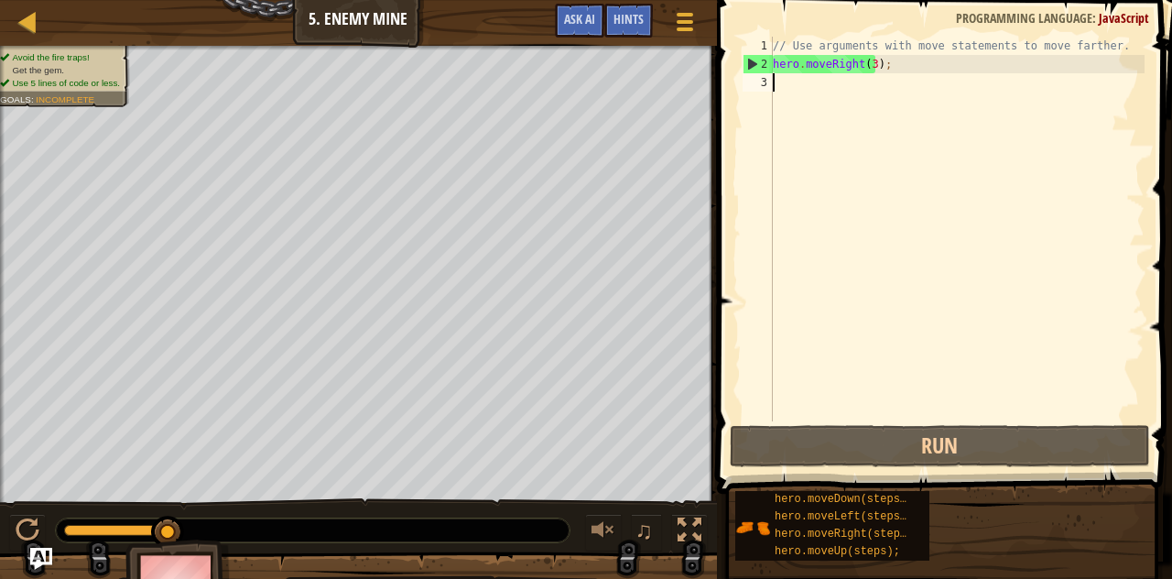
click at [793, 81] on div "// Use arguments with move statements to move farther. hero . moveRight ( 3 ) ;" at bounding box center [956, 247] width 375 height 421
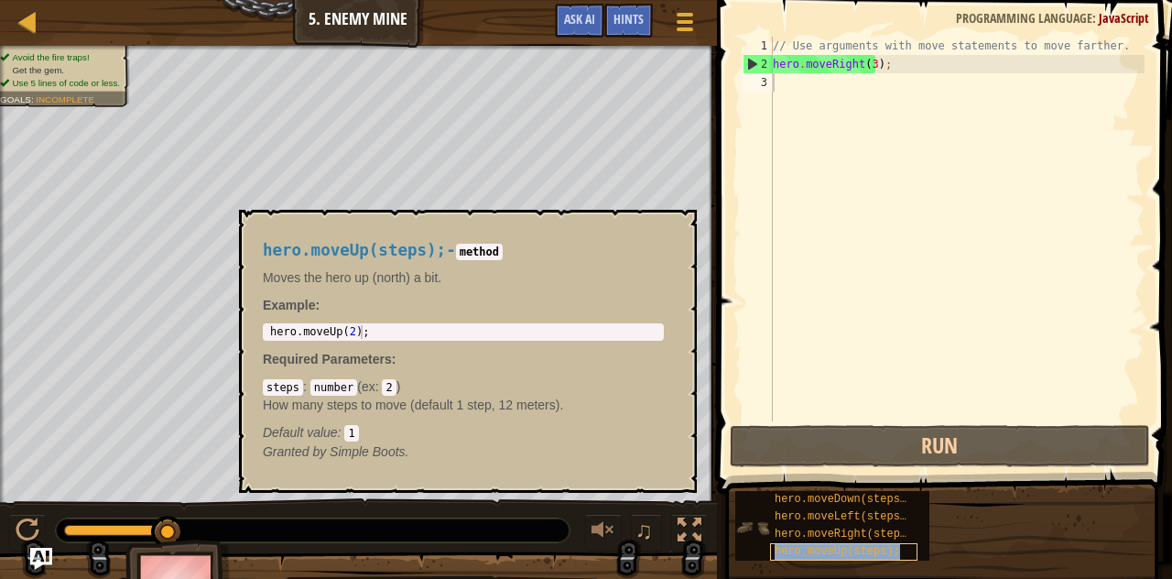
click at [813, 552] on span "hero.moveUp(steps);" at bounding box center [836, 551] width 125 height 13
click at [795, 84] on div "// Use arguments with move statements to move farther. hero . moveRight ( 3 ) ;" at bounding box center [956, 247] width 375 height 421
paste textarea "hero.moveUp(steps);"
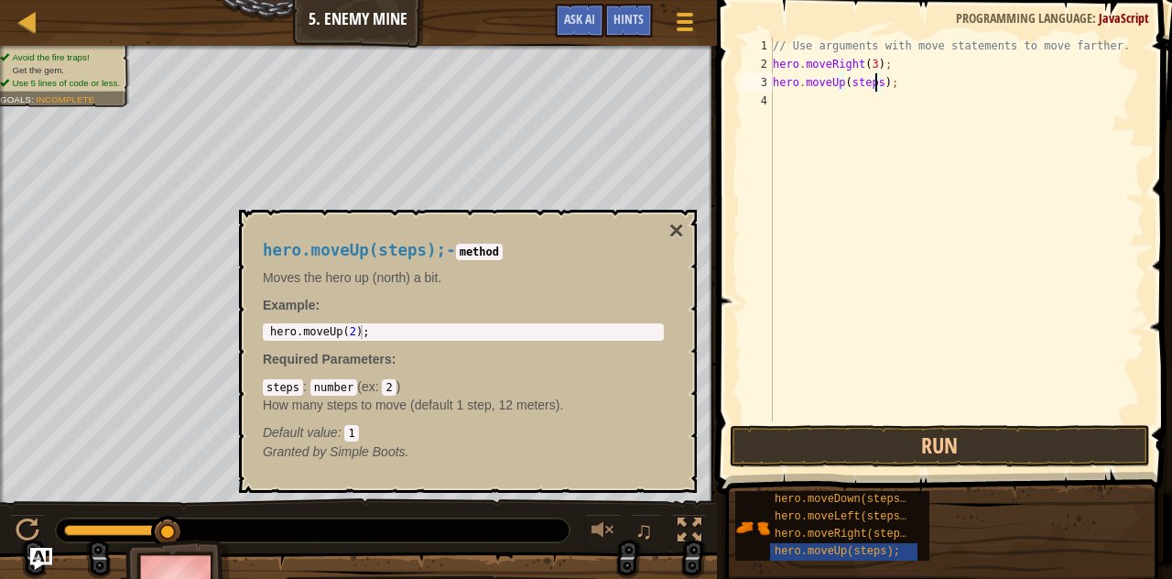
click at [872, 81] on div "// Use arguments with move statements to move farther. hero . moveRight ( 3 ) ;…" at bounding box center [956, 247] width 375 height 421
type textarea "hero.moveUp();"
click at [676, 224] on button "×" at bounding box center [676, 231] width 15 height 26
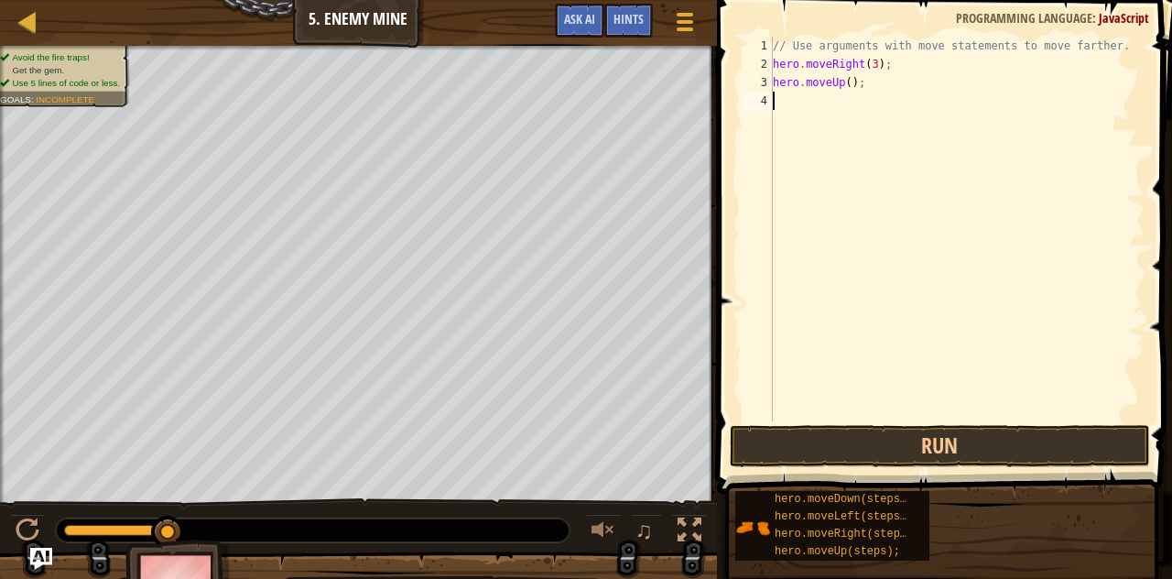
click at [786, 97] on div "// Use arguments with move statements to move farther. hero . moveRight ( 3 ) ;…" at bounding box center [956, 247] width 375 height 421
click at [790, 103] on div "// Use arguments with move statements to move farther. hero . moveRight ( 3 ) ;…" at bounding box center [956, 247] width 375 height 421
paste textarea "hero.moveRight(steps);"
click at [896, 99] on div "// Use arguments with move statements to move farther. hero . moveRight ( 3 ) ;…" at bounding box center [956, 247] width 375 height 421
type textarea "hero.moveRight();"
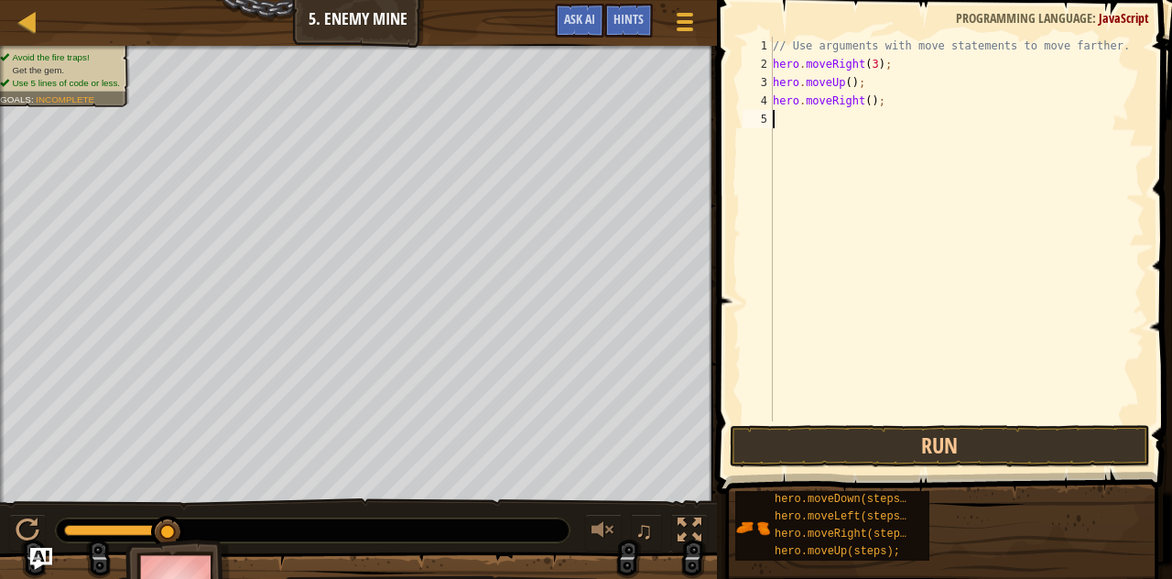
click at [804, 124] on div "// Use arguments with move statements to move farther. hero . moveRight ( 3 ) ;…" at bounding box center [956, 247] width 375 height 421
paste textarea "hero.moveDown(steps);"
click at [886, 116] on div "// Use arguments with move statements to move farther. hero . moveRight ( 3 ) ;…" at bounding box center [956, 247] width 375 height 421
type textarea "hero.moveDown(3);"
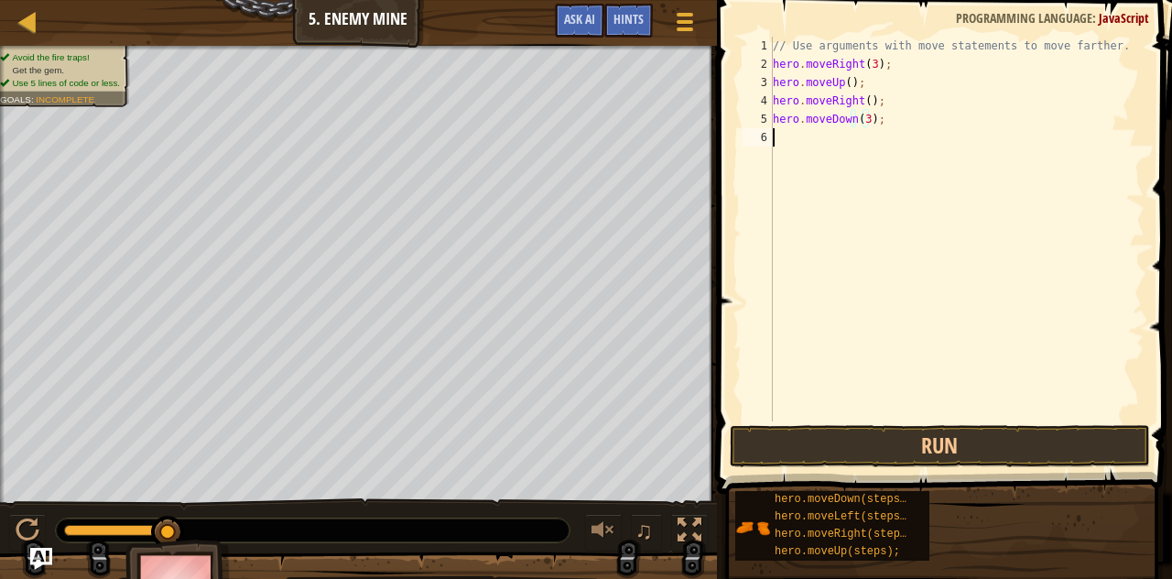
click at [805, 132] on div "// Use arguments with move statements to move farther. hero . moveRight ( 3 ) ;…" at bounding box center [956, 247] width 375 height 421
type textarea "m"
click at [795, 141] on div "// Use arguments with move statements to move farther. hero . moveRight ( 3 ) ;…" at bounding box center [956, 247] width 375 height 421
paste textarea "hero.moveRight(steps);"
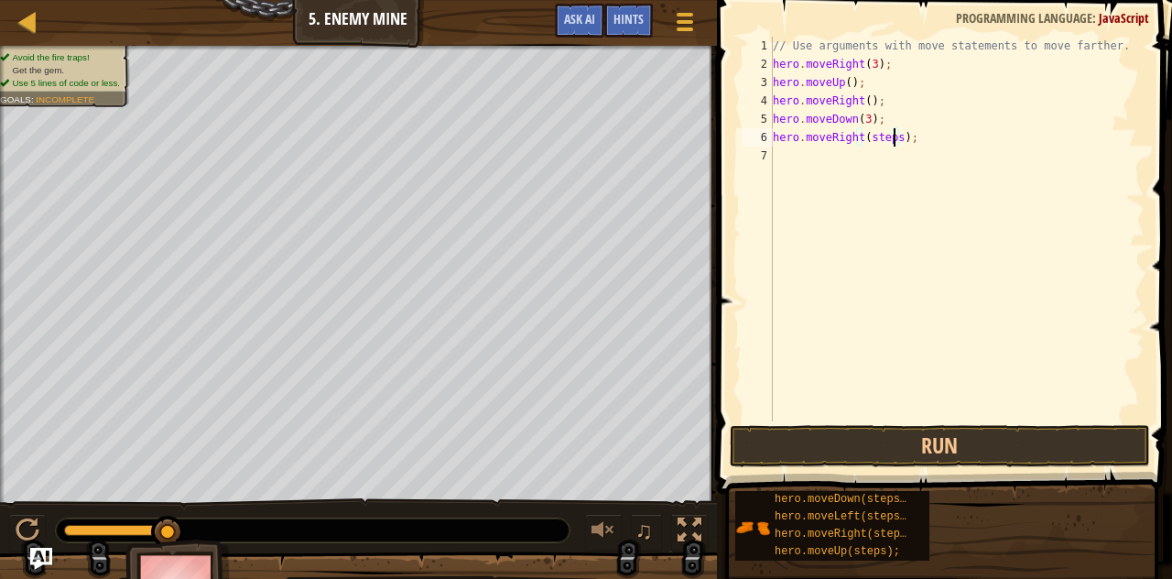
click at [892, 137] on div "// Use arguments with move statements to move farther. hero . moveRight ( 3 ) ;…" at bounding box center [956, 247] width 375 height 421
type textarea "hero.moveRight(2);"
click at [844, 446] on button "Run" at bounding box center [940, 446] width 420 height 42
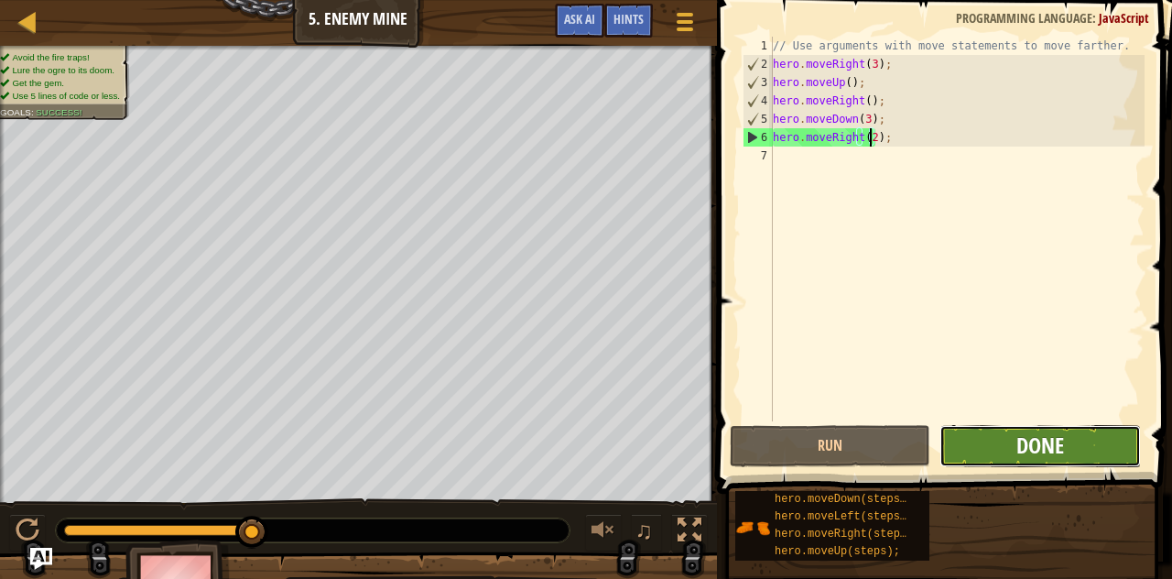
click at [1034, 433] on span "Done" at bounding box center [1040, 444] width 48 height 29
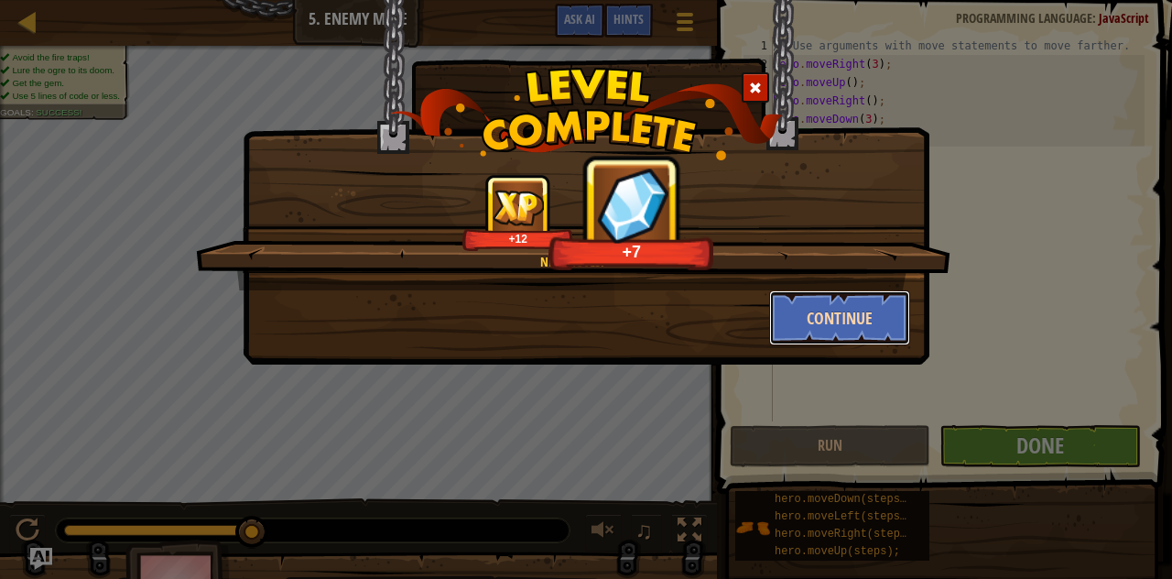
click at [827, 314] on button "Continue" at bounding box center [840, 317] width 142 height 55
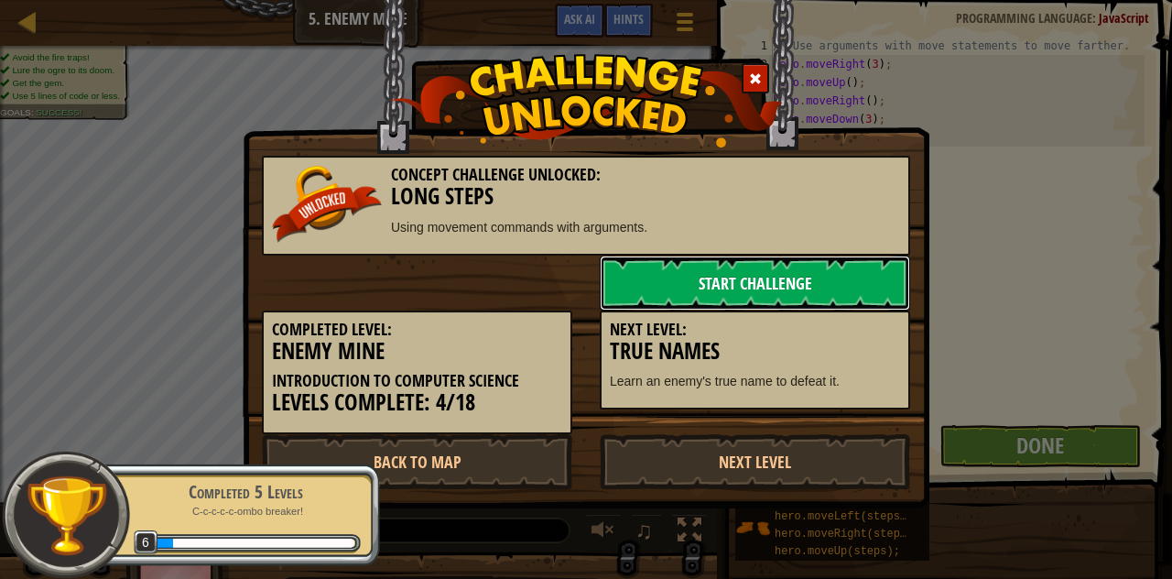
click at [724, 271] on link "Start Challenge" at bounding box center [755, 282] width 310 height 55
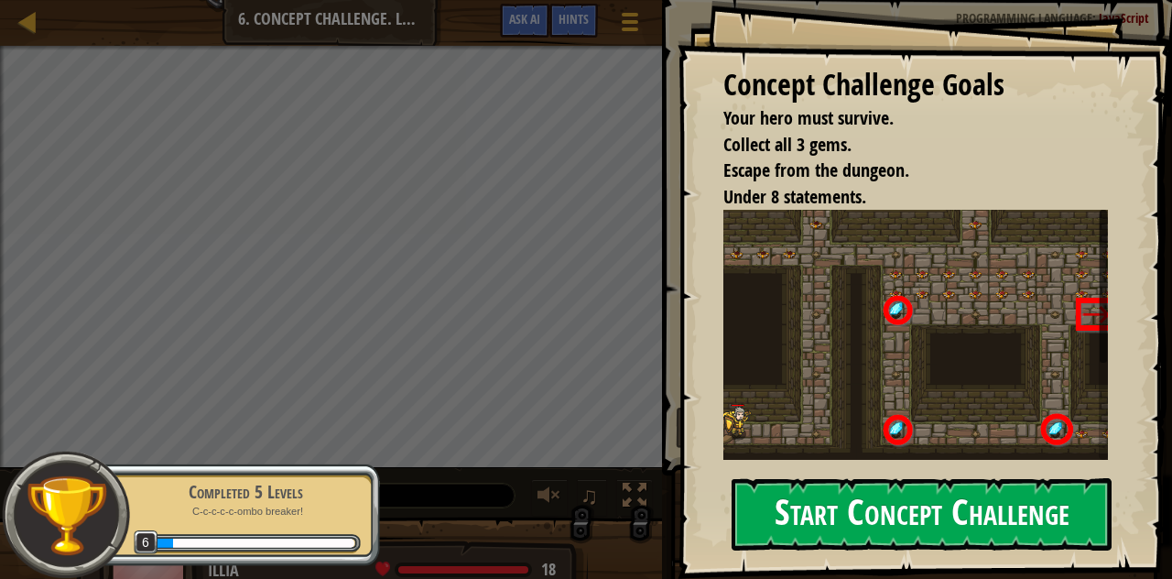
click at [816, 502] on button "Start Concept Challenge" at bounding box center [921, 514] width 380 height 72
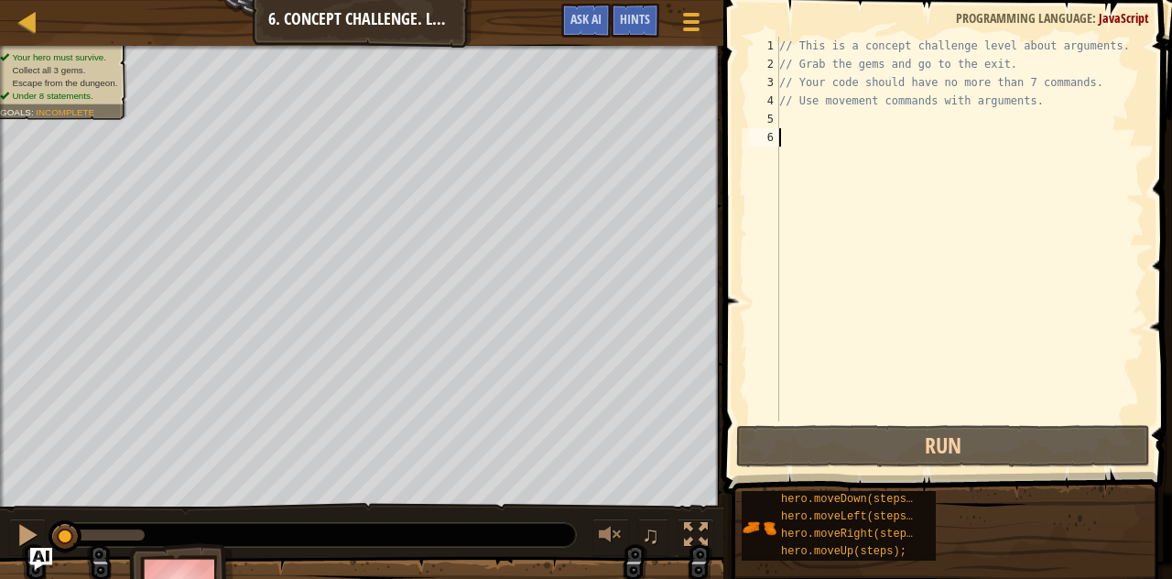
click at [796, 133] on div "// This is a concept challenge level about arguments. // Grab the gems and go t…" at bounding box center [959, 247] width 369 height 421
click at [793, 122] on div "// This is a concept challenge level about arguments. // Grab the gems and go t…" at bounding box center [959, 247] width 369 height 421
paste textarea "hero.moveRight(steps);"
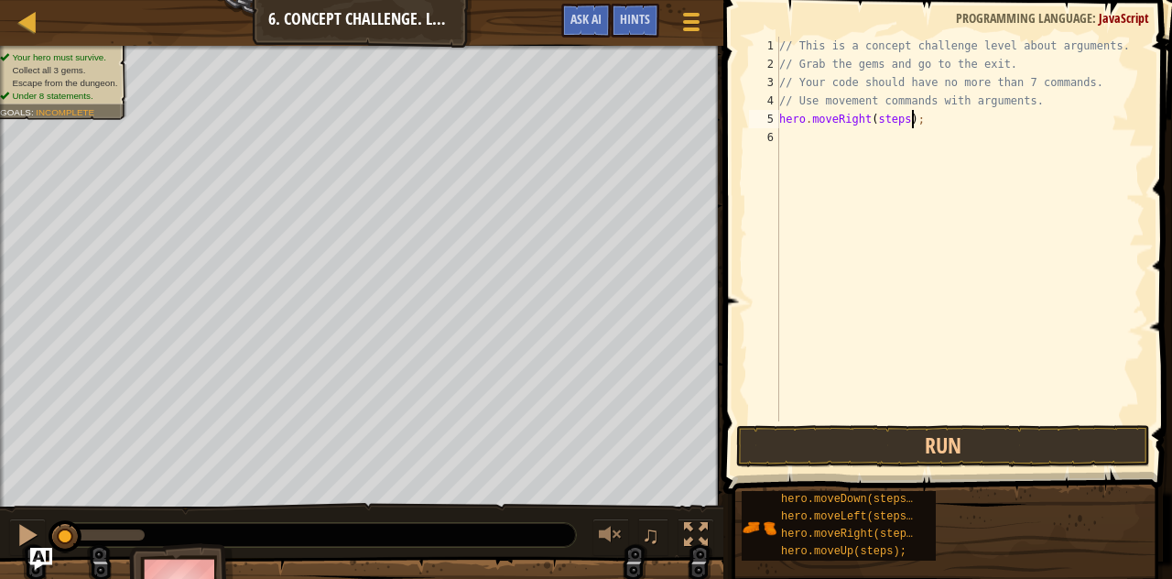
click at [897, 118] on div "// This is a concept challenge level about arguments. // Grab the gems and go t…" at bounding box center [959, 247] width 369 height 421
type textarea "hero.moveRight();"
click at [797, 134] on div "// This is a concept challenge level about arguments. // Grab the gems and go t…" at bounding box center [959, 247] width 369 height 421
click at [813, 134] on div "// This is a concept challenge level about arguments. // Grab the gems and go t…" at bounding box center [959, 247] width 369 height 421
paste textarea "hero.moveUp(steps);"
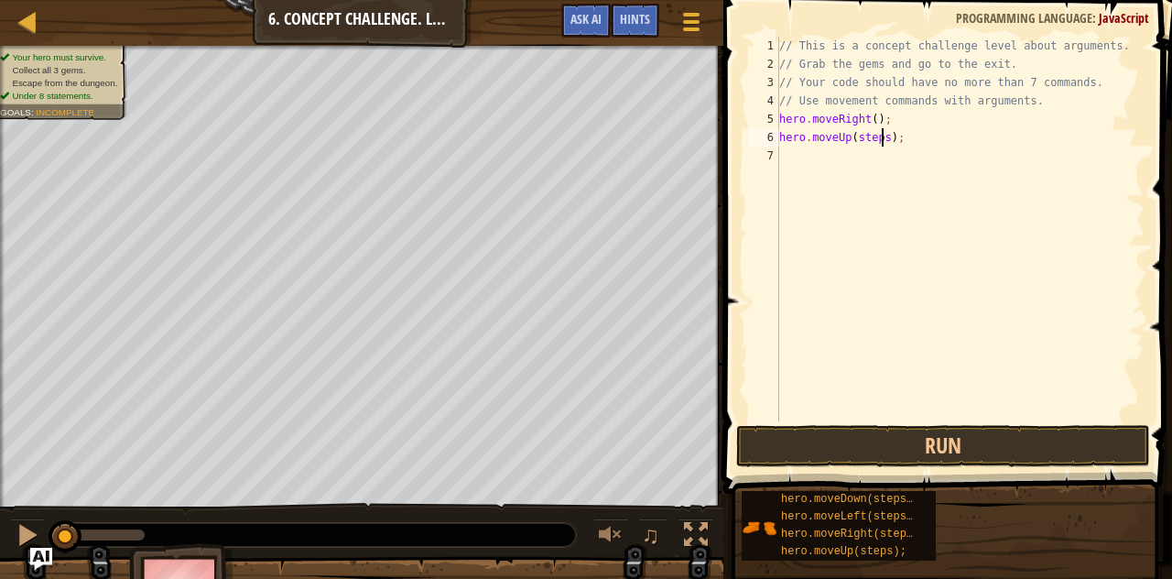
click at [879, 136] on div "// This is a concept challenge level about arguments. // Grab the gems and go t…" at bounding box center [959, 247] width 369 height 421
type textarea "hero.moveUp(3);"
click at [823, 162] on div "// This is a concept challenge level about arguments. // Grab the gems and go t…" at bounding box center [959, 247] width 369 height 421
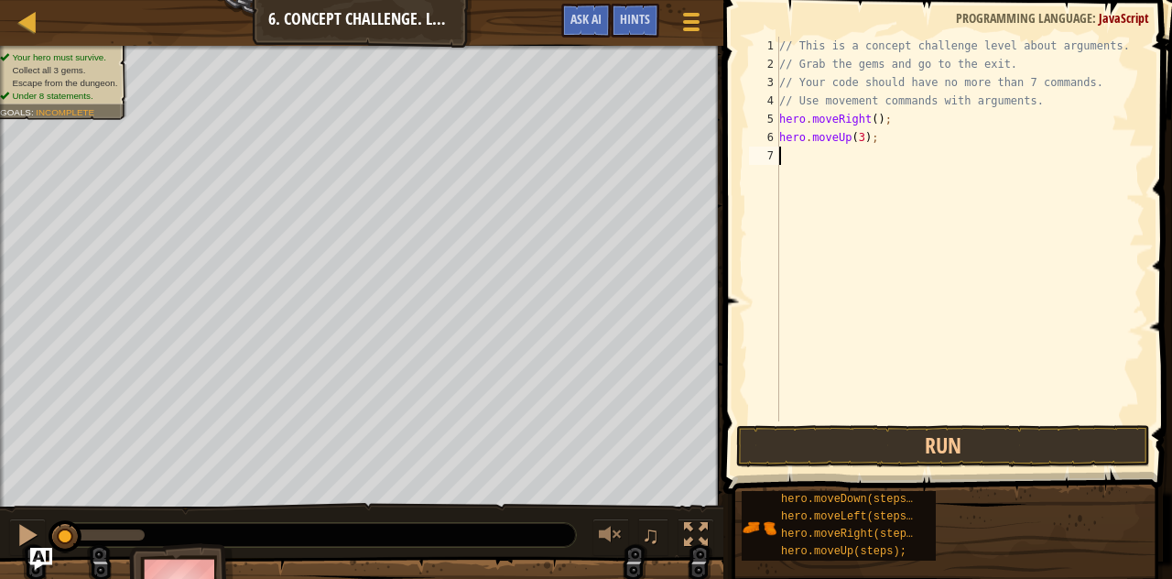
click at [795, 157] on div "// This is a concept challenge level about arguments. // Grab the gems and go t…" at bounding box center [959, 247] width 369 height 421
paste textarea "hero.moveRight(steps);"
click at [901, 154] on div "// This is a concept challenge level about arguments. // Grab the gems and go t…" at bounding box center [959, 247] width 369 height 421
type textarea "hero.moveRight();"
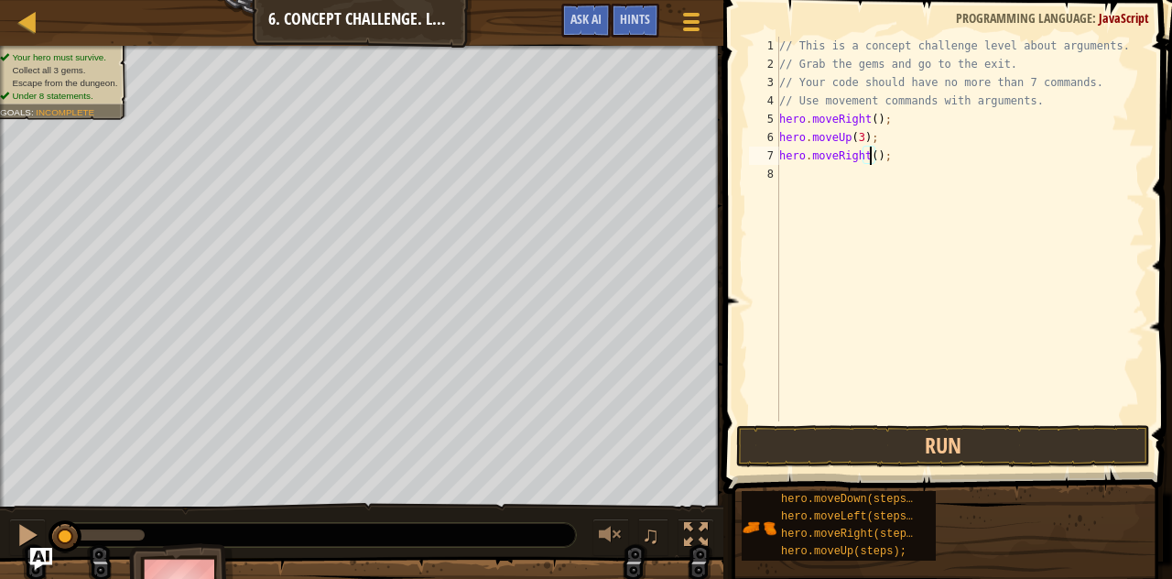
click at [833, 182] on div "// This is a concept challenge level about arguments. // Grab the gems and go t…" at bounding box center [959, 247] width 369 height 421
click at [868, 155] on div "// This is a concept challenge level about arguments. // Grab the gems and go t…" at bounding box center [959, 247] width 369 height 421
type textarea "hero.moveRight(2);"
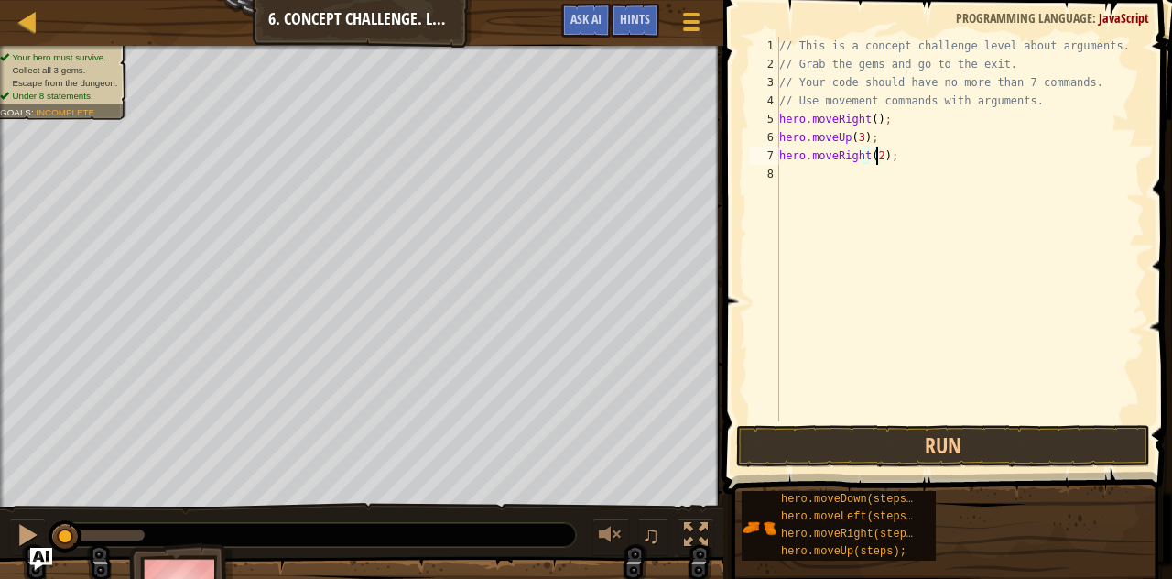
click at [837, 171] on div "// This is a concept challenge level about arguments. // Grab the gems and go t…" at bounding box center [959, 247] width 369 height 421
drag, startPoint x: 862, startPoint y: 489, endPoint x: 850, endPoint y: 495, distance: 13.5
click at [784, 169] on div "// This is a concept challenge level about arguments. // Grab the gems and go t…" at bounding box center [959, 247] width 369 height 421
paste textarea "hero.moveDown(steps);"
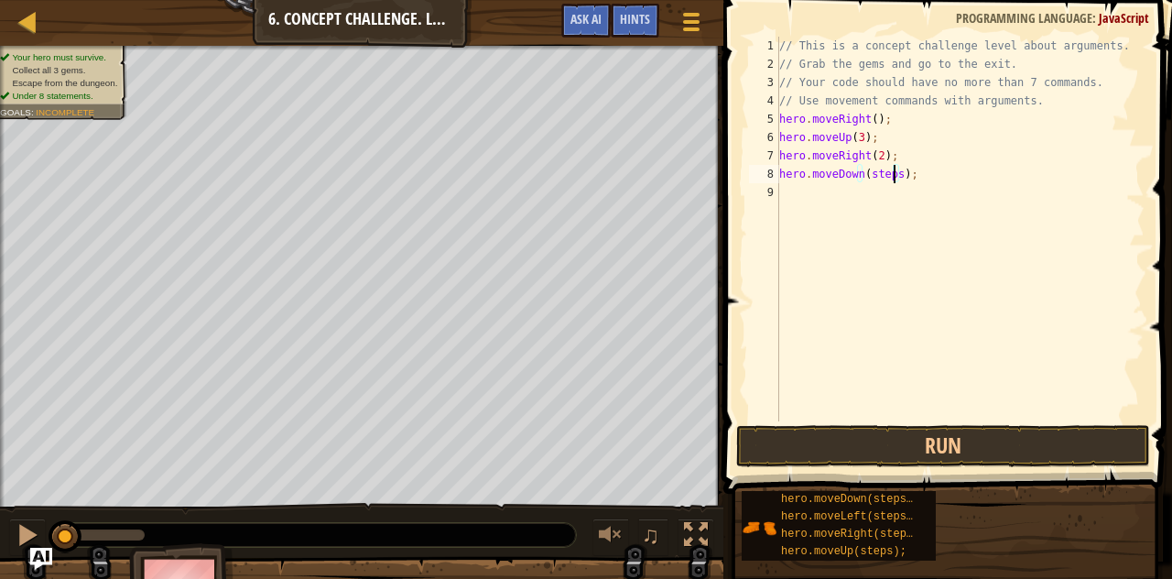
click at [892, 174] on div "// This is a concept challenge level about arguments. // Grab the gems and go t…" at bounding box center [959, 247] width 369 height 421
type textarea "hero.moveDown();"
click at [822, 195] on div "// This is a concept challenge level about arguments. // Grab the gems and go t…" at bounding box center [959, 247] width 369 height 421
click at [806, 201] on div "// This is a concept challenge level about arguments. // Grab the gems and go t…" at bounding box center [959, 247] width 369 height 421
paste textarea "hero.moveLeft(steps);"
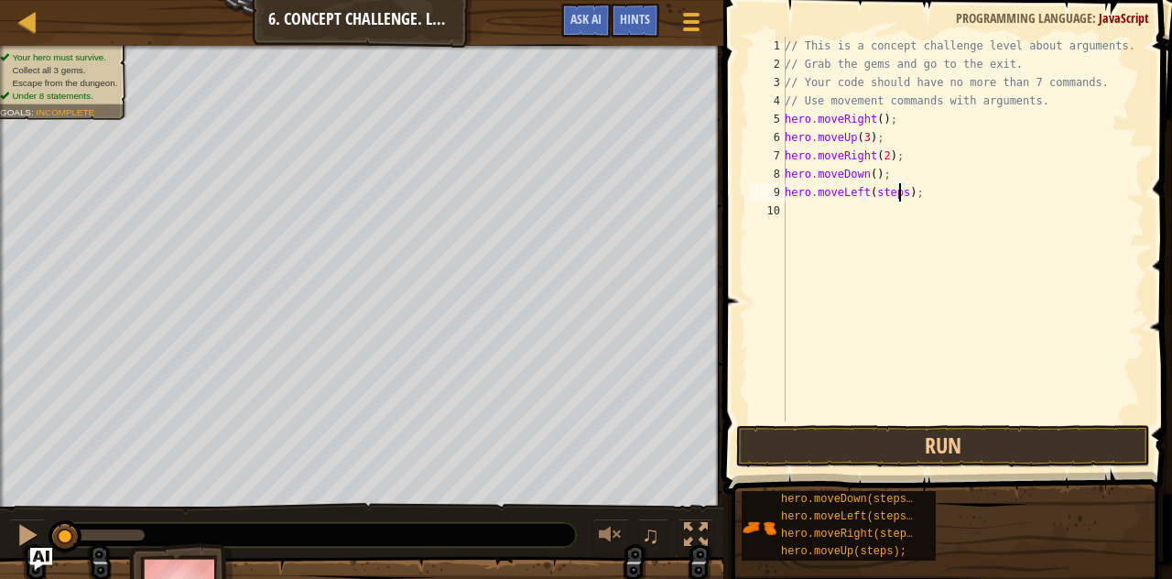
click at [901, 190] on div "// This is a concept challenge level about arguments. // Grab the gems and go t…" at bounding box center [962, 247] width 363 height 421
type textarea "hero.moveLeft();"
click at [821, 216] on div "// This is a concept challenge level about arguments. // Grab the gems and go t…" at bounding box center [962, 247] width 363 height 421
click at [838, 215] on div "// This is a concept challenge level about arguments. // Grab the gems and go t…" at bounding box center [962, 247] width 363 height 421
paste textarea "hero.moveDown(steps);"
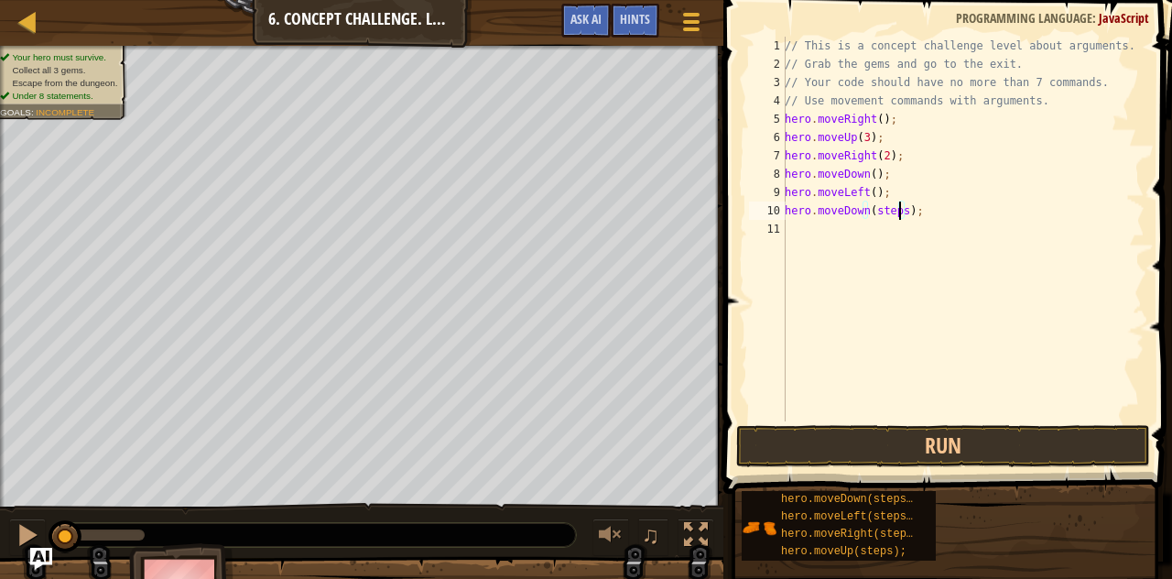
click at [901, 212] on div "// This is a concept challenge level about arguments. // Grab the gems and go t…" at bounding box center [962, 247] width 363 height 421
type textarea "hero.moveDown(2);"
click at [848, 230] on div "// This is a concept challenge level about arguments. // Grab the gems and go t…" at bounding box center [962, 247] width 363 height 421
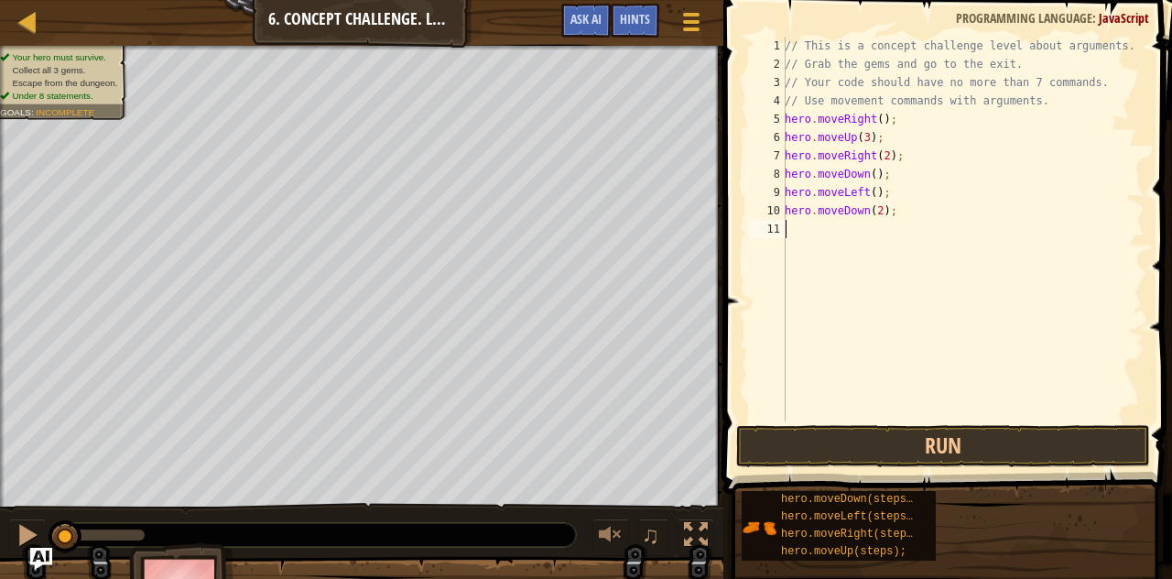
click at [827, 226] on div "// This is a concept challenge level about arguments. // Grab the gems and go t…" at bounding box center [962, 247] width 363 height 421
paste textarea "hero.moveRight(steps);"
click at [905, 230] on div "// This is a concept challenge level about arguments. // Grab the gems and go t…" at bounding box center [962, 247] width 363 height 421
type textarea "hero.moveRight(2);"
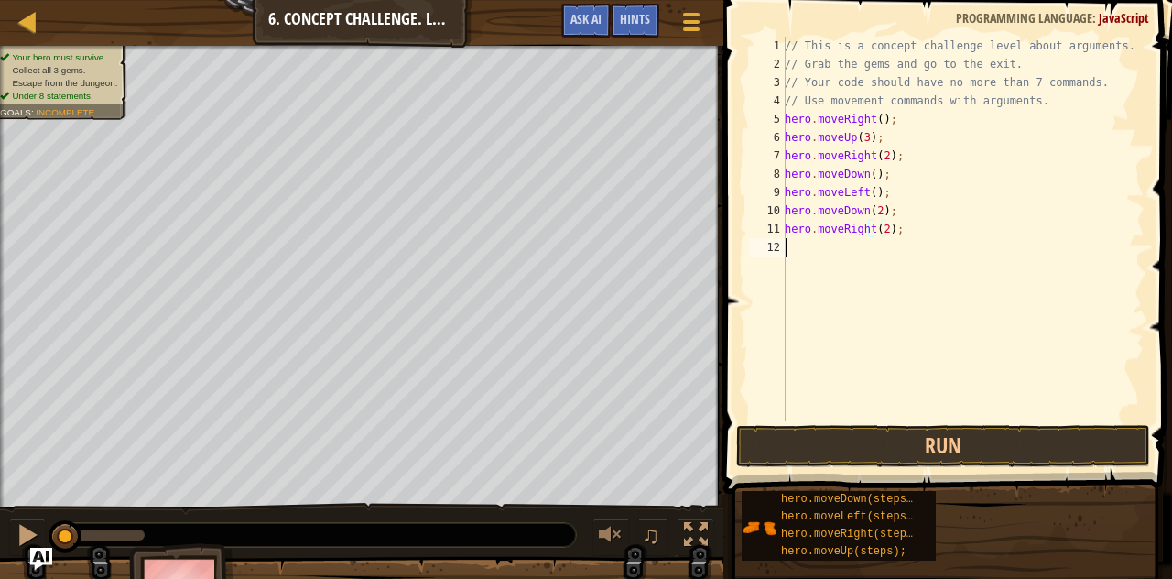
click at [856, 246] on div "// This is a concept challenge level about arguments. // Grab the gems and go t…" at bounding box center [962, 247] width 363 height 421
click at [806, 248] on div "// This is a concept challenge level about arguments. // Grab the gems and go t…" at bounding box center [962, 247] width 363 height 421
paste textarea "hero.moveUp(steps);"
click at [887, 248] on div "// This is a concept challenge level about arguments. // Grab the gems and go t…" at bounding box center [962, 247] width 363 height 421
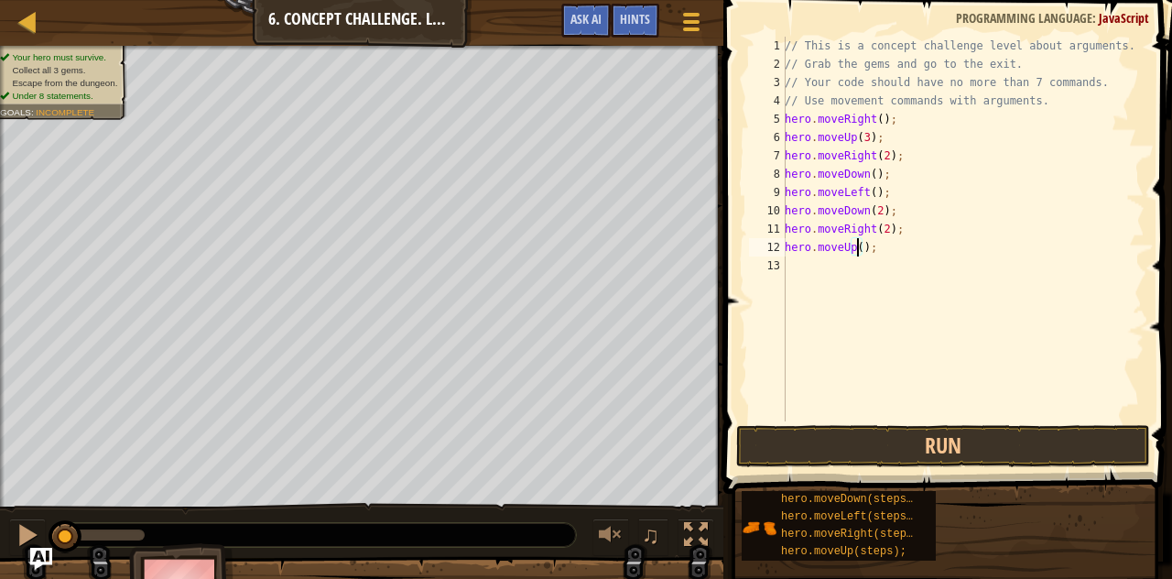
type textarea "hero.moveUp(2);"
click at [843, 270] on div "// This is a concept challenge level about arguments. // Grab the gems and go t…" at bounding box center [962, 247] width 363 height 421
click at [795, 265] on div "// This is a concept challenge level about arguments. // Grab the gems and go t…" at bounding box center [962, 247] width 363 height 421
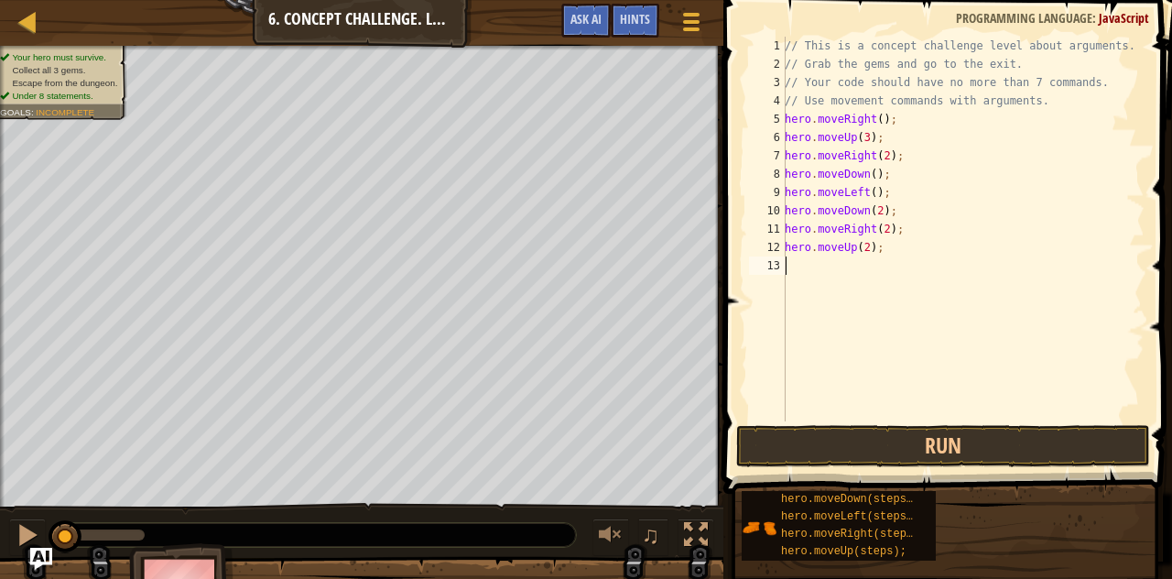
paste textarea "hero.moveRight(steps);"
click at [904, 265] on div "// This is a concept challenge level about arguments. // Grab the gems and go t…" at bounding box center [962, 247] width 363 height 421
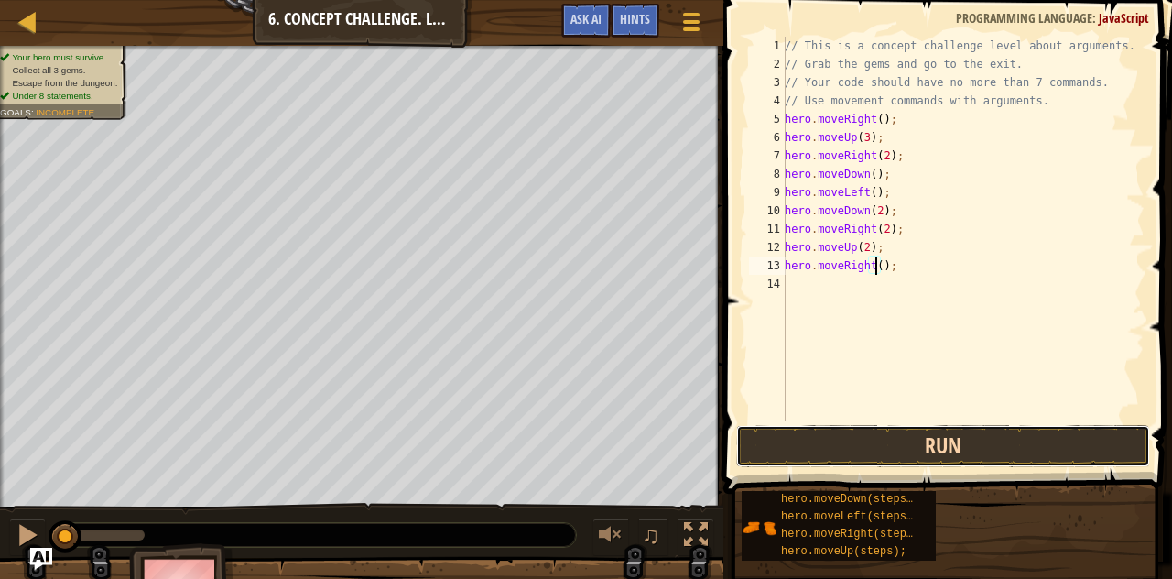
click at [931, 449] on button "Run" at bounding box center [943, 446] width 414 height 42
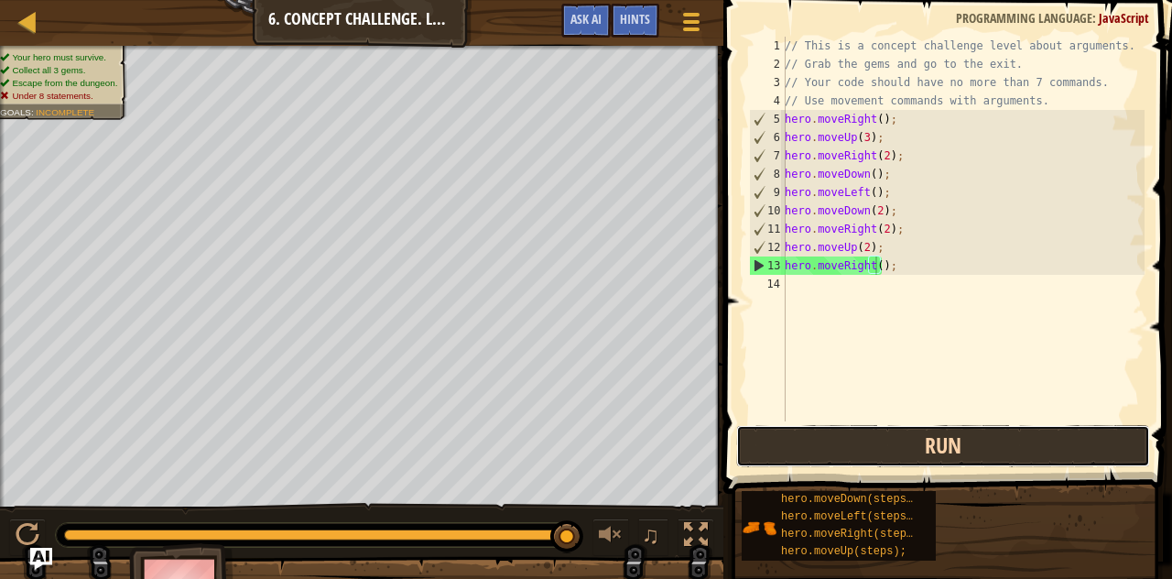
click at [941, 438] on button "Run" at bounding box center [943, 446] width 414 height 42
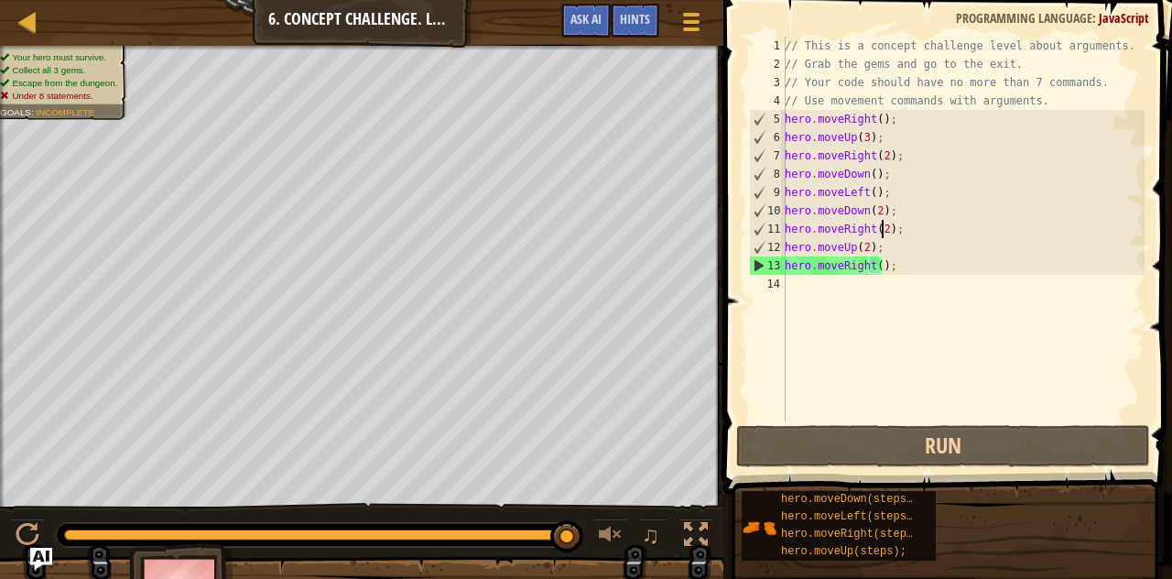
click at [882, 228] on div "// This is a concept challenge level about arguments. // Grab the gems and go t…" at bounding box center [962, 247] width 363 height 421
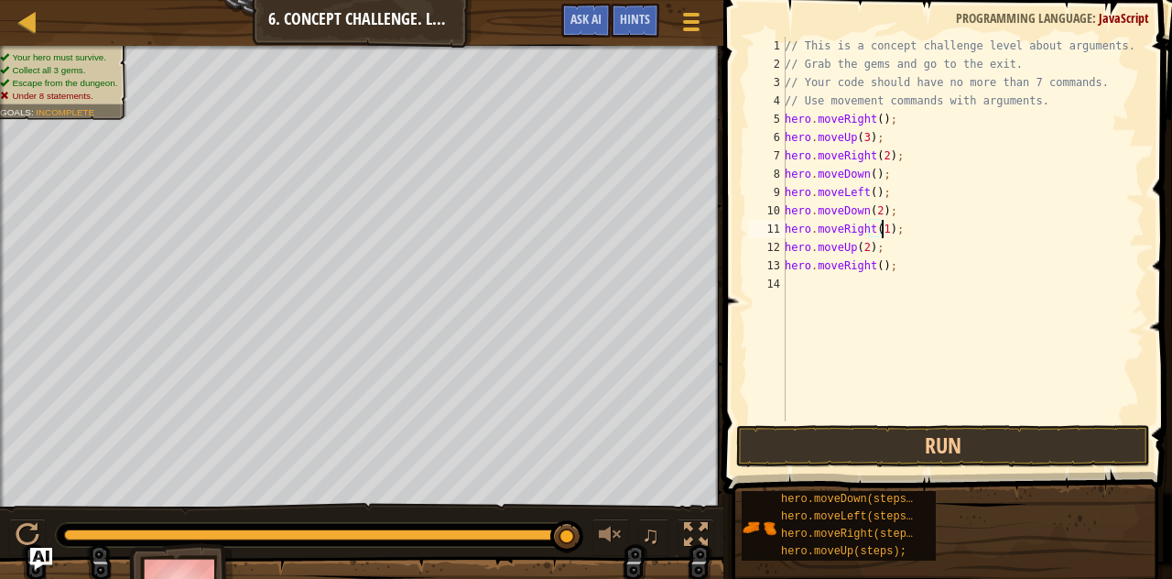
scroll to position [8, 7]
click at [901, 233] on div "// This is a concept challenge level about arguments. // Grab the gems and go t…" at bounding box center [962, 247] width 363 height 421
click at [897, 232] on div "// This is a concept challenge level about arguments. // Grab the gems and go t…" at bounding box center [962, 247] width 363 height 421
click at [865, 248] on div "// This is a concept challenge level about arguments. // Grab the gems and go t…" at bounding box center [962, 247] width 363 height 421
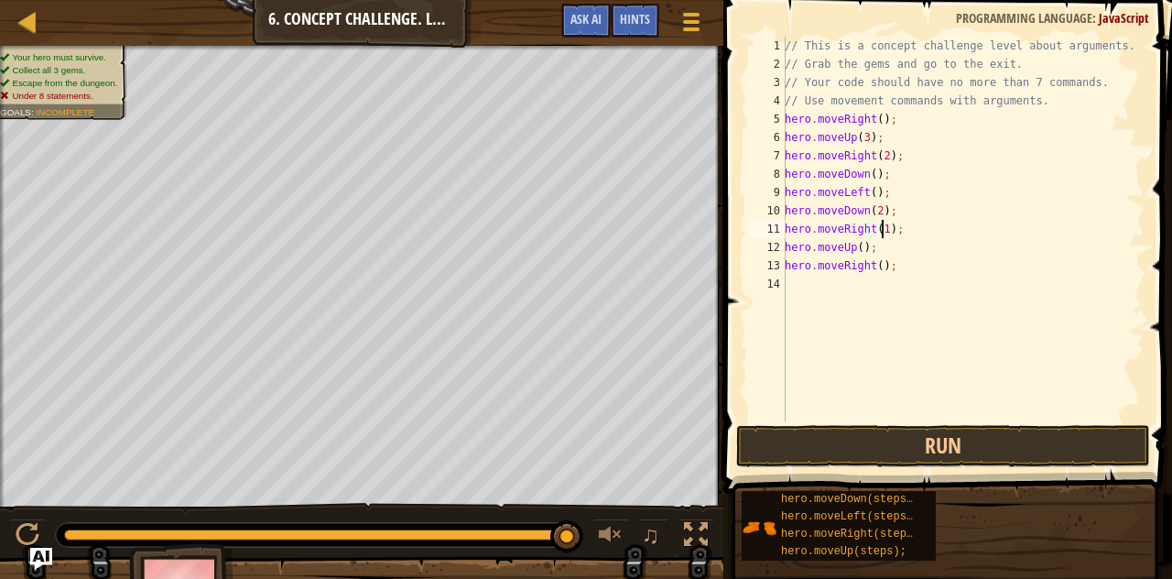
click at [881, 228] on div "// This is a concept challenge level about arguments. // Grab the gems and go t…" at bounding box center [962, 247] width 363 height 421
click at [858, 249] on div "// This is a concept challenge level about arguments. // Grab the gems and go t…" at bounding box center [962, 247] width 363 height 421
type textarea "hero.moveUp(2);"
click at [892, 449] on button "Run" at bounding box center [943, 446] width 414 height 42
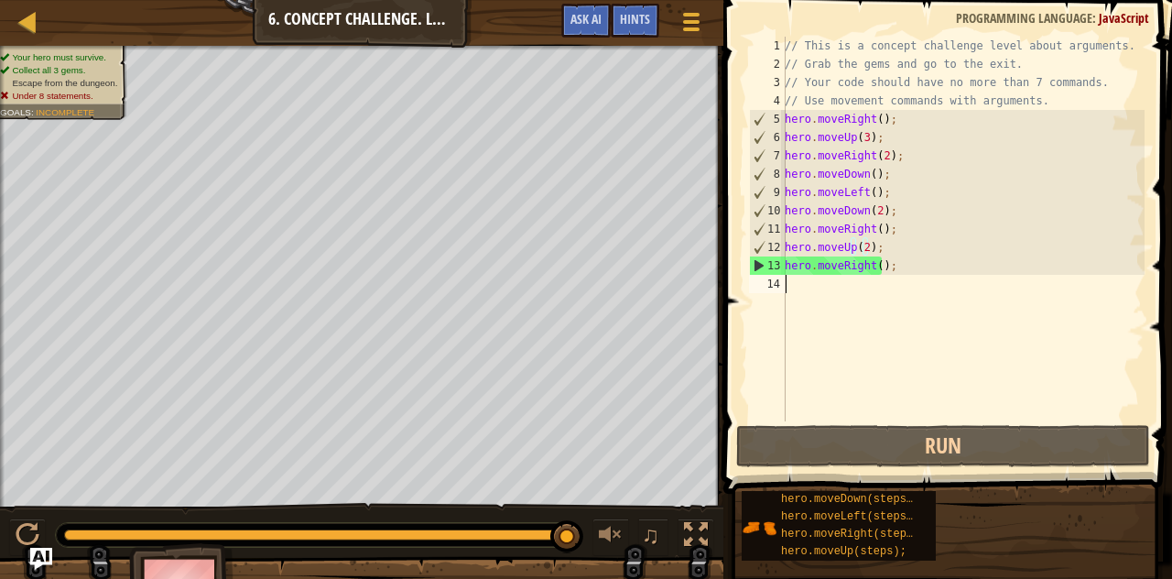
click at [840, 288] on div "// This is a concept challenge level about arguments. // Grab the gems and go t…" at bounding box center [962, 247] width 363 height 421
click at [835, 291] on div "// This is a concept challenge level about arguments. // Grab the gems and go t…" at bounding box center [962, 247] width 363 height 421
paste textarea "hero.moveDown(steps);"
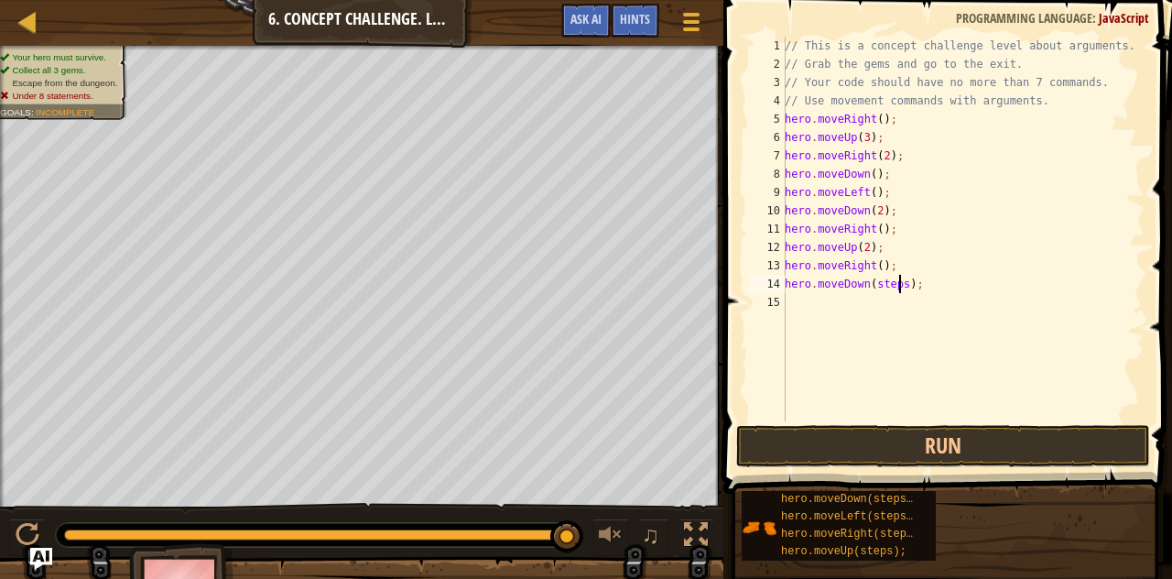
click at [899, 285] on div "// This is a concept challenge level about arguments. // Grab the gems and go t…" at bounding box center [962, 247] width 363 height 421
type textarea "hero.moveDown(2);"
click at [831, 300] on div "// This is a concept challenge level about arguments. // Grab the gems and go t…" at bounding box center [962, 247] width 363 height 421
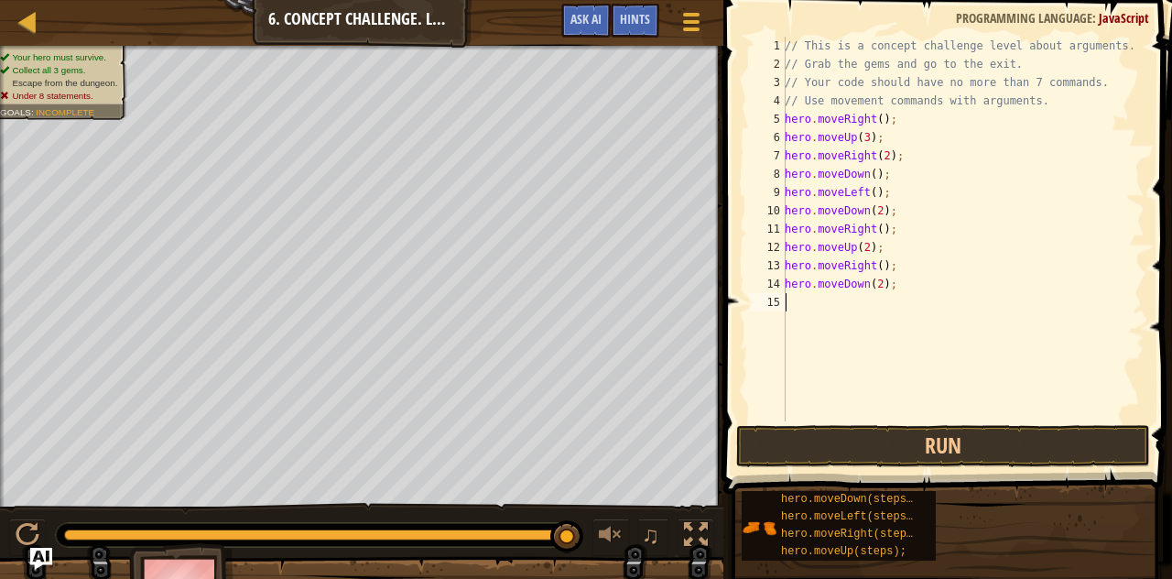
click at [815, 308] on div "// This is a concept challenge level about arguments. // Grab the gems and go t…" at bounding box center [962, 247] width 363 height 421
paste textarea "hero.moveUp(steps);"
click at [884, 304] on div "// This is a concept challenge level about arguments. // Grab the gems and go t…" at bounding box center [962, 247] width 363 height 421
click at [888, 305] on div "// This is a concept challenge level about arguments. // Grab the gems and go t…" at bounding box center [962, 247] width 363 height 421
type textarea "hero.moveUp(2);"
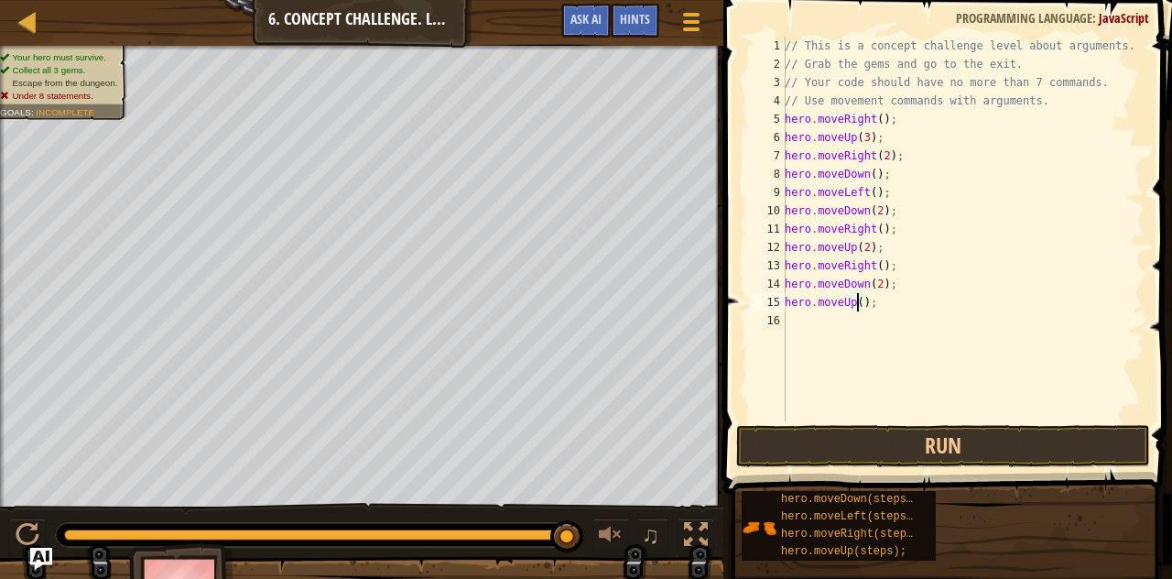
scroll to position [8, 5]
click at [833, 323] on div "// This is a concept challenge level about arguments. // Grab the gems and go t…" at bounding box center [962, 247] width 363 height 421
click at [831, 319] on div "// This is a concept challenge level about arguments. // Grab the gems and go t…" at bounding box center [962, 247] width 363 height 421
paste textarea "hero.moveRight(steps);"
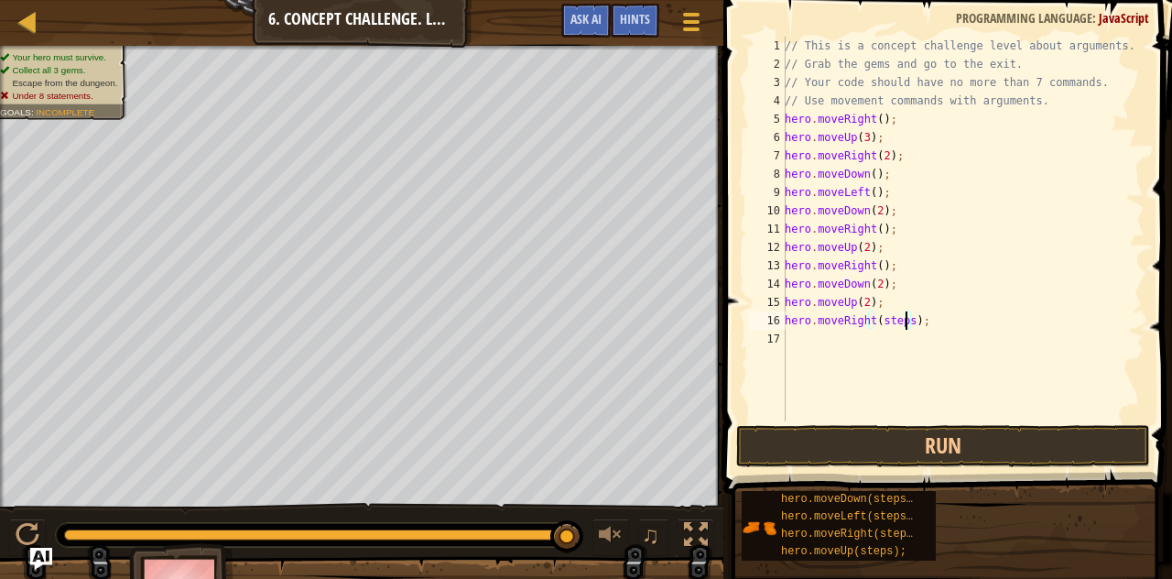
click at [905, 321] on div "// This is a concept challenge level about arguments. // Grab the gems and go t…" at bounding box center [962, 247] width 363 height 421
click at [912, 438] on button "Run" at bounding box center [943, 446] width 414 height 42
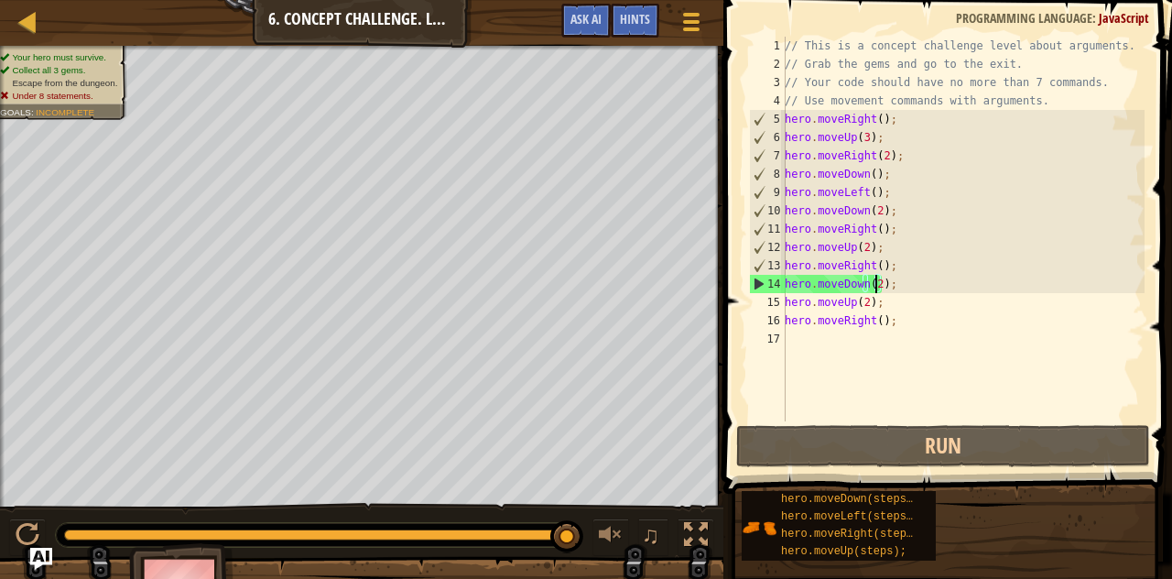
click at [877, 281] on div "// This is a concept challenge level about arguments. // Grab the gems and go t…" at bounding box center [962, 247] width 363 height 421
click at [872, 307] on div "// This is a concept challenge level about arguments. // Grab the gems and go t…" at bounding box center [962, 247] width 363 height 421
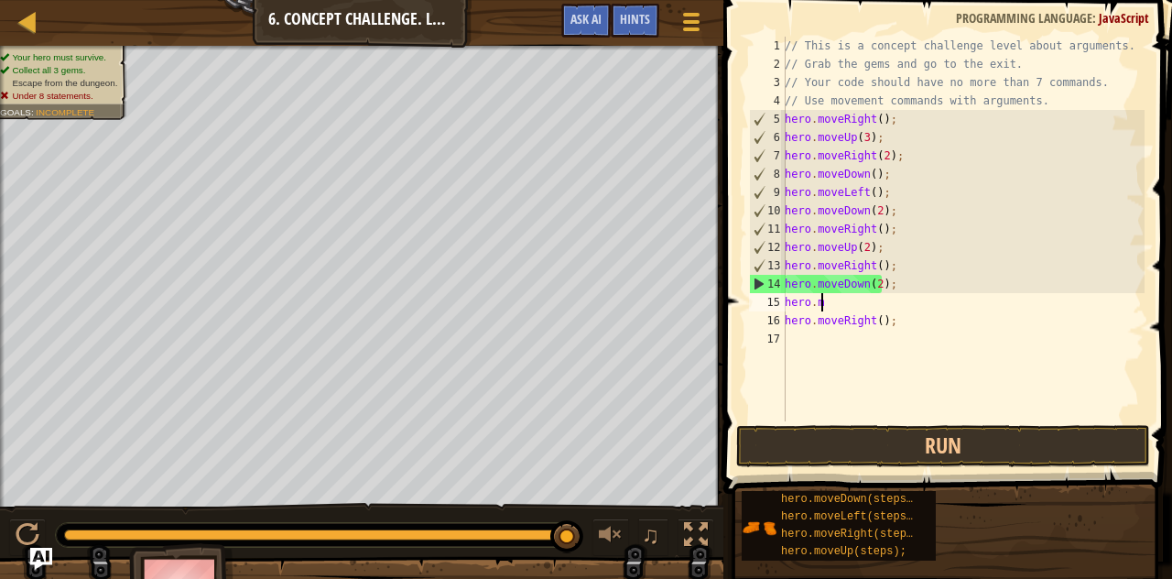
type textarea "h"
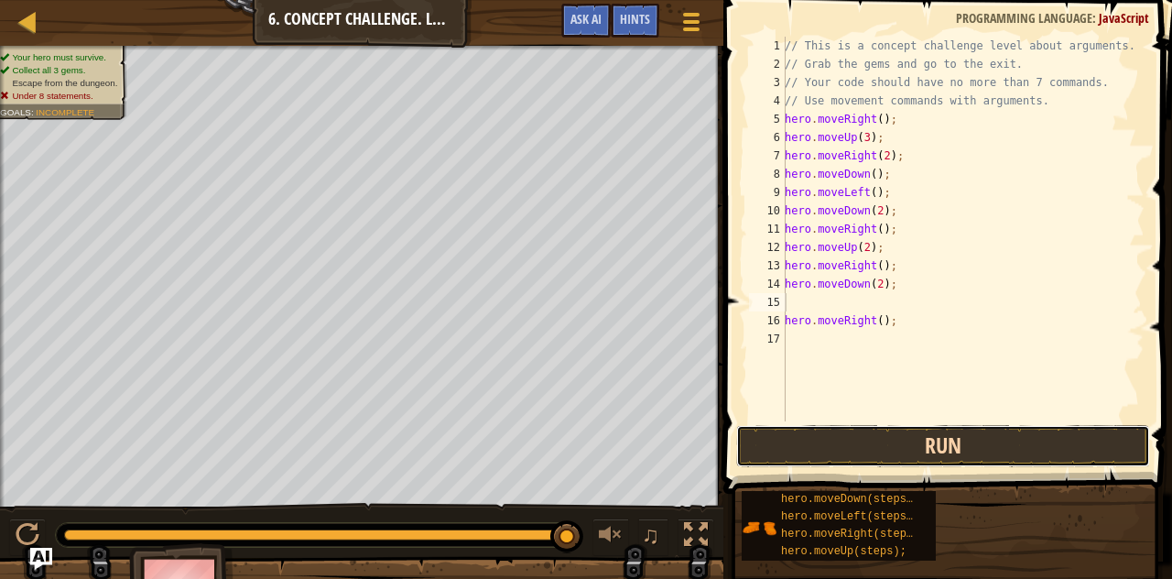
click at [857, 437] on button "Run" at bounding box center [943, 446] width 414 height 42
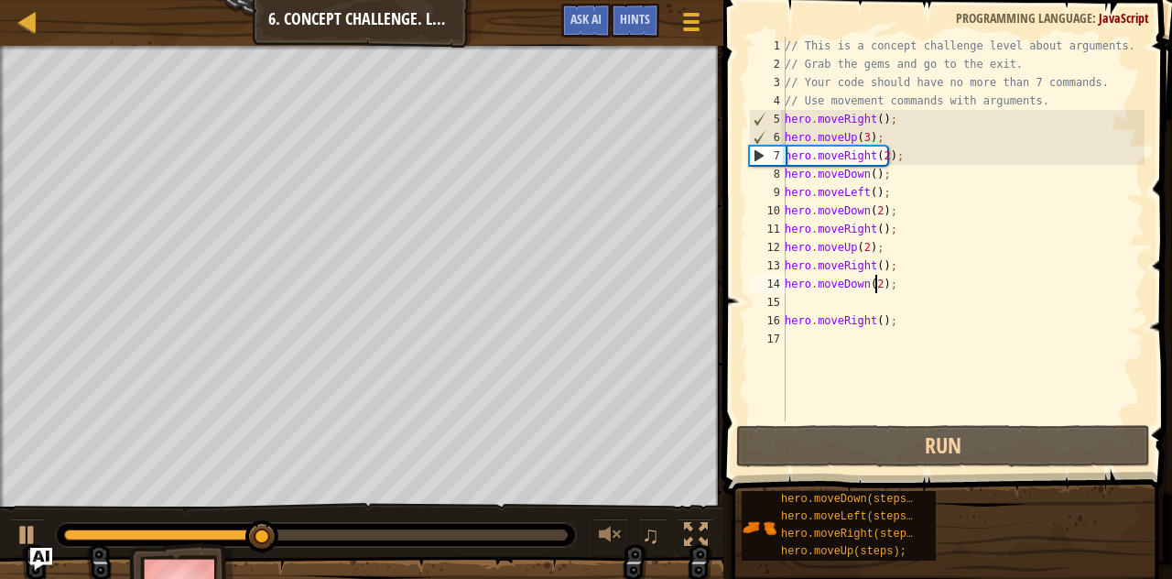
click at [875, 287] on div "// This is a concept challenge level about arguments. // Grab the gems and go t…" at bounding box center [962, 247] width 363 height 421
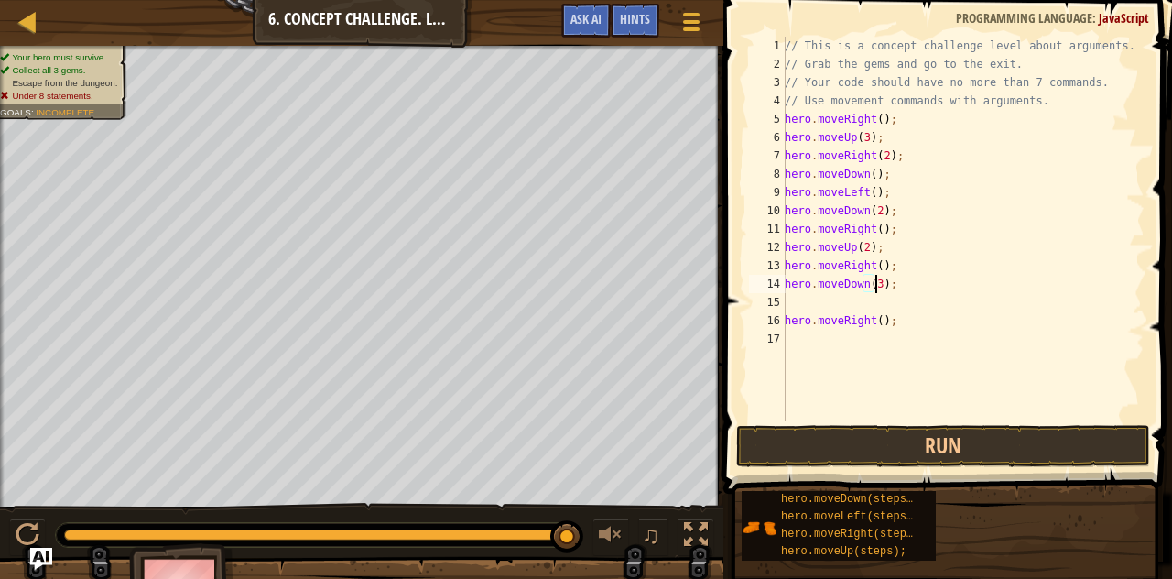
scroll to position [8, 7]
type textarea "hero.moveDown(3);"
click at [850, 455] on button "Run" at bounding box center [943, 446] width 414 height 42
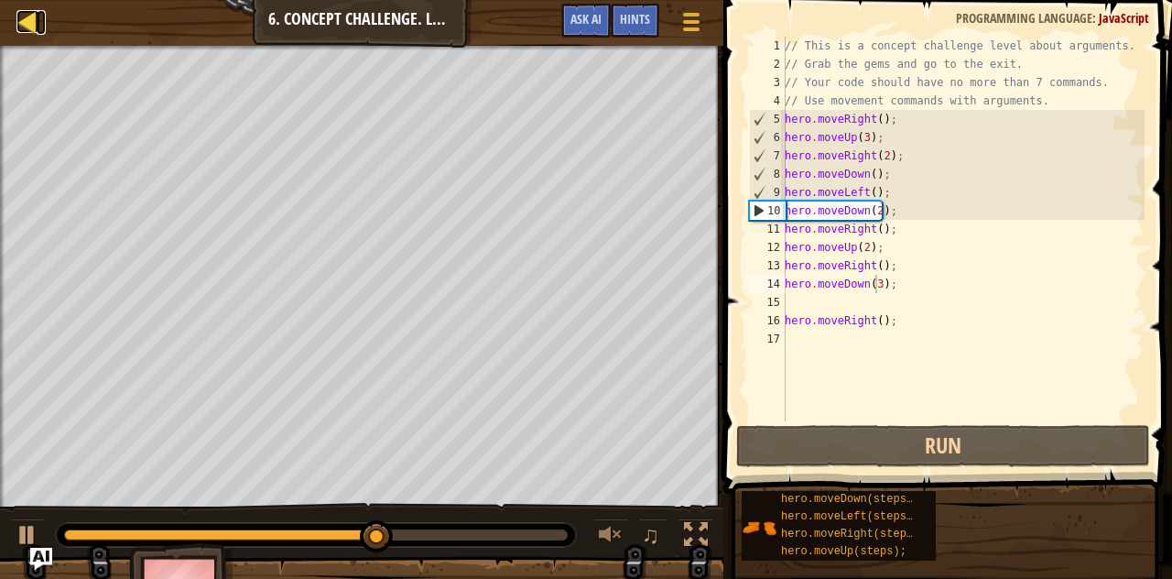
click at [26, 18] on div at bounding box center [27, 21] width 23 height 23
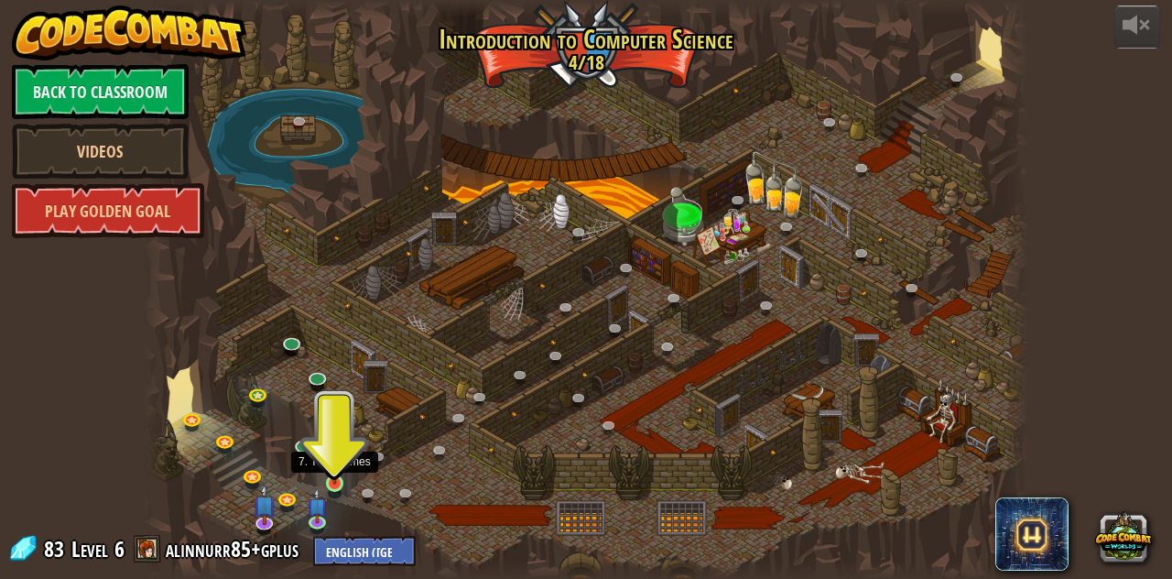
click at [334, 483] on img at bounding box center [334, 461] width 21 height 48
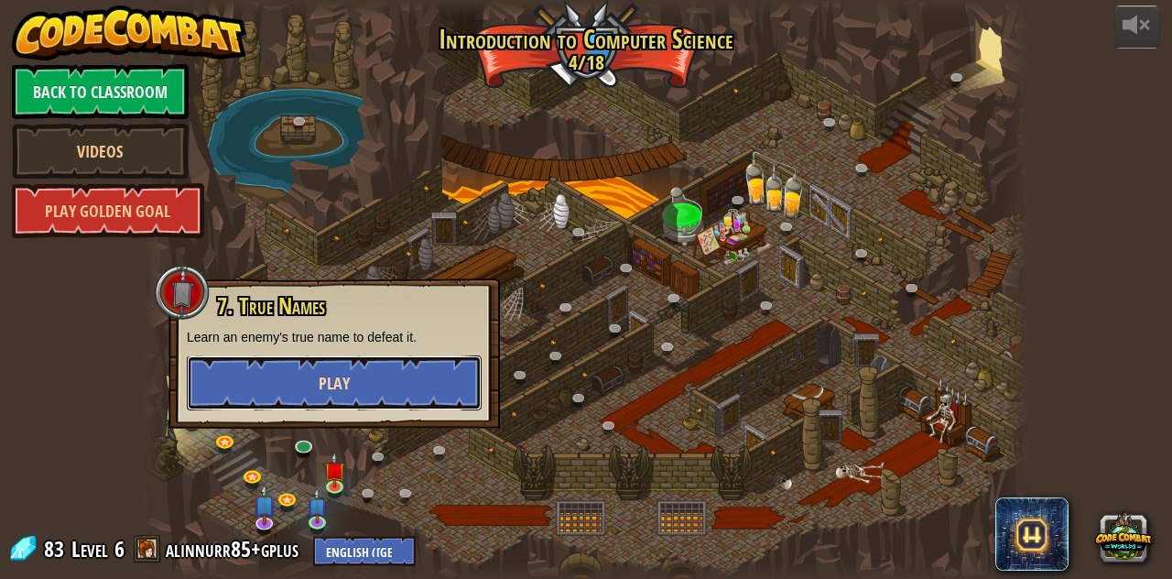
click at [344, 394] on span "Play" at bounding box center [334, 383] width 31 height 23
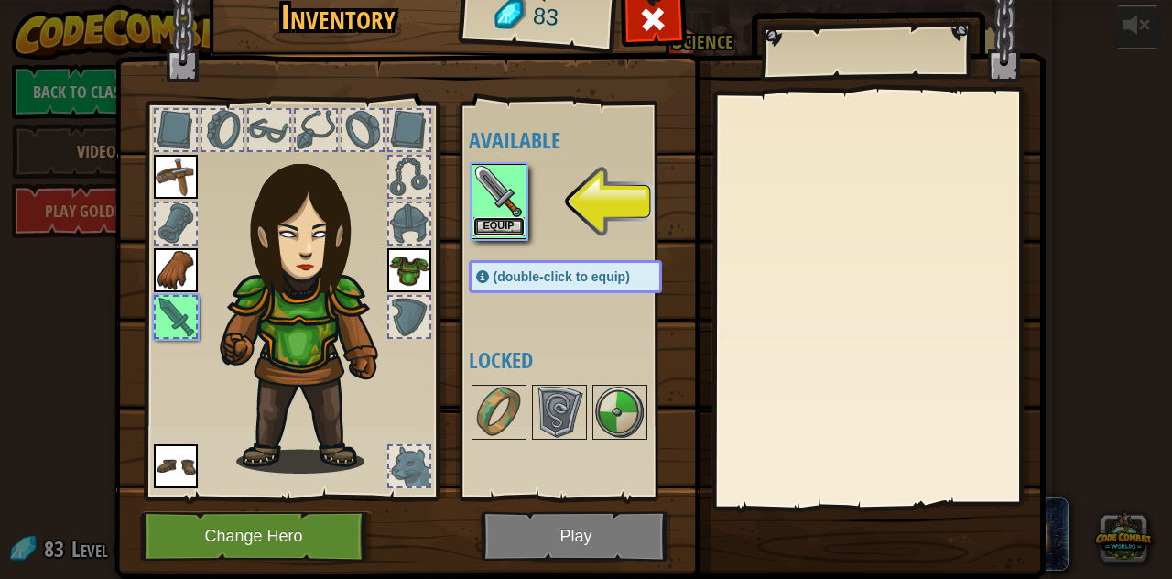
click at [487, 221] on button "Equip" at bounding box center [498, 226] width 51 height 19
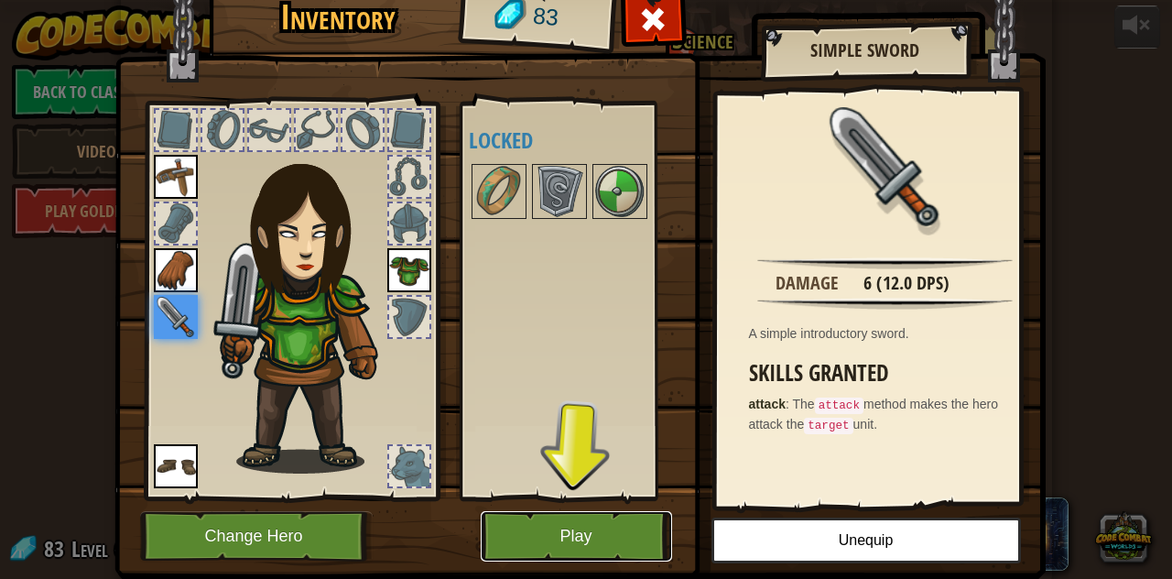
click at [604, 535] on button "Play" at bounding box center [576, 536] width 191 height 50
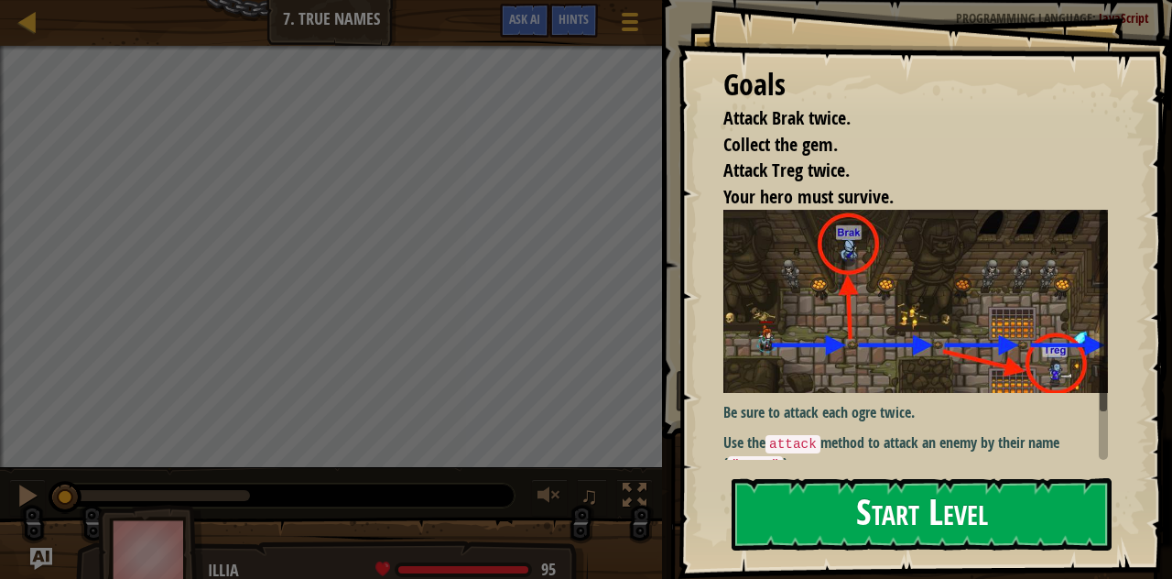
click at [862, 492] on button "Start Level" at bounding box center [921, 514] width 380 height 72
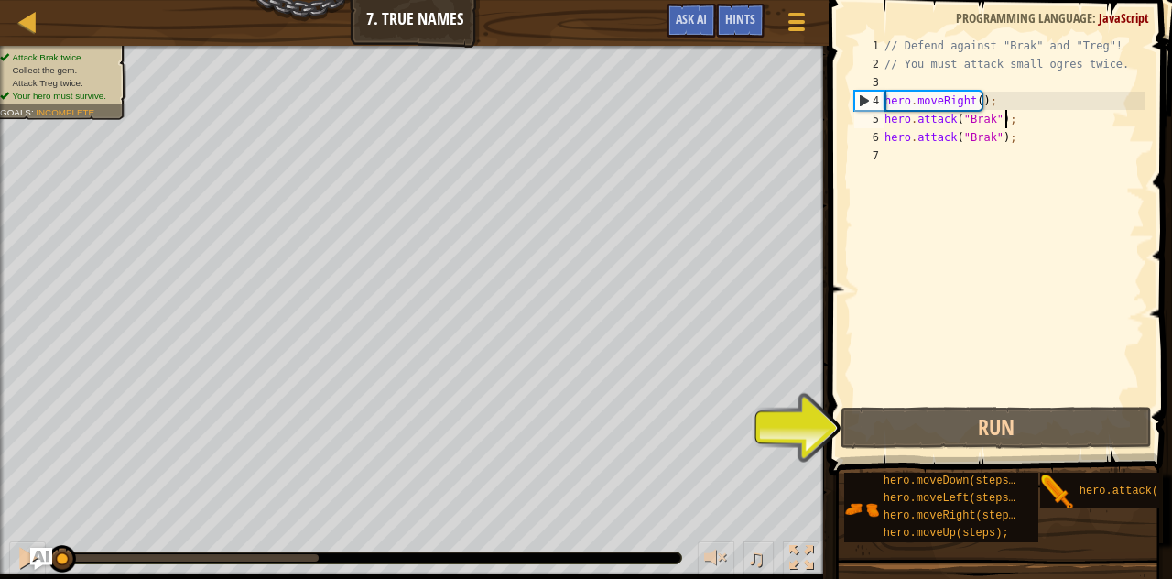
click at [1011, 118] on div "// Defend against "Brak" and "Treg"! // You must attack small ogres twice. hero…" at bounding box center [1013, 238] width 264 height 403
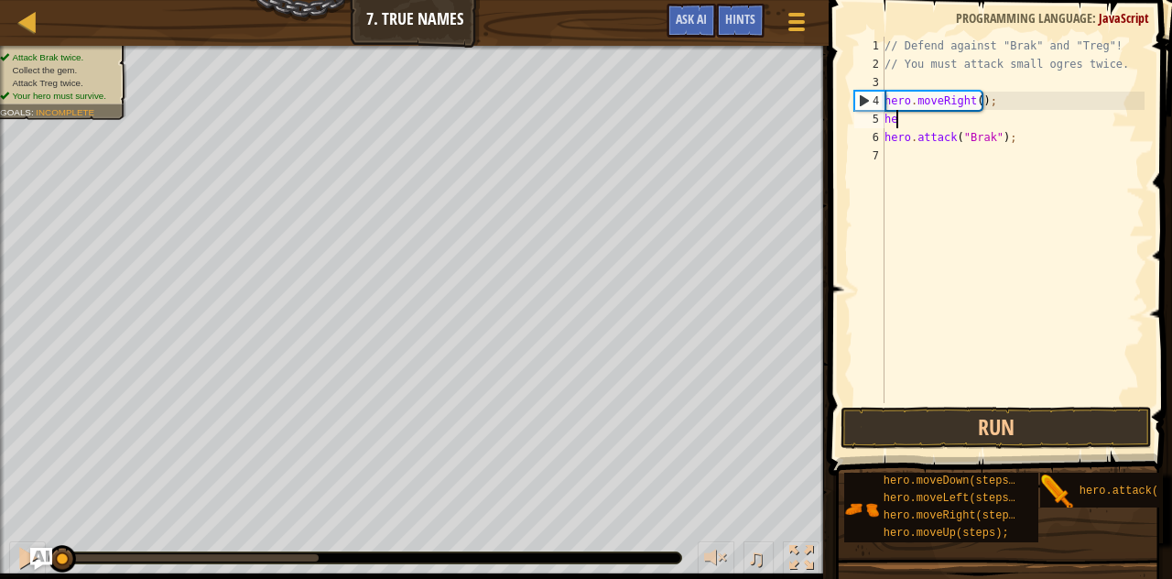
type textarea "h"
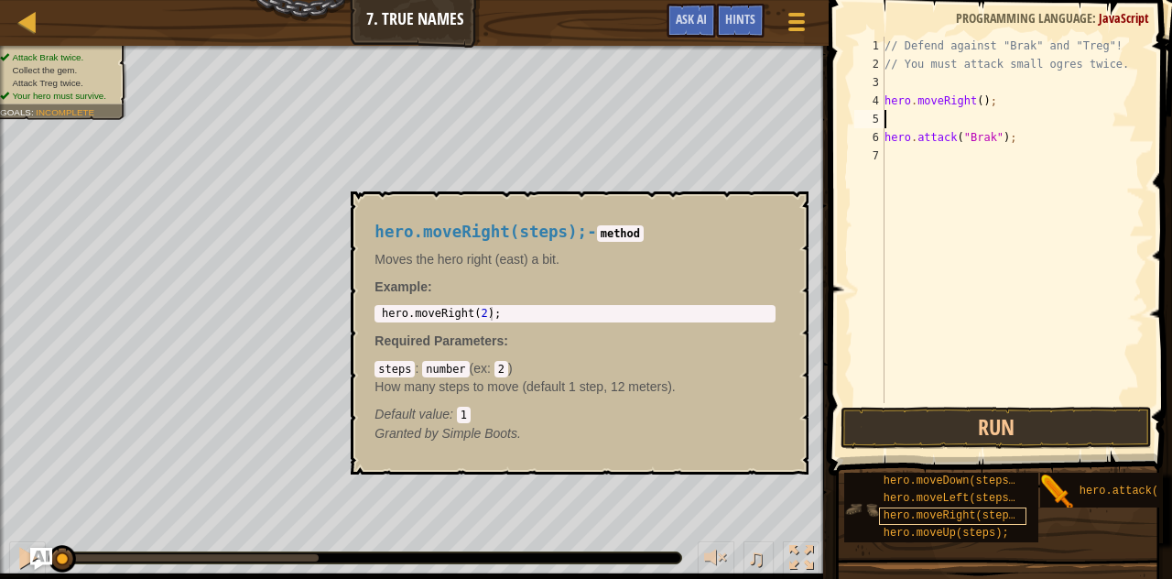
scroll to position [14, 0]
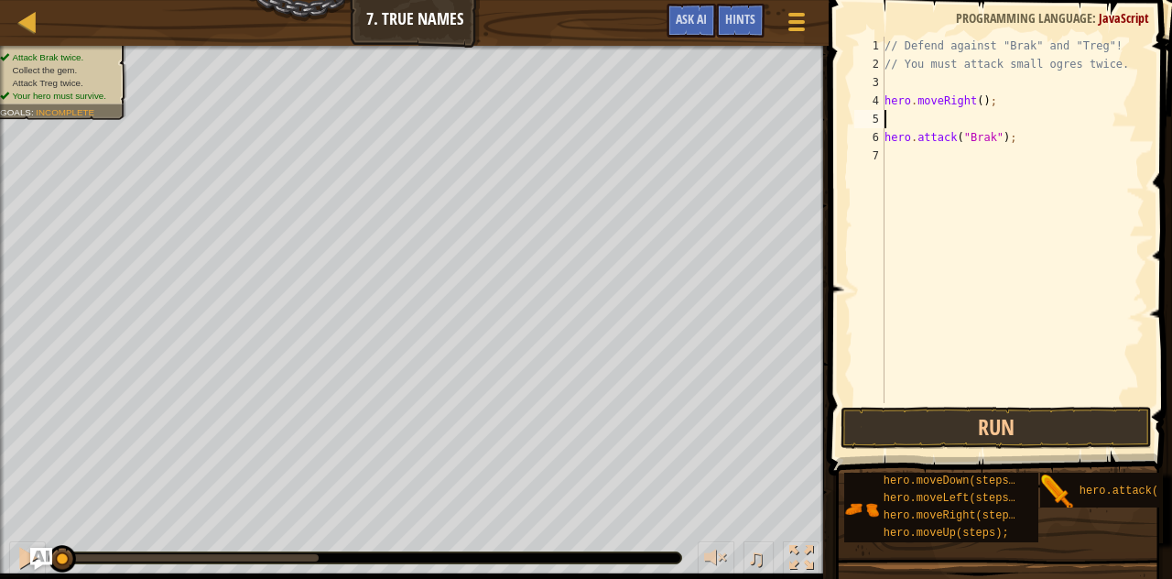
click at [892, 111] on div "// Defend against "Brak" and "Treg"! // You must attack small ogres twice. hero…" at bounding box center [1013, 238] width 264 height 403
paste textarea "hero.moveUp(steps);"
click at [985, 120] on div "// Defend against "Brak" and "Treg"! // You must attack small ogres twice. hero…" at bounding box center [1013, 238] width 264 height 403
type textarea "hero.moveUp();"
click at [955, 159] on div "// Defend against "Brak" and "Treg"! // You must attack small ogres twice. hero…" at bounding box center [1013, 238] width 264 height 403
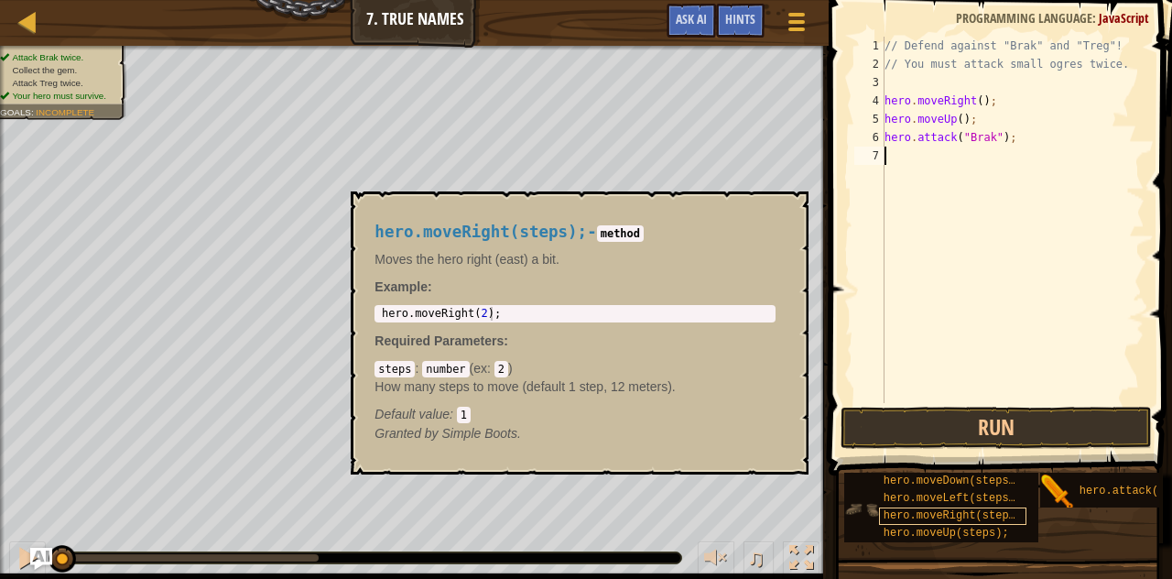
scroll to position [0, 0]
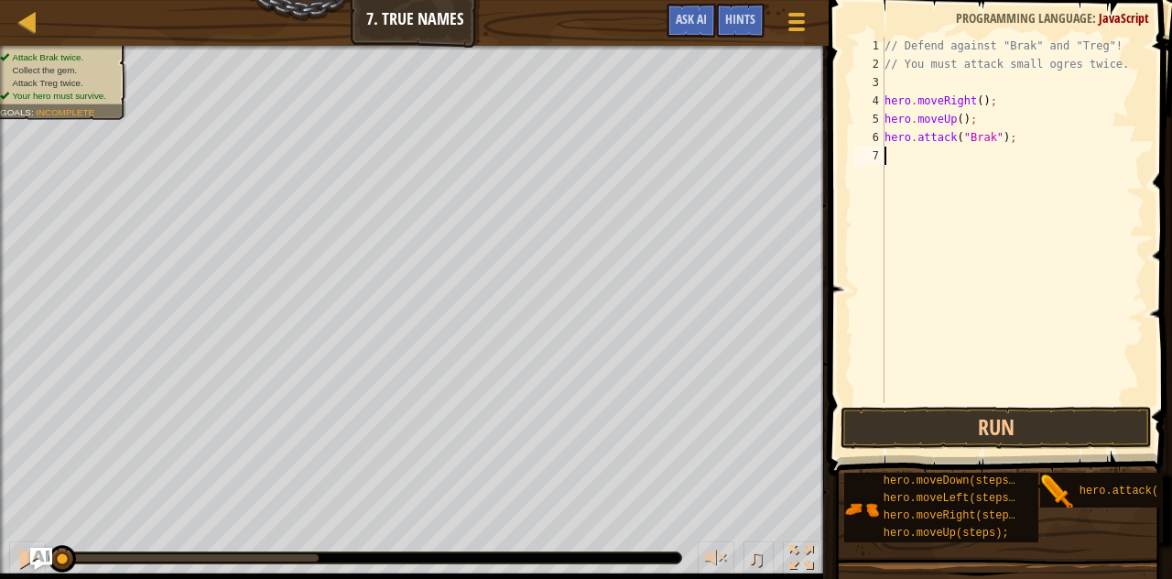
click at [901, 155] on div "// Defend against "Brak" and "Treg"! // You must attack small ogres twice. hero…" at bounding box center [1013, 238] width 264 height 403
paste textarea "hero.moveDown(steps);"
click at [999, 155] on div "// Defend against "Brak" and "Treg"! // You must attack small ogres twice. hero…" at bounding box center [1013, 238] width 264 height 403
type textarea "hero.moveDown();"
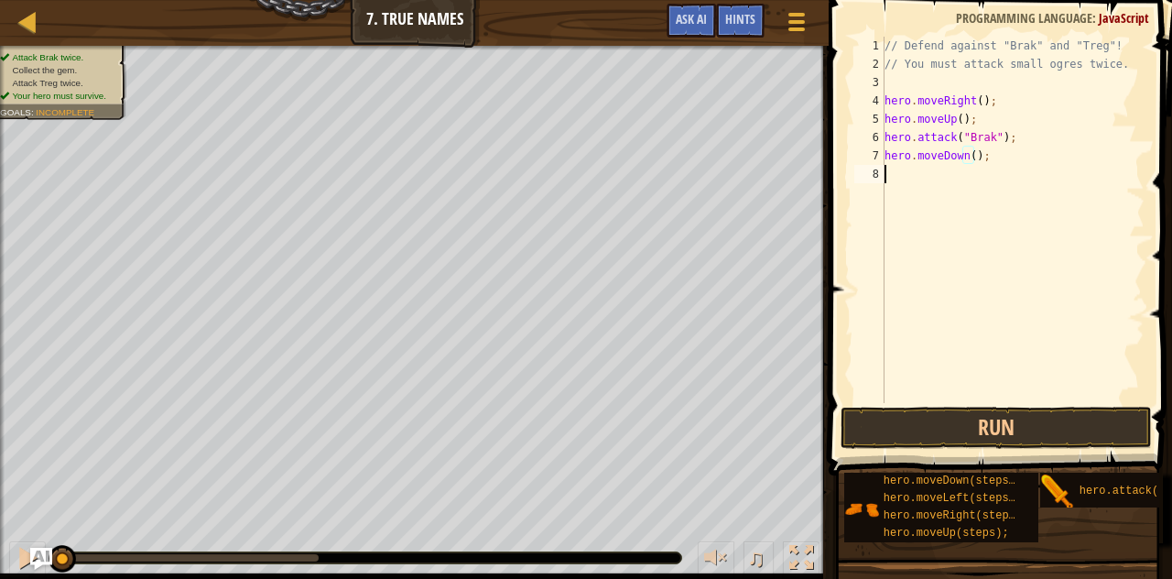
click at [911, 176] on div "// Defend against "Brak" and "Treg"! // You must attack small ogres twice. hero…" at bounding box center [1013, 238] width 264 height 403
drag, startPoint x: 886, startPoint y: 100, endPoint x: 1029, endPoint y: 93, distance: 142.9
click at [1029, 93] on div "// Defend against "Brak" and "Treg"! // You must attack small ogres twice. hero…" at bounding box center [1013, 238] width 264 height 403
type textarea "hero.moveRight();"
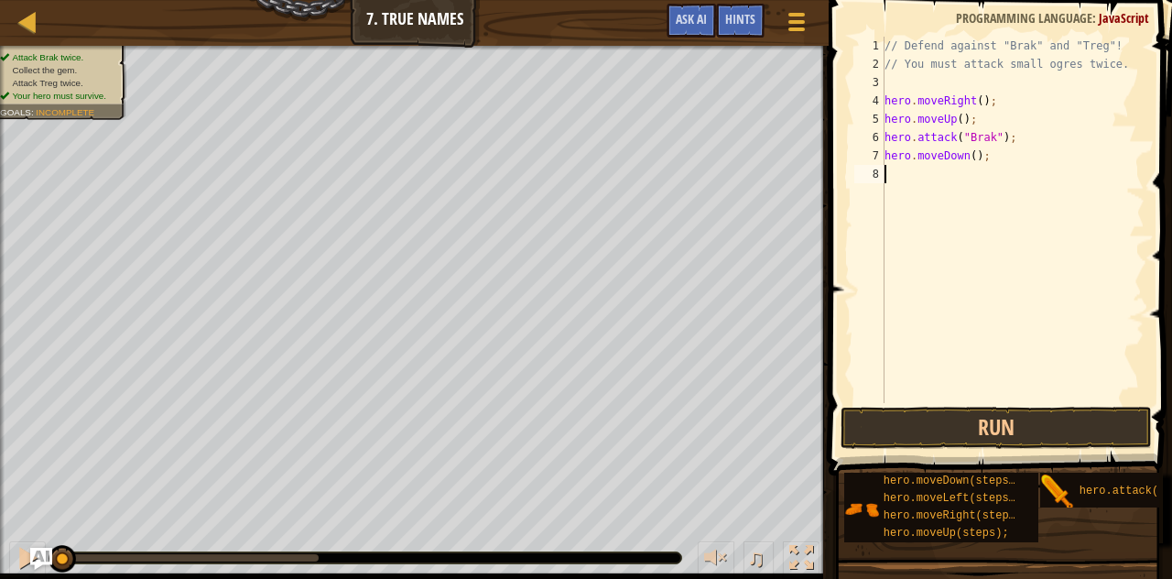
click at [893, 176] on div "// Defend against "Brak" and "Treg"! // You must attack small ogres twice. hero…" at bounding box center [1013, 238] width 264 height 403
paste textarea "hero.moveRight();"
click at [954, 426] on button "Run" at bounding box center [995, 427] width 311 height 42
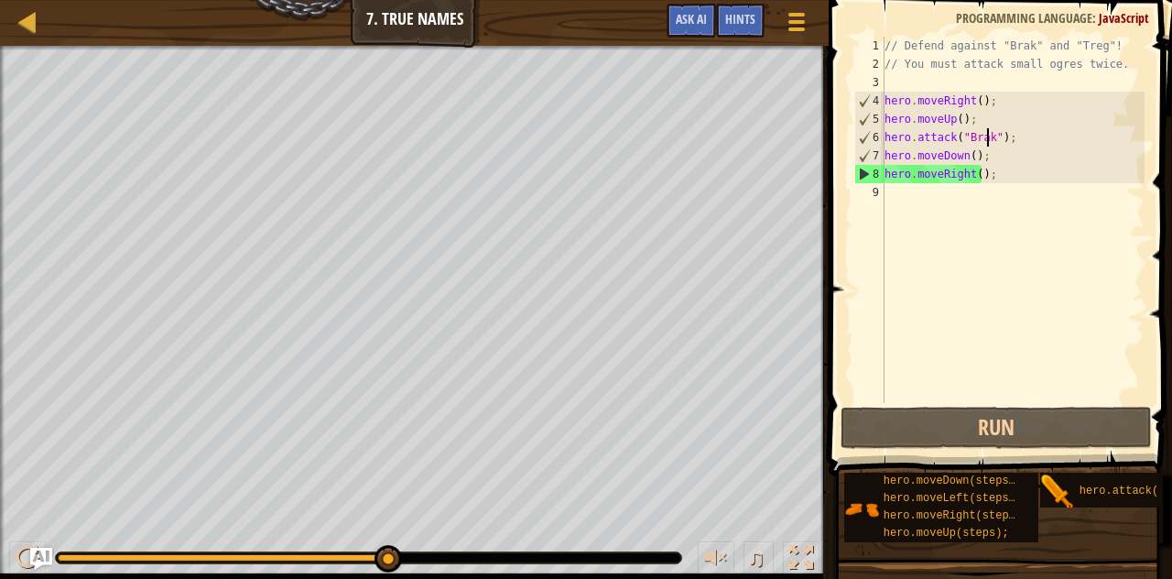
click at [989, 135] on div "// Defend against "Brak" and "Treg"! // You must attack small ogres twice. hero…" at bounding box center [1013, 238] width 264 height 403
type textarea "hero.attack("Brak");"
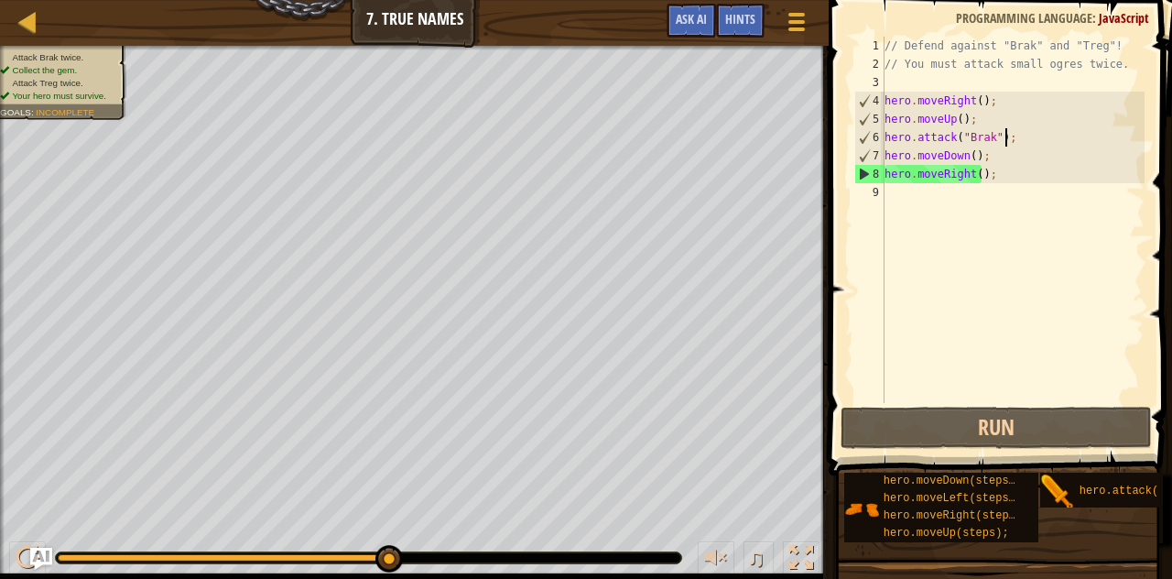
click at [1006, 133] on div "// Defend against "Brak" and "Treg"! // You must attack small ogres twice. hero…" at bounding box center [1013, 238] width 264 height 403
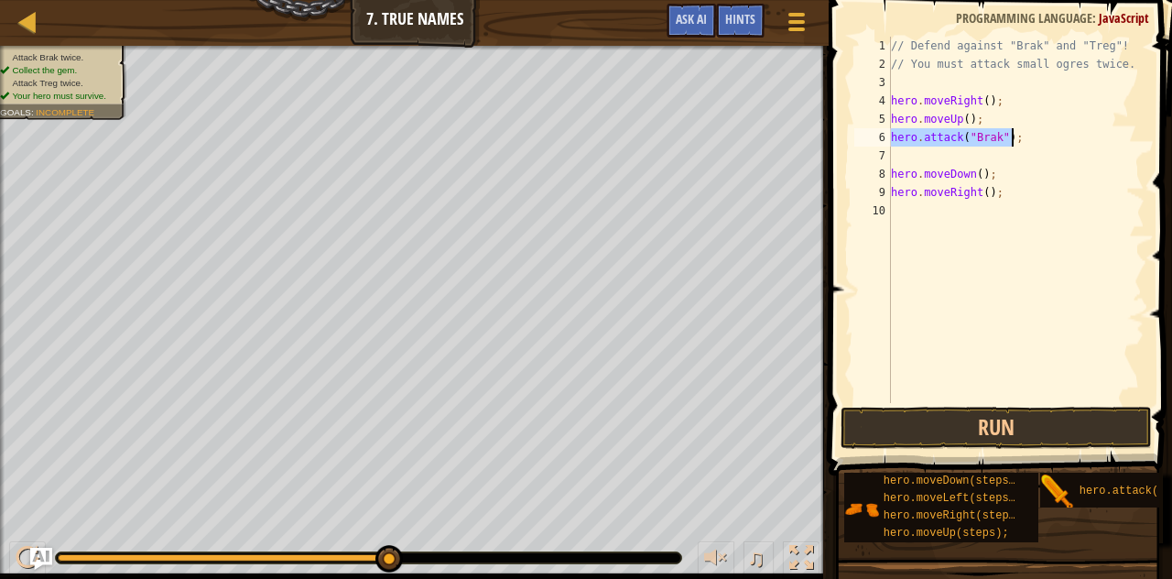
drag, startPoint x: 892, startPoint y: 136, endPoint x: 1027, endPoint y: 139, distance: 135.5
click at [1027, 139] on div "// Defend against "Brak" and "Treg"! // You must attack small ogres twice. hero…" at bounding box center [1016, 238] width 258 height 403
type textarea "hero.attack("Brak");"
click at [921, 144] on div "// Defend against "Brak" and "Treg"! // You must attack small ogres twice. hero…" at bounding box center [1015, 220] width 257 height 366
click at [910, 148] on div "// Defend against "Brak" and "Treg"! // You must attack small ogres twice. hero…" at bounding box center [1016, 238] width 258 height 403
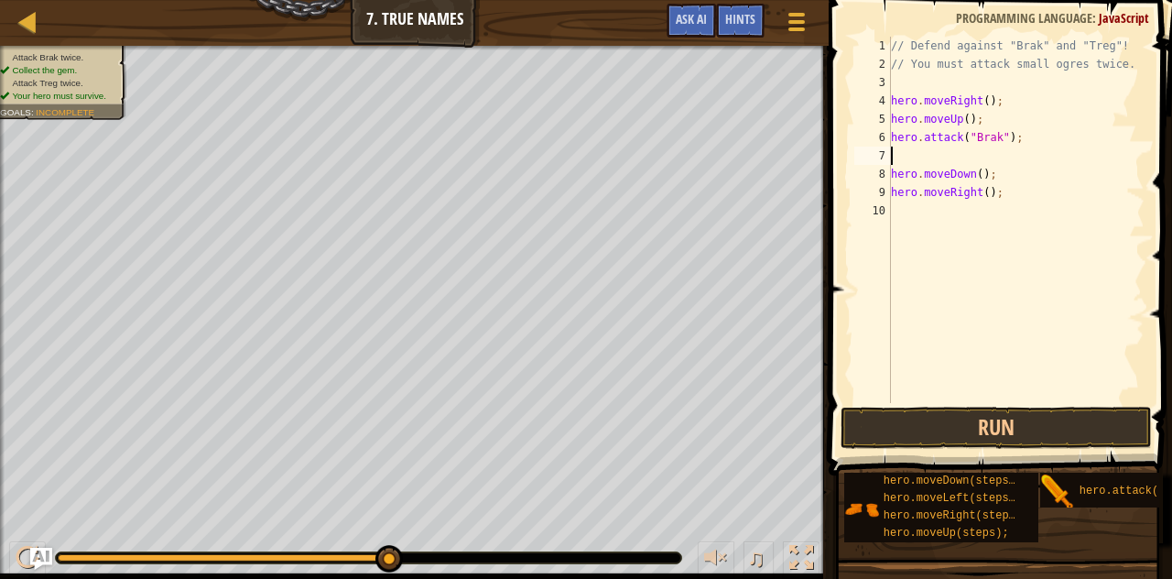
paste textarea "hero.attack("Brak");"
click at [976, 407] on button "Run" at bounding box center [995, 427] width 311 height 42
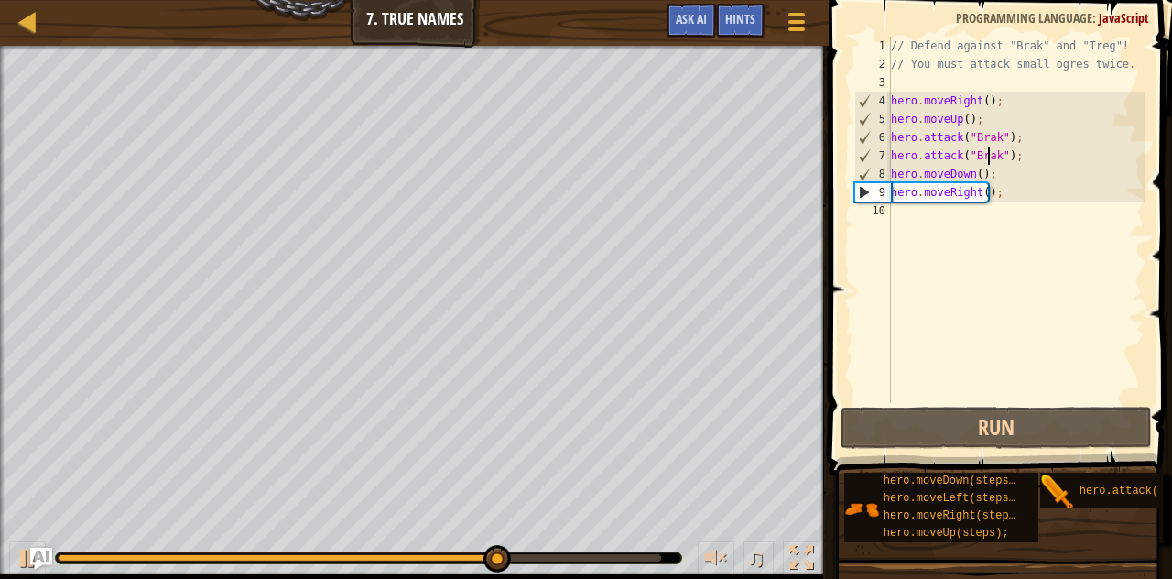
click at [989, 159] on div "// Defend against "Brak" and "Treg"! // You must attack small ogres twice. hero…" at bounding box center [1016, 238] width 258 height 403
click at [994, 156] on div "// Defend against "Brak" and "Treg"! // You must attack small ogres twice. hero…" at bounding box center [1016, 238] width 258 height 403
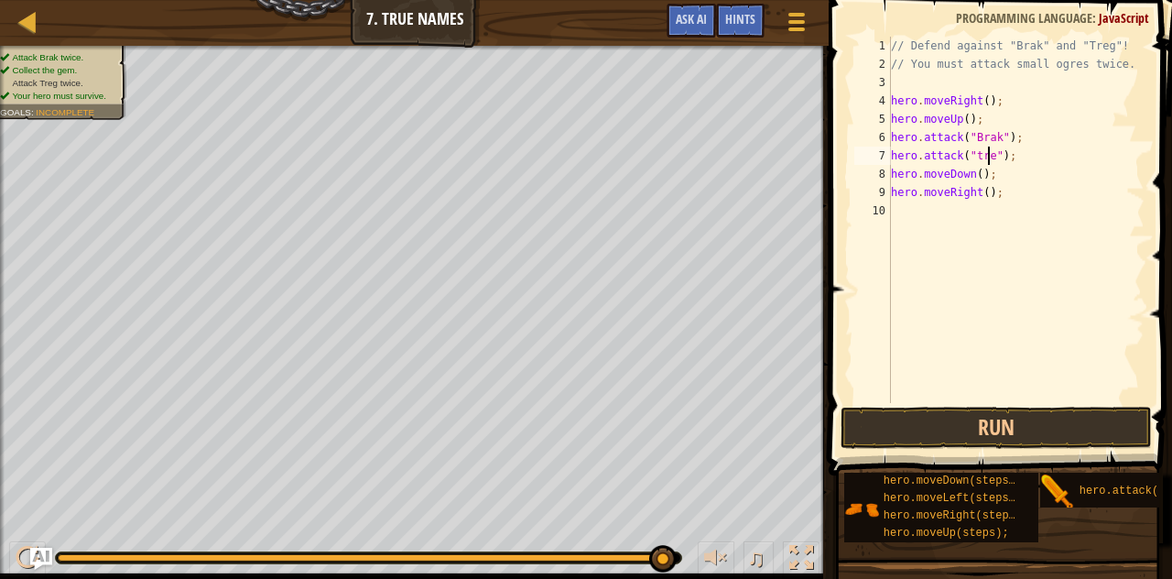
scroll to position [8, 8]
click at [936, 420] on button "Run" at bounding box center [995, 427] width 311 height 42
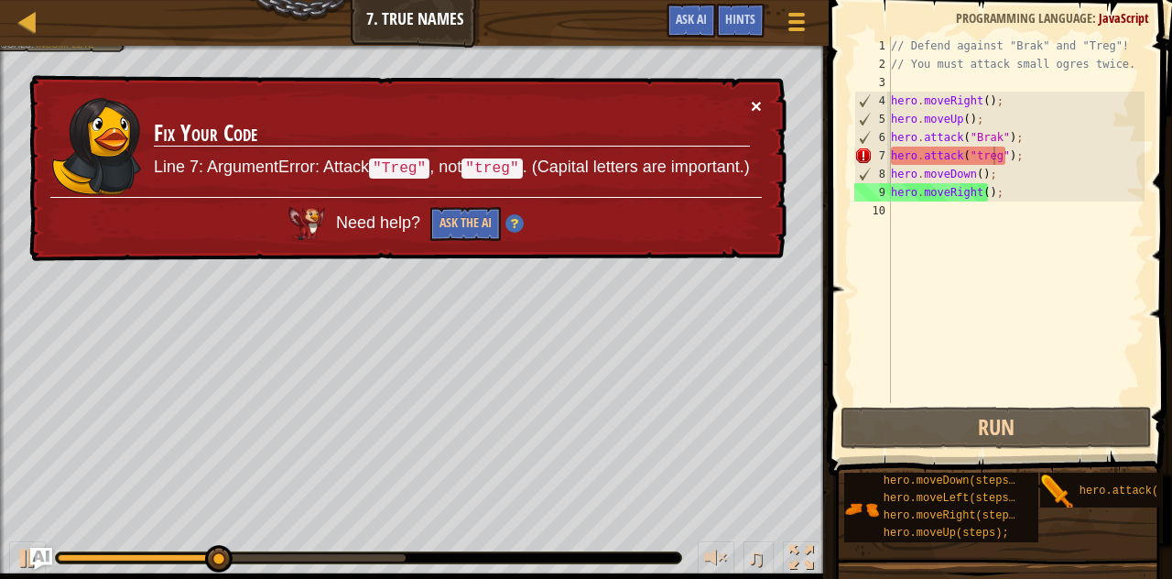
click at [754, 102] on button "×" at bounding box center [756, 105] width 11 height 19
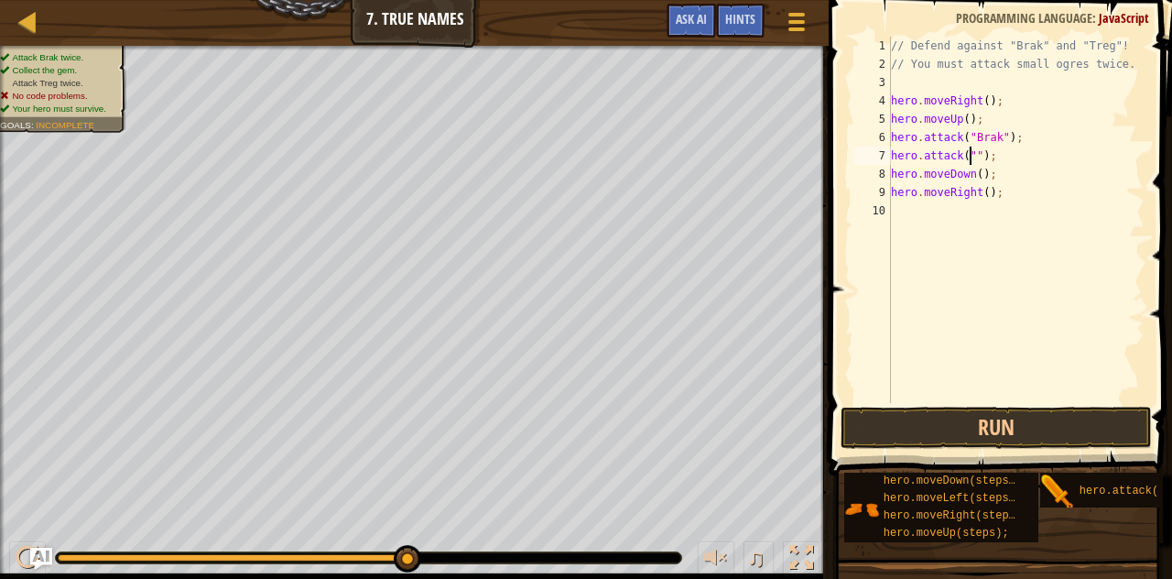
scroll to position [8, 7]
type textarea "hero.attack("Brak");"
click at [974, 416] on button "Run" at bounding box center [995, 427] width 311 height 42
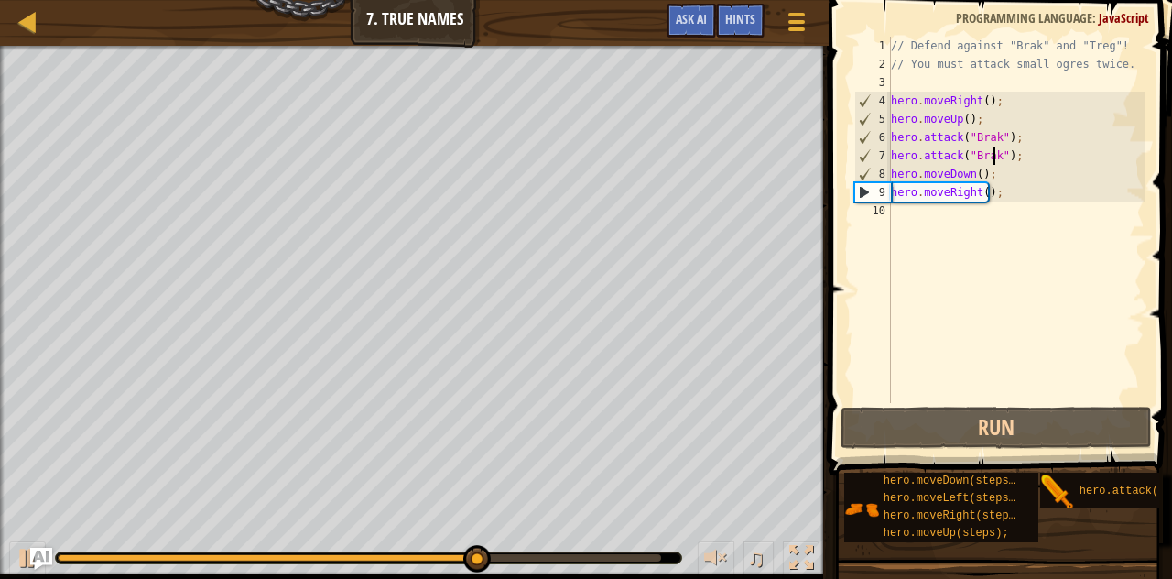
click at [990, 160] on div "// Defend against "Brak" and "Treg"! // You must attack small ogres twice. hero…" at bounding box center [1016, 238] width 258 height 403
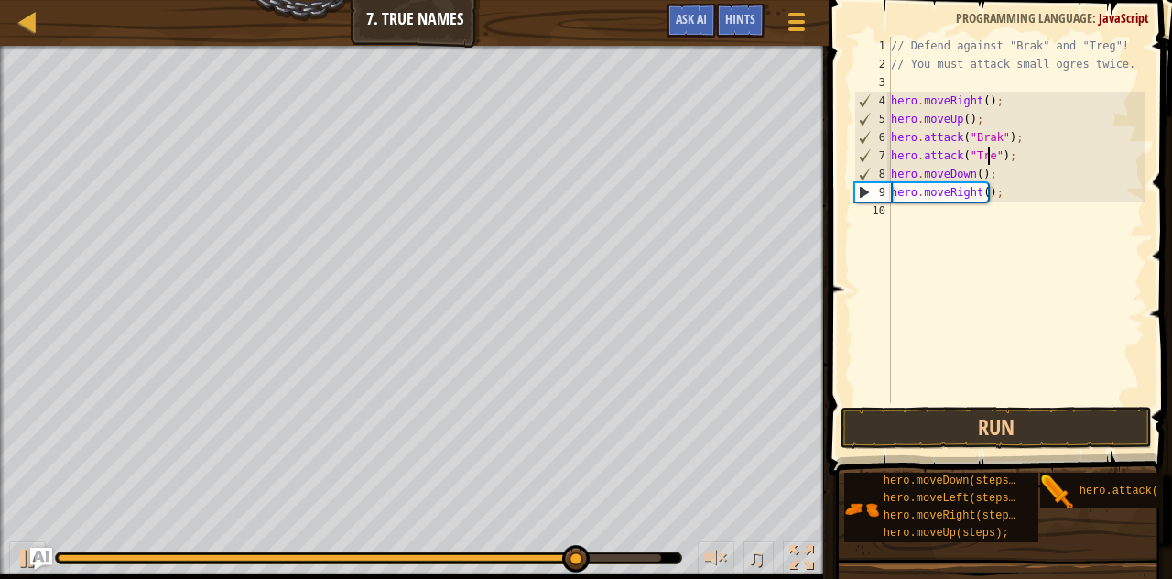
type textarea "hero.attack("Treg");"
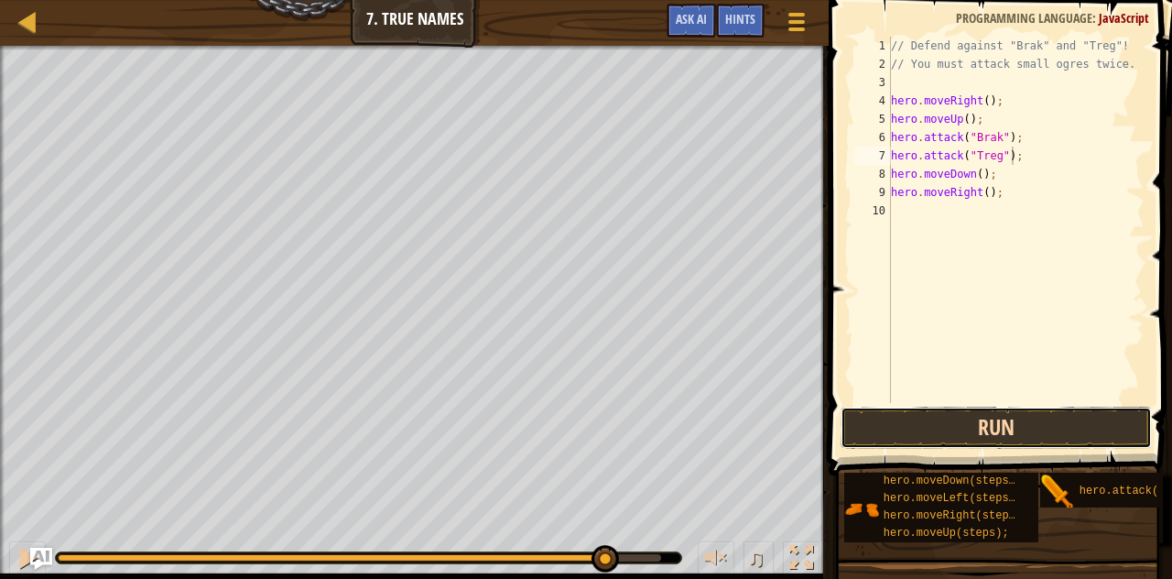
click at [934, 425] on button "Run" at bounding box center [995, 427] width 311 height 42
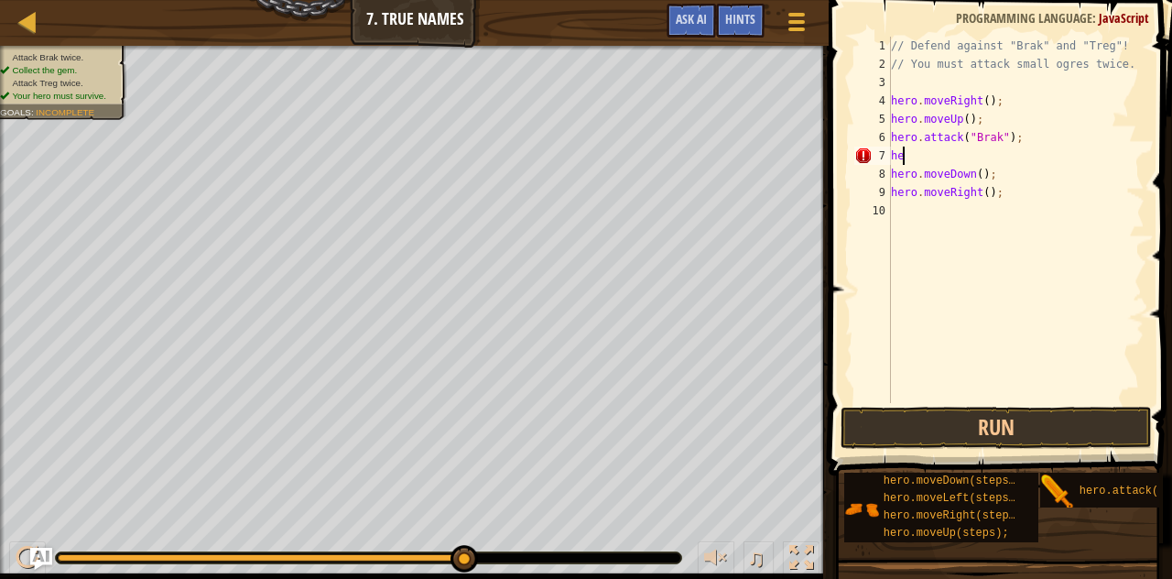
type textarea "h"
drag, startPoint x: 891, startPoint y: 135, endPoint x: 1053, endPoint y: 140, distance: 162.1
click at [1053, 140] on div "// Defend against "Brak" and "Treg"! // You must attack small ogres twice. hero…" at bounding box center [1016, 238] width 258 height 403
click at [975, 124] on div "// Defend against "Brak" and "Treg"! // You must attack small ogres twice. hero…" at bounding box center [1016, 238] width 258 height 403
type textarea "h"
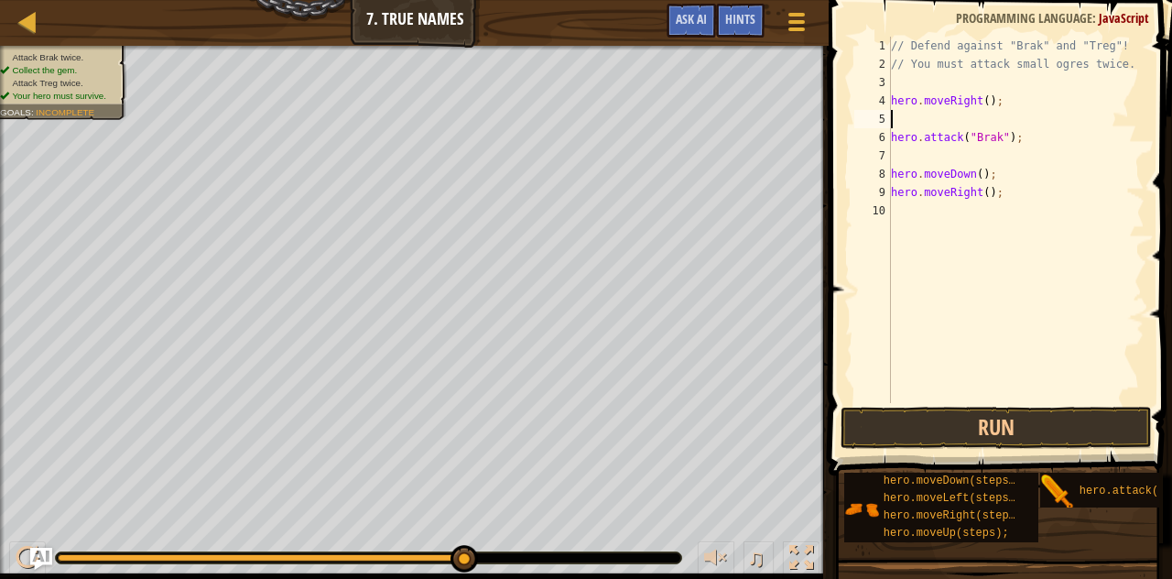
paste textarea "hero.attack("Brak");"
type textarea "hero.attack("Brak");"
click at [926, 158] on div "// Defend against "Brak" and "Treg"! // You must attack small ogres twice. hero…" at bounding box center [1016, 238] width 258 height 403
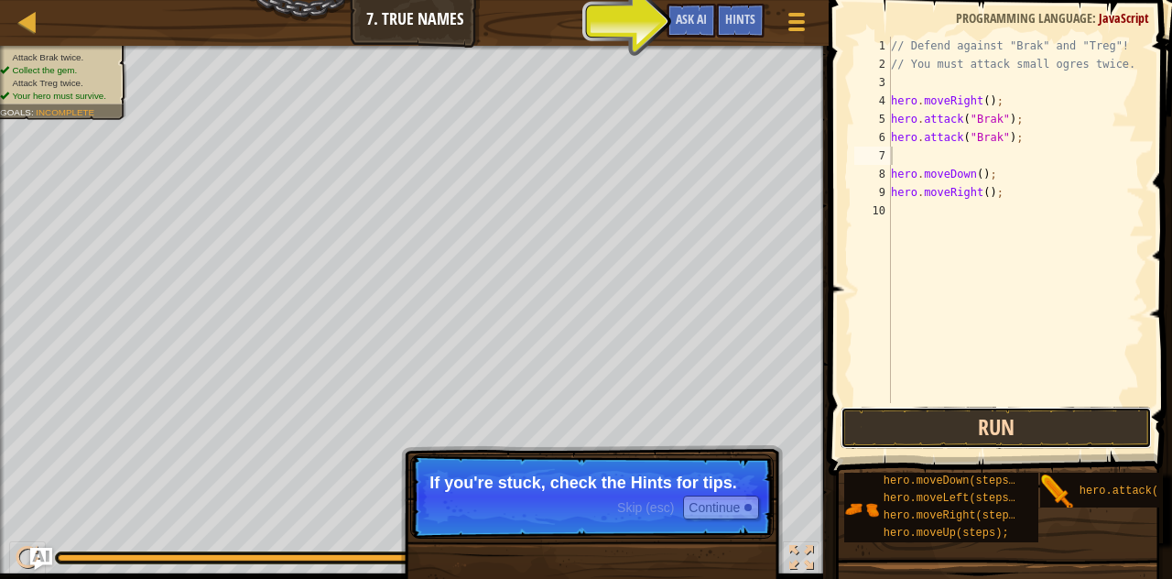
click at [937, 433] on button "Run" at bounding box center [995, 427] width 311 height 42
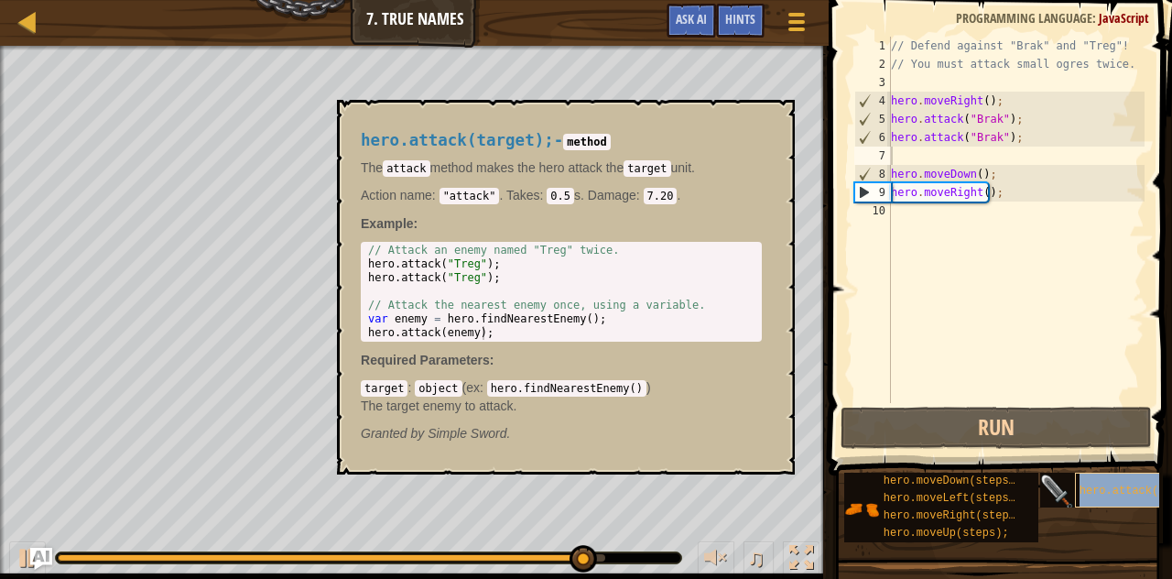
click at [1080, 490] on span "hero.attack(target);" at bounding box center [1145, 490] width 132 height 13
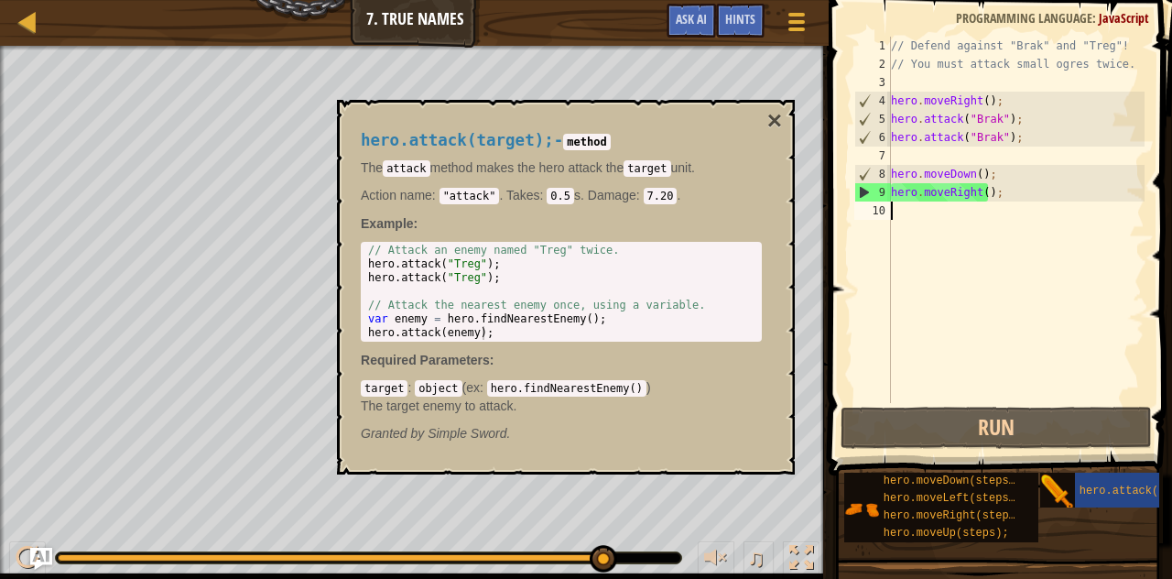
click at [1060, 309] on div "// Defend against "Brak" and "Treg"! // You must attack small ogres twice. hero…" at bounding box center [1016, 238] width 258 height 403
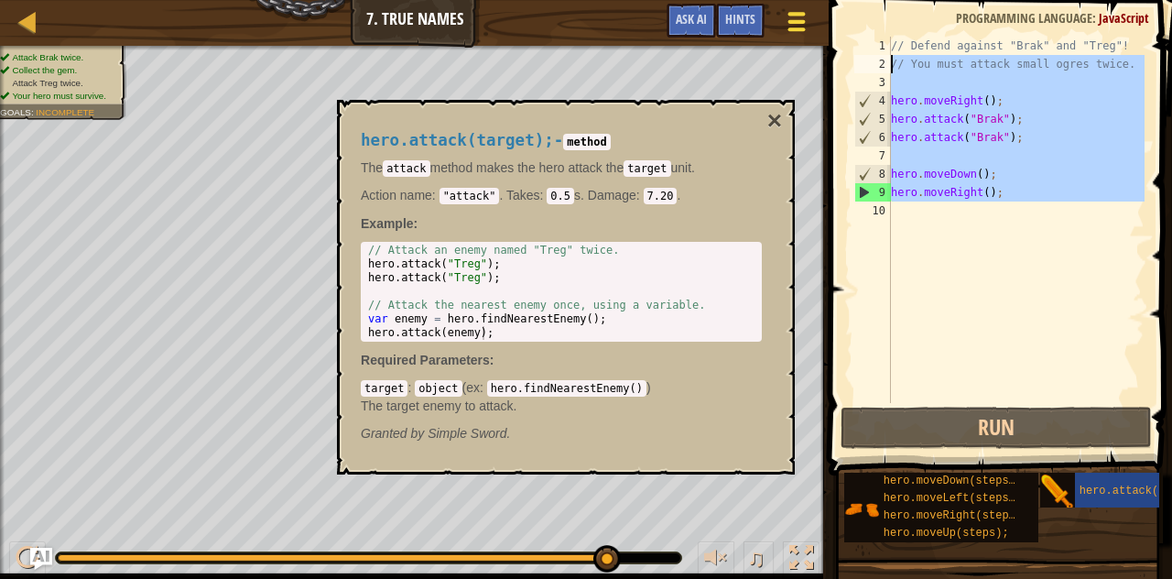
drag, startPoint x: 961, startPoint y: 243, endPoint x: 816, endPoint y: 40, distance: 249.4
click at [816, 40] on div "Map Introduction to Computer Science 7. True Names Game Menu Done Hints Ask AI …" at bounding box center [586, 289] width 1172 height 579
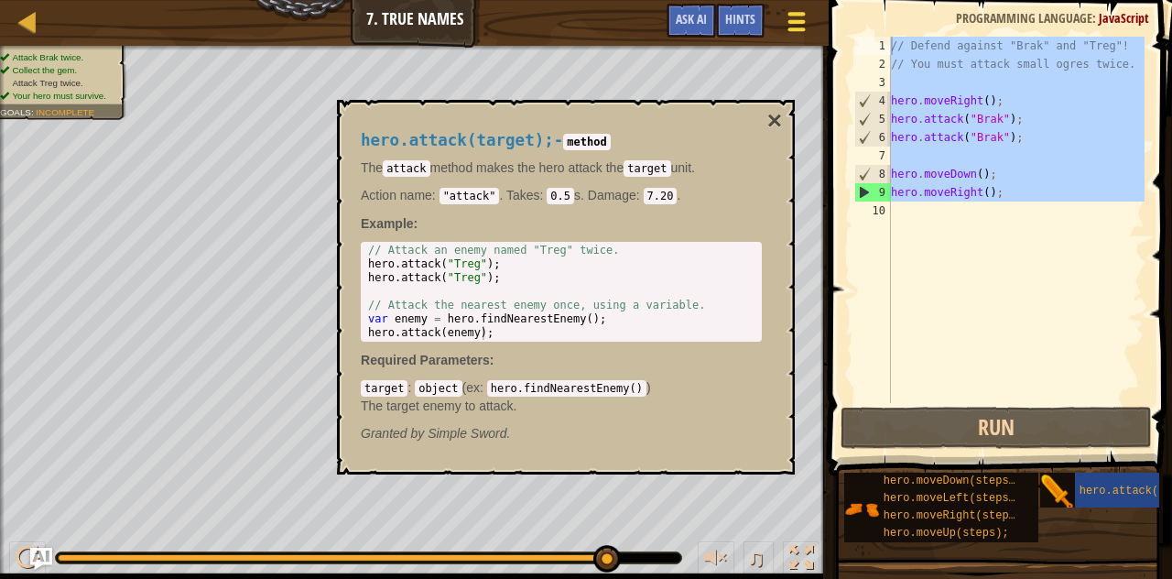
click at [816, 40] on button "Game Menu" at bounding box center [797, 25] width 49 height 45
type textarea "// Defend against "Brak" and "Treg"!"
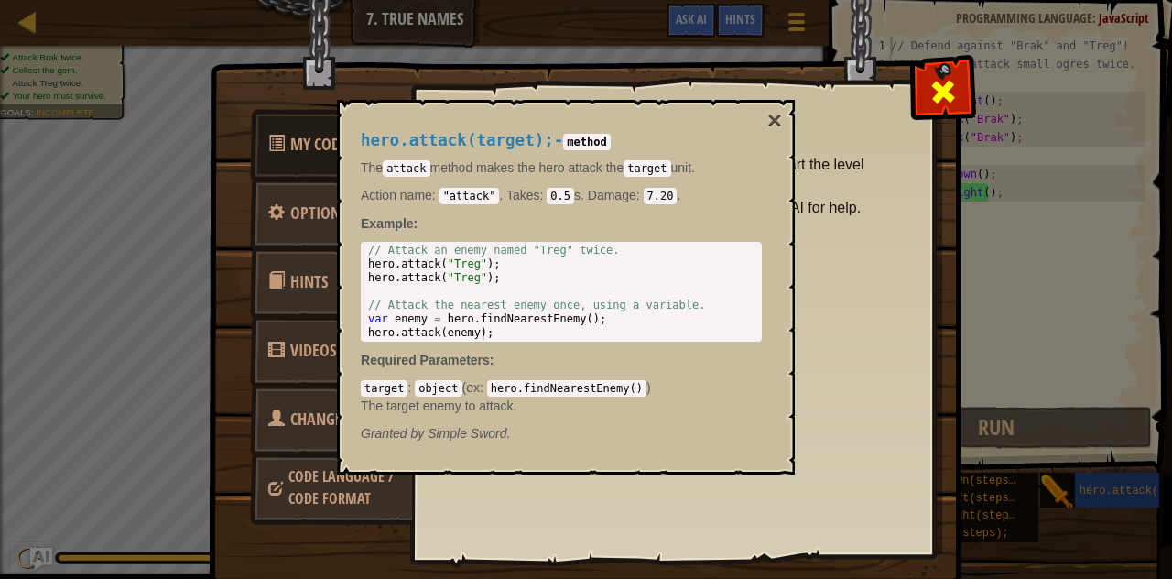
click at [915, 96] on div at bounding box center [943, 88] width 58 height 58
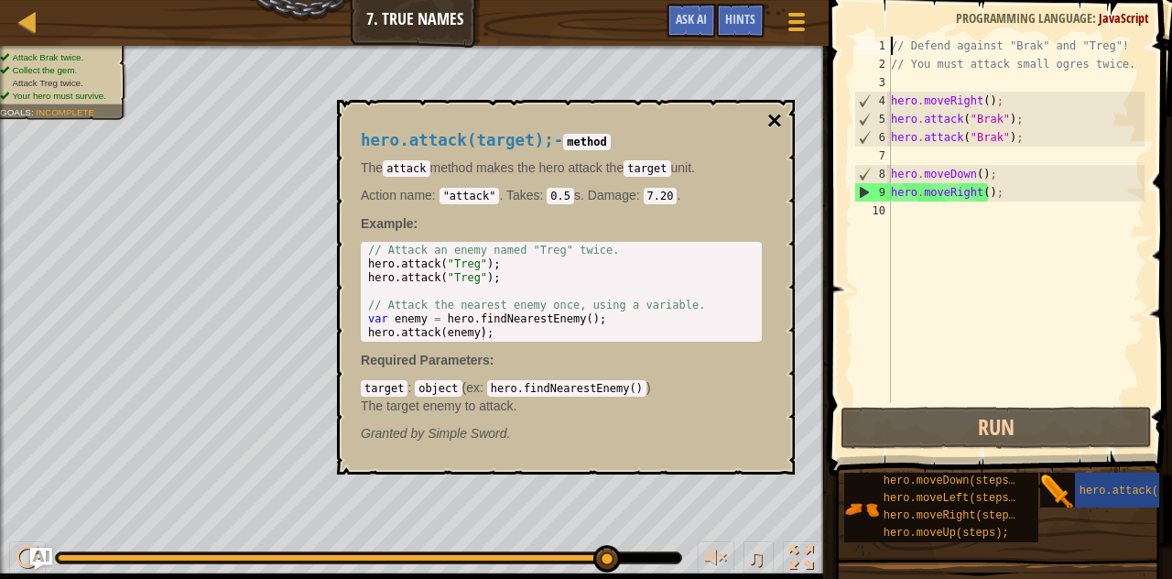
click at [773, 114] on button "×" at bounding box center [774, 121] width 15 height 26
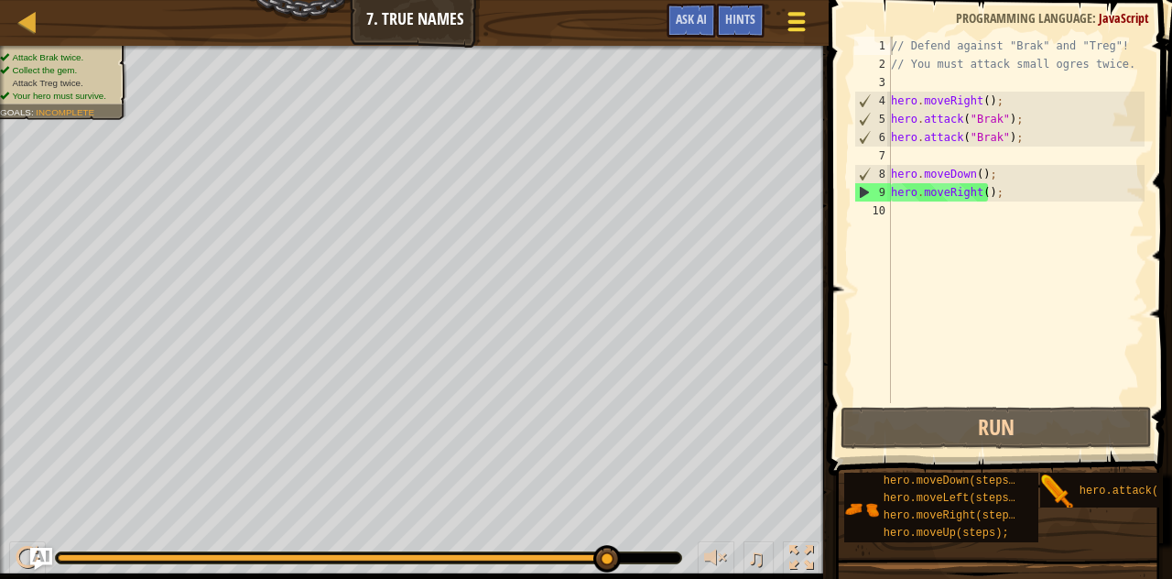
click at [784, 15] on div at bounding box center [796, 21] width 25 height 27
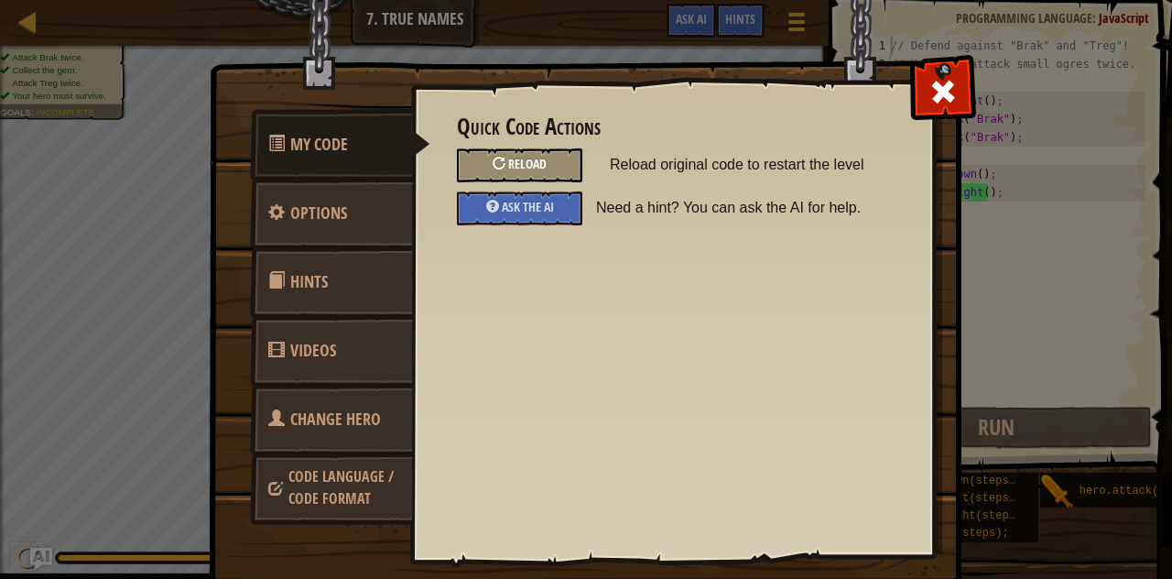
click at [492, 157] on div at bounding box center [498, 163] width 13 height 13
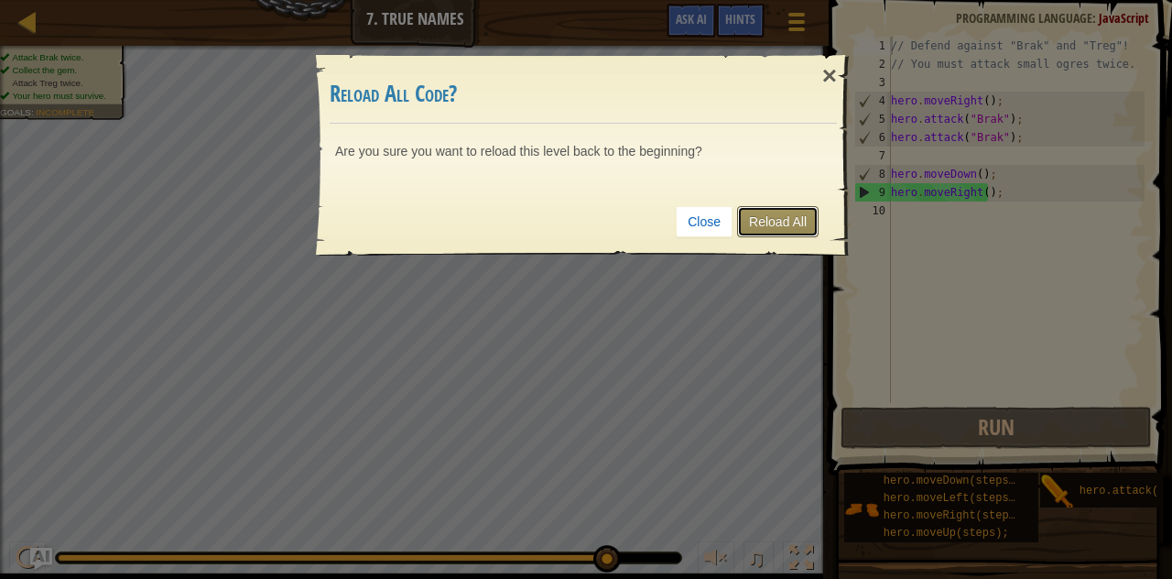
click at [755, 222] on link "Reload All" at bounding box center [777, 221] width 81 height 31
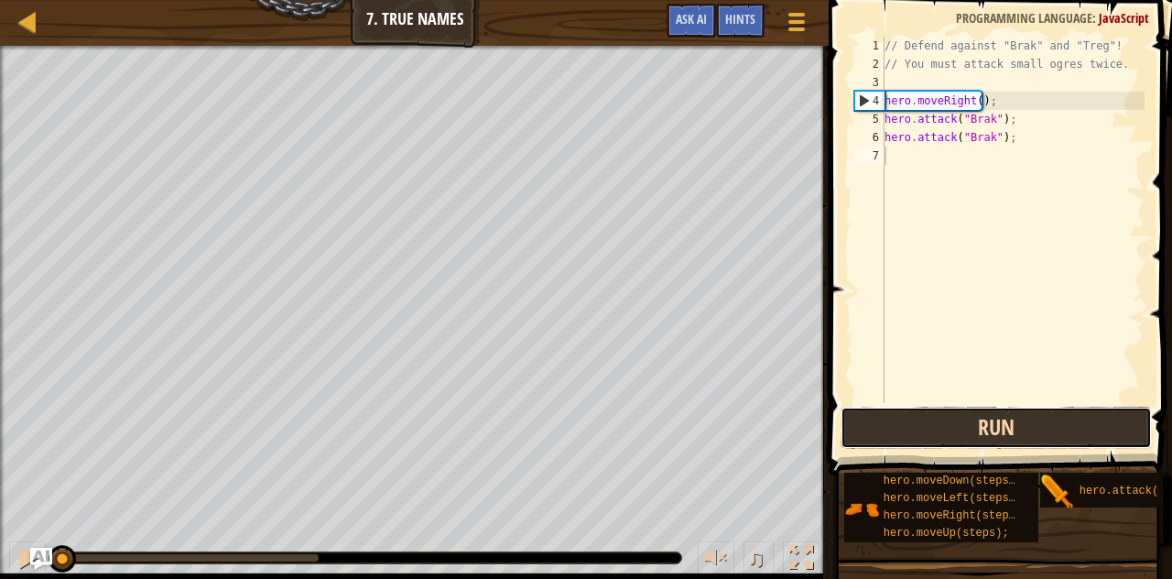
click at [967, 430] on button "Run" at bounding box center [995, 427] width 311 height 42
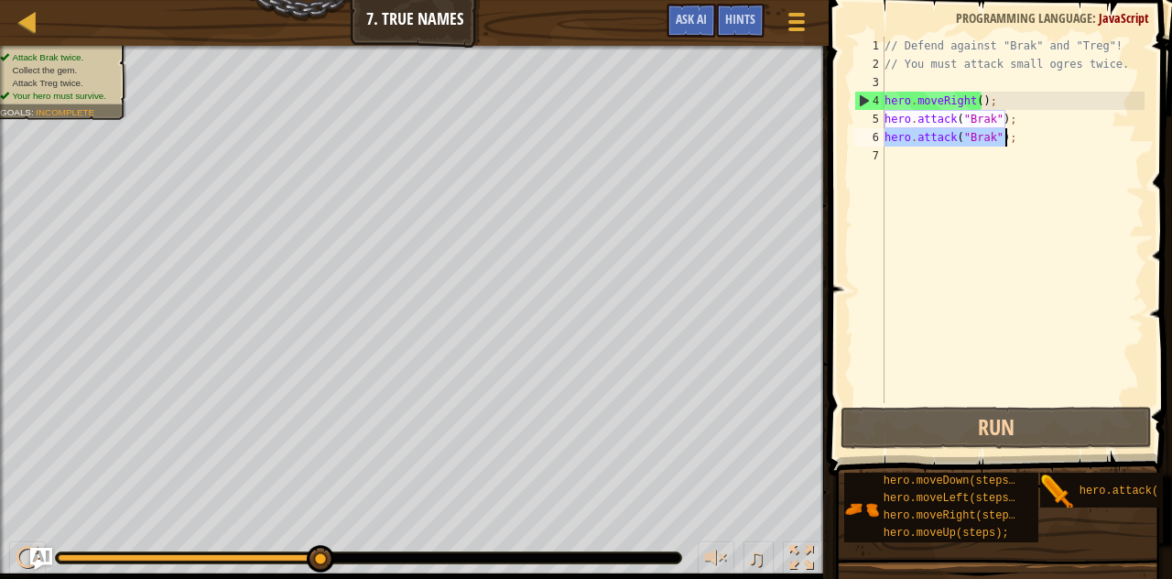
drag, startPoint x: 886, startPoint y: 136, endPoint x: 1046, endPoint y: 136, distance: 160.2
click at [1046, 136] on div "// Defend against "Brak" and "Treg"! // You must attack small ogres twice. hero…" at bounding box center [1013, 238] width 264 height 403
type textarea "hero.attack("Brak");"
click at [904, 161] on div "// Defend against "Brak" and "Treg"! // You must attack small ogres twice. hero…" at bounding box center [1013, 238] width 264 height 403
paste textarea "hero.attack("Brak");"
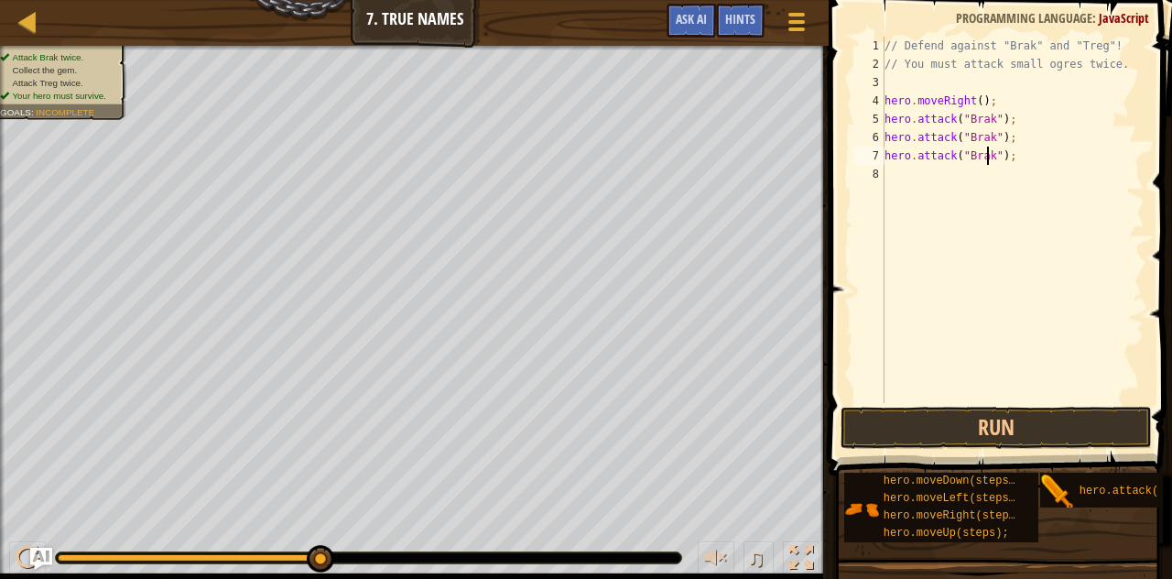
click at [987, 153] on div "// Defend against "Brak" and "Treg"! // You must attack small ogres twice. hero…" at bounding box center [1013, 238] width 264 height 403
type textarea "hero.attack("Treg");"
drag, startPoint x: 884, startPoint y: 155, endPoint x: 1051, endPoint y: 164, distance: 166.8
click at [1051, 164] on div "// Defend against "Brak" and "Treg"! // You must attack small ogres twice. hero…" at bounding box center [1013, 238] width 264 height 403
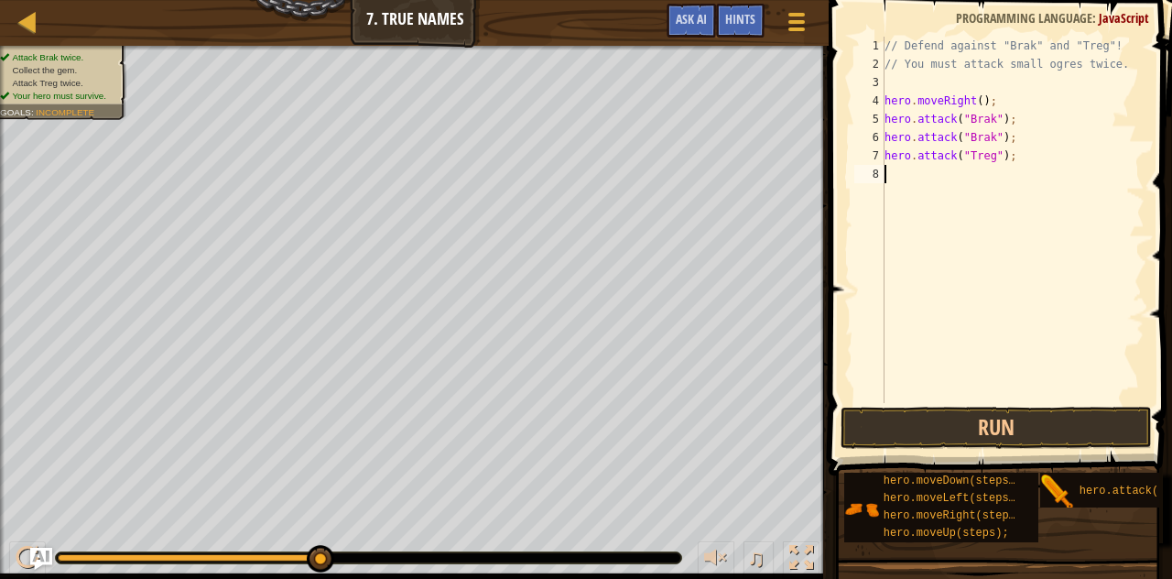
click at [897, 180] on div "// Defend against "Brak" and "Treg"! // You must attack small ogres twice. hero…" at bounding box center [1013, 238] width 264 height 403
paste textarea "hero.attack("Treg");"
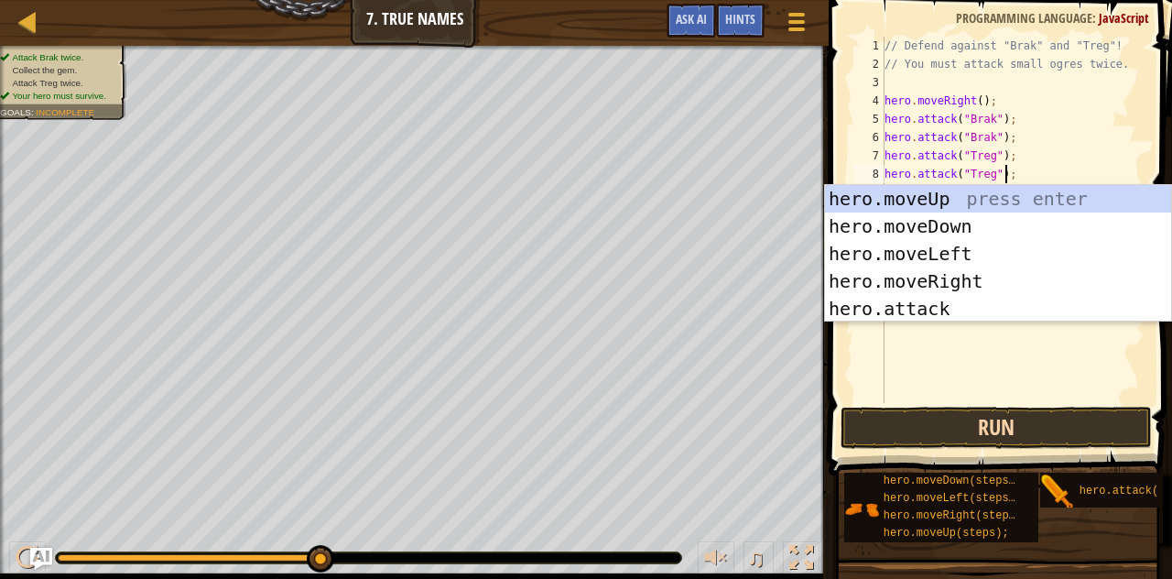
type textarea "hero.attack("Treg");"
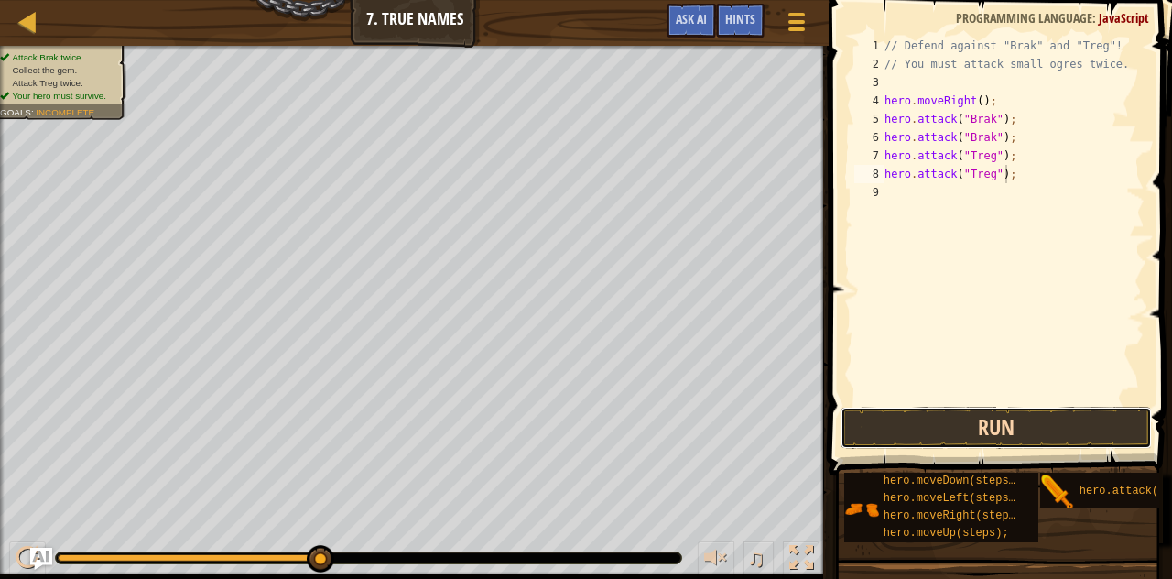
click at [973, 416] on button "Run" at bounding box center [995, 427] width 311 height 42
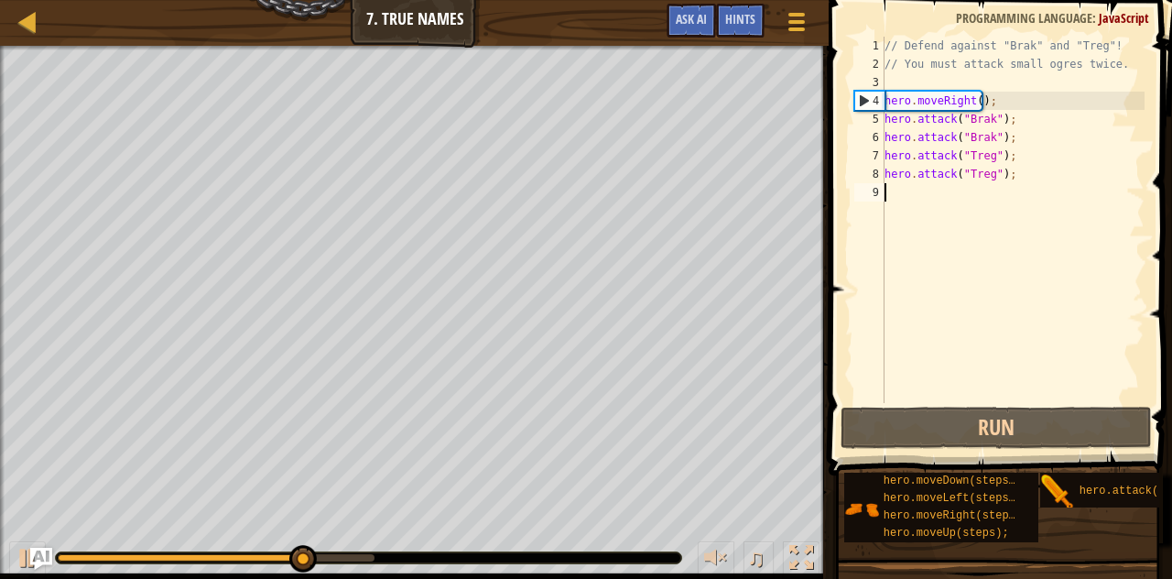
click at [909, 191] on div "// Defend against "Brak" and "Treg"! // You must attack small ogres twice. hero…" at bounding box center [1013, 238] width 264 height 403
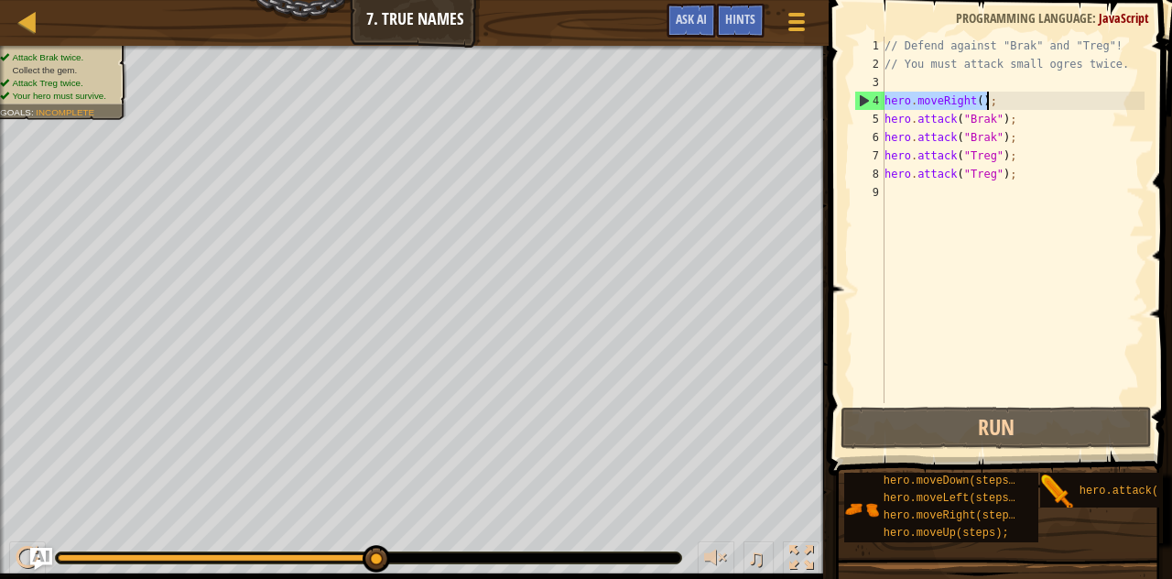
drag, startPoint x: 884, startPoint y: 101, endPoint x: 1002, endPoint y: 95, distance: 118.2
click at [1002, 95] on div "// Defend against "Brak" and "Treg"! // You must attack small ogres twice. hero…" at bounding box center [1013, 238] width 264 height 403
type textarea "hero.moveRight();"
click at [901, 201] on div "// Defend against "Brak" and "Treg"! // You must attack small ogres twice. hero…" at bounding box center [1013, 238] width 264 height 403
paste textarea "hero.moveRight();"
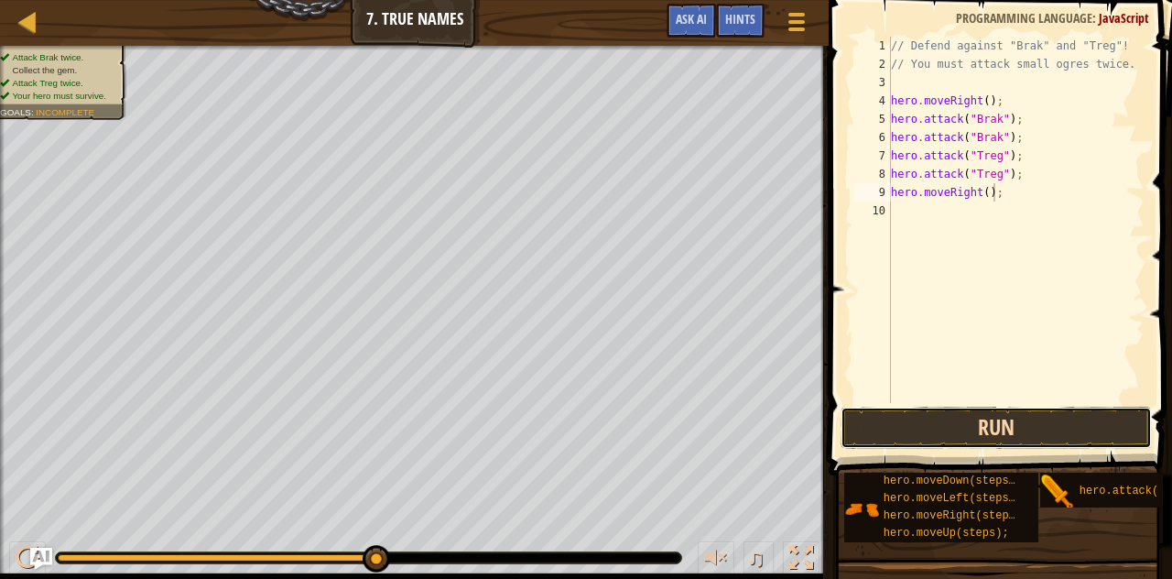
click at [973, 424] on button "Run" at bounding box center [995, 427] width 311 height 42
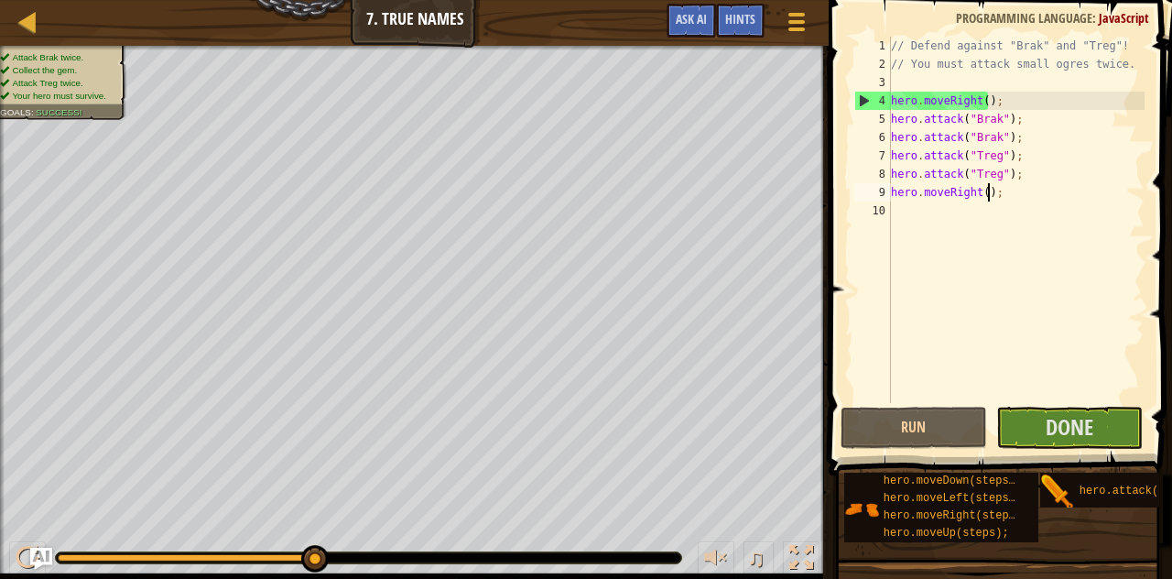
click at [985, 192] on div "// Defend against "Brak" and "Treg"! // You must attack small ogres twice. hero…" at bounding box center [1016, 238] width 258 height 403
click at [978, 191] on div "// Defend against "Brak" and "Treg"! // You must attack small ogres twice. hero…" at bounding box center [1016, 238] width 258 height 403
click at [981, 191] on div "// Defend against "Brak" and "Treg"! // You must attack small ogres twice. hero…" at bounding box center [1016, 238] width 258 height 403
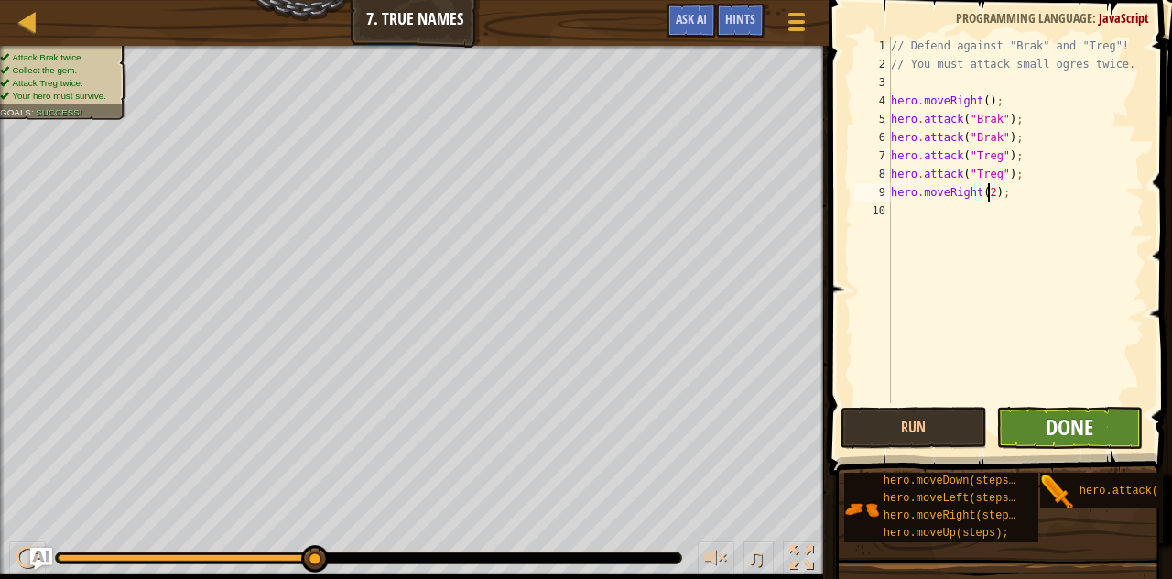
type textarea "hero.moveRight(2);"
click at [1068, 427] on span "Done" at bounding box center [1069, 426] width 48 height 29
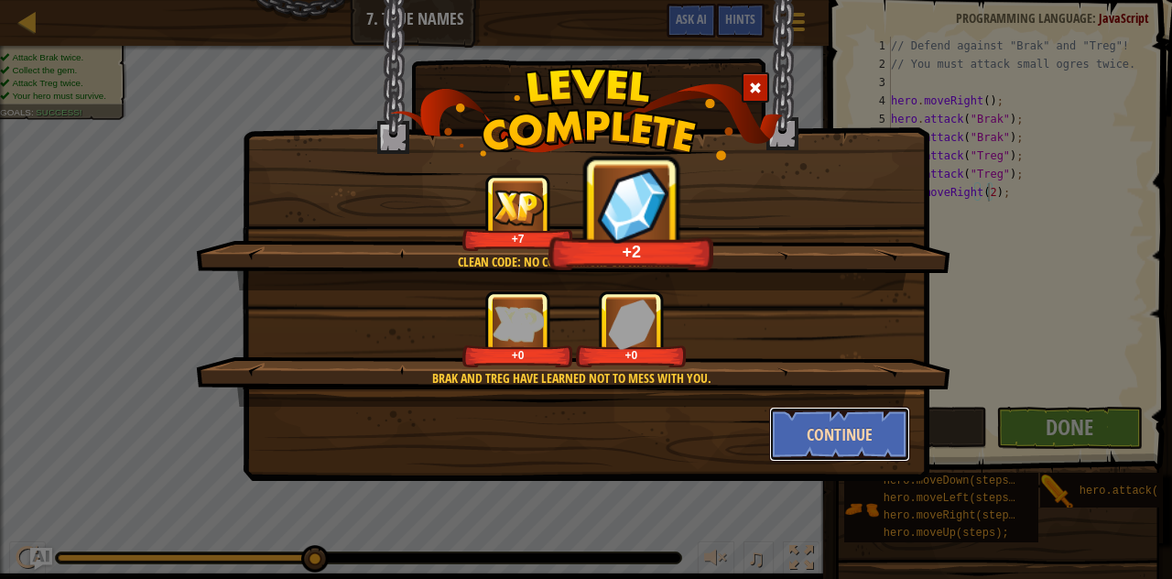
click at [859, 423] on button "Continue" at bounding box center [840, 433] width 142 height 55
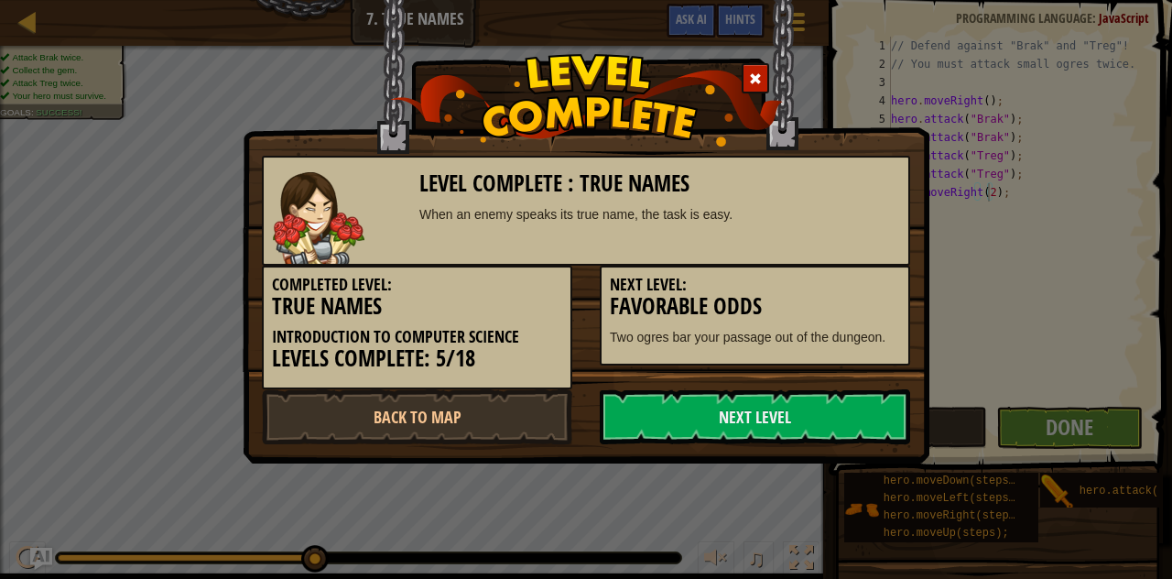
click at [859, 423] on link "Next Level" at bounding box center [755, 416] width 310 height 55
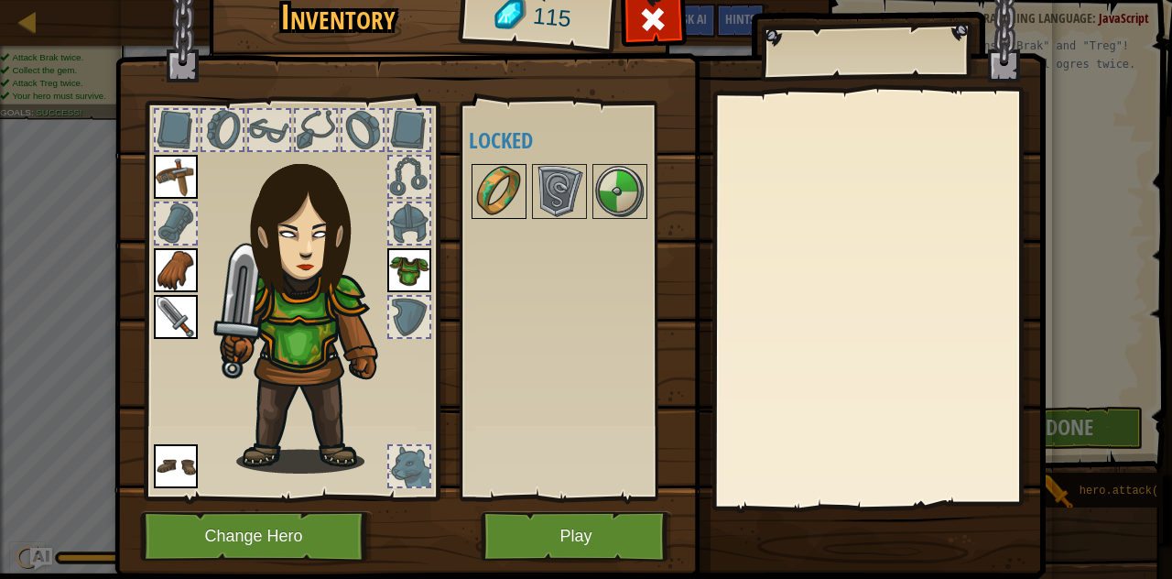
click at [482, 193] on img at bounding box center [498, 191] width 51 height 51
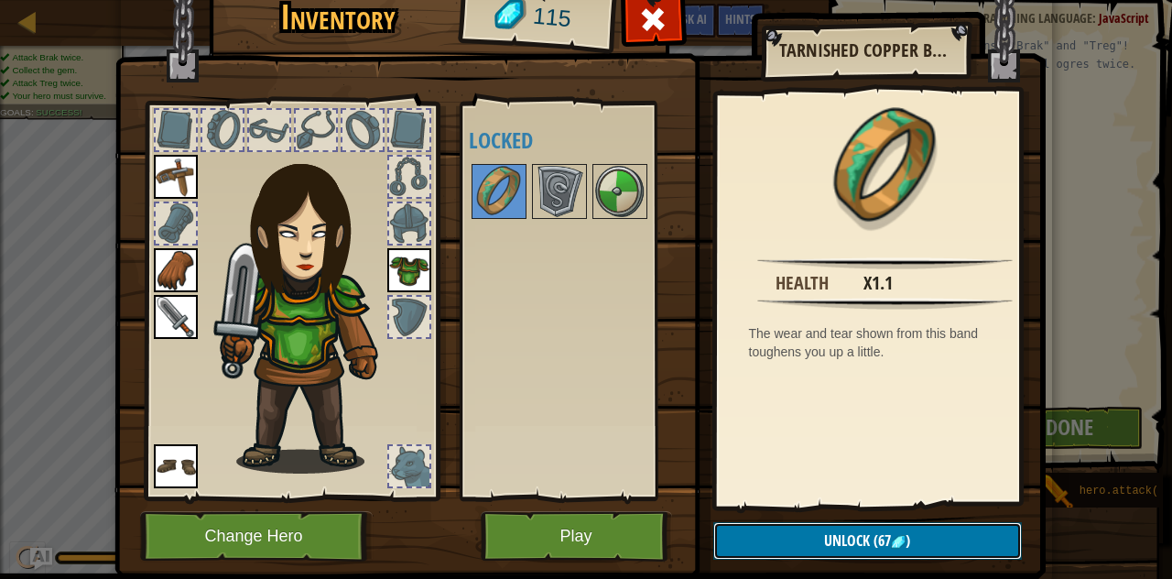
click at [792, 535] on button "Unlock (67 )" at bounding box center [867, 541] width 308 height 38
click at [792, 535] on button "Confirm" at bounding box center [867, 541] width 308 height 38
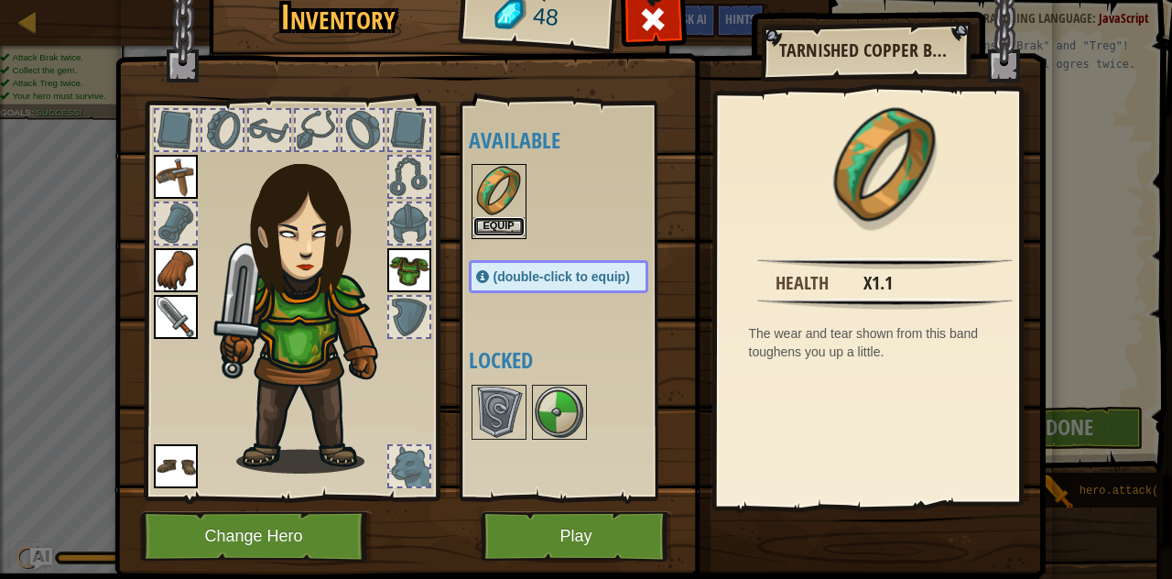
click at [488, 228] on button "Equip" at bounding box center [498, 226] width 51 height 19
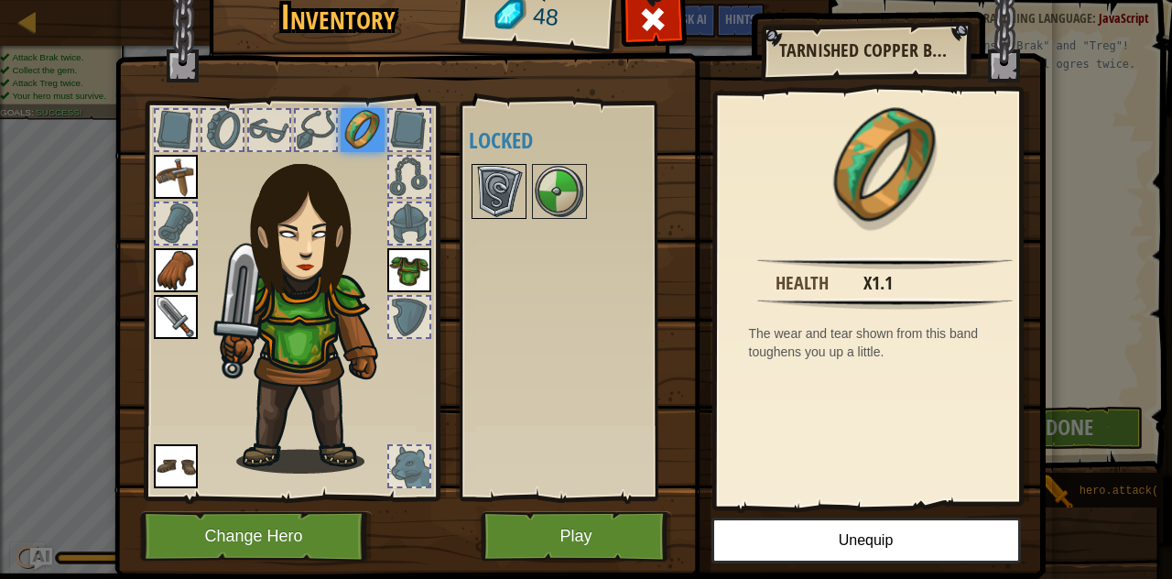
click at [492, 184] on img at bounding box center [498, 191] width 51 height 51
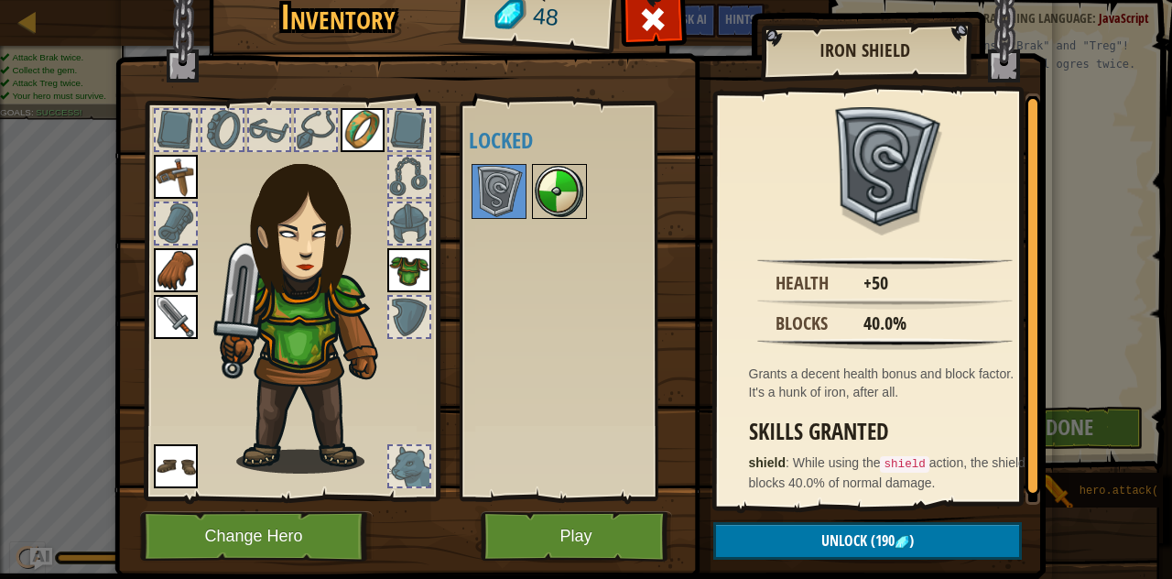
click at [558, 191] on img at bounding box center [559, 191] width 51 height 51
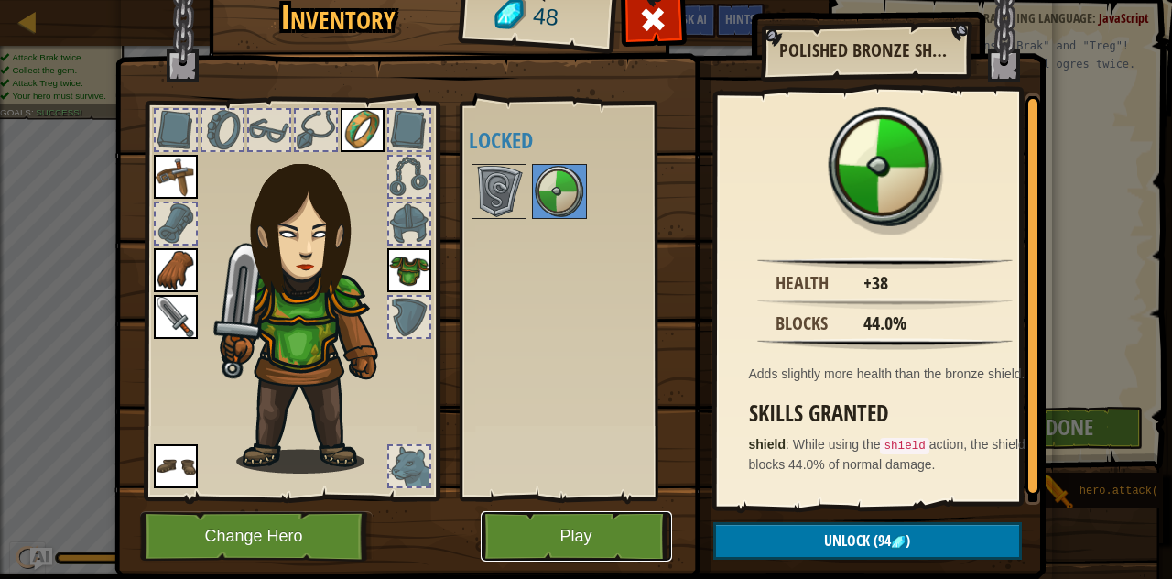
click at [530, 535] on button "Play" at bounding box center [576, 536] width 191 height 50
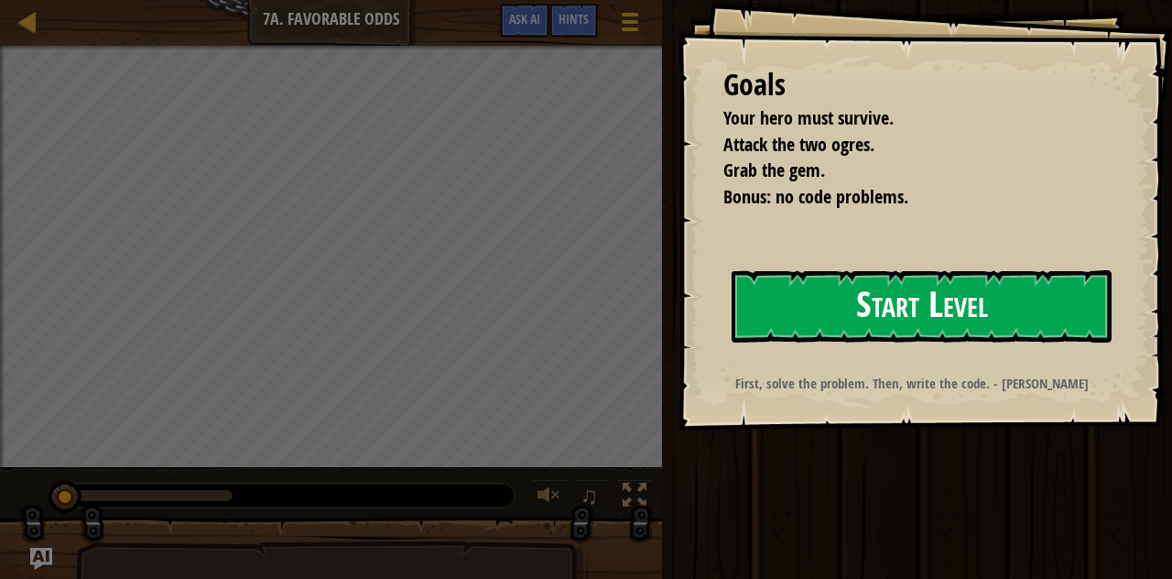
click at [752, 313] on button "Start Level" at bounding box center [921, 306] width 380 height 72
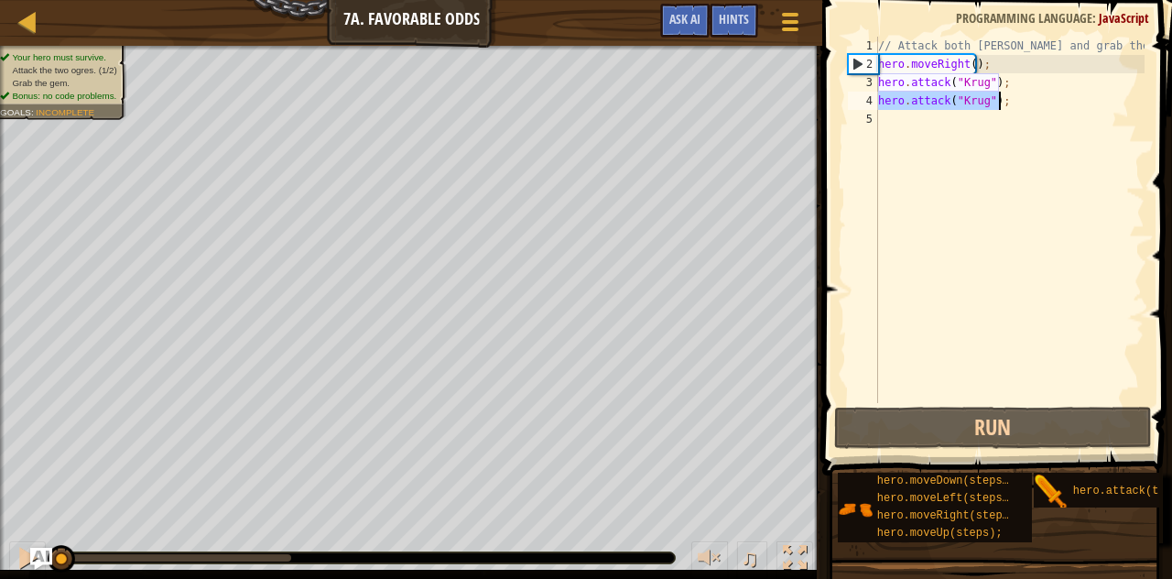
drag, startPoint x: 879, startPoint y: 97, endPoint x: 1027, endPoint y: 102, distance: 148.4
click at [1027, 102] on div "// Attack both [PERSON_NAME] and grab the gem. hero . moveRight ( ) ; hero . at…" at bounding box center [1009, 238] width 270 height 403
type textarea "hero.attack("[PERSON_NAME]");"
click at [882, 114] on div "// Attack both [PERSON_NAME] and grab the gem. hero . moveRight ( ) ; hero . at…" at bounding box center [1009, 238] width 270 height 403
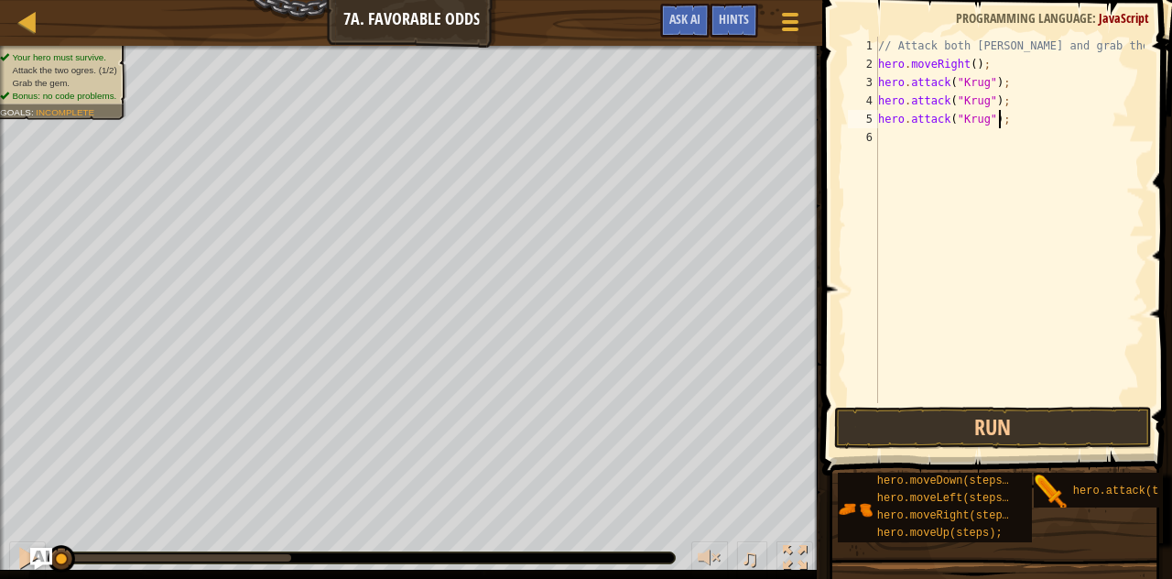
click at [982, 124] on div "// Attack both [PERSON_NAME] and grab the gem. hero . moveRight ( ) ; hero . at…" at bounding box center [1009, 238] width 270 height 403
type textarea "hero.attack("Grump");"
drag, startPoint x: 881, startPoint y: 118, endPoint x: 1044, endPoint y: 125, distance: 164.0
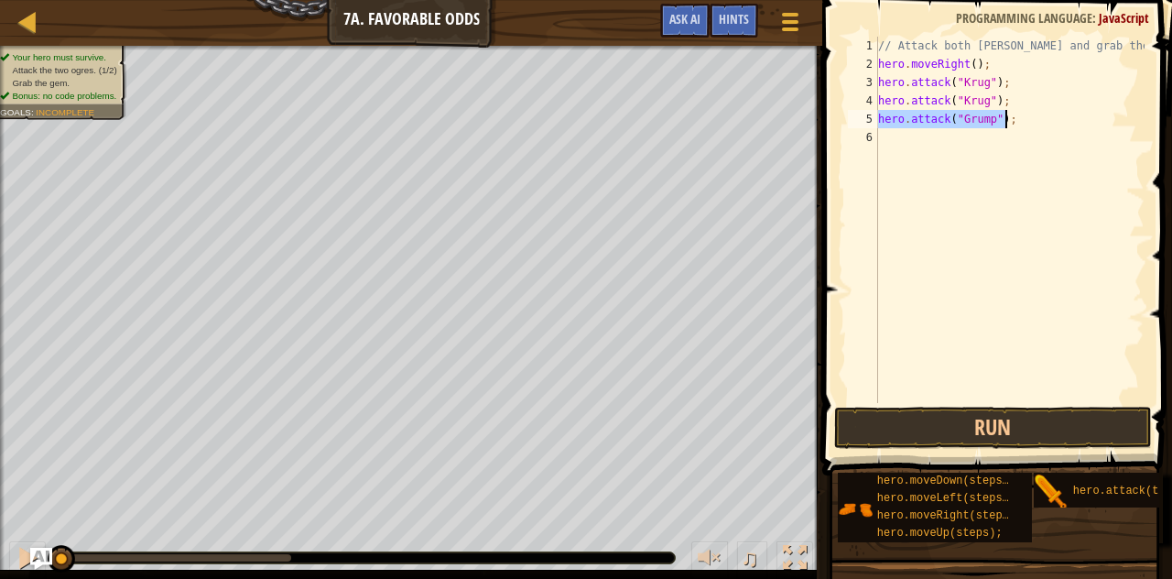
click at [1044, 125] on div "// Attack both [PERSON_NAME] and grab the gem. hero . moveRight ( ) ; hero . at…" at bounding box center [1009, 238] width 270 height 403
click at [902, 140] on div "// Attack both [PERSON_NAME] and grab the gem. hero . moveRight ( ) ; hero . at…" at bounding box center [1009, 238] width 270 height 403
type textarea "hero.attack("Grump");"
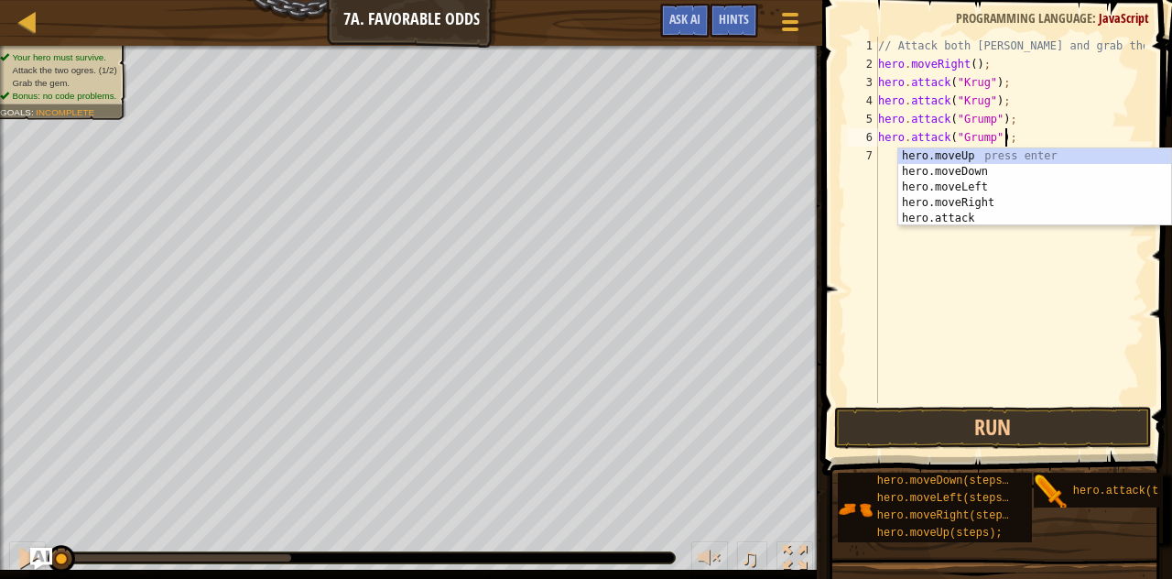
click at [884, 157] on div "// Attack both [PERSON_NAME] and grab the gem. hero . moveRight ( ) ; hero . at…" at bounding box center [1009, 238] width 270 height 403
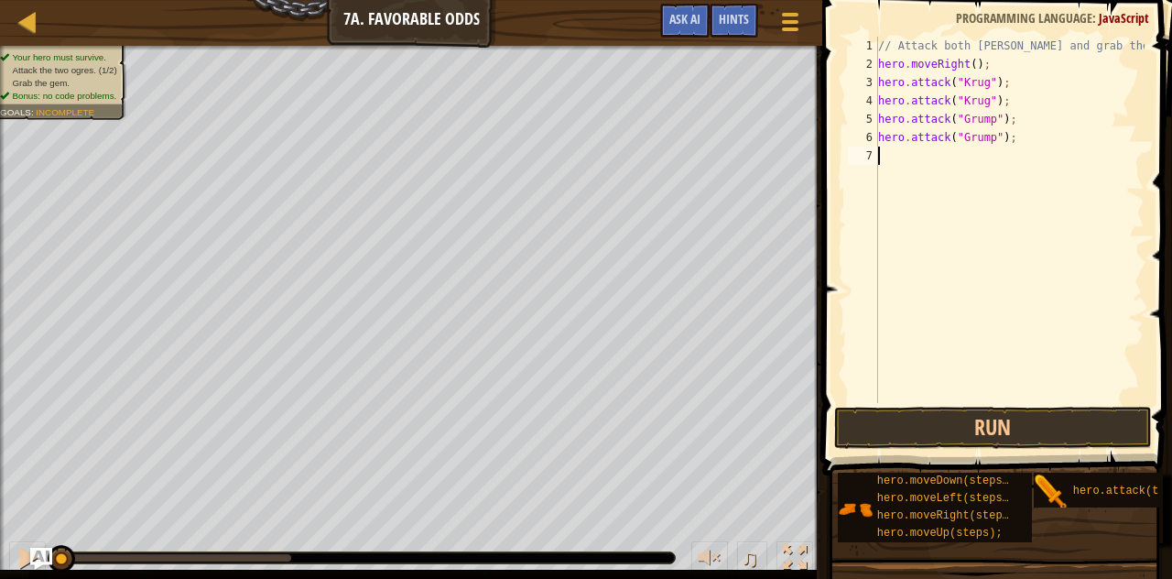
click at [897, 164] on div "// Attack both [PERSON_NAME] and grab the gem. hero . moveRight ( ) ; hero . at…" at bounding box center [1009, 238] width 270 height 403
drag, startPoint x: 880, startPoint y: 62, endPoint x: 1016, endPoint y: 63, distance: 136.4
click at [1016, 63] on div "// Attack both [PERSON_NAME] and grab the gem. hero . moveRight ( ) ; hero . at…" at bounding box center [1009, 238] width 270 height 403
type textarea "hero.moveRight();"
click at [906, 171] on div "// Attack both [PERSON_NAME] and grab the gem. hero . moveRight ( ) ; hero . at…" at bounding box center [1009, 238] width 270 height 403
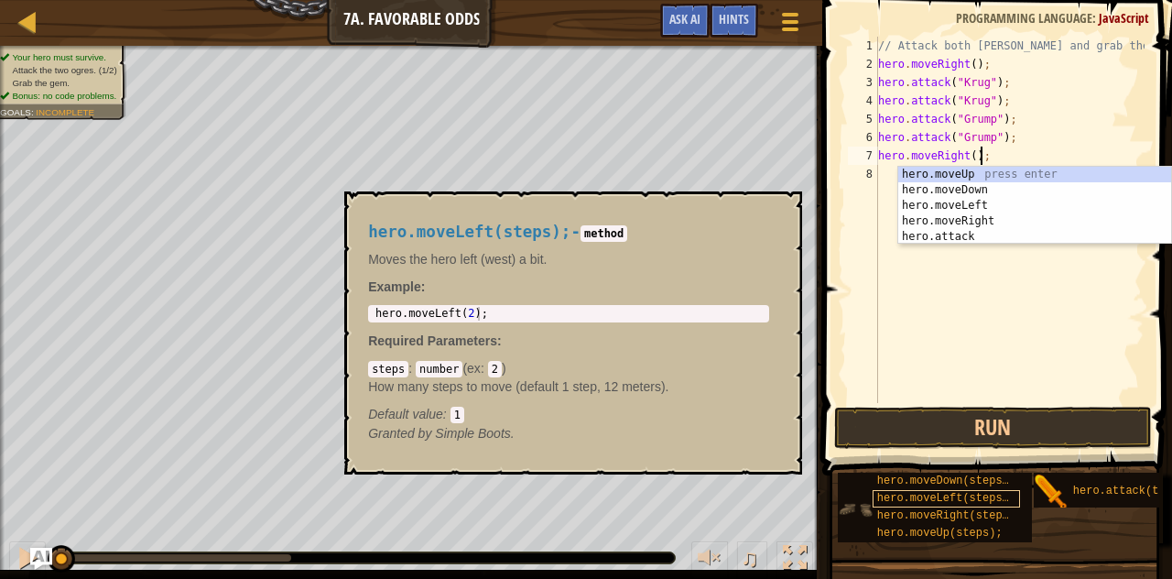
scroll to position [14, 0]
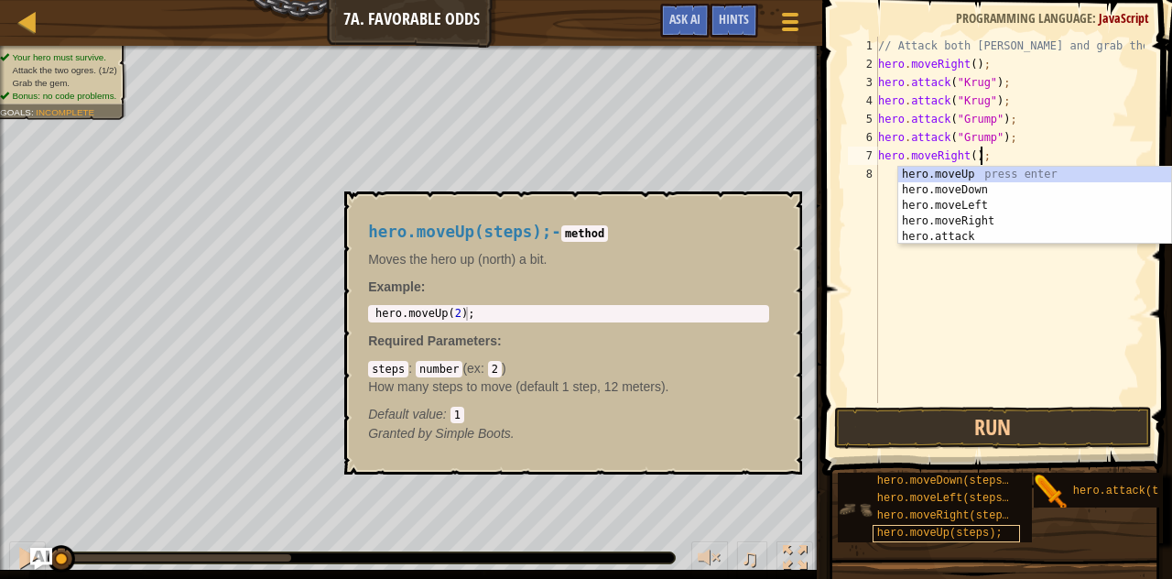
type textarea "hero.moveRight();"
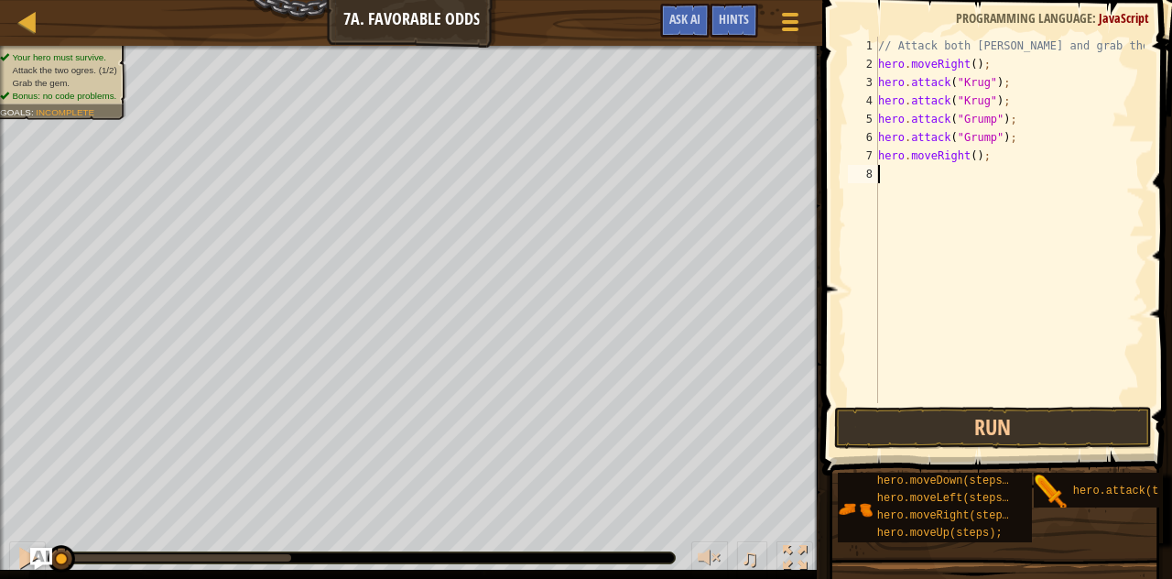
click at [888, 175] on div "// Attack both [PERSON_NAME] and grab the gem. hero . moveRight ( ) ; hero . at…" at bounding box center [1009, 238] width 270 height 403
paste textarea "hero.moveUp(steps);"
click at [980, 168] on div "// Attack both [PERSON_NAME] and grab the gem. hero . moveRight ( ) ; hero . at…" at bounding box center [1009, 238] width 270 height 403
type textarea "hero.moveUp();"
click at [902, 193] on div "// Attack both [PERSON_NAME] and grab the gem. hero . moveRight ( ) ; hero . at…" at bounding box center [1009, 238] width 270 height 403
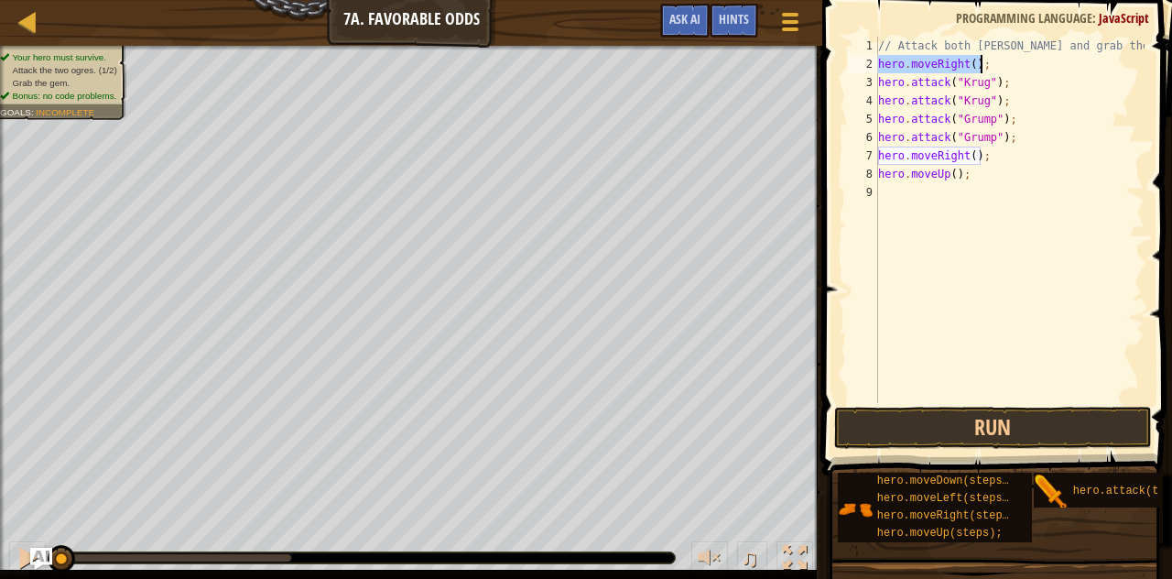
drag, startPoint x: 881, startPoint y: 61, endPoint x: 1004, endPoint y: 63, distance: 123.6
click at [1004, 63] on div "// Attack both [PERSON_NAME] and grab the gem. hero . moveRight ( ) ; hero . at…" at bounding box center [1009, 238] width 270 height 403
type textarea "hero.moveRight();"
click at [909, 202] on div "// Attack both [PERSON_NAME] and grab the gem. hero . moveRight ( ) ; hero . at…" at bounding box center [1009, 238] width 270 height 403
paste textarea "hero.moveRight();"
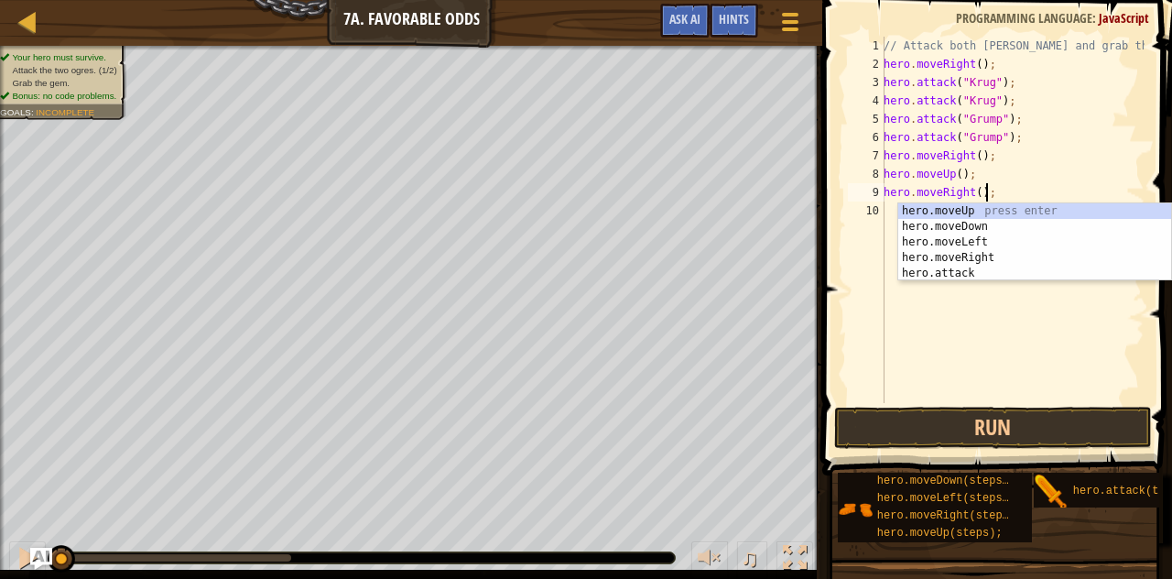
click at [970, 188] on div "// Attack both [PERSON_NAME] and grab the gem. hero . moveRight ( ) ; hero . at…" at bounding box center [1012, 238] width 265 height 403
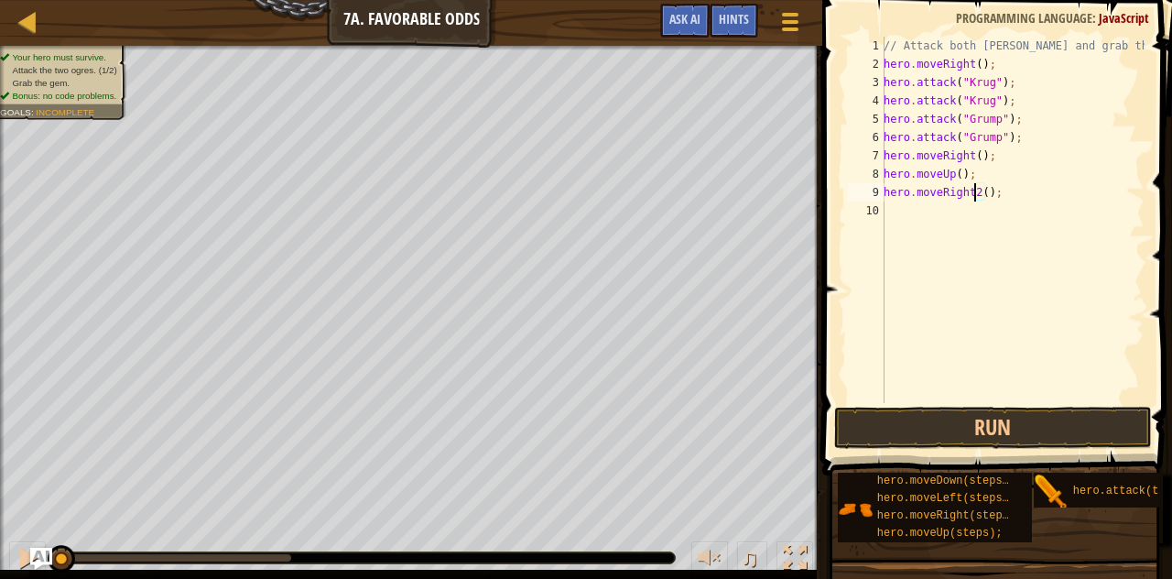
scroll to position [8, 7]
click at [976, 192] on div "// Attack both [PERSON_NAME] and grab the gem. hero . moveRight ( ) ; hero . at…" at bounding box center [1012, 238] width 265 height 403
click at [939, 424] on button "Run" at bounding box center [993, 427] width 318 height 42
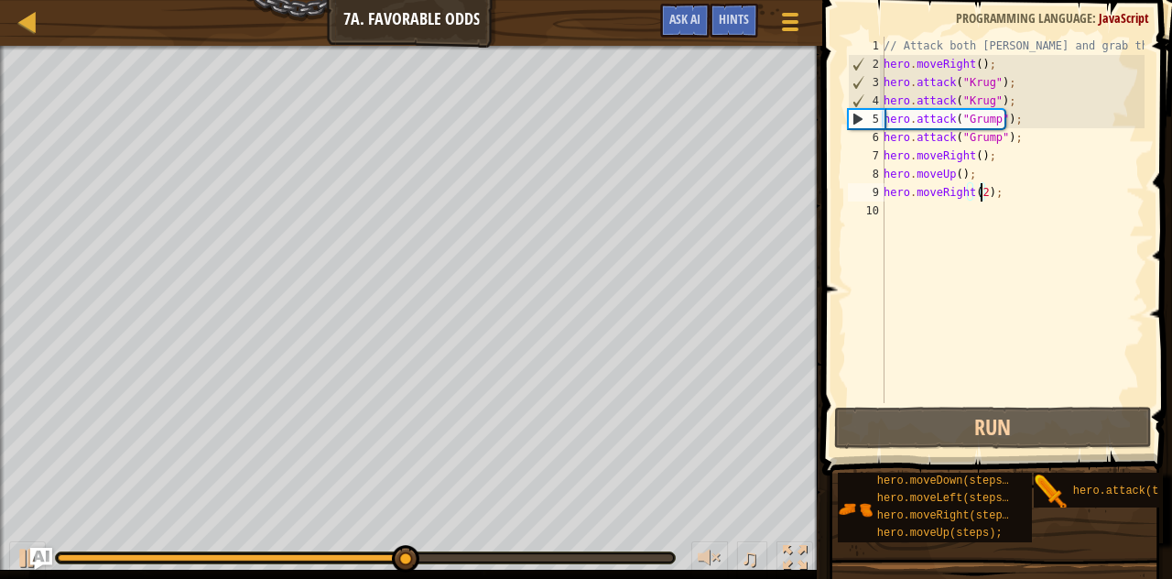
click at [1006, 104] on div "// Attack both [PERSON_NAME] and grab the gem. hero . moveRight ( ) ; hero . at…" at bounding box center [1012, 238] width 265 height 403
type textarea "hero.attack("[PERSON_NAME]");"
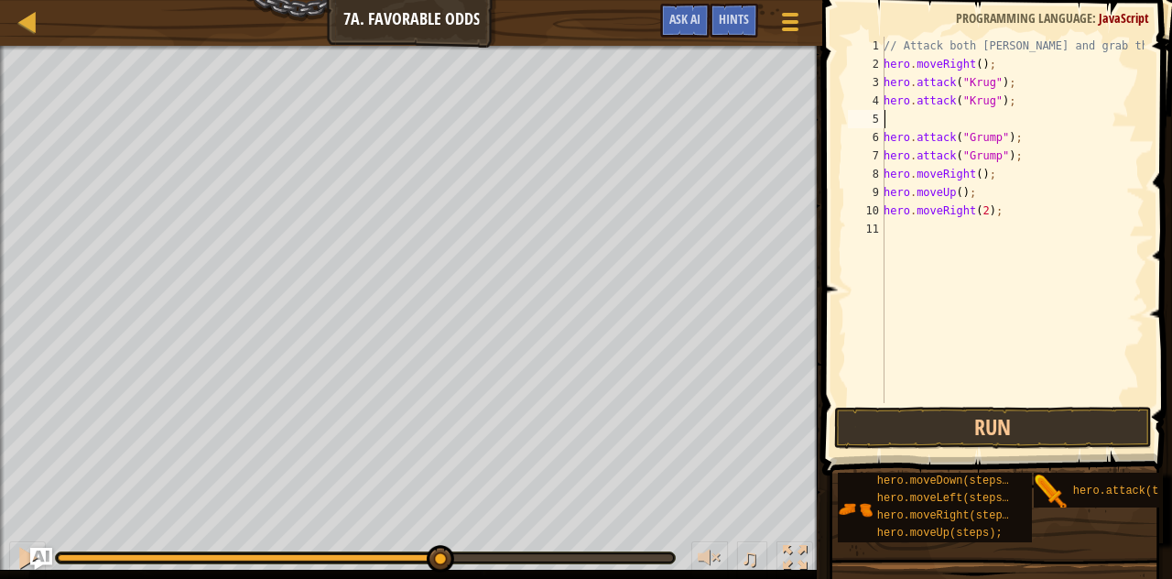
click at [935, 110] on div "// Attack both [PERSON_NAME] and grab the gem. hero . moveRight ( ) ; hero . at…" at bounding box center [1012, 238] width 265 height 403
drag, startPoint x: 886, startPoint y: 173, endPoint x: 1000, endPoint y: 169, distance: 113.6
click at [1000, 169] on div "// Attack both [PERSON_NAME] and grab the gem. hero . moveRight ( ) ; hero . at…" at bounding box center [1012, 238] width 265 height 403
click at [893, 107] on div "// Attack both [PERSON_NAME] and grab the gem. hero . moveRight ( ) ; hero . at…" at bounding box center [1012, 238] width 265 height 403
type textarea "hero.attack("[PERSON_NAME]");"
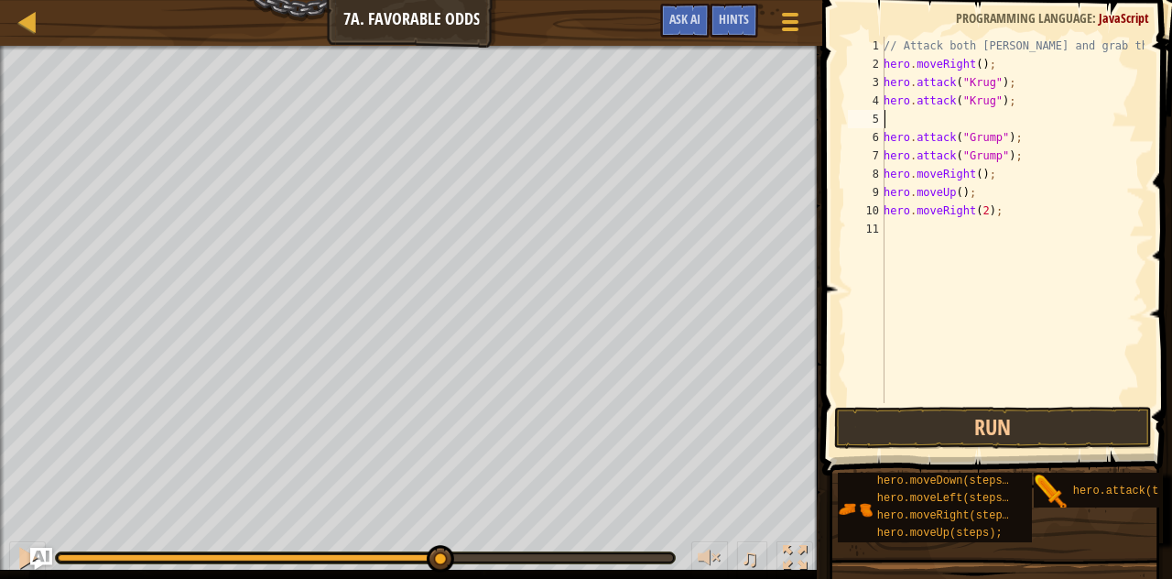
click at [884, 122] on div "// Attack both [PERSON_NAME] and grab the gem. hero . moveRight ( ) ; hero . at…" at bounding box center [1012, 238] width 265 height 403
paste textarea "hero.moveRight();"
drag, startPoint x: 886, startPoint y: 191, endPoint x: 983, endPoint y: 188, distance: 97.1
click at [983, 188] on div "// Attack both [PERSON_NAME] and grab the gem. hero . moveRight ( ) ; hero . at…" at bounding box center [1012, 238] width 265 height 403
click at [988, 128] on div "// Attack both [PERSON_NAME] and grab the gem. hero . moveRight ( ) ; hero . at…" at bounding box center [1012, 238] width 265 height 403
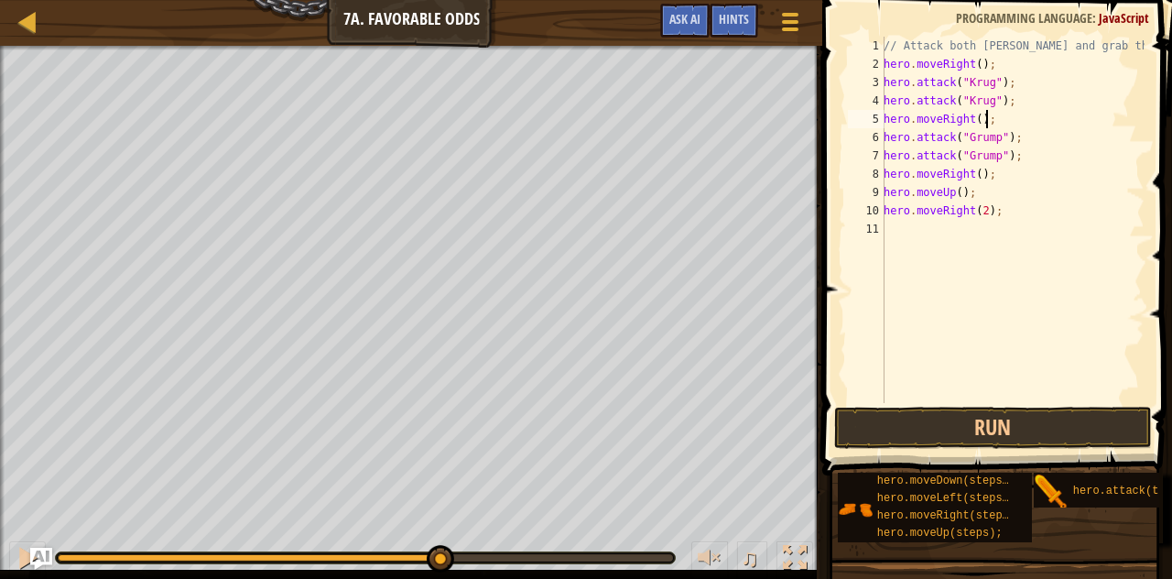
click at [987, 119] on div "// Attack both [PERSON_NAME] and grab the gem. hero . moveRight ( ) ; hero . at…" at bounding box center [1012, 238] width 265 height 403
type textarea "hero.moveRight();"
paste textarea "hero.moveUp();"
drag, startPoint x: 886, startPoint y: 230, endPoint x: 1022, endPoint y: 230, distance: 135.5
click at [1022, 230] on div "// Attack both [PERSON_NAME] and grab the gem. hero . moveRight ( ) ; hero . at…" at bounding box center [1012, 238] width 265 height 403
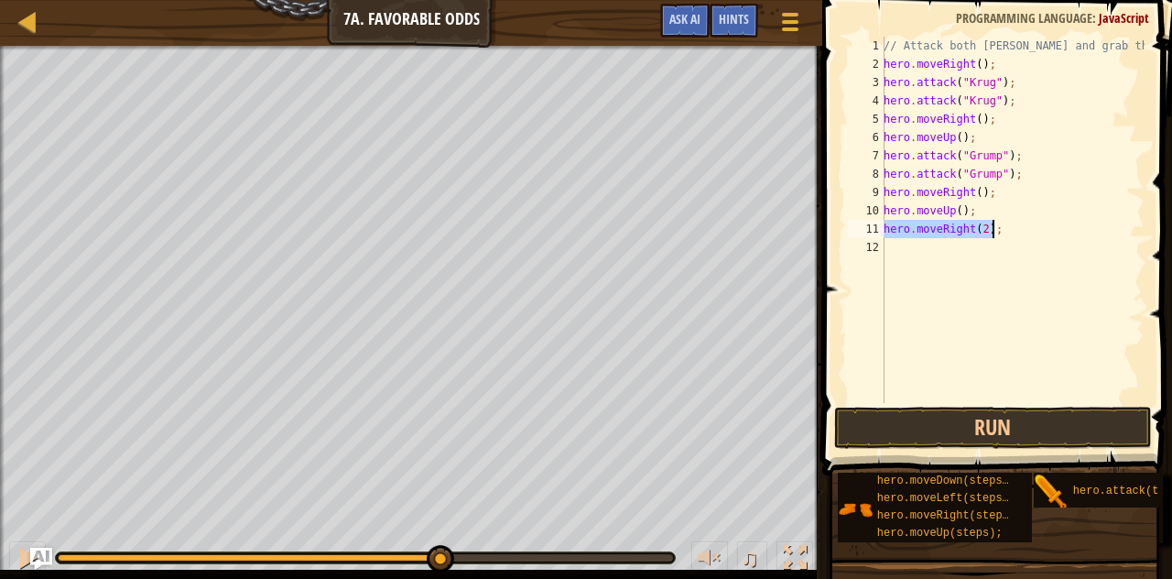
click at [970, 137] on div "// Attack both [PERSON_NAME] and grab the gem. hero . moveRight ( ) ; hero . at…" at bounding box center [1012, 238] width 265 height 403
type textarea "hero.moveUp();"
paste textarea "hero.moveRight(2);"
click at [993, 251] on div "// Attack both [PERSON_NAME] and grab the gem. hero . moveRight ( ) ; hero . at…" at bounding box center [1012, 238] width 265 height 403
type textarea "h"
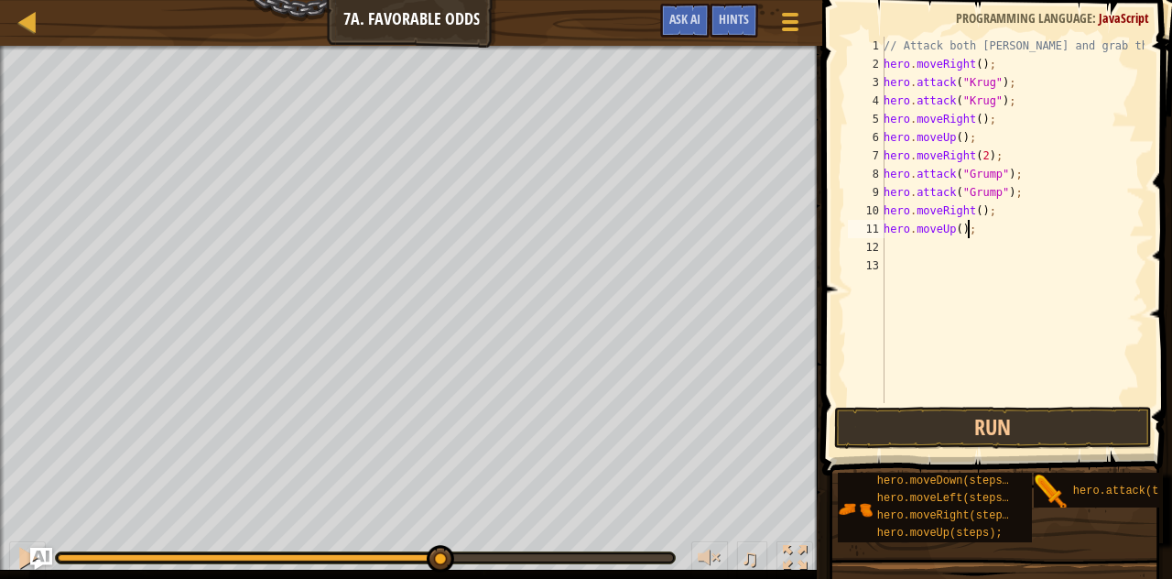
click at [968, 224] on div "// Attack both [PERSON_NAME] and grab the gem. hero . moveRight ( ) ; hero . at…" at bounding box center [1012, 238] width 265 height 403
type textarea "h"
click at [989, 216] on div "// Attack both [PERSON_NAME] and grab the gem. hero . moveRight ( ) ; hero . at…" at bounding box center [1012, 238] width 265 height 403
type textarea "h"
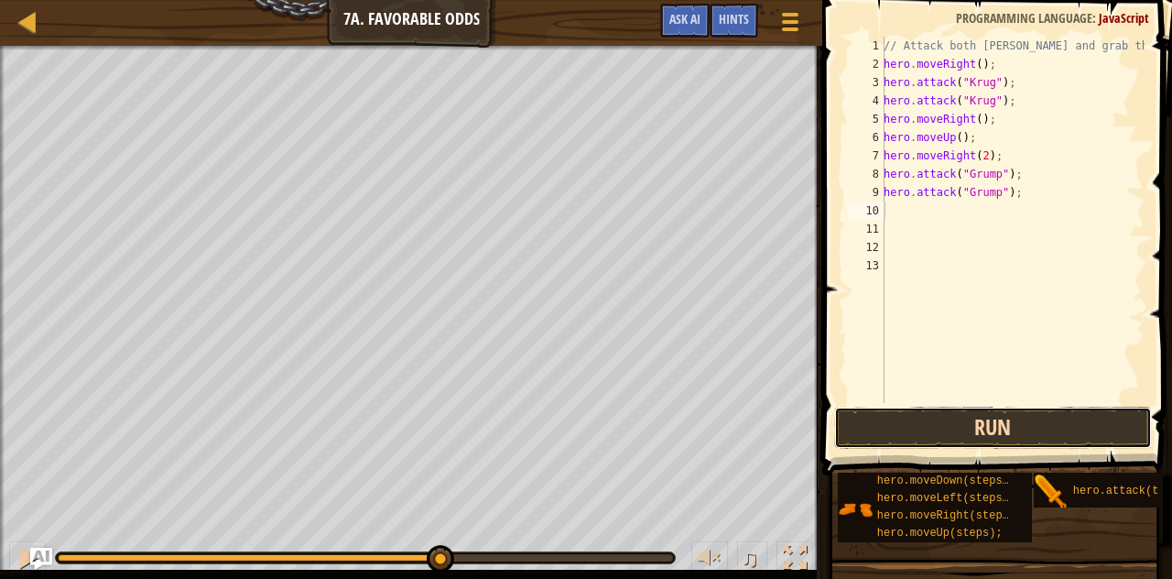
click at [967, 416] on button "Run" at bounding box center [993, 427] width 318 height 42
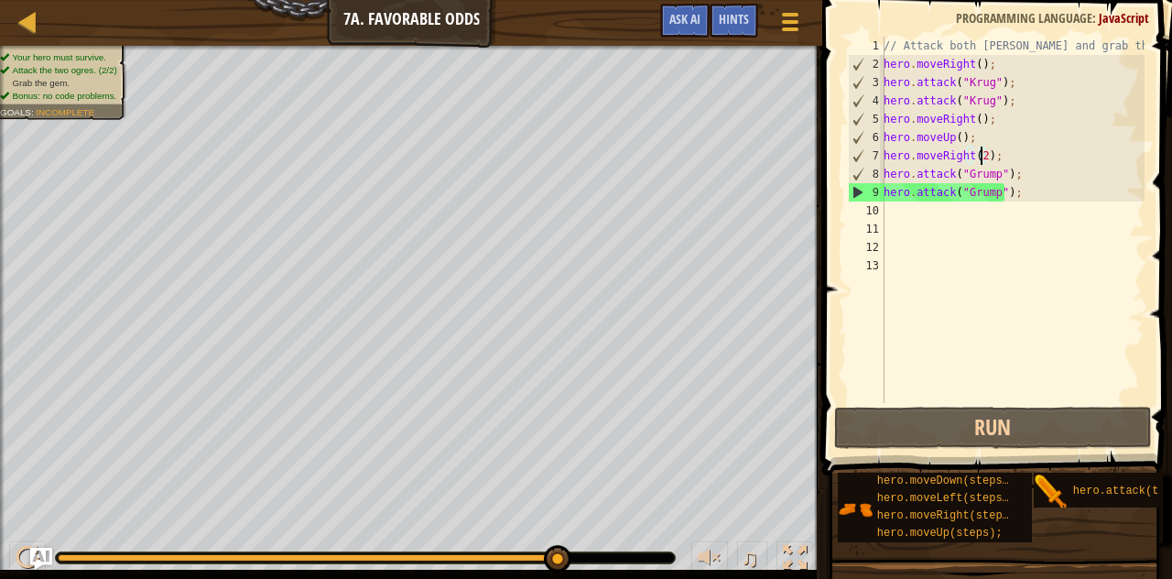
click at [979, 151] on div "// Attack both [PERSON_NAME] and grab the gem. hero . moveRight ( ) ; hero . at…" at bounding box center [1012, 238] width 265 height 403
type textarea "hero.moveRight();"
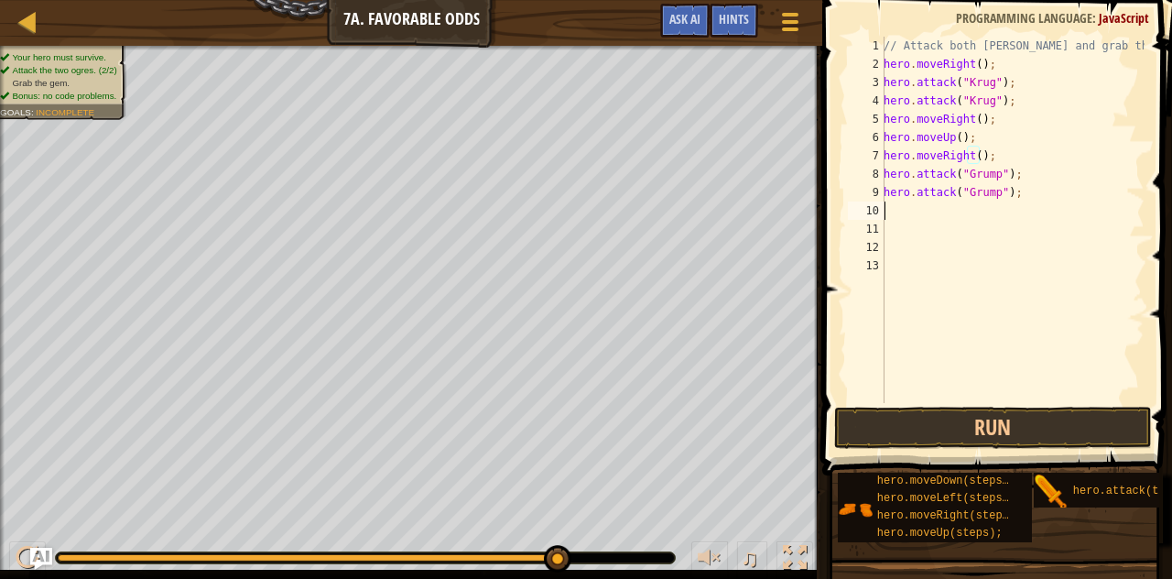
click at [933, 202] on div "// Attack both [PERSON_NAME] and grab the gem. hero . moveRight ( ) ; hero . at…" at bounding box center [1012, 238] width 265 height 403
click at [893, 207] on div "// Attack both [PERSON_NAME] and grab the gem. hero . moveRight ( ) ; hero . at…" at bounding box center [1012, 238] width 265 height 403
paste textarea "hero.moveLeft(steps);"
click at [996, 211] on div "// Attack both [PERSON_NAME] and grab the gem. hero . moveRight ( ) ; hero . at…" at bounding box center [1012, 238] width 265 height 403
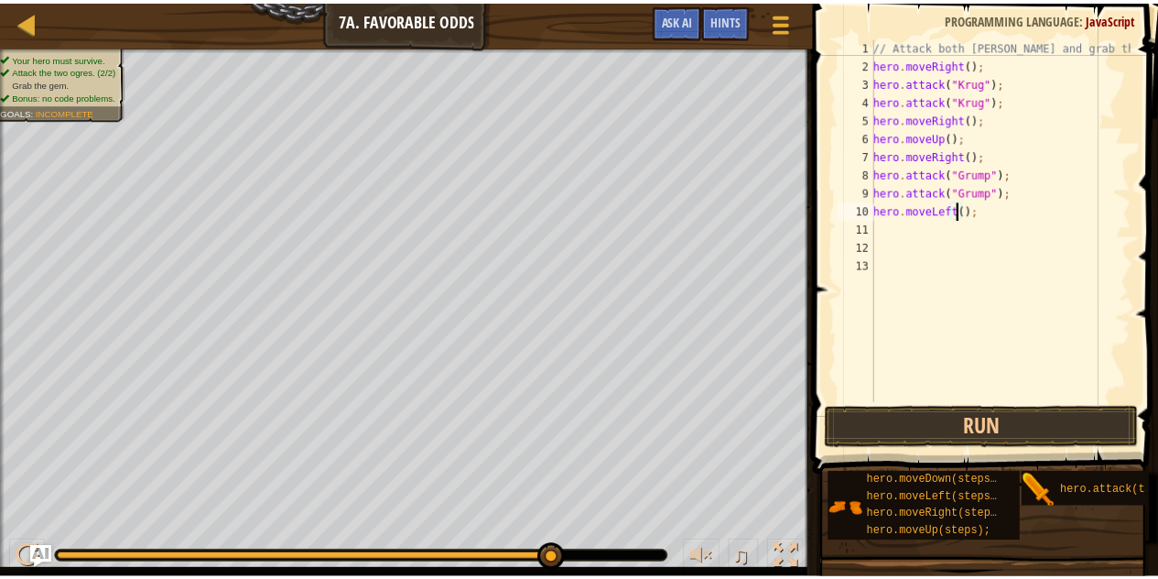
scroll to position [8, 7]
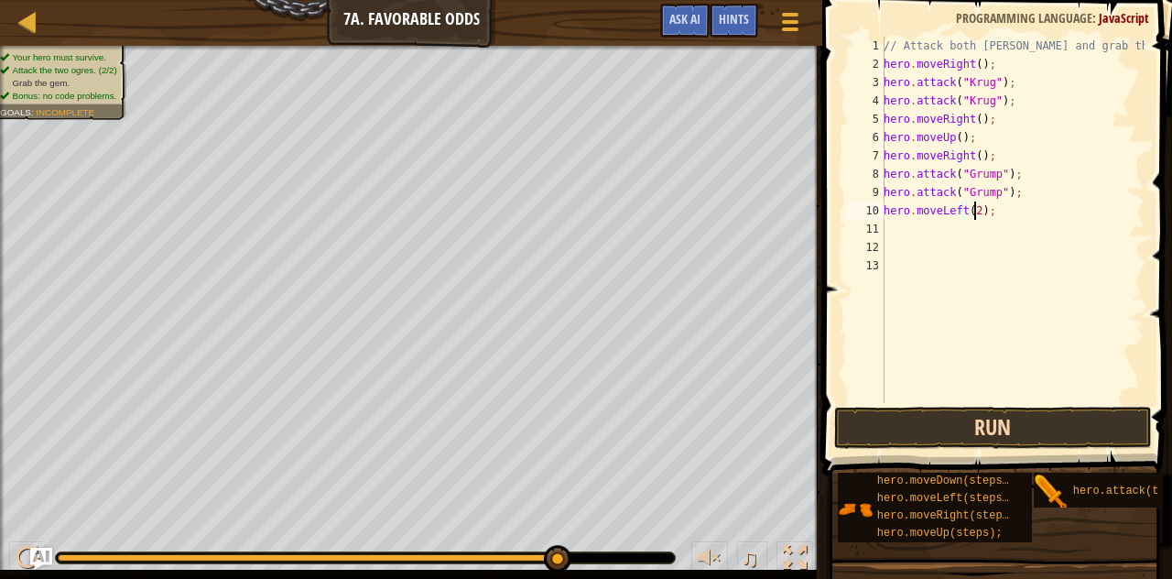
type textarea "hero.moveLeft(2);"
click at [919, 431] on button "Run" at bounding box center [993, 427] width 318 height 42
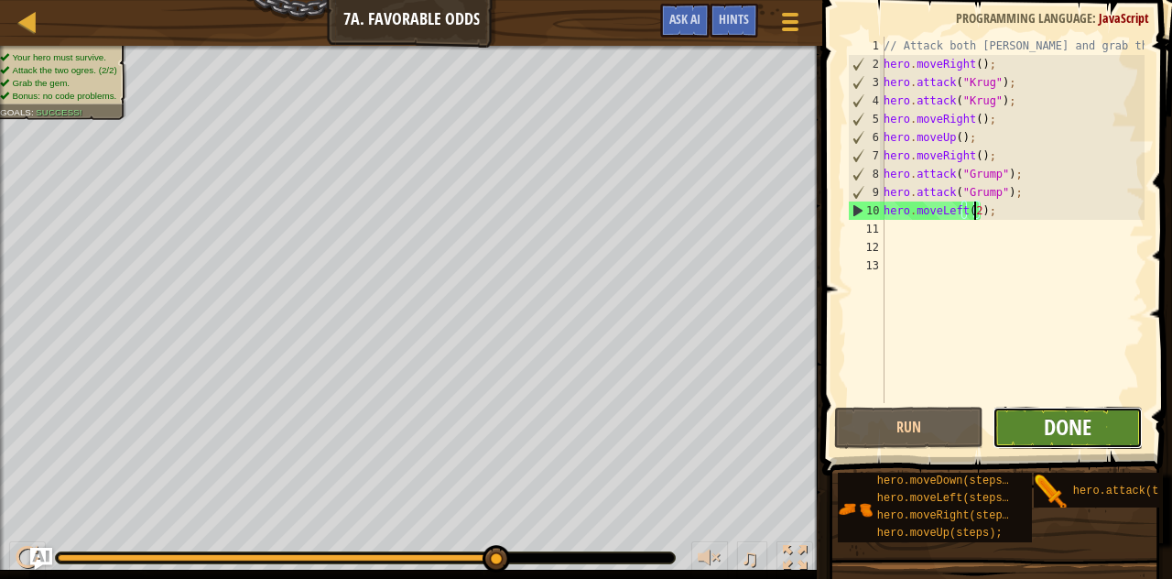
click at [1044, 420] on span "Done" at bounding box center [1068, 426] width 48 height 29
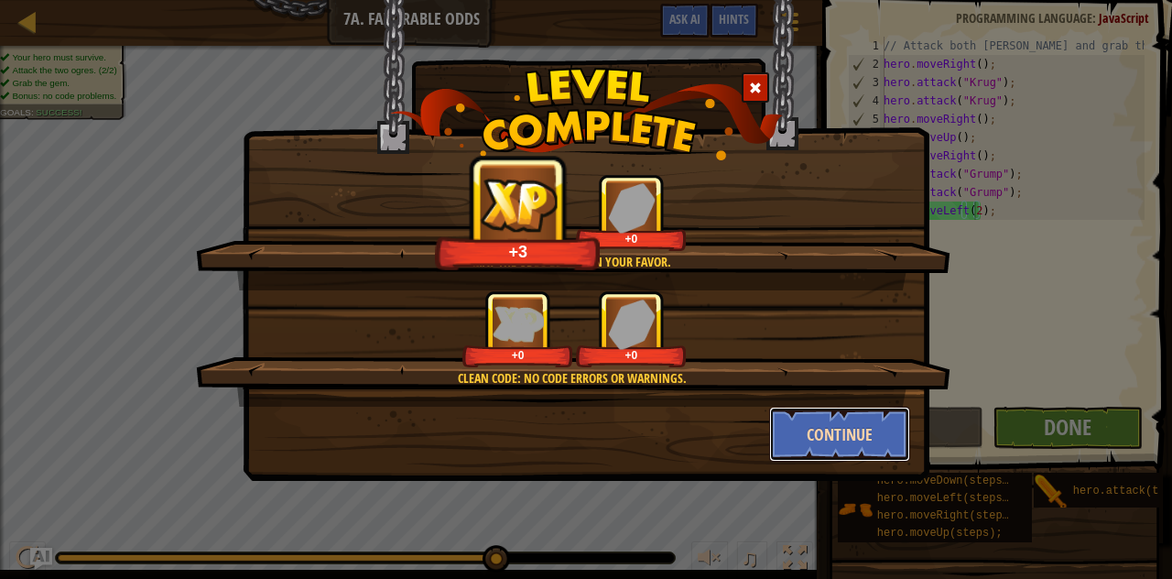
click at [831, 432] on button "Continue" at bounding box center [840, 433] width 142 height 55
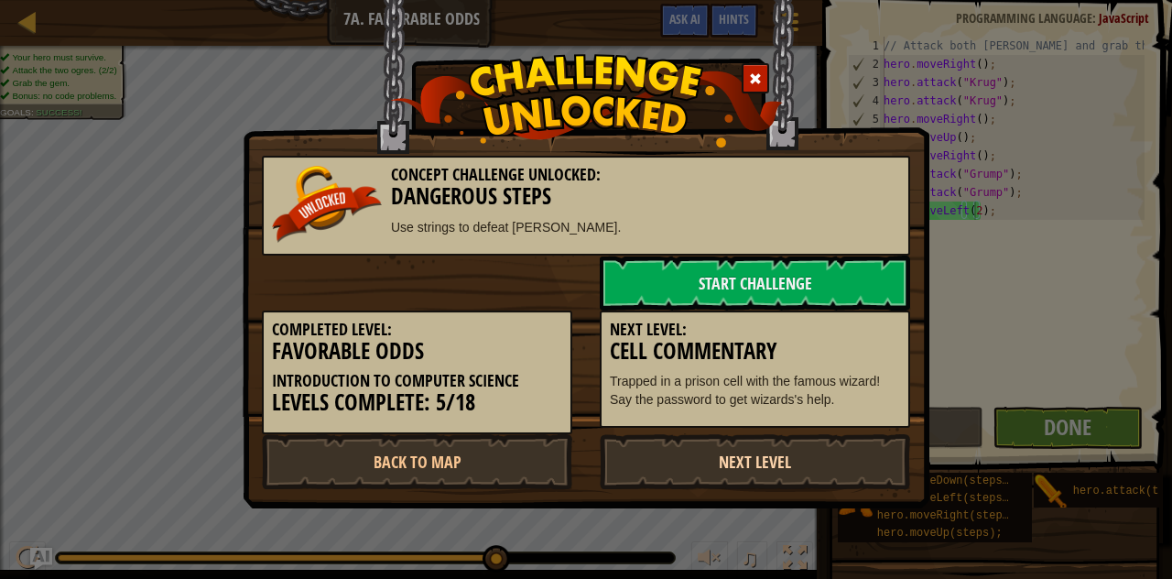
click at [767, 460] on link "Next Level" at bounding box center [755, 461] width 310 height 55
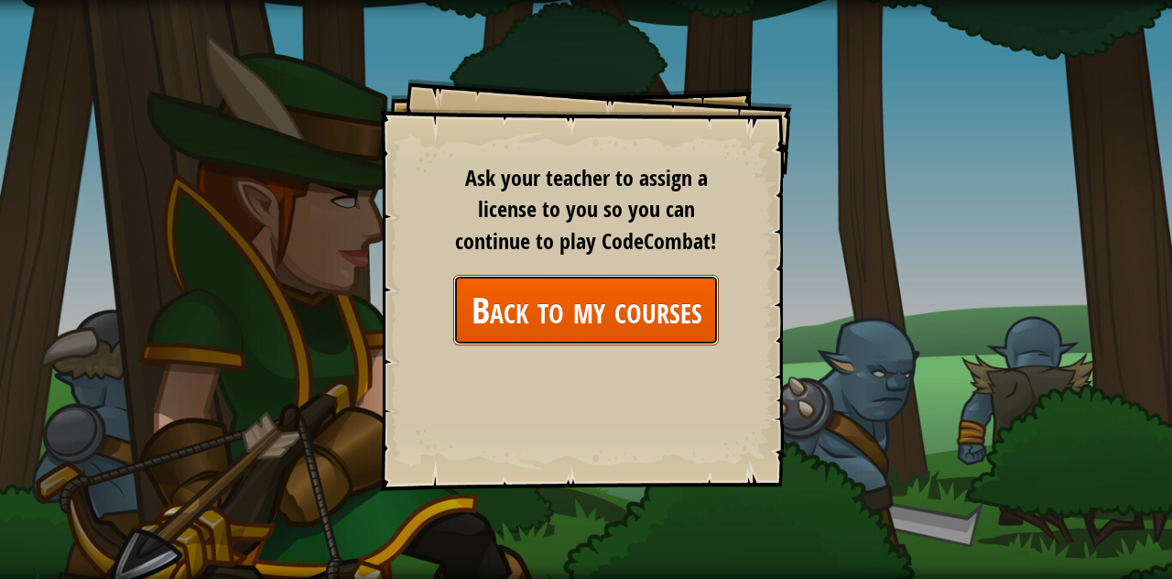
click at [524, 292] on link "Back to my courses" at bounding box center [585, 310] width 265 height 70
click at [529, 309] on link "Back to my courses" at bounding box center [585, 310] width 265 height 70
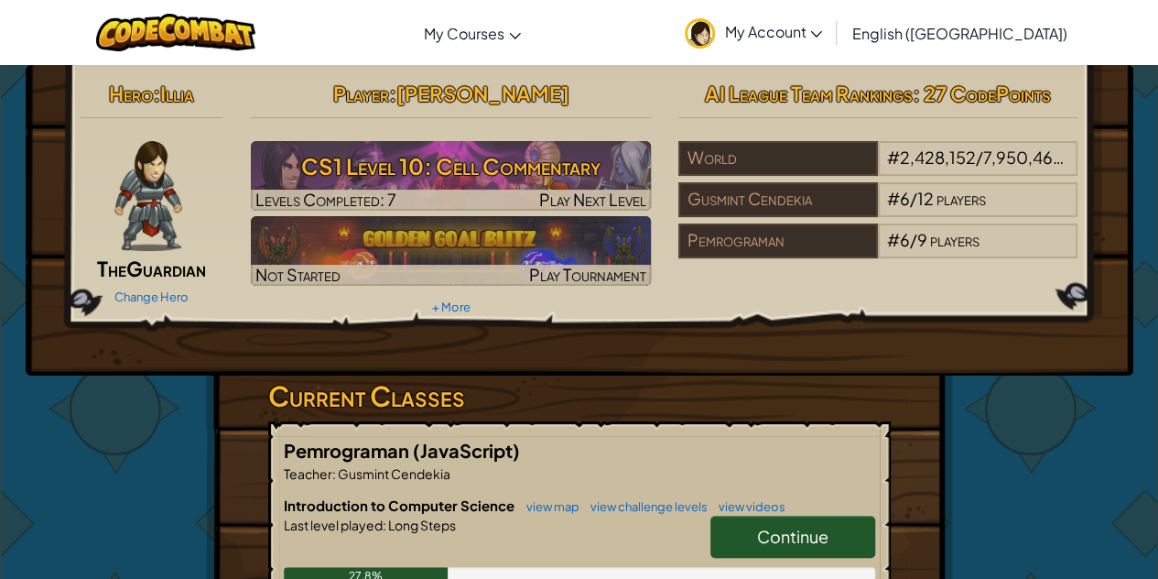
click at [773, 535] on span "Continue" at bounding box center [792, 535] width 71 height 21
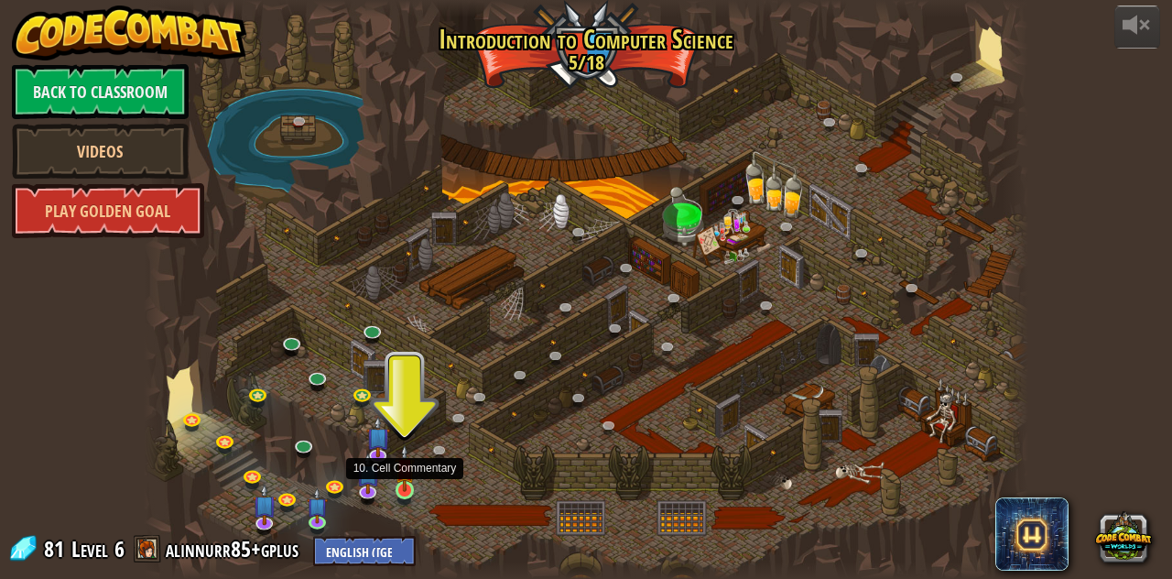
click at [408, 484] on img at bounding box center [405, 468] width 21 height 48
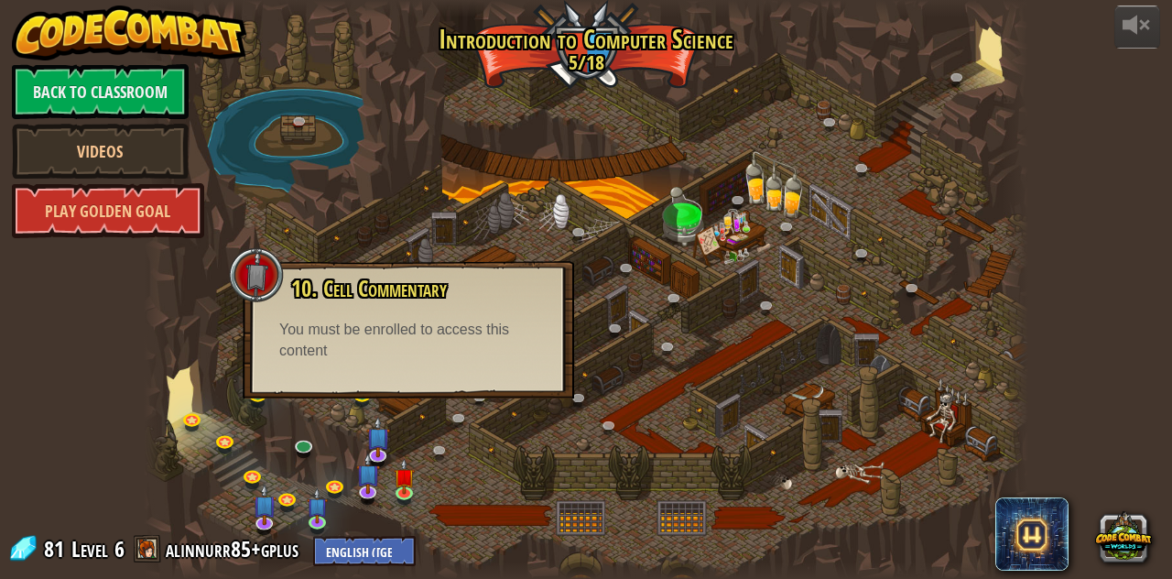
click at [393, 347] on div "You must be enrolled to access this content" at bounding box center [408, 340] width 258 height 42
click at [428, 467] on div at bounding box center [586, 289] width 885 height 579
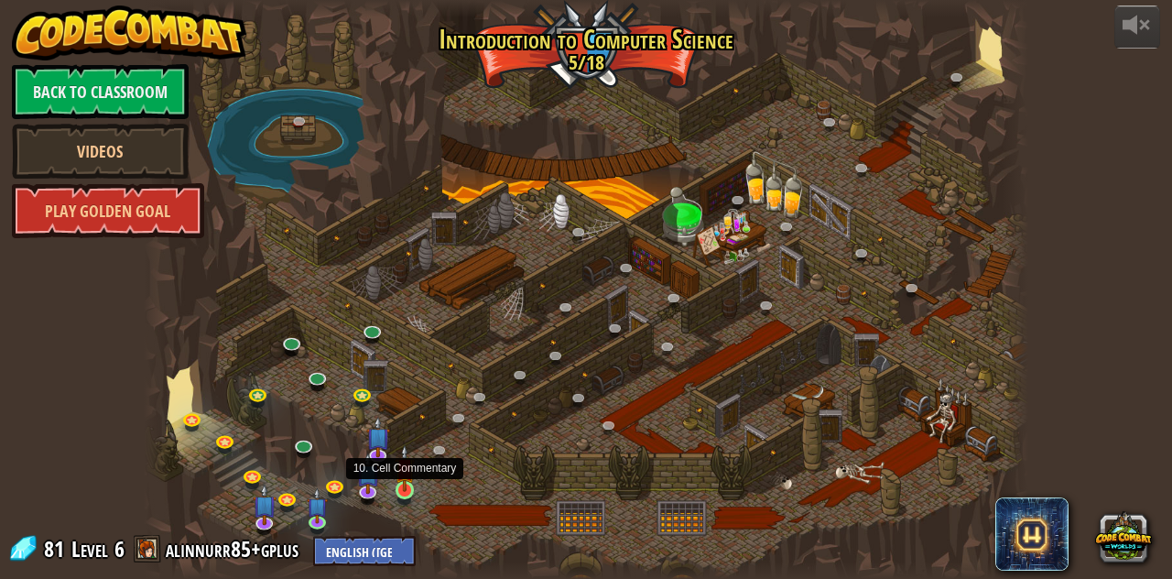
click at [400, 484] on img at bounding box center [405, 468] width 21 height 48
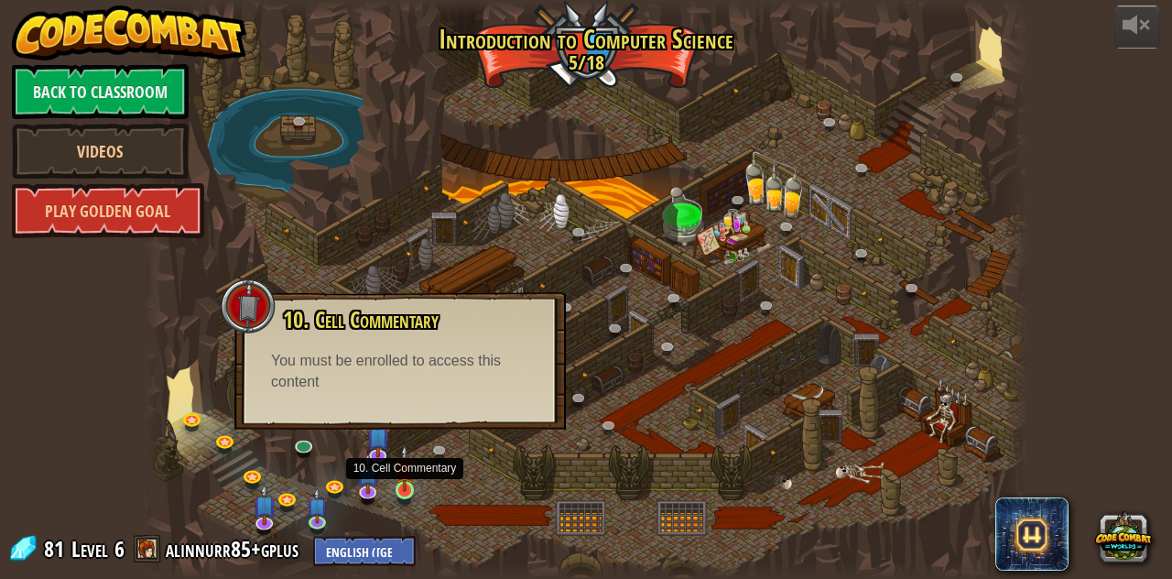
click at [400, 484] on img at bounding box center [405, 468] width 21 height 48
click at [386, 410] on div "10. Cell Commentary Trapped in a prison cell with the famous wizard! Say the pa…" at bounding box center [399, 360] width 331 height 137
click at [419, 471] on div at bounding box center [586, 289] width 885 height 579
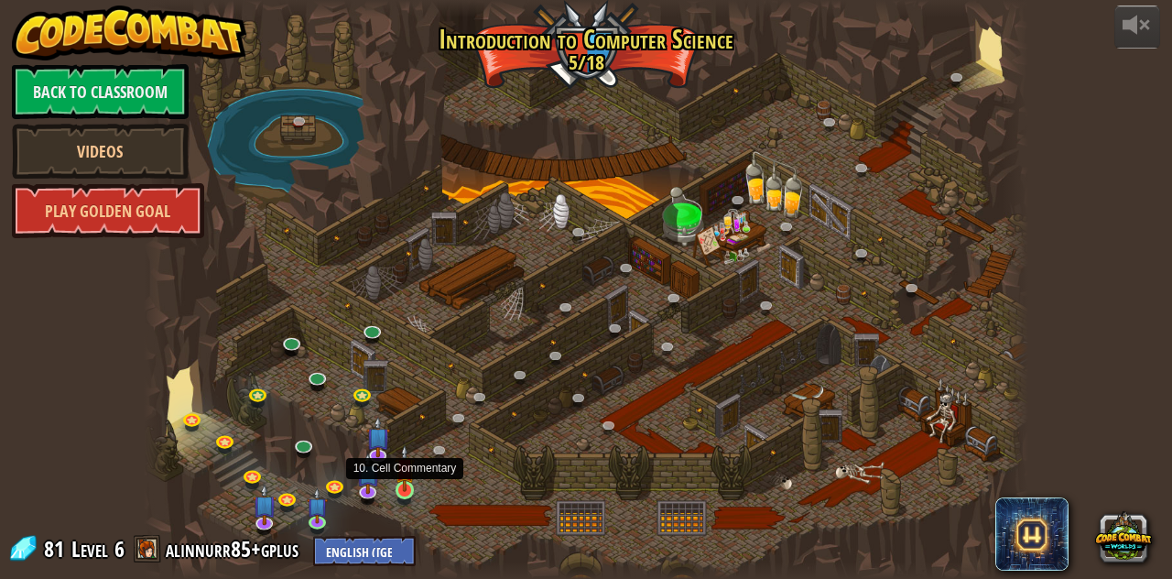
click at [406, 485] on img at bounding box center [405, 468] width 21 height 48
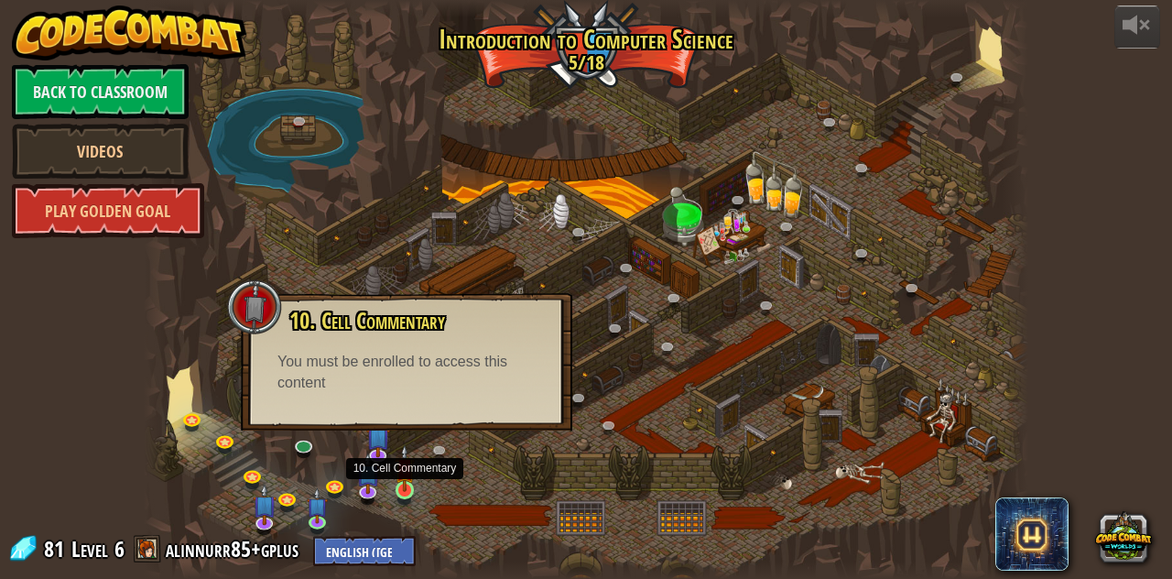
click at [406, 485] on img at bounding box center [405, 468] width 21 height 48
click at [392, 252] on div at bounding box center [586, 289] width 885 height 579
